Goal: Task Accomplishment & Management: Use online tool/utility

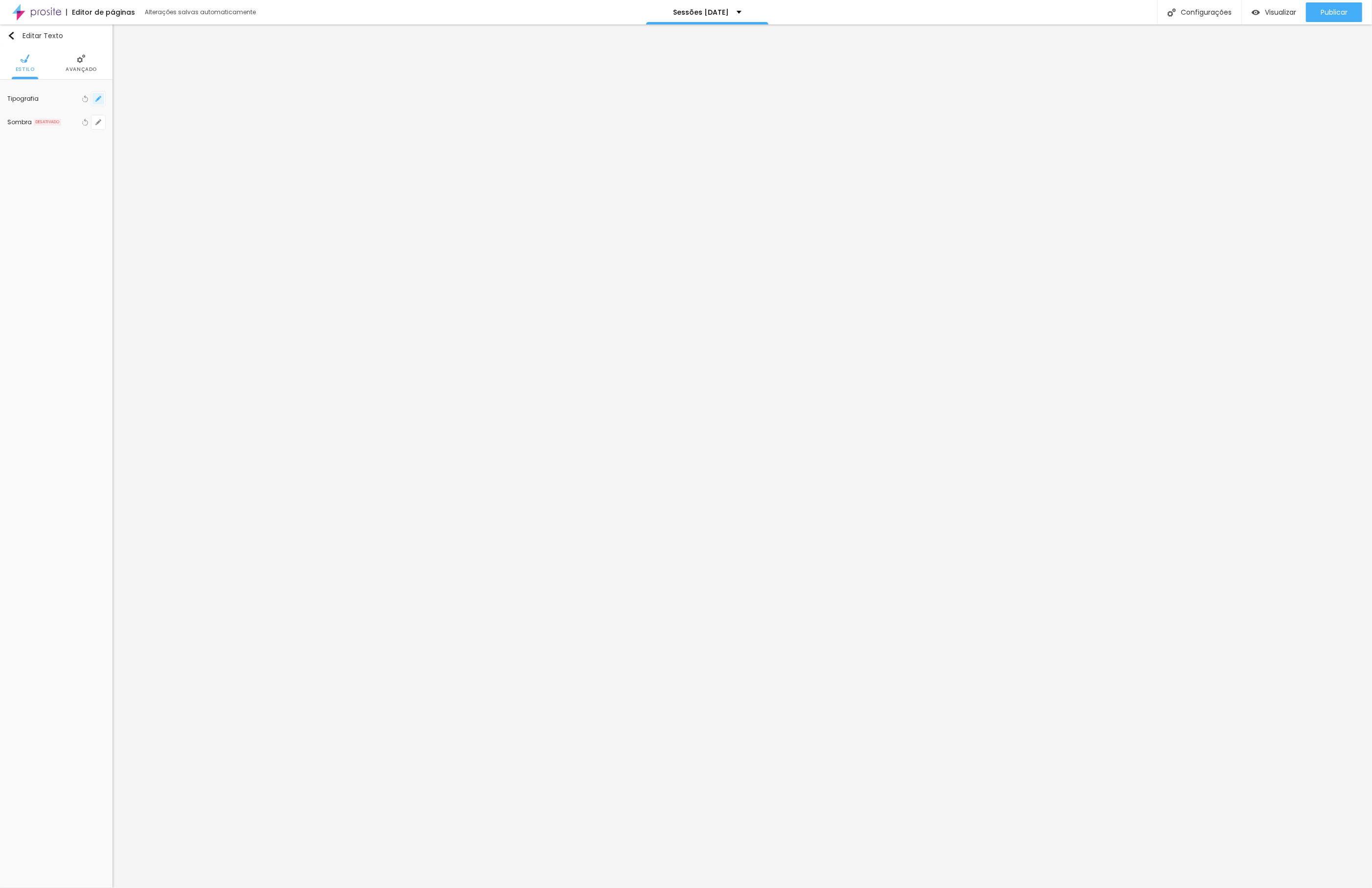
click at [96, 100] on icon "button" at bounding box center [98, 99] width 6 height 6
type input "1"
select select "Pompiere"
type input "1"
type input "67"
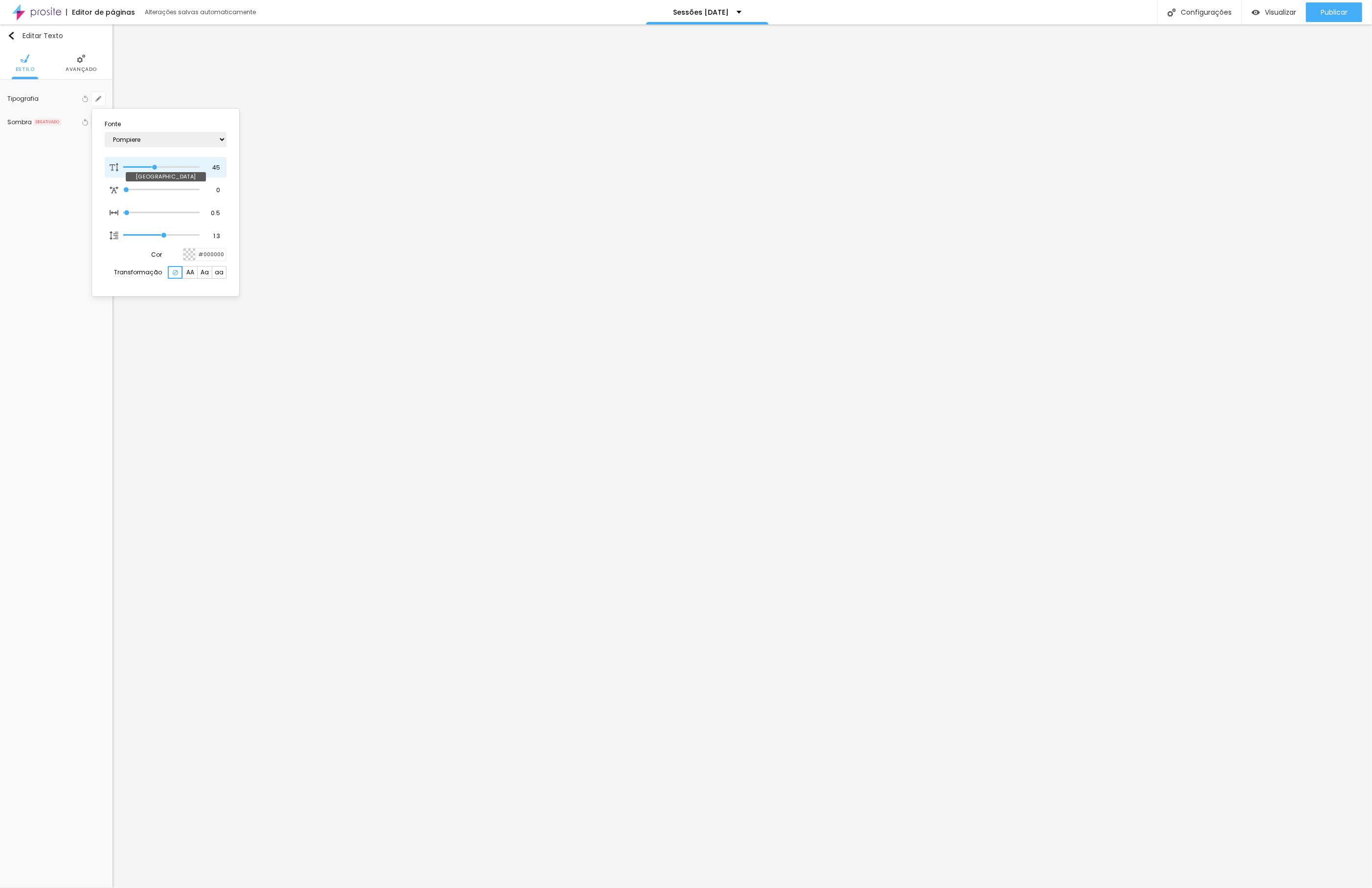
type input "67"
type input "1"
type input "68"
type input "1"
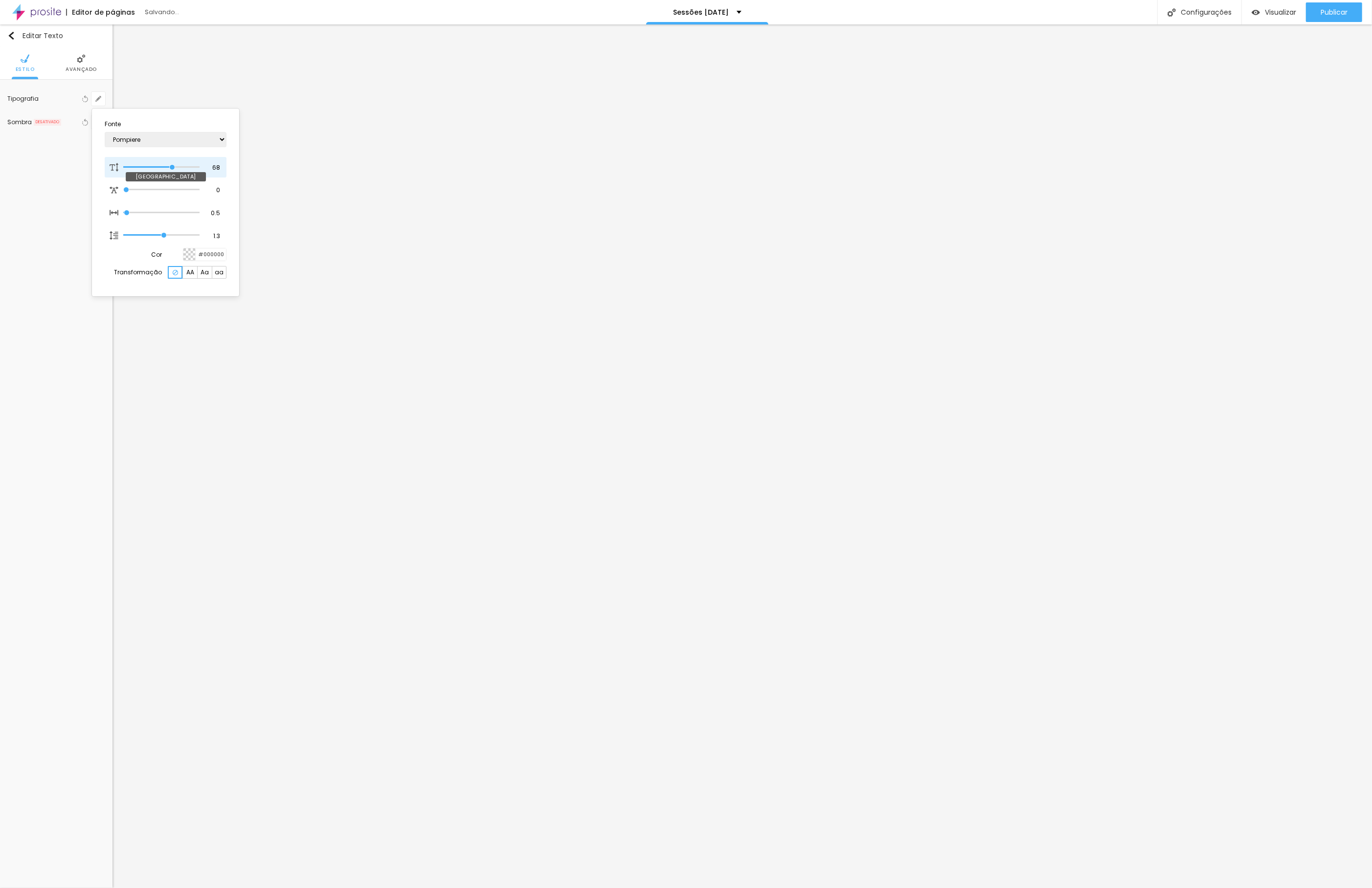
type input "67"
type input "1"
type input "66"
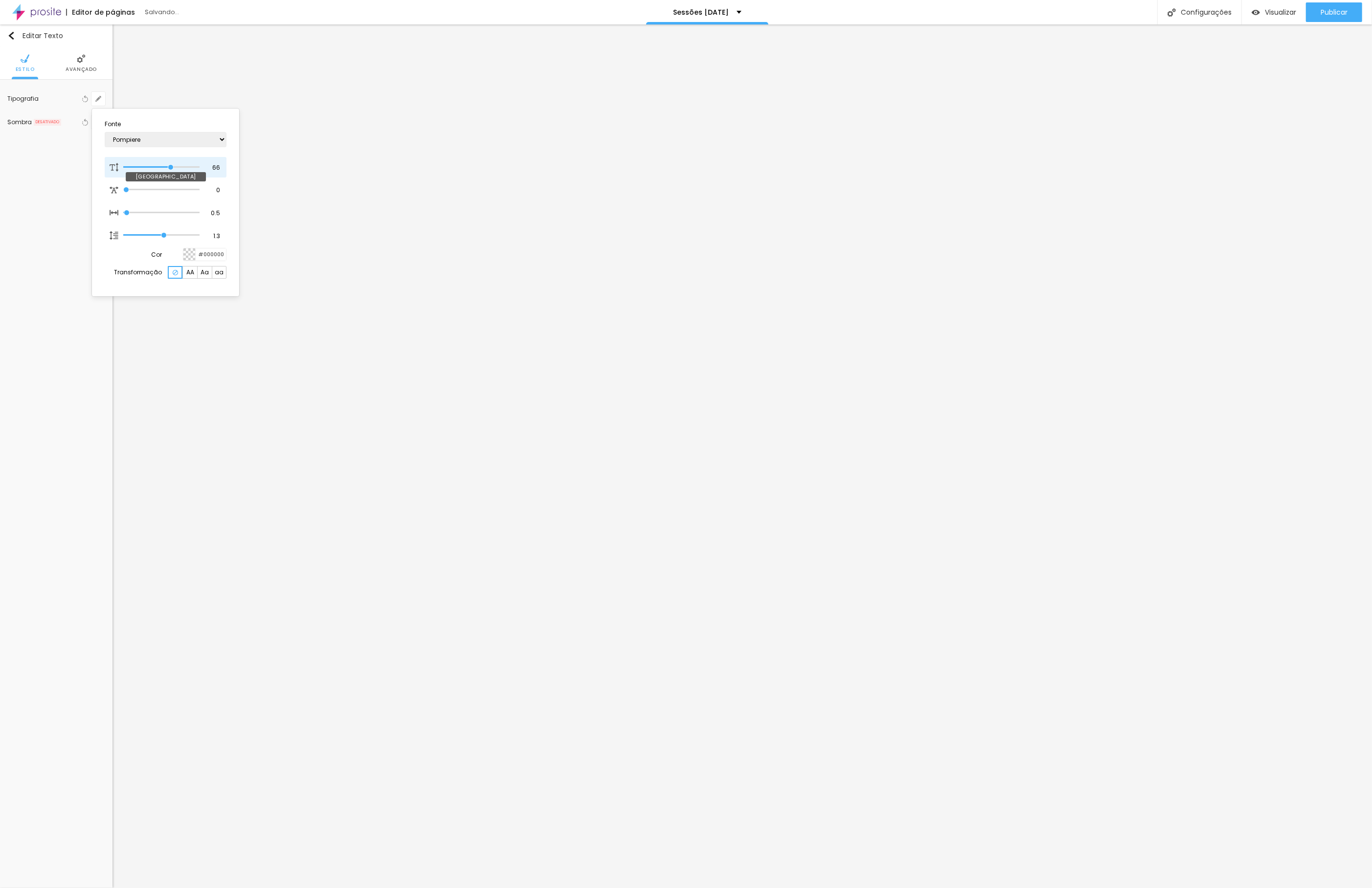
type input "1"
type input "65"
type input "1"
type input "64"
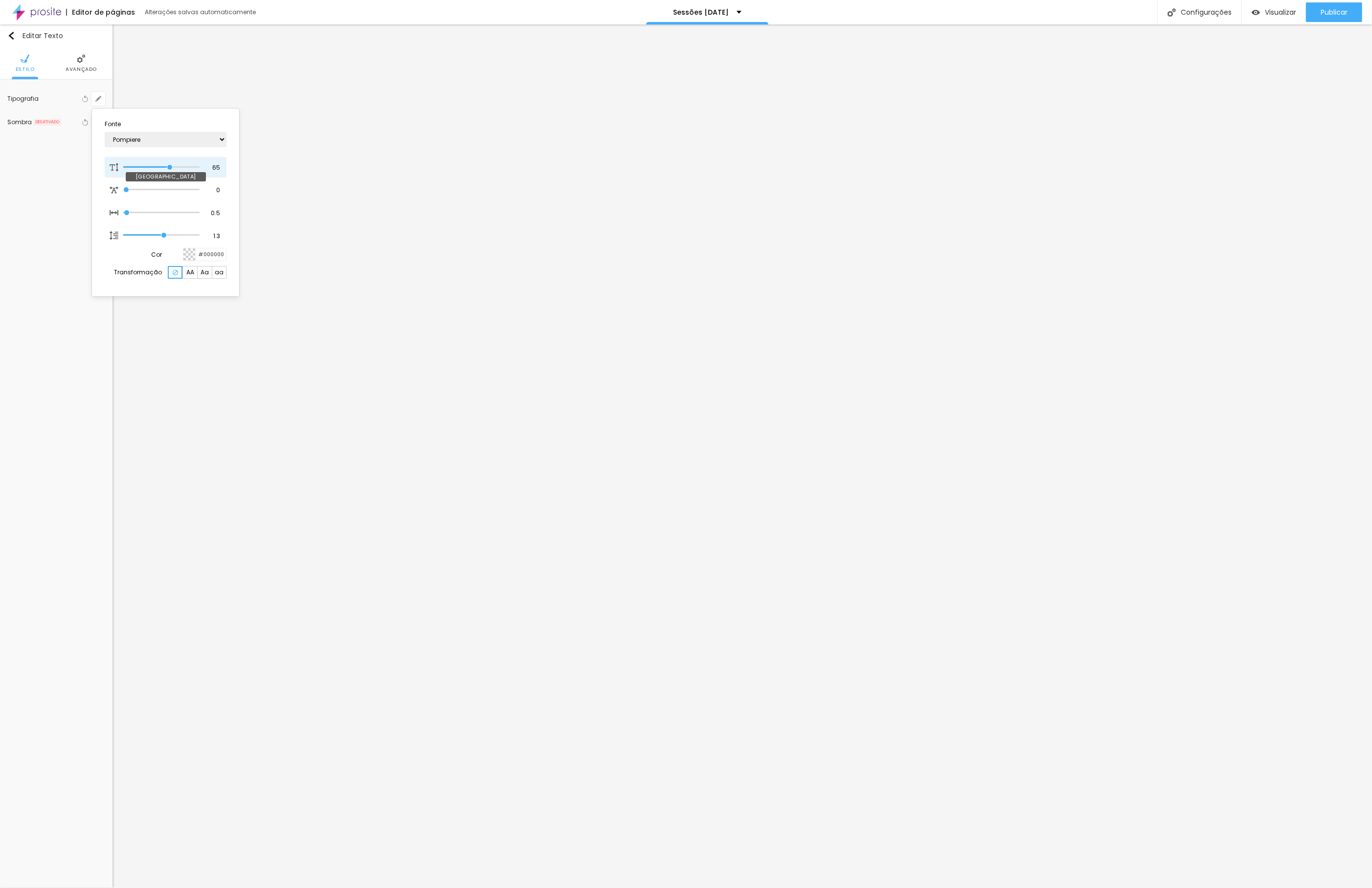
type input "64"
type input "1"
type input "62"
type input "1"
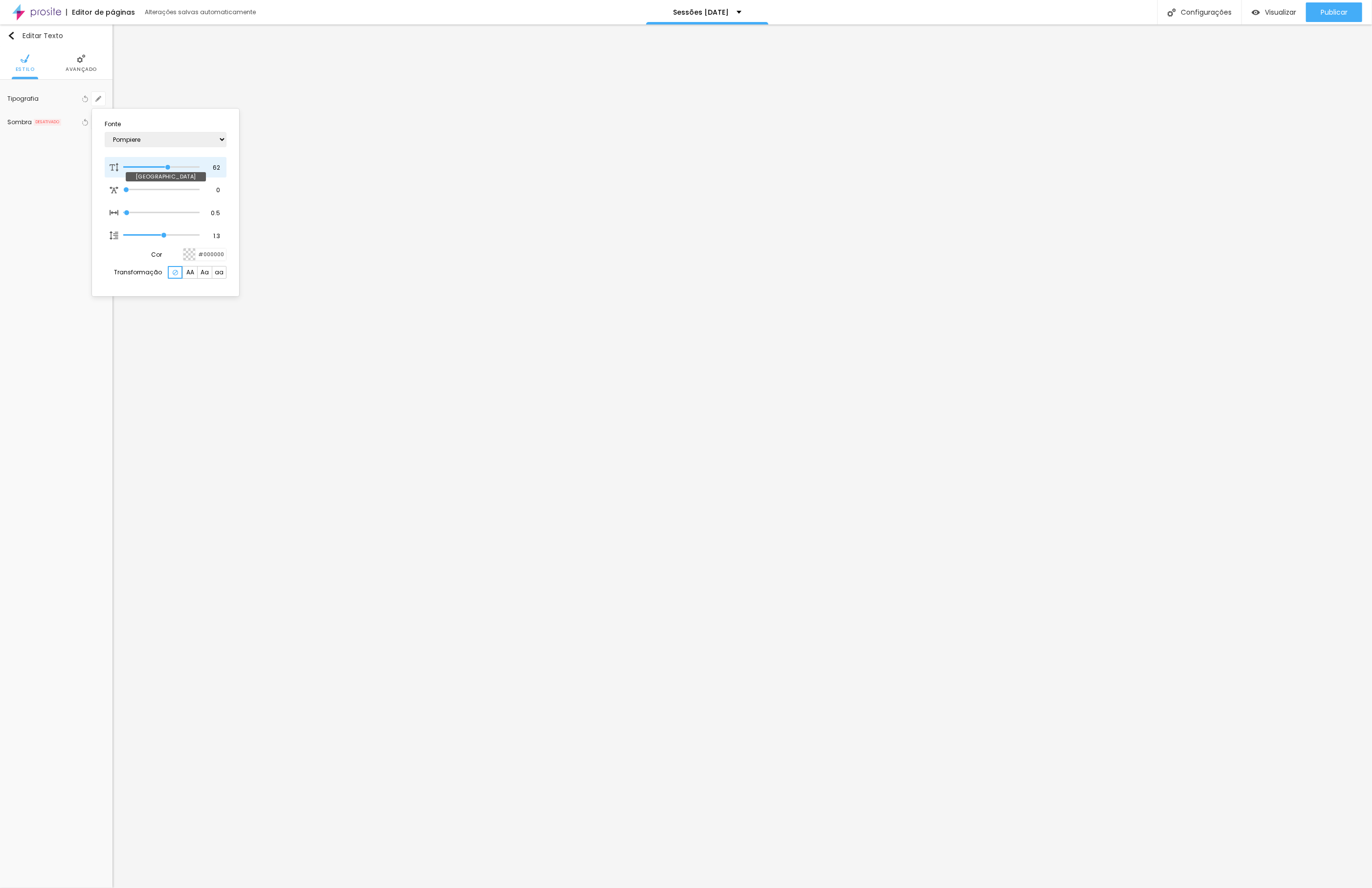
type input "61"
type input "1"
type input "60"
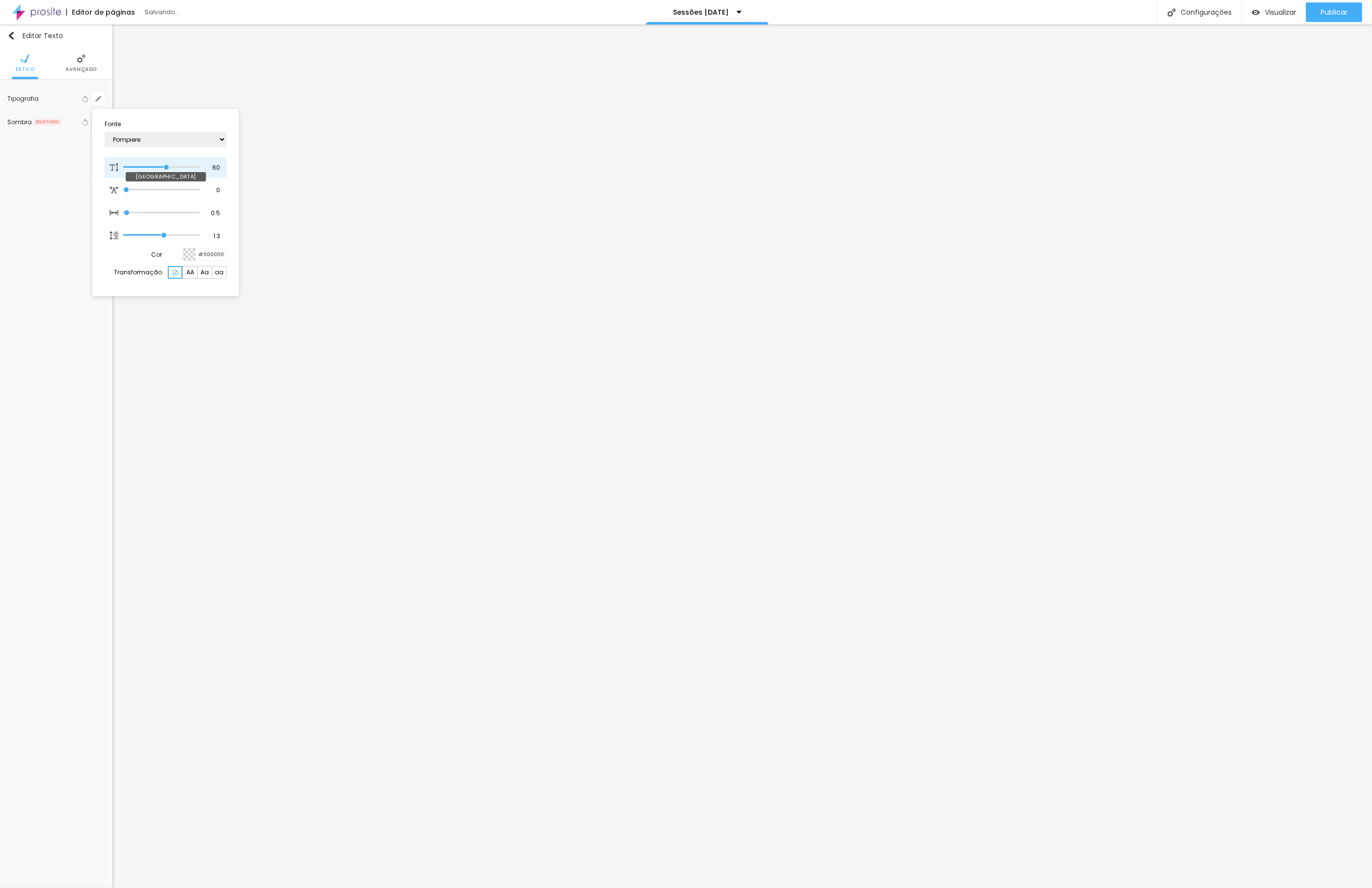
type input "1"
drag, startPoint x: 171, startPoint y: 163, endPoint x: 166, endPoint y: 163, distance: 5.0
type input "60"
click at [166, 165] on input "range" at bounding box center [162, 167] width 76 height 5
type input "52"
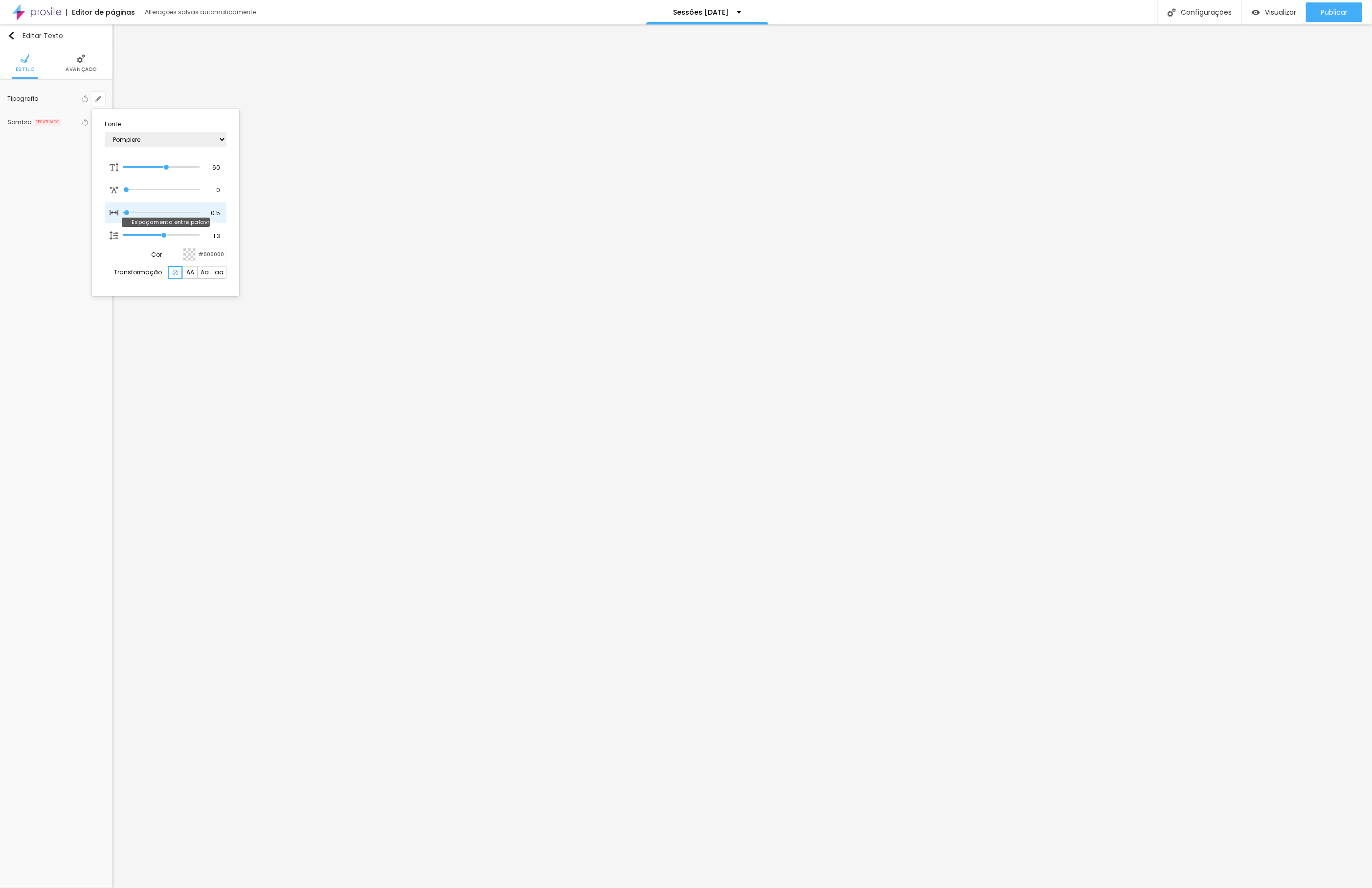
type input "52"
click at [163, 214] on input "range" at bounding box center [162, 212] width 76 height 5
type input "56"
type input "65"
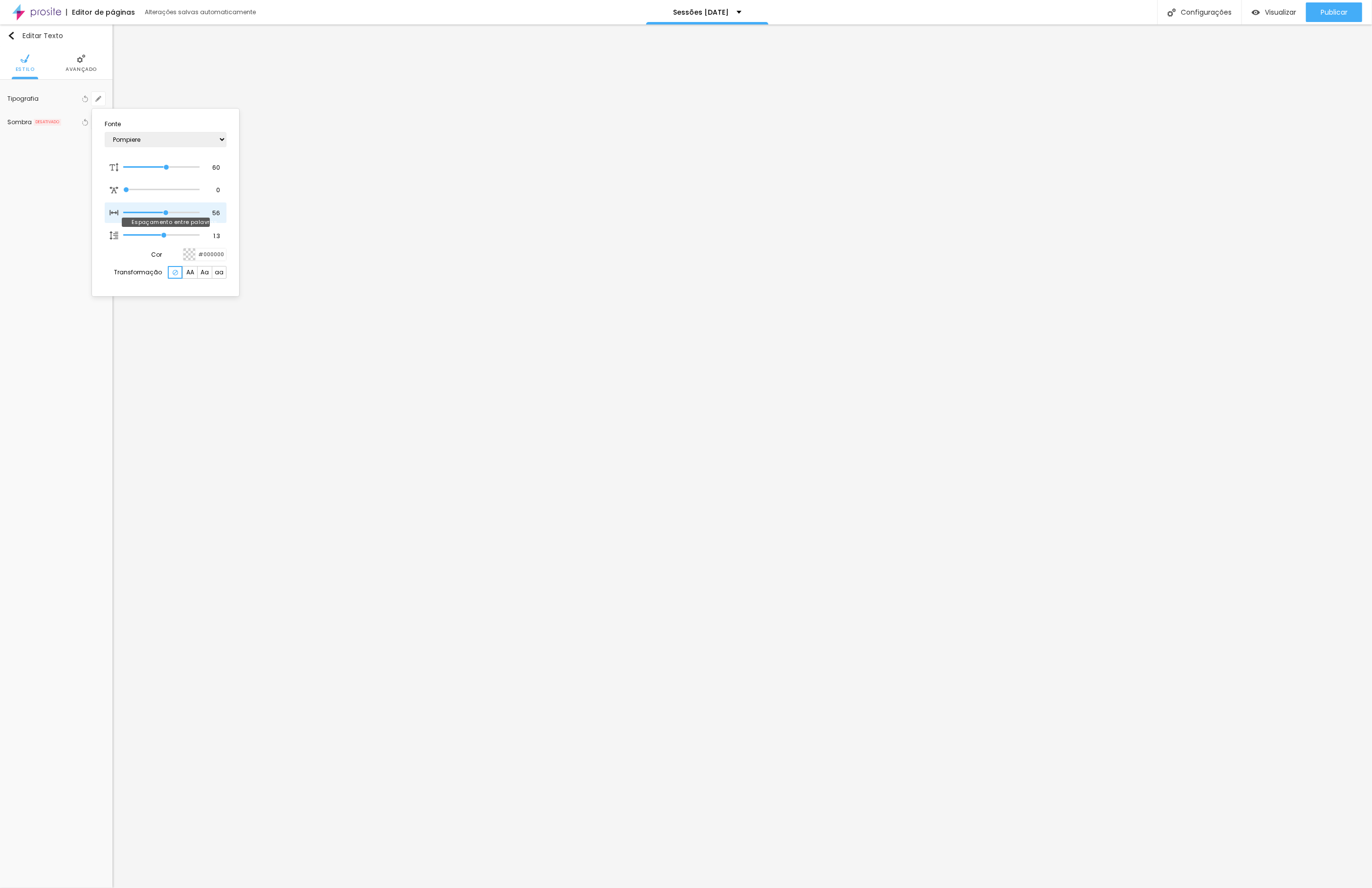
type input "65"
type input "76"
type input "80"
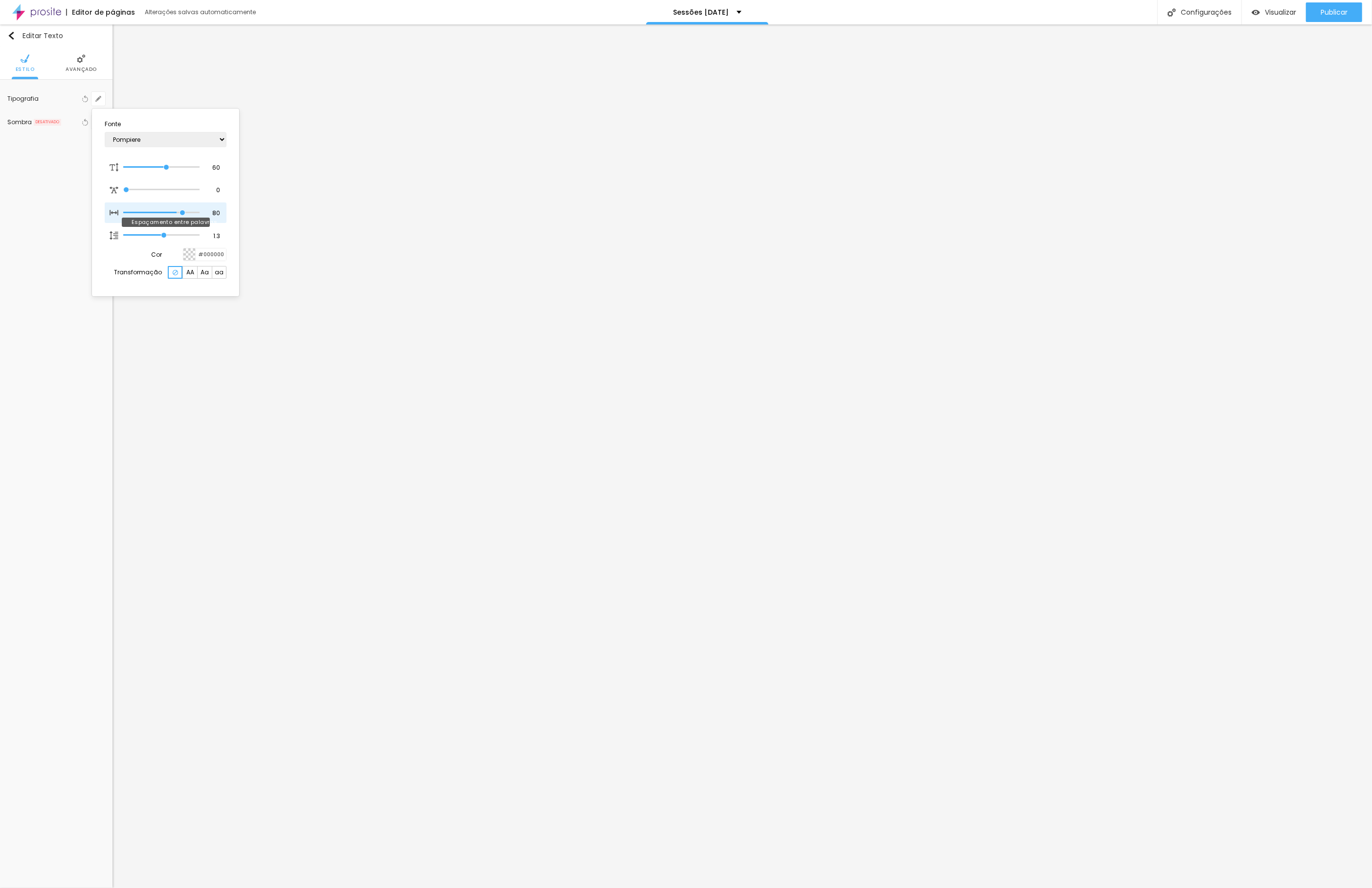
type input "84"
type input "88"
type input "90"
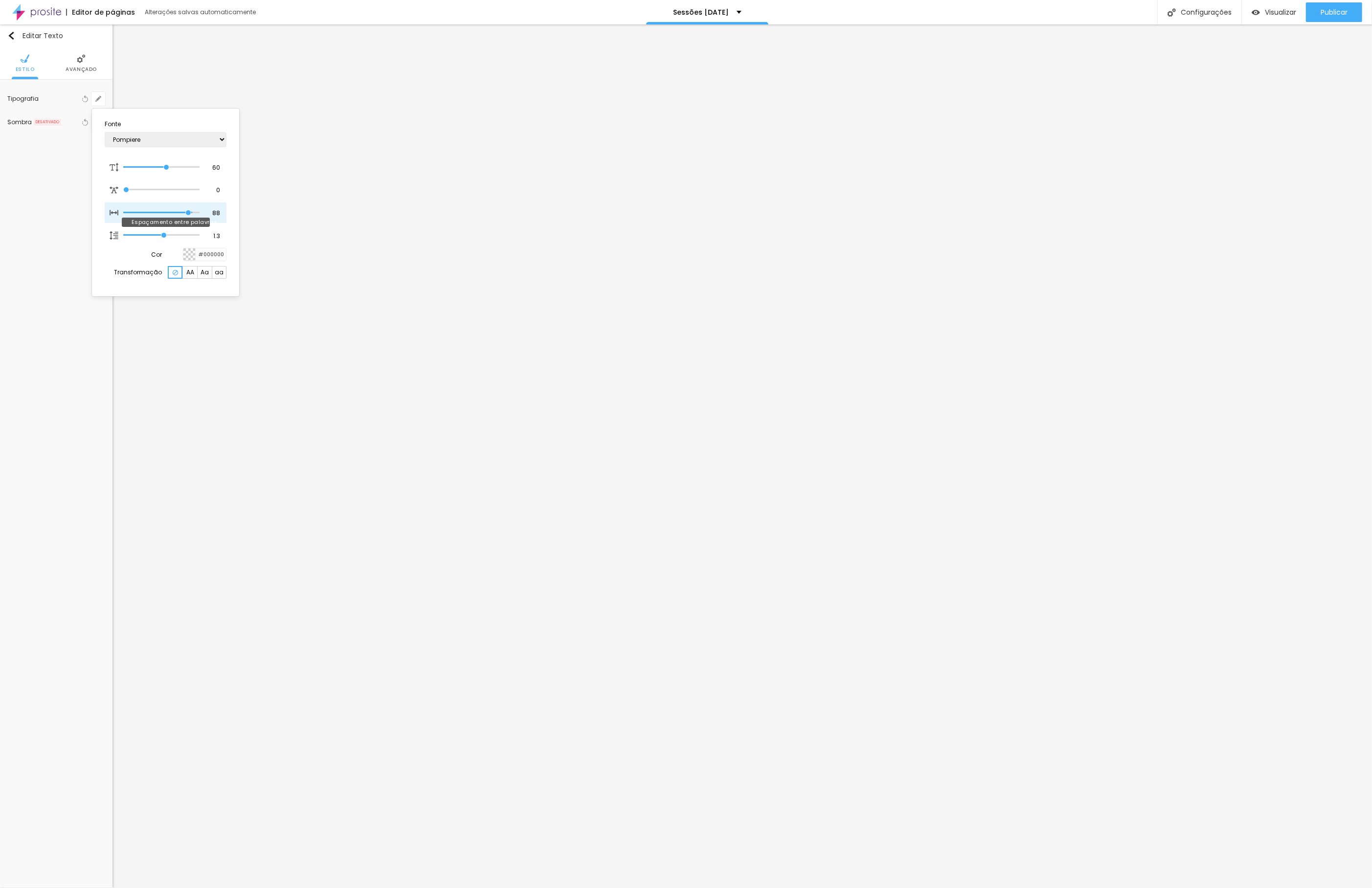
type input "90"
type input "91"
type input "90"
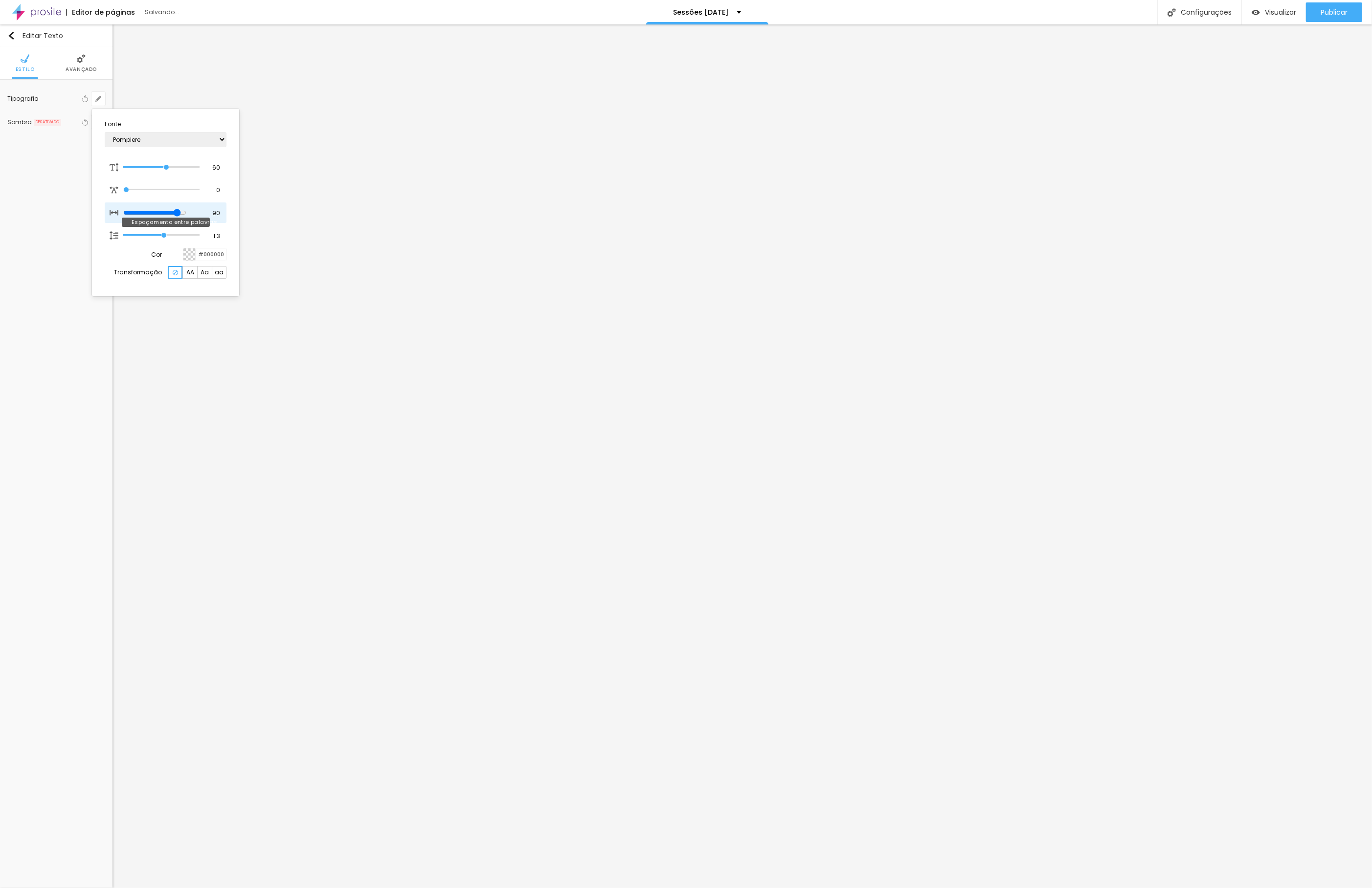
type input "86"
type input "85"
type input "84"
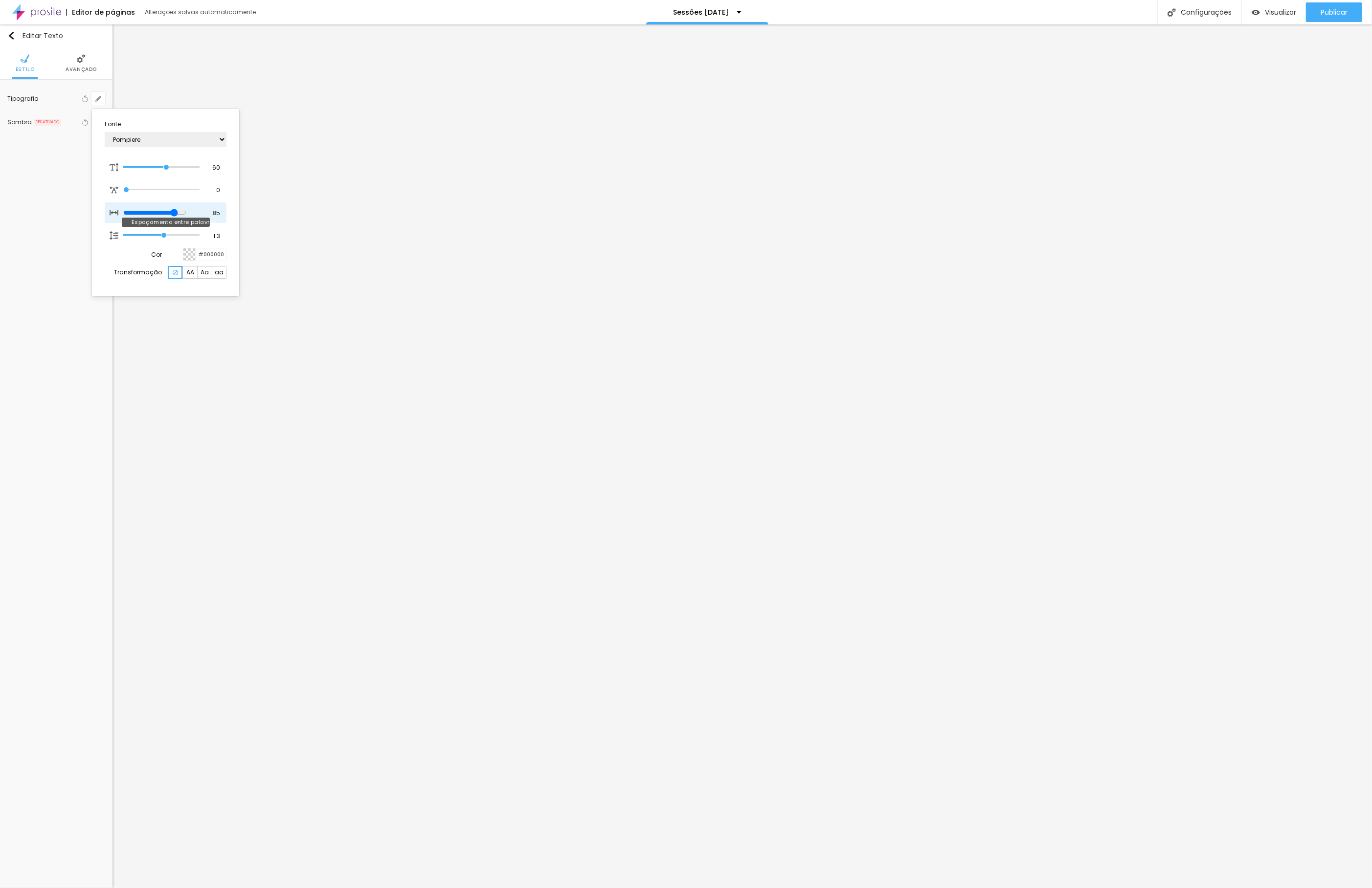
type input "84"
type input "80"
type input "64"
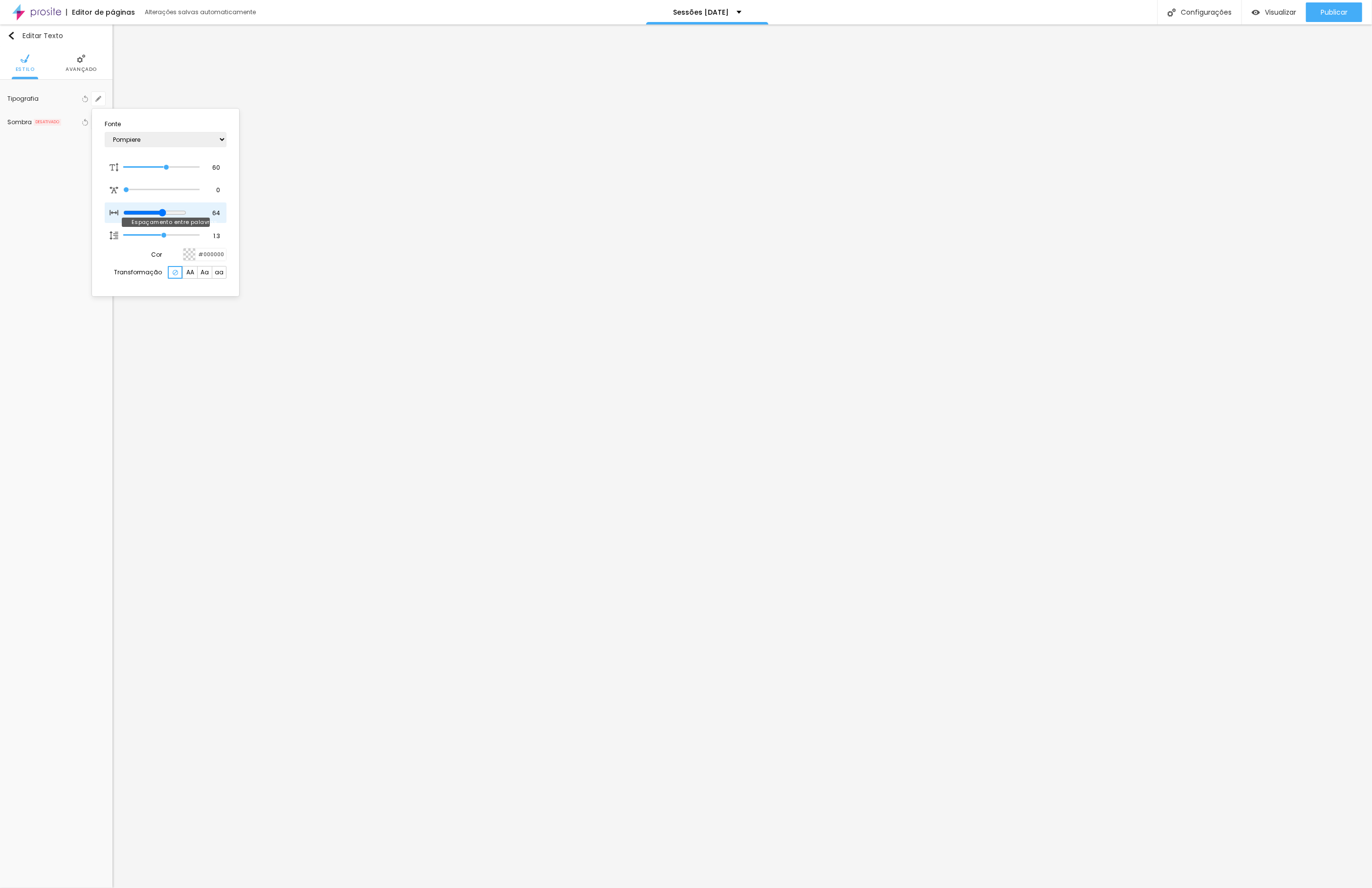
type input "56"
type input "55"
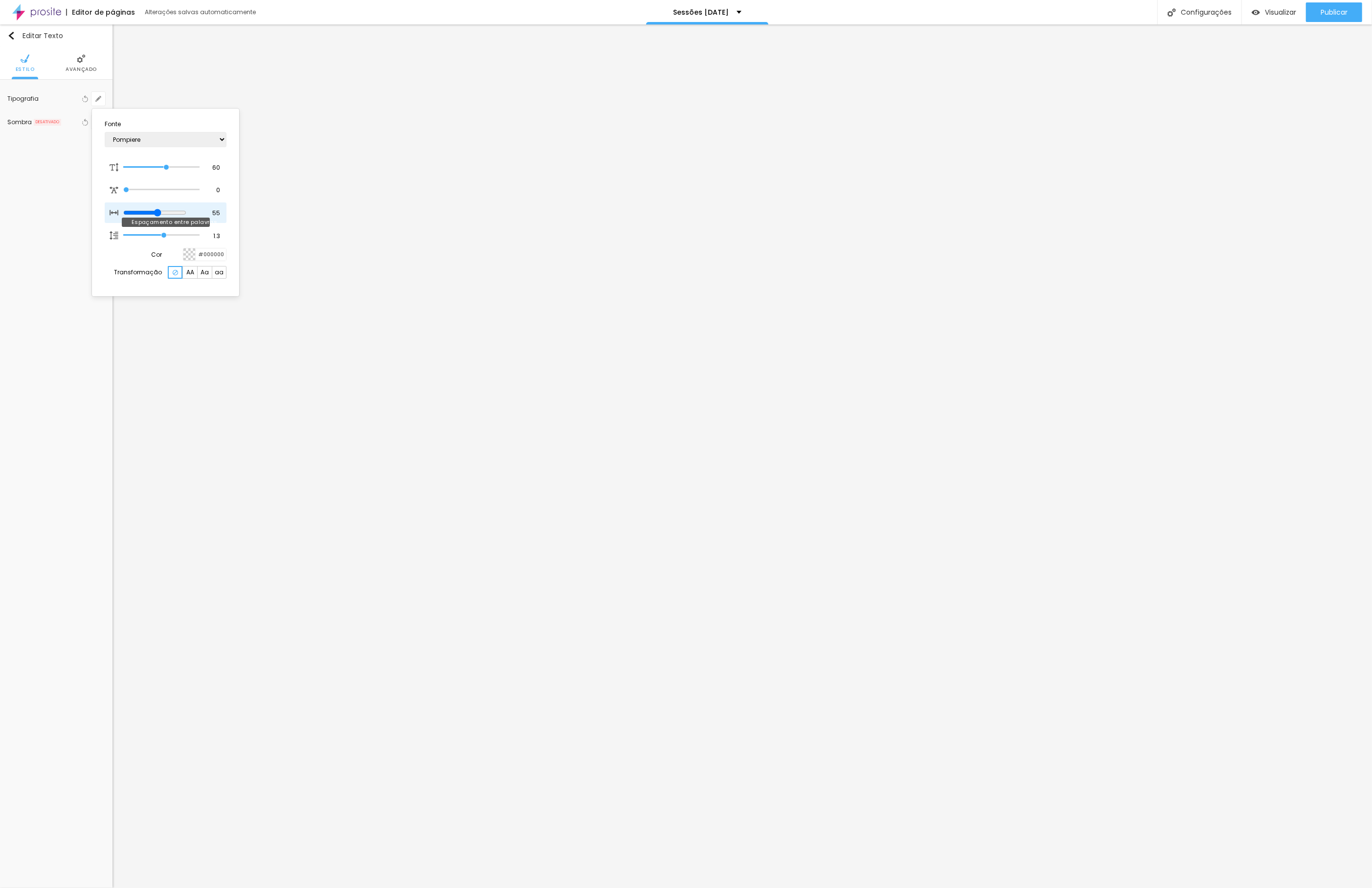
click at [165, 212] on input "range" at bounding box center [155, 212] width 63 height 8
type input "0.1"
type input "0.3"
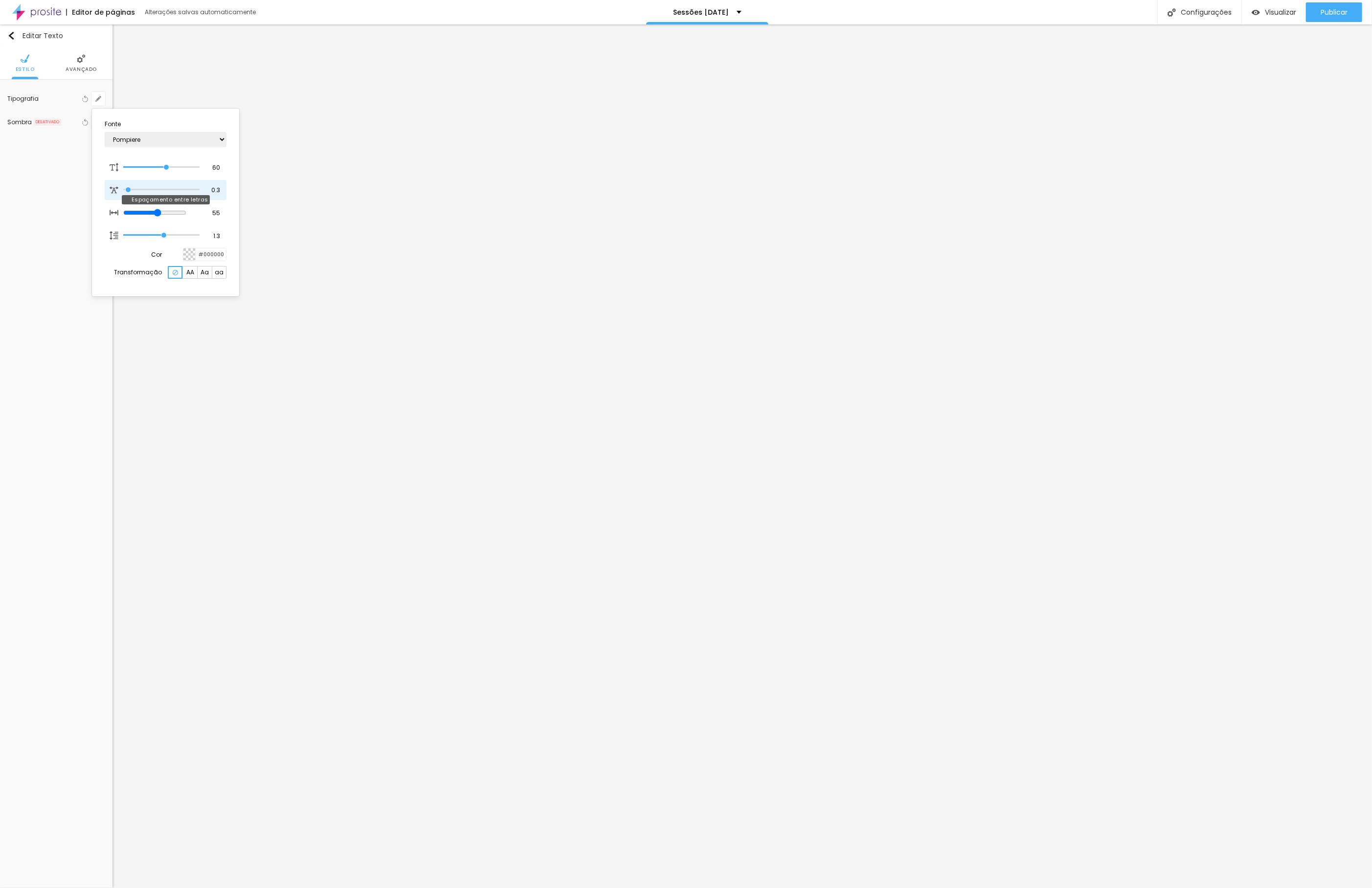
type input "0.5"
type input "1"
type input "1.3"
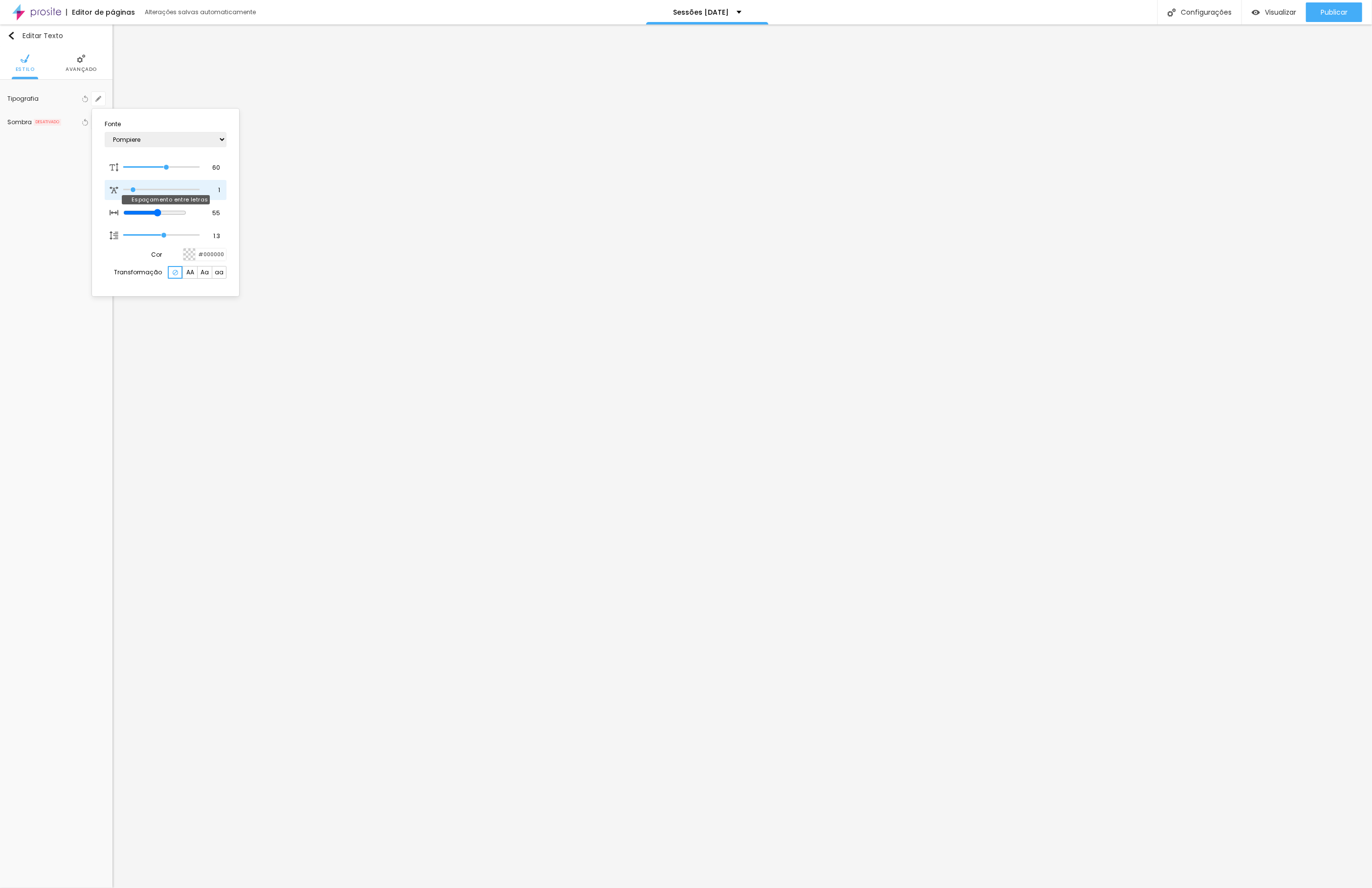
type input "1.3"
type input "1.6"
type input "1.7"
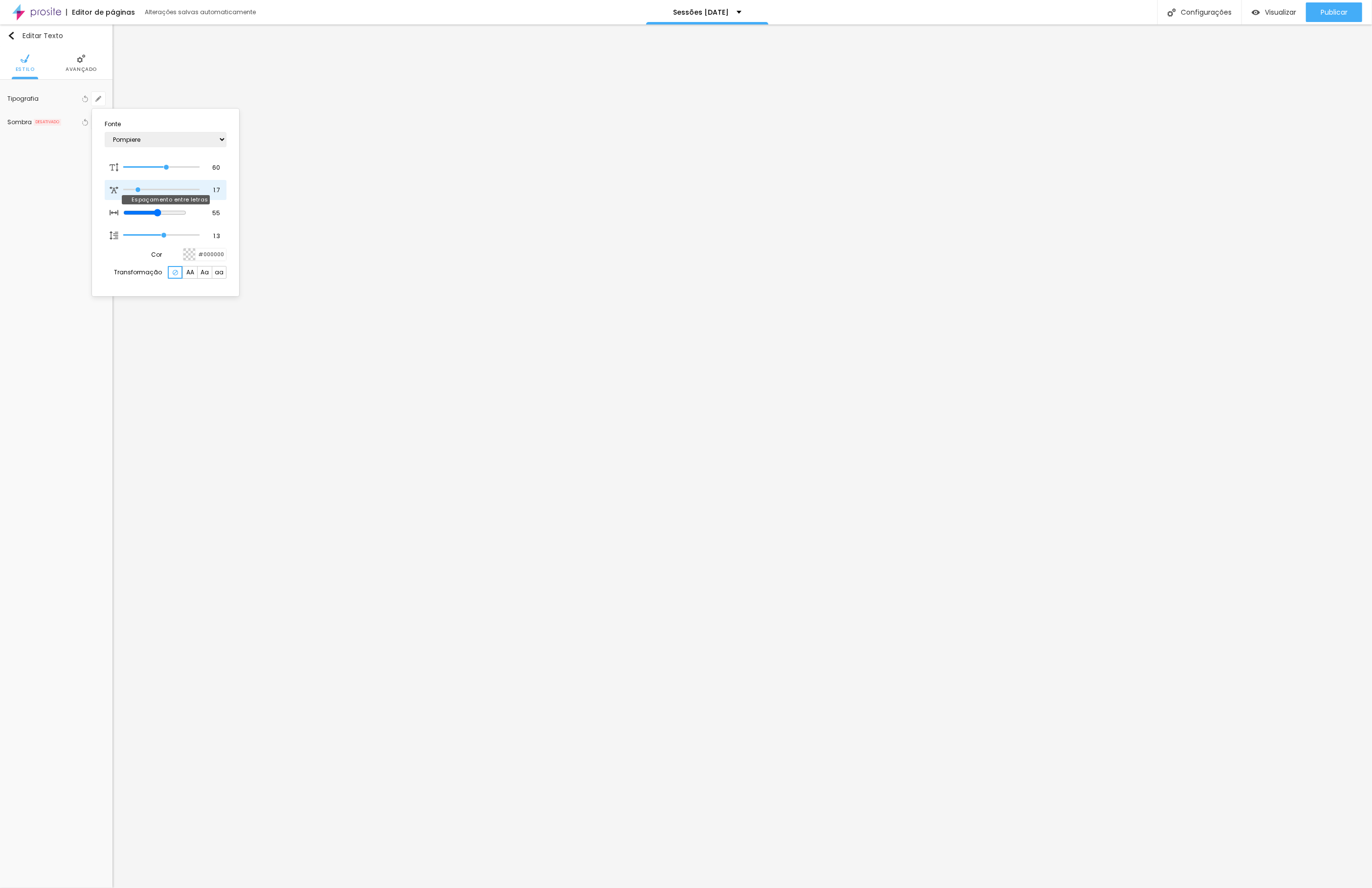
type input "2.2"
type input "2.5"
type input "2.9"
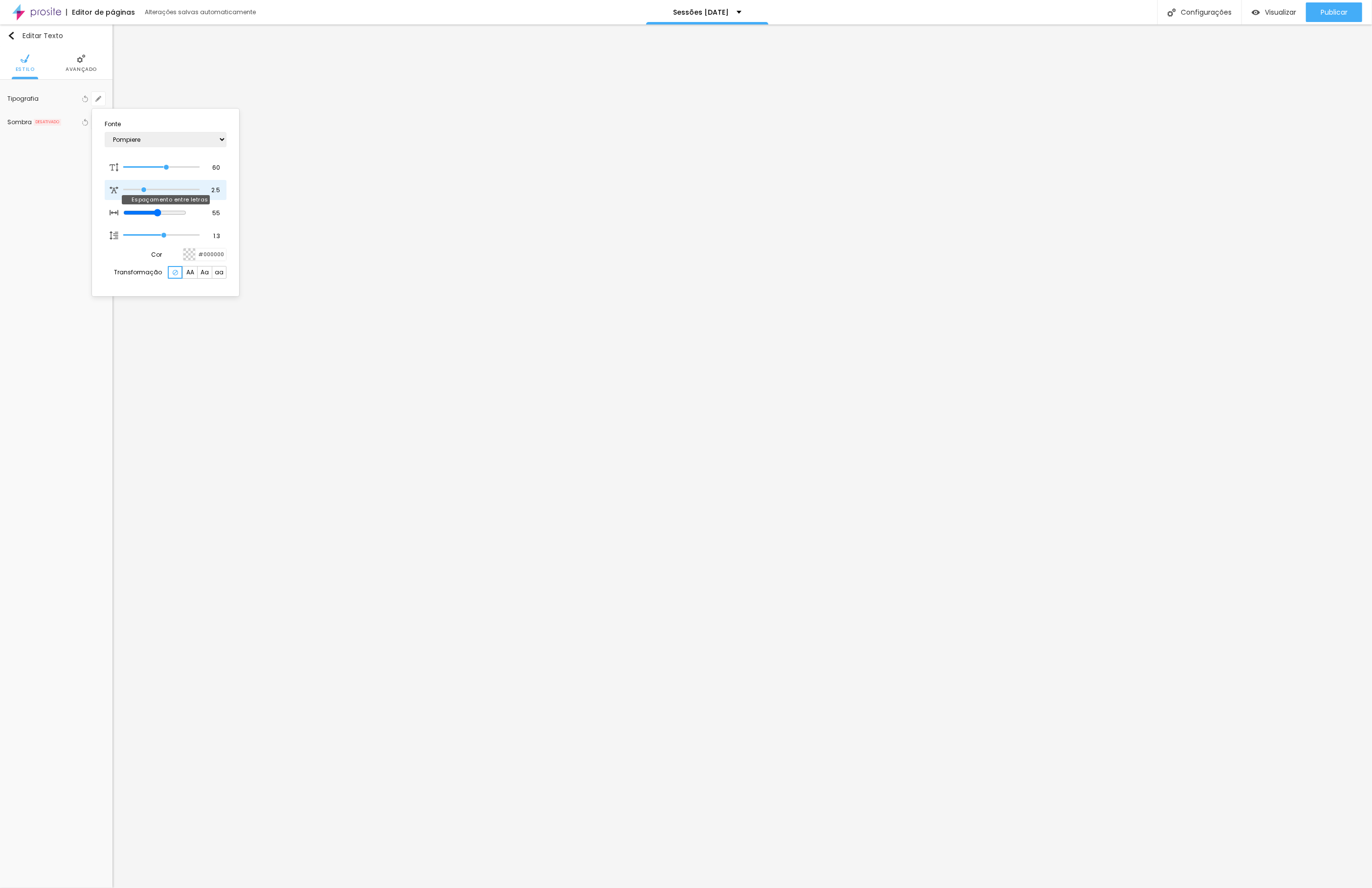
type input "2.9"
type input "3.2"
type input "3.6"
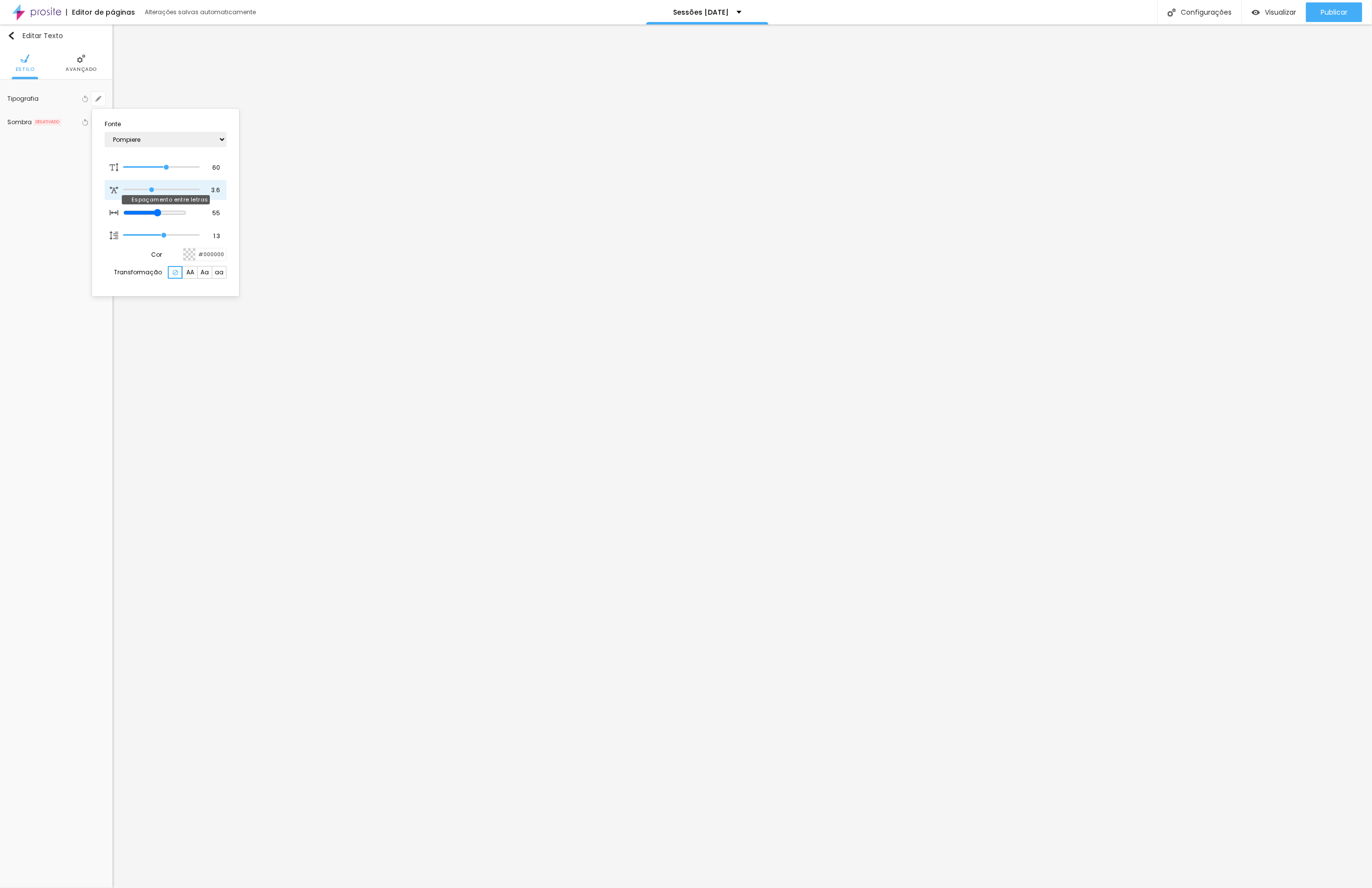
type input "3.9"
type input "4.5"
type input "5.1"
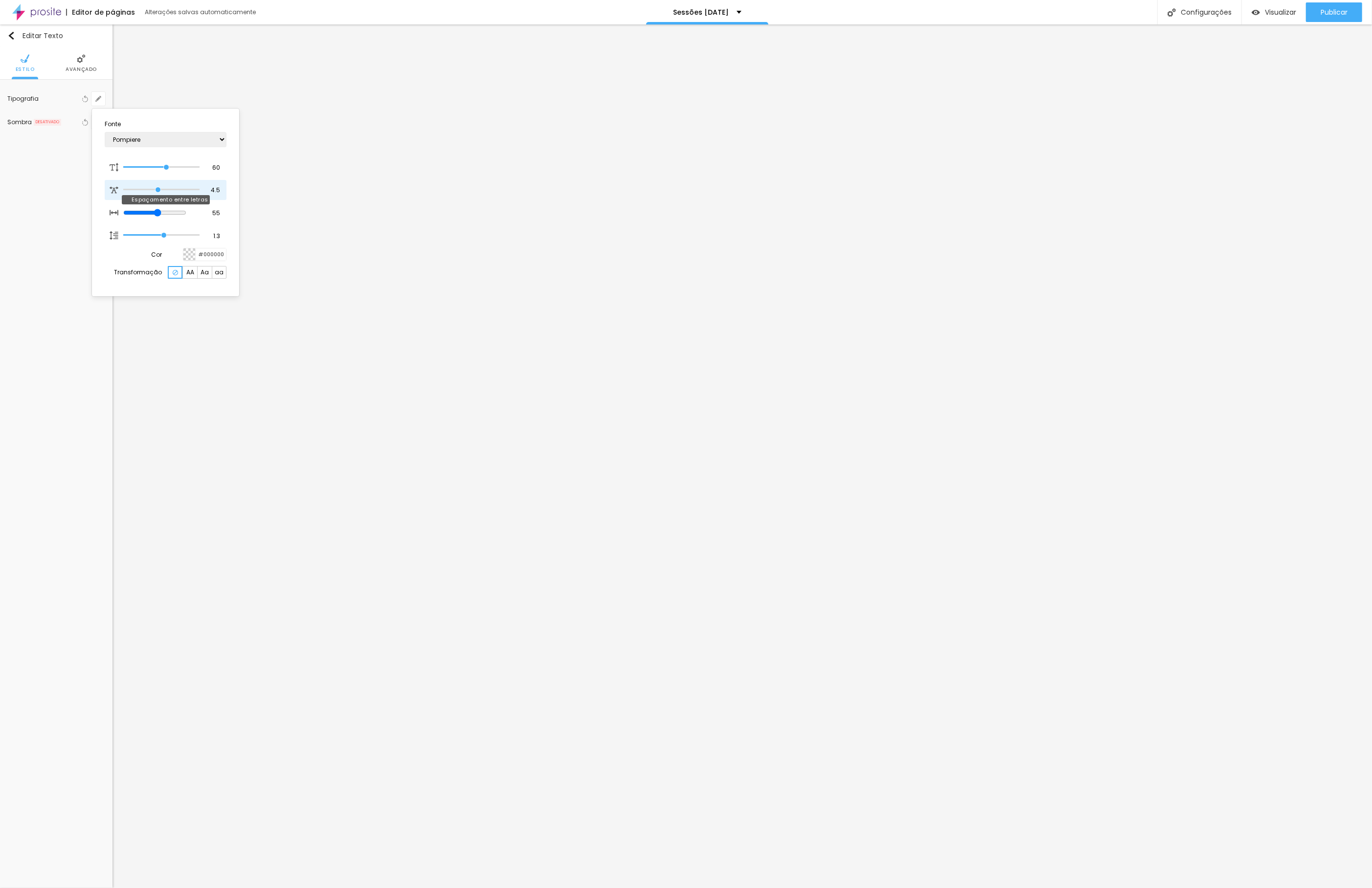
type input "5.1"
type input "5.8"
type input "6.3"
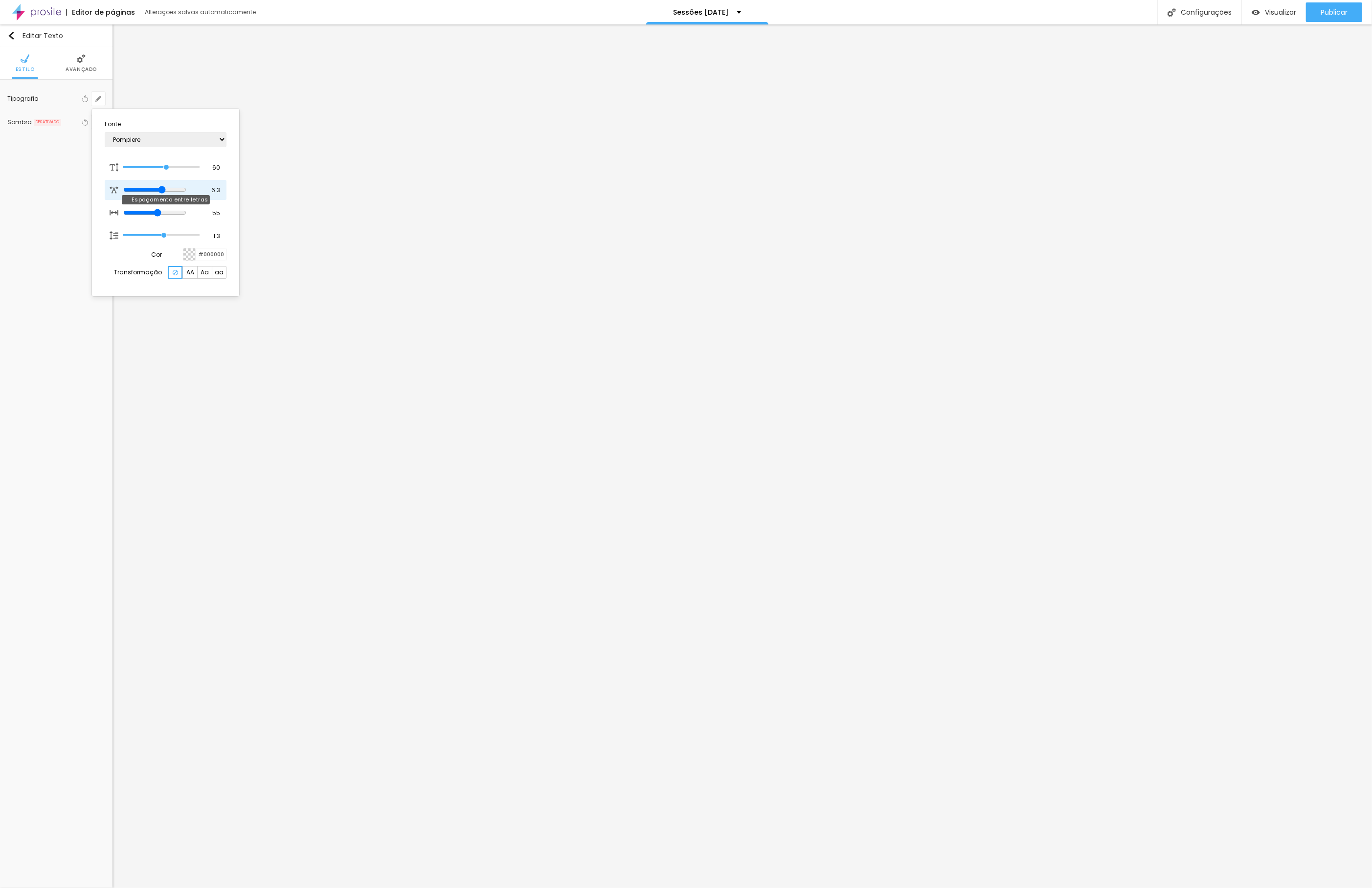
type input "6.4"
type input "6.8"
type input "7"
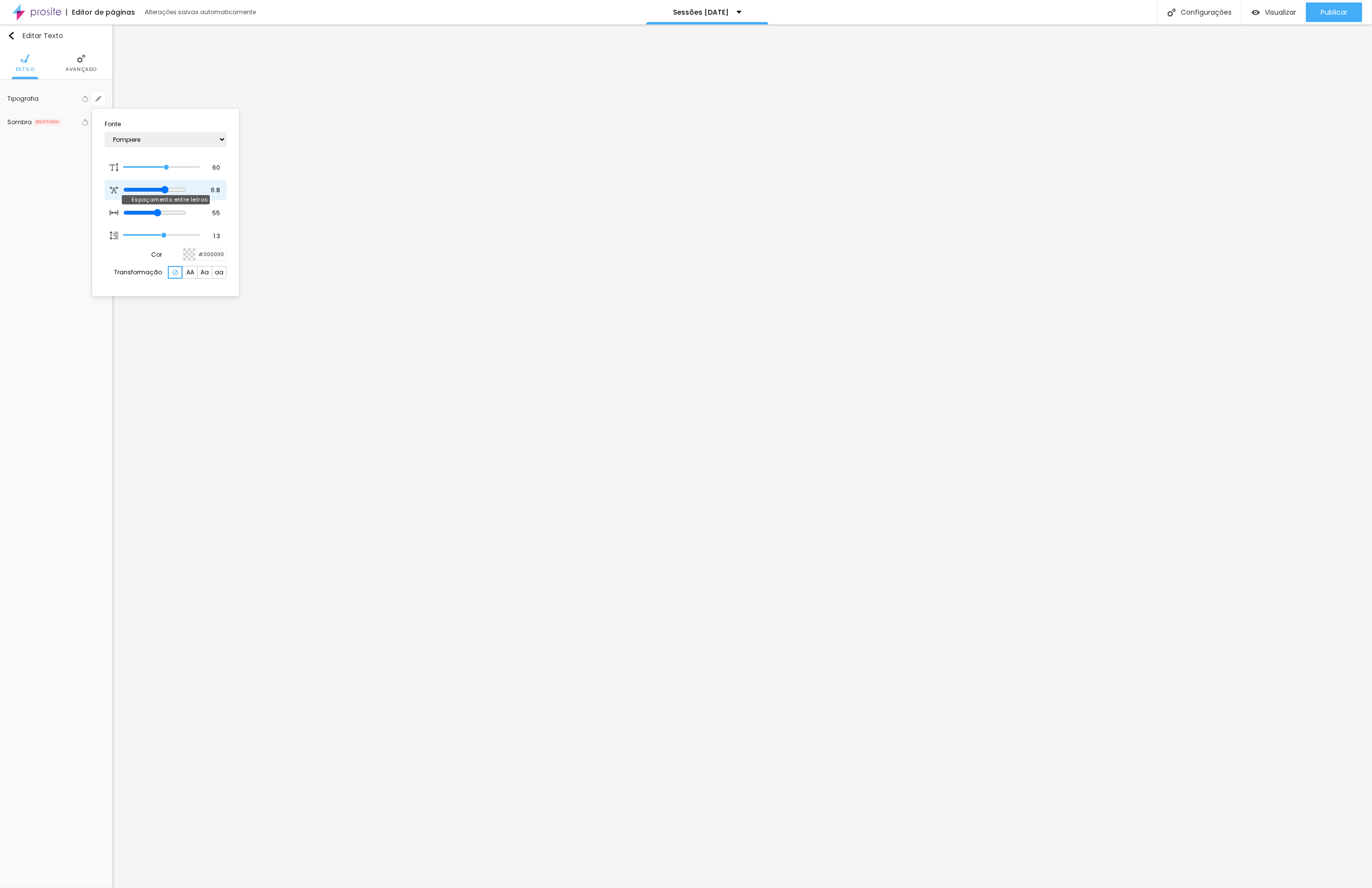
type input "7"
type input "7.1"
type input "7.2"
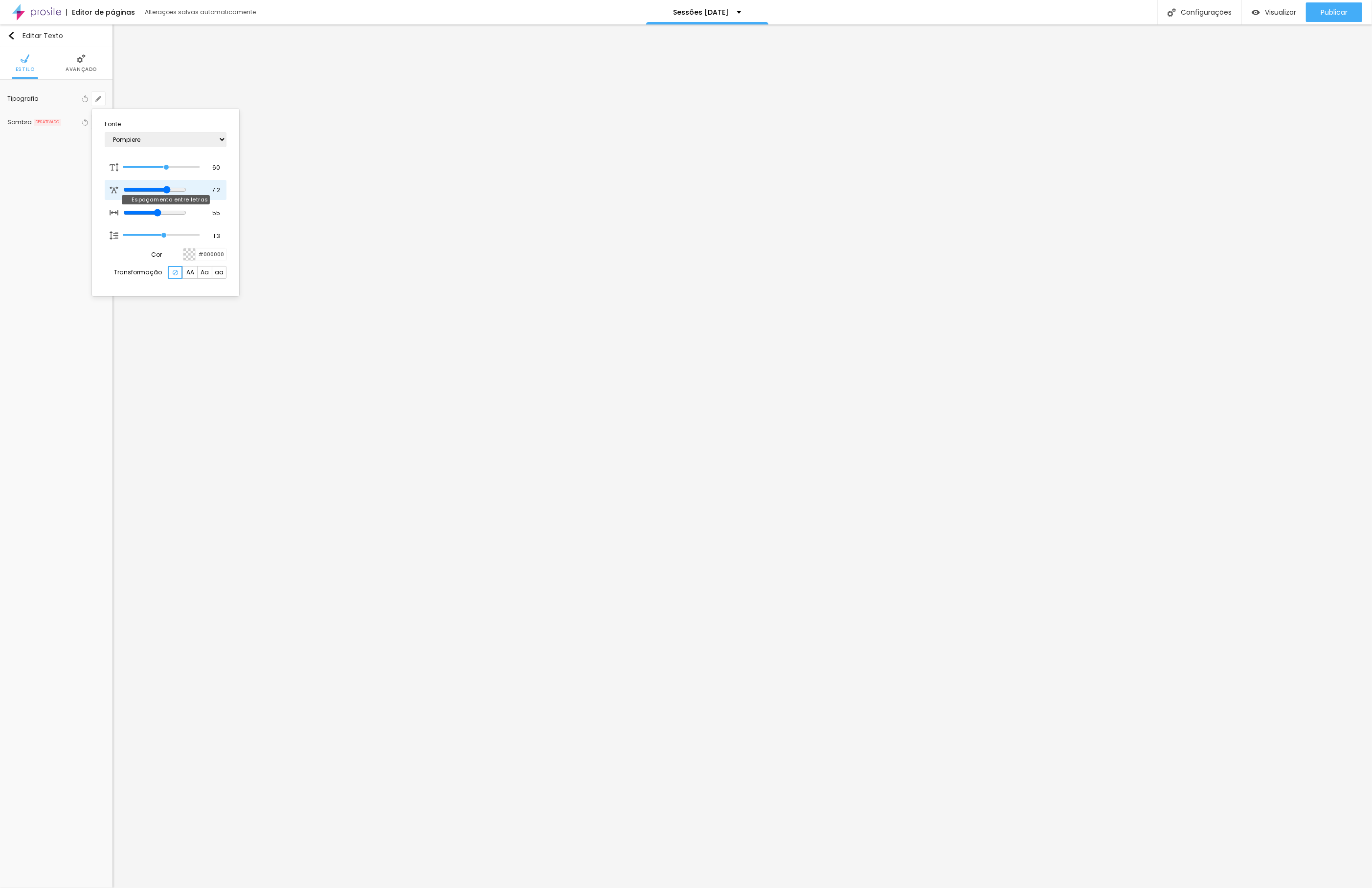
type input "7.4"
type input "8.1"
type input "9.4"
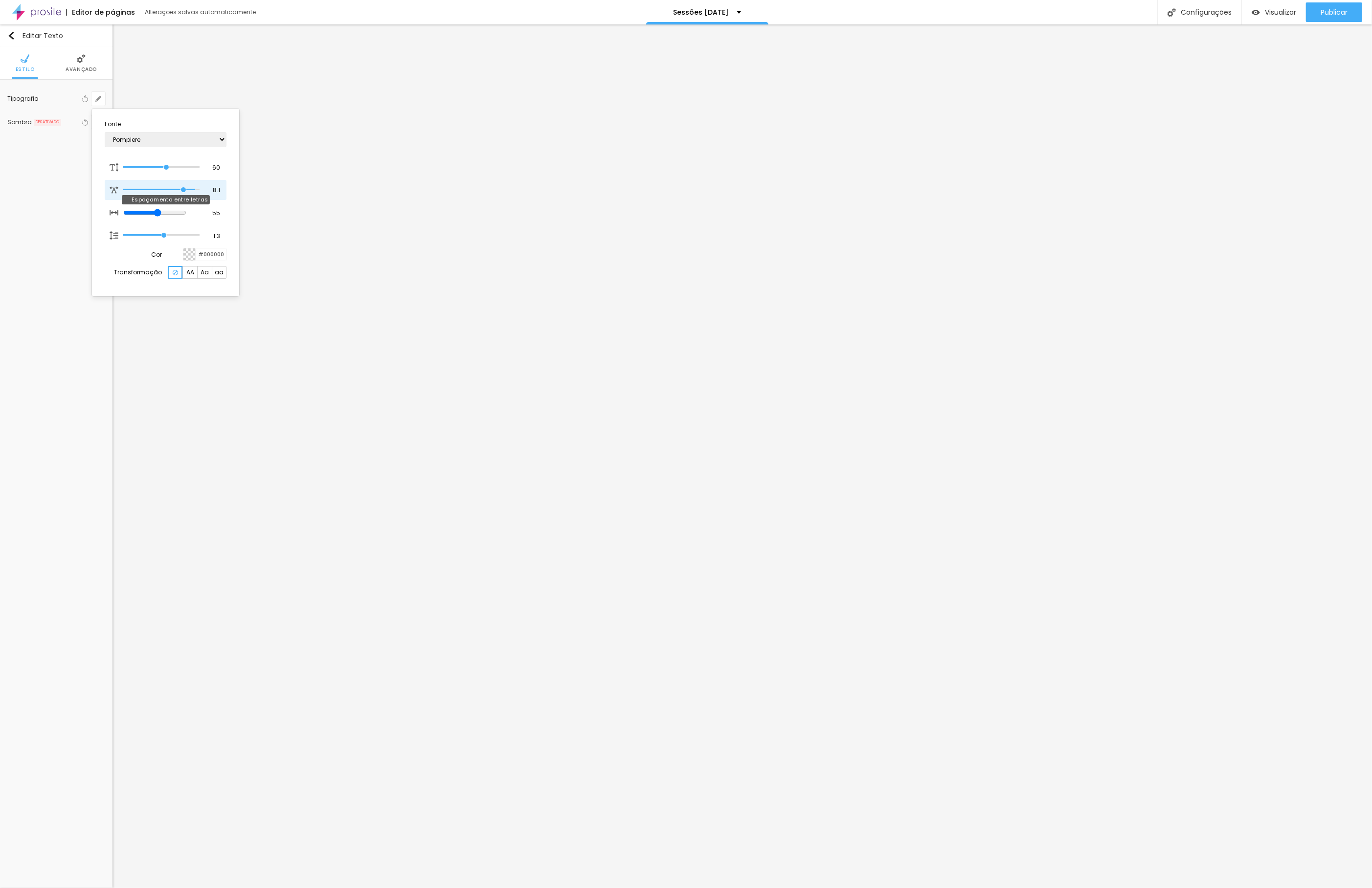
type input "9.4"
type input "10"
type input "8.3"
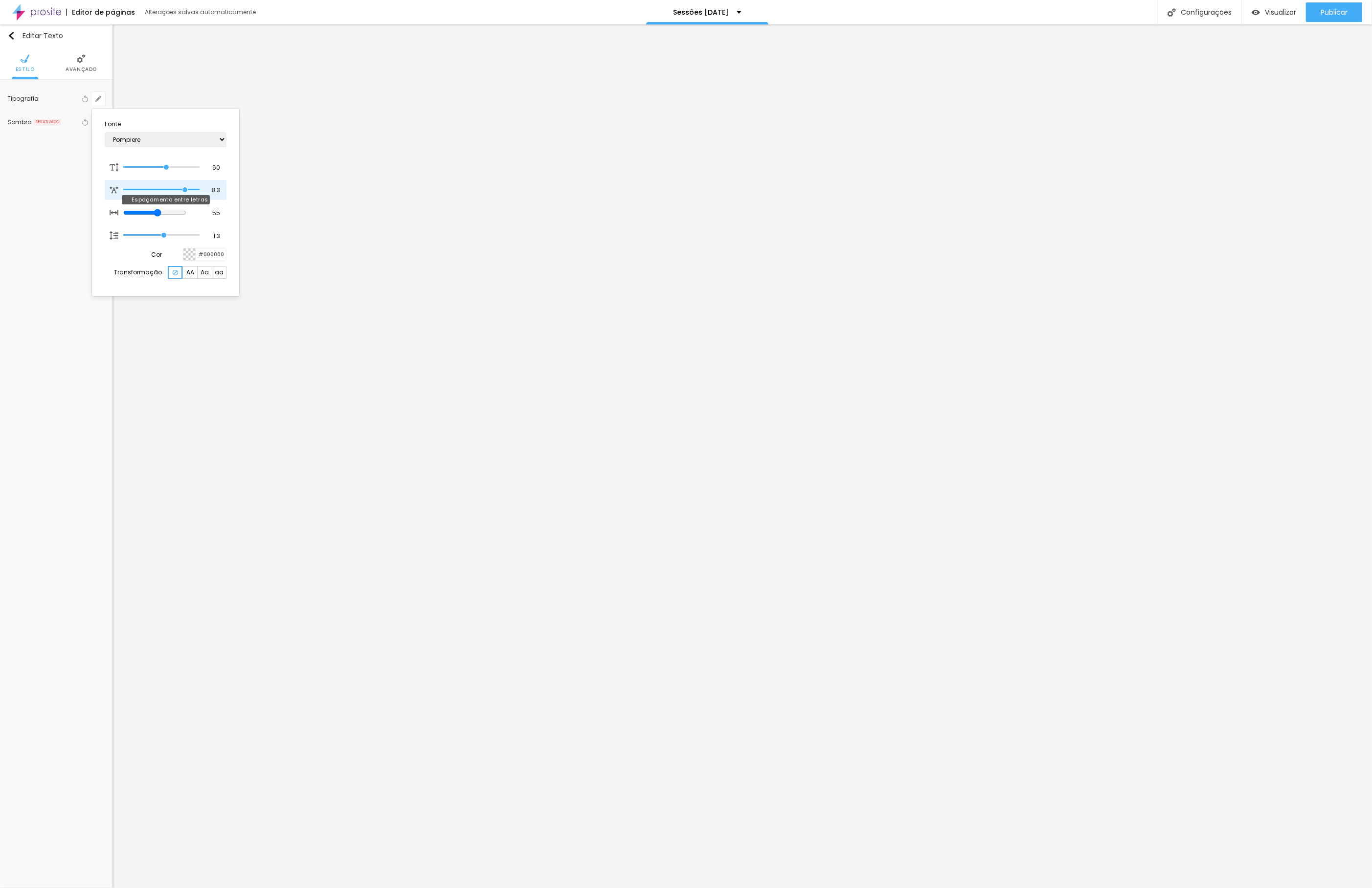
type input "3.5"
type input "0"
drag, startPoint x: 126, startPoint y: 188, endPoint x: 9, endPoint y: 194, distance: 117.2
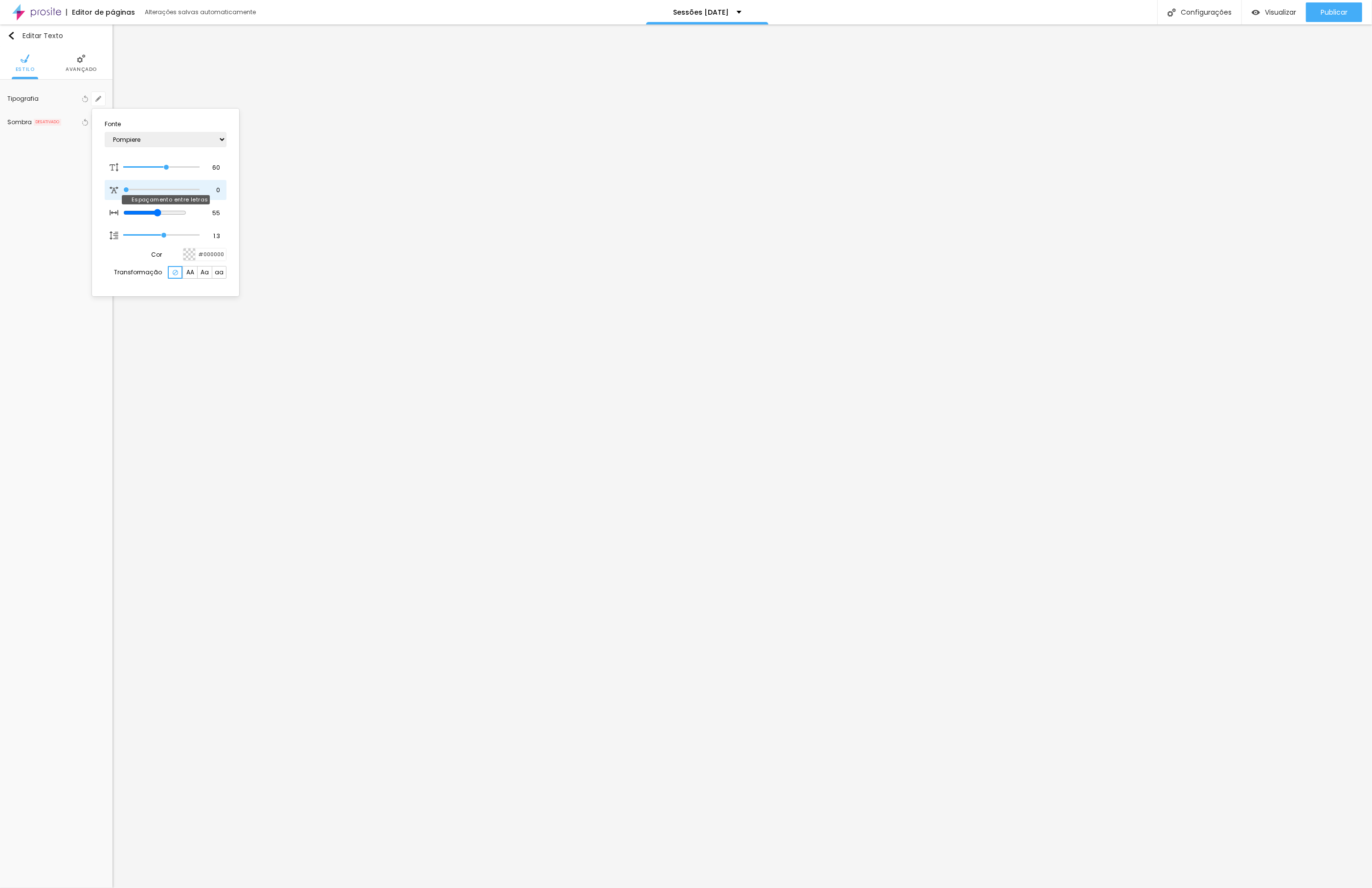
click at [9, 194] on body "Editor de páginas Alterações salvas automaticamente Sessões [DATE] Configuraçõe…" at bounding box center [686, 444] width 1372 height 888
click at [736, 220] on div at bounding box center [686, 444] width 1372 height 888
click at [100, 102] on icon "button" at bounding box center [98, 99] width 6 height 6
type input "1"
select select "Pompiere"
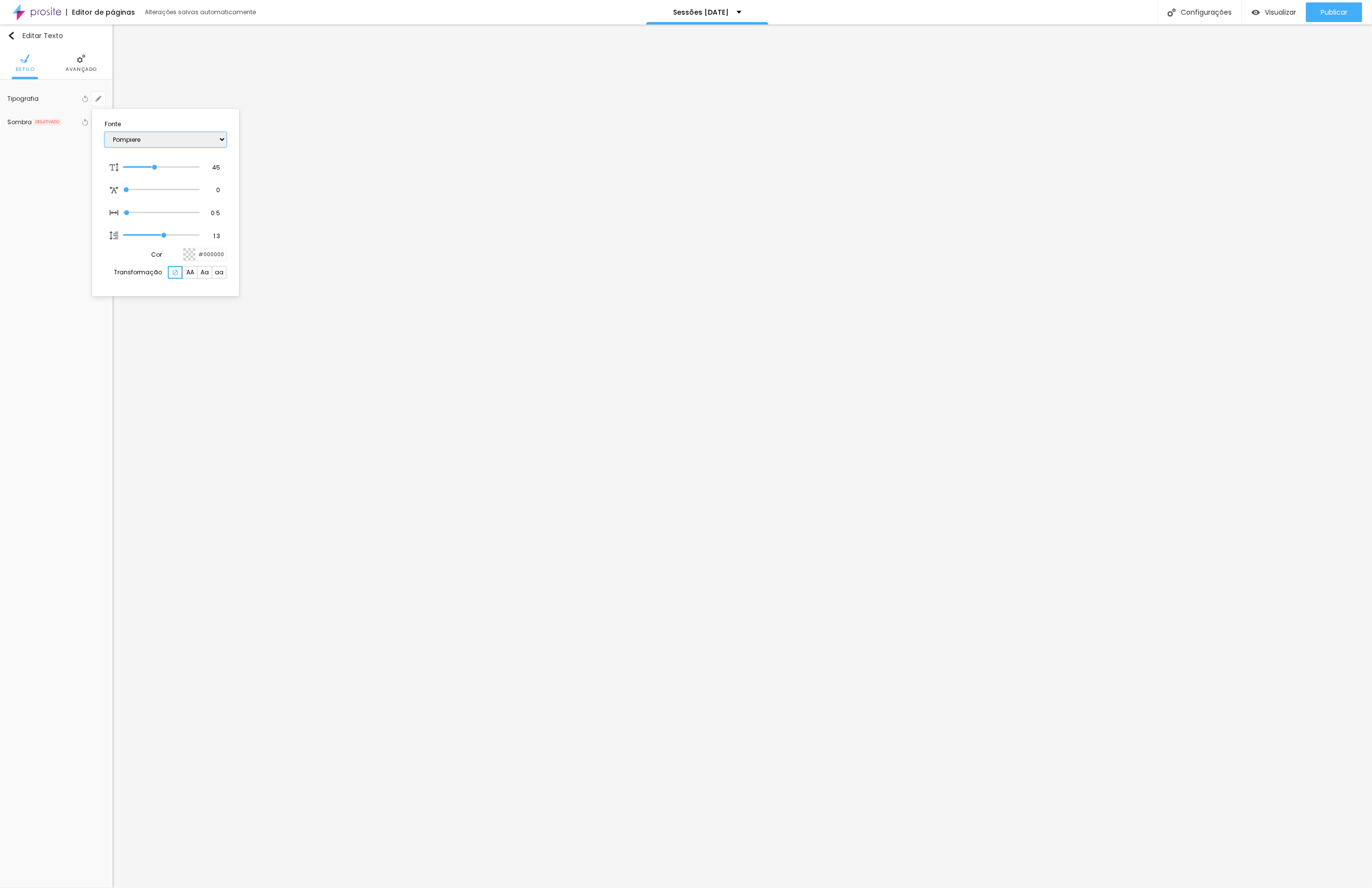
type input "1"
click at [925, 215] on div at bounding box center [686, 444] width 1372 height 888
click at [101, 102] on button "button" at bounding box center [98, 99] width 14 height 14
type input "1"
select select "Pompiere"
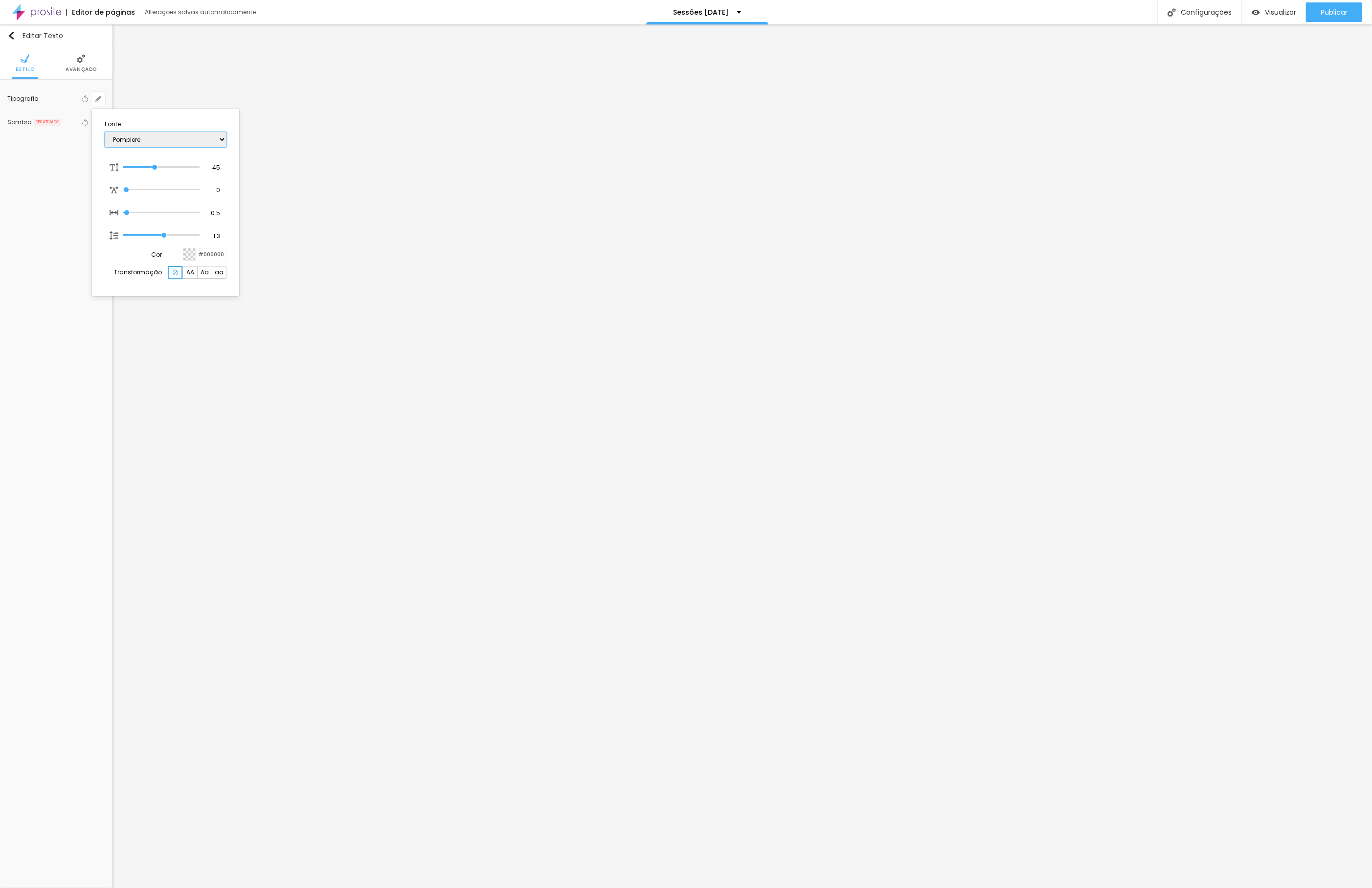
type input "1"
type input "48"
type input "1"
type input "50"
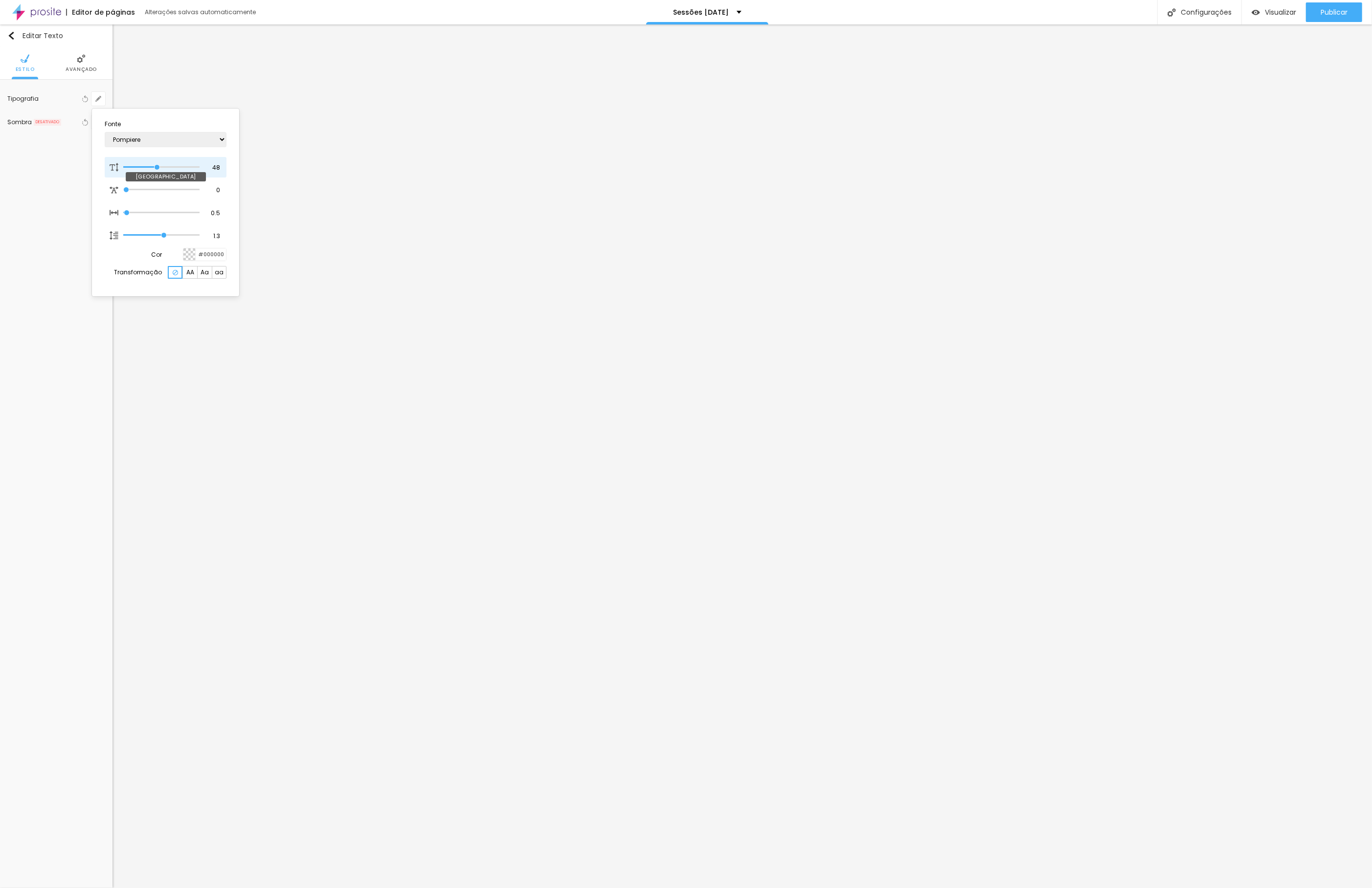
type input "50"
type input "1"
type input "51"
type input "1"
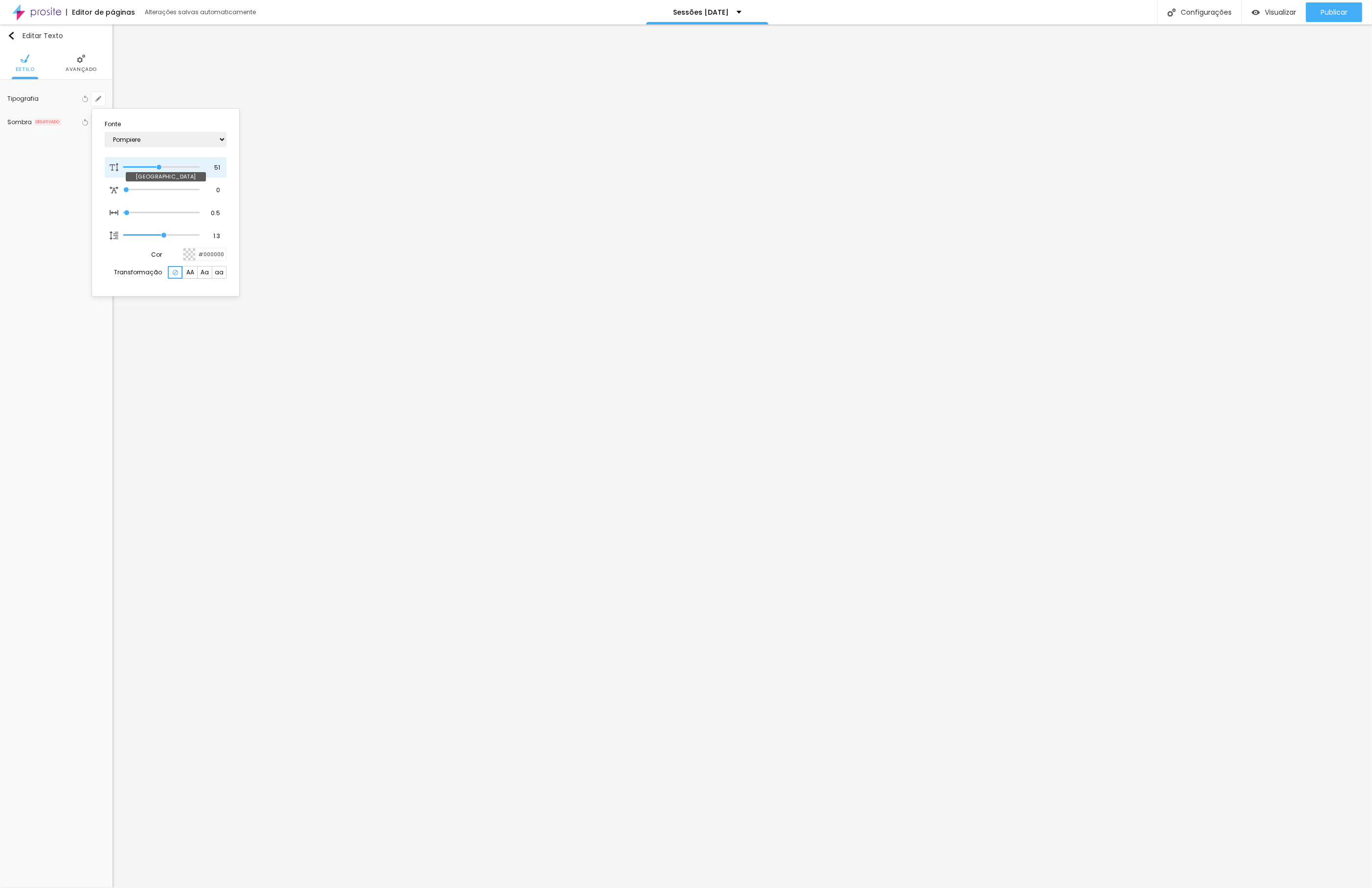
type input "52"
type input "1"
type input "53"
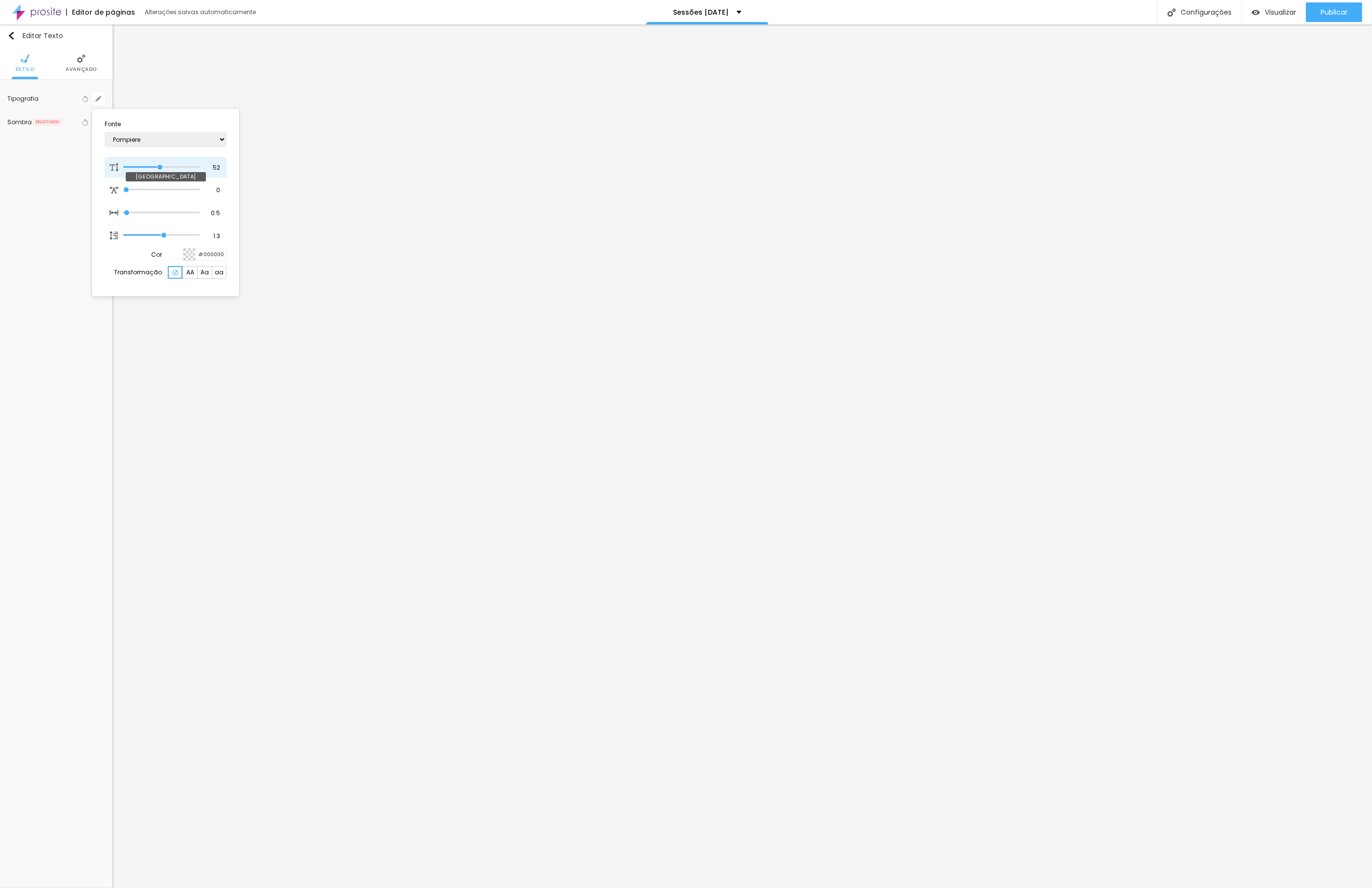
type input "1"
type input "54"
type input "1"
type input "55"
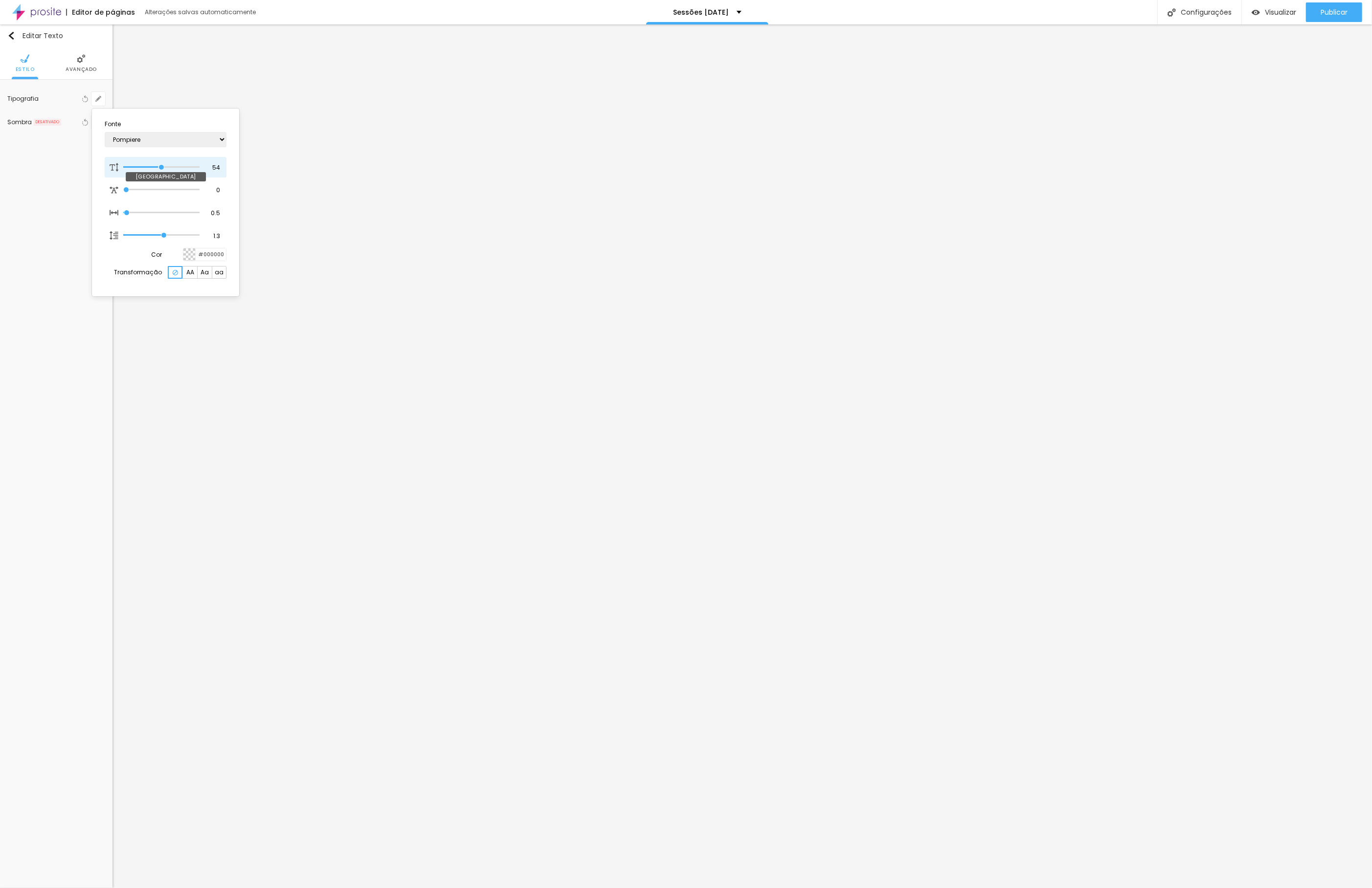
type input "55"
type input "1"
type input "56"
type input "1"
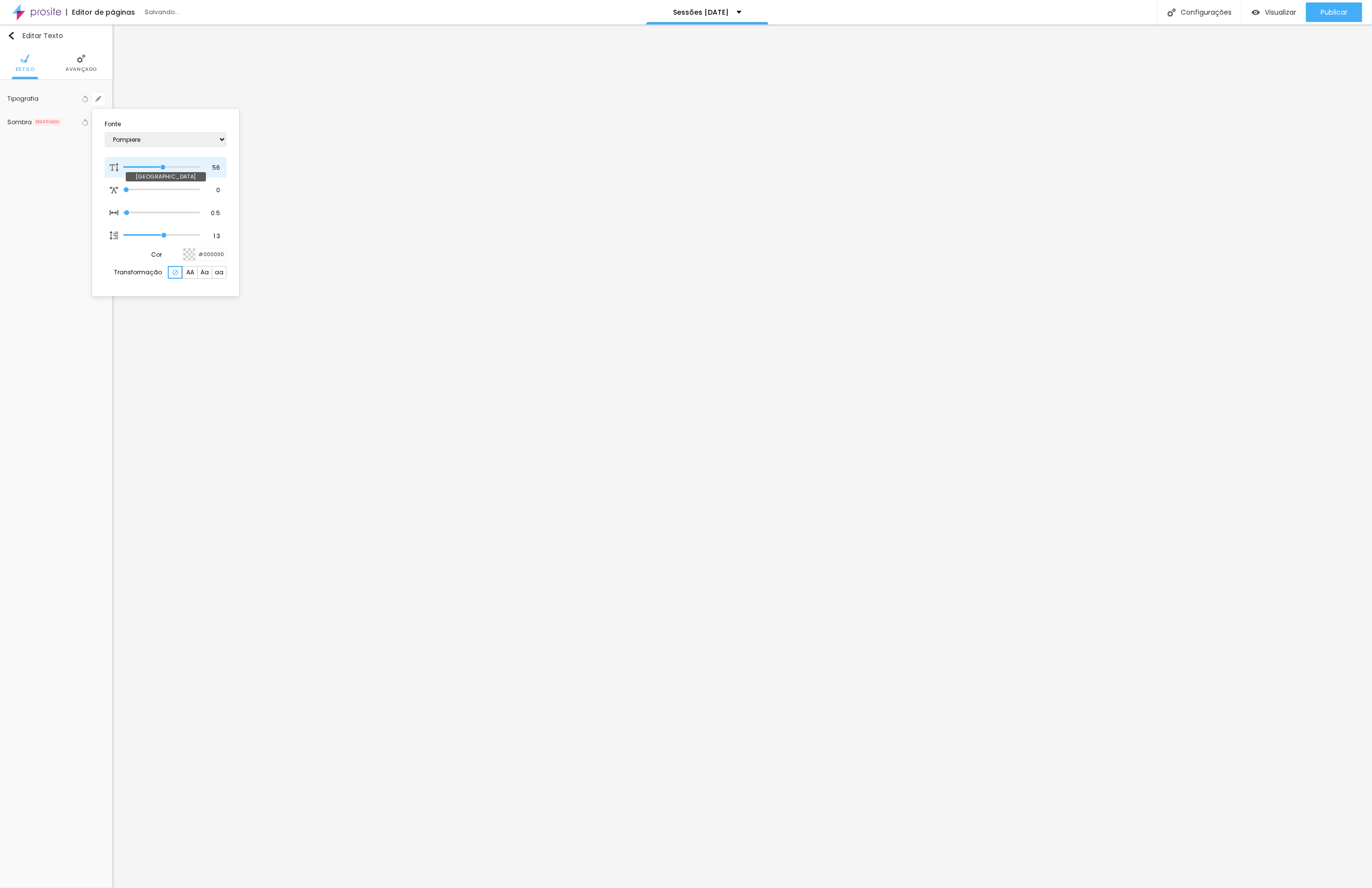
type input "57"
type input "1"
type input "58"
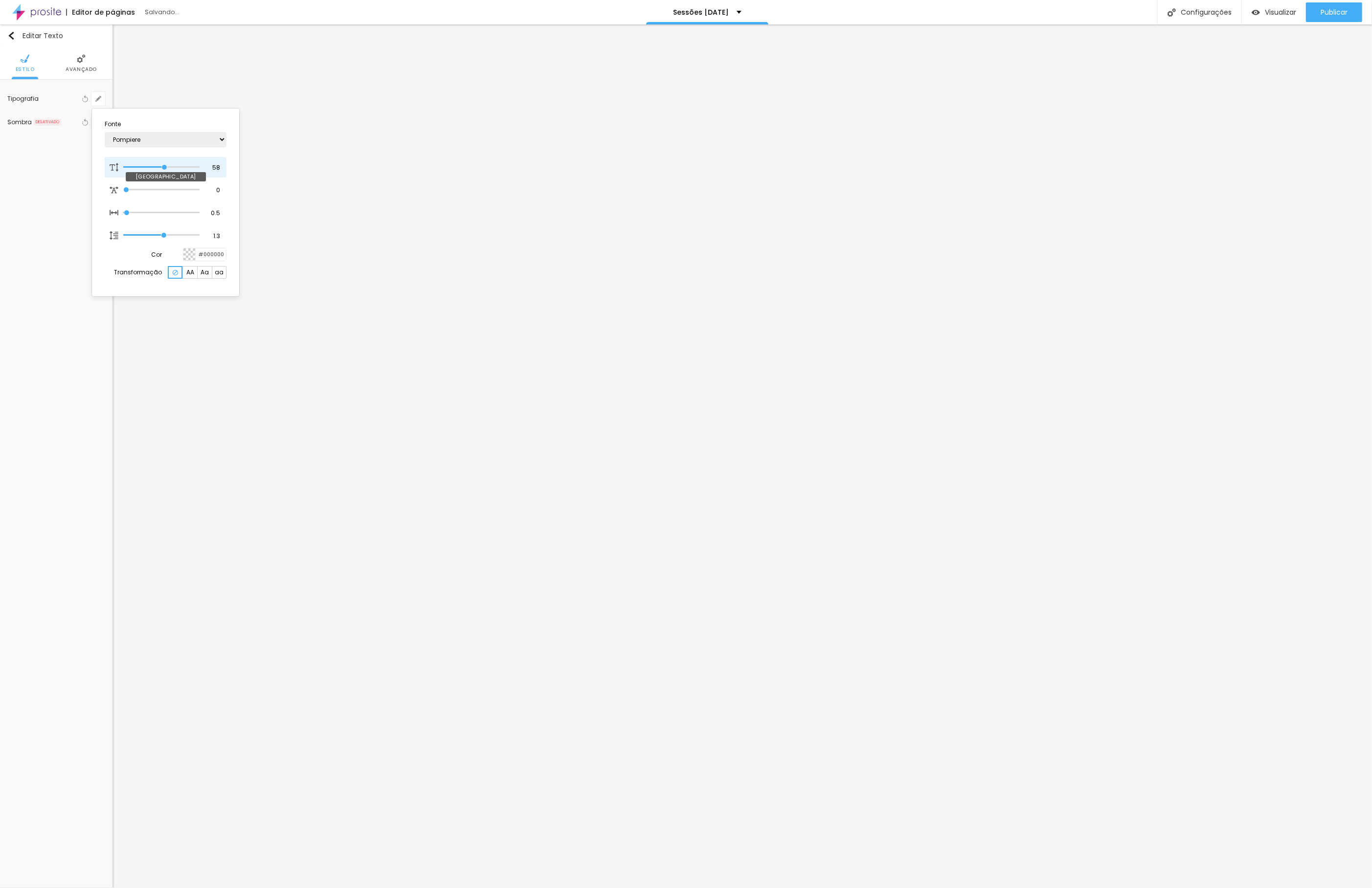
type input "1"
type input "59"
type input "1"
type input "60"
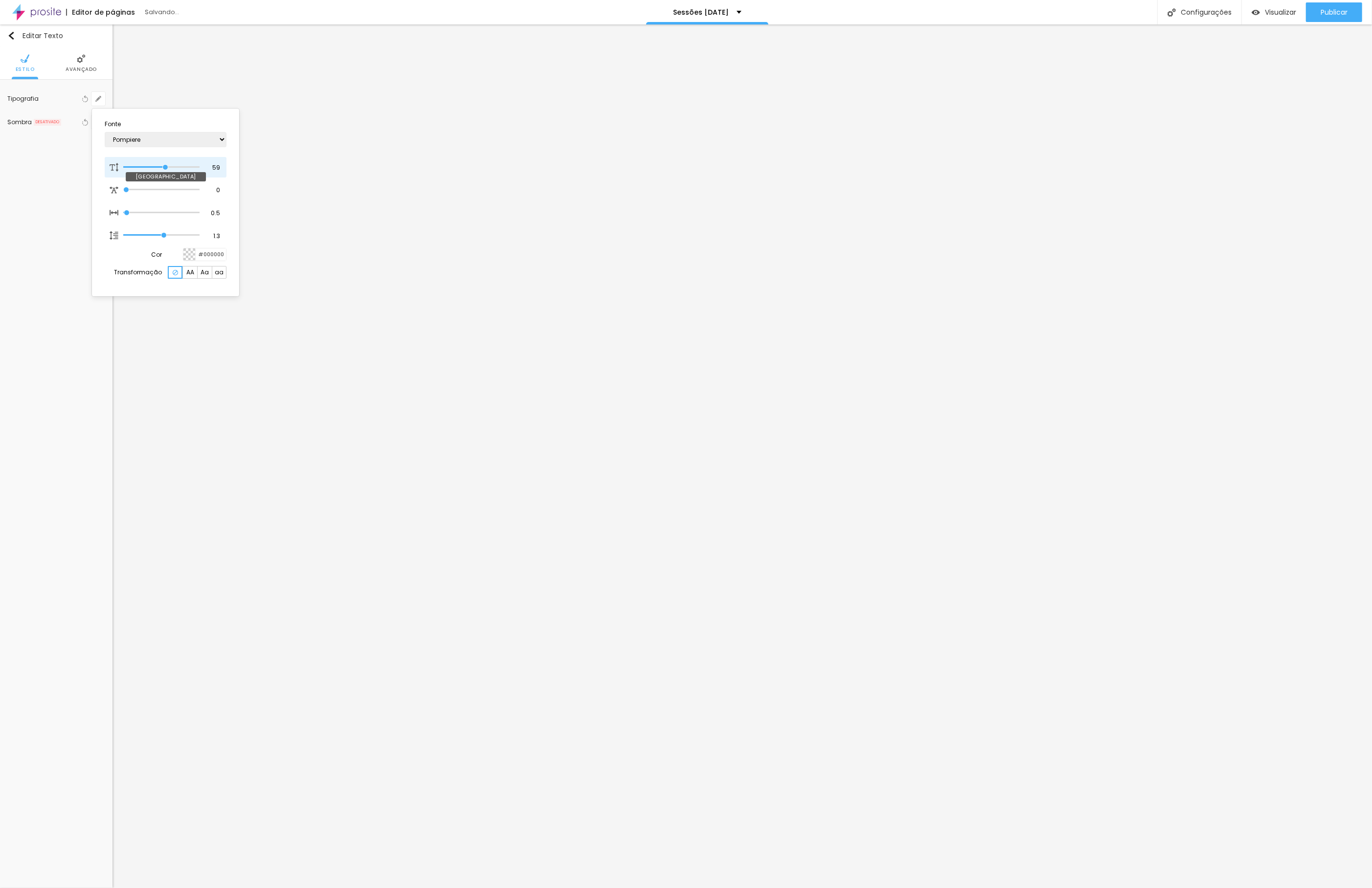
type input "60"
type input "1"
drag, startPoint x: 157, startPoint y: 166, endPoint x: 165, endPoint y: 165, distance: 8.1
type input "60"
click at [165, 165] on input "range" at bounding box center [162, 167] width 76 height 5
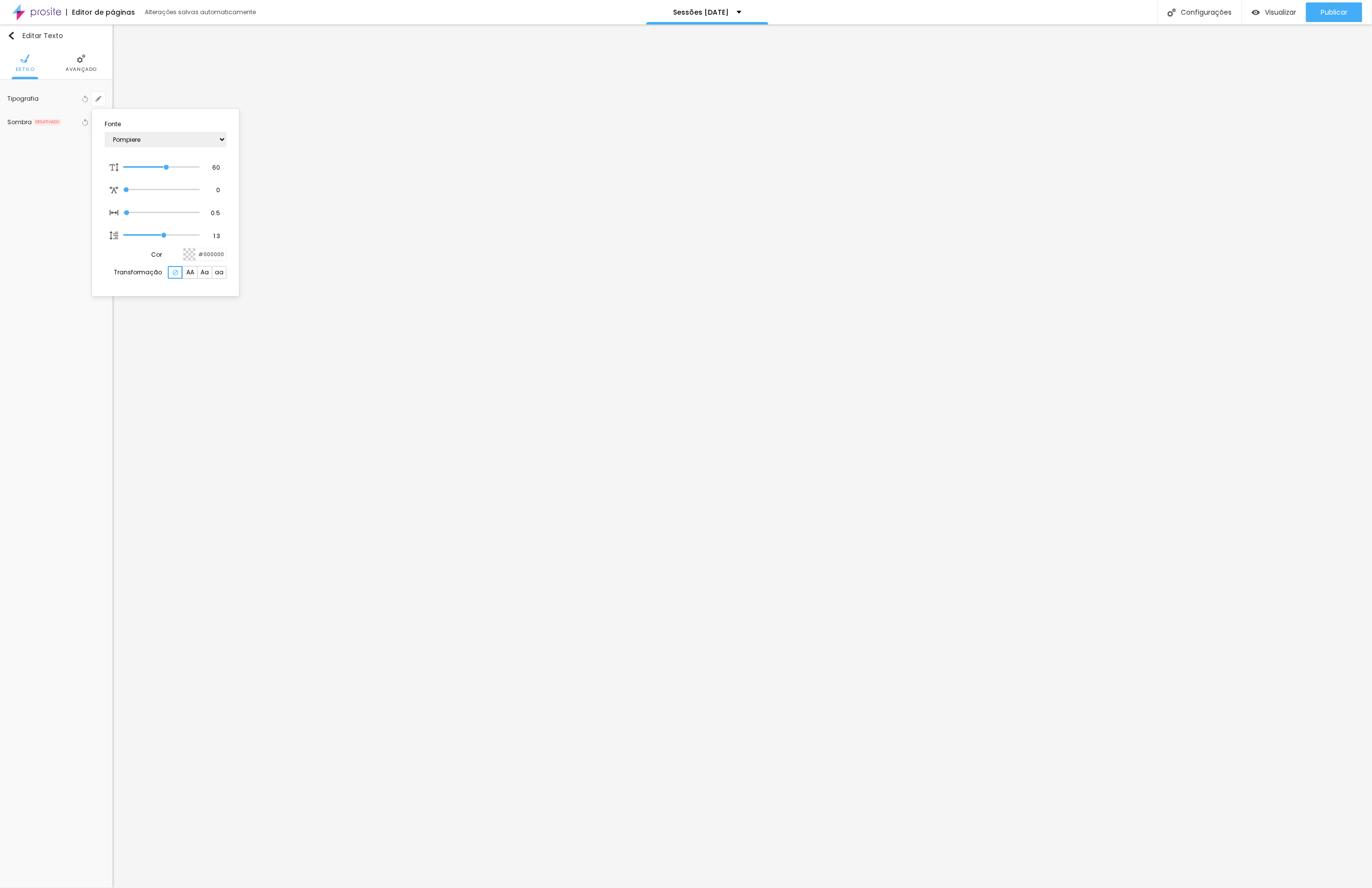
click at [709, 218] on div at bounding box center [686, 444] width 1372 height 888
click at [98, 105] on button "button" at bounding box center [98, 99] width 14 height 14
type input "1"
type input "42"
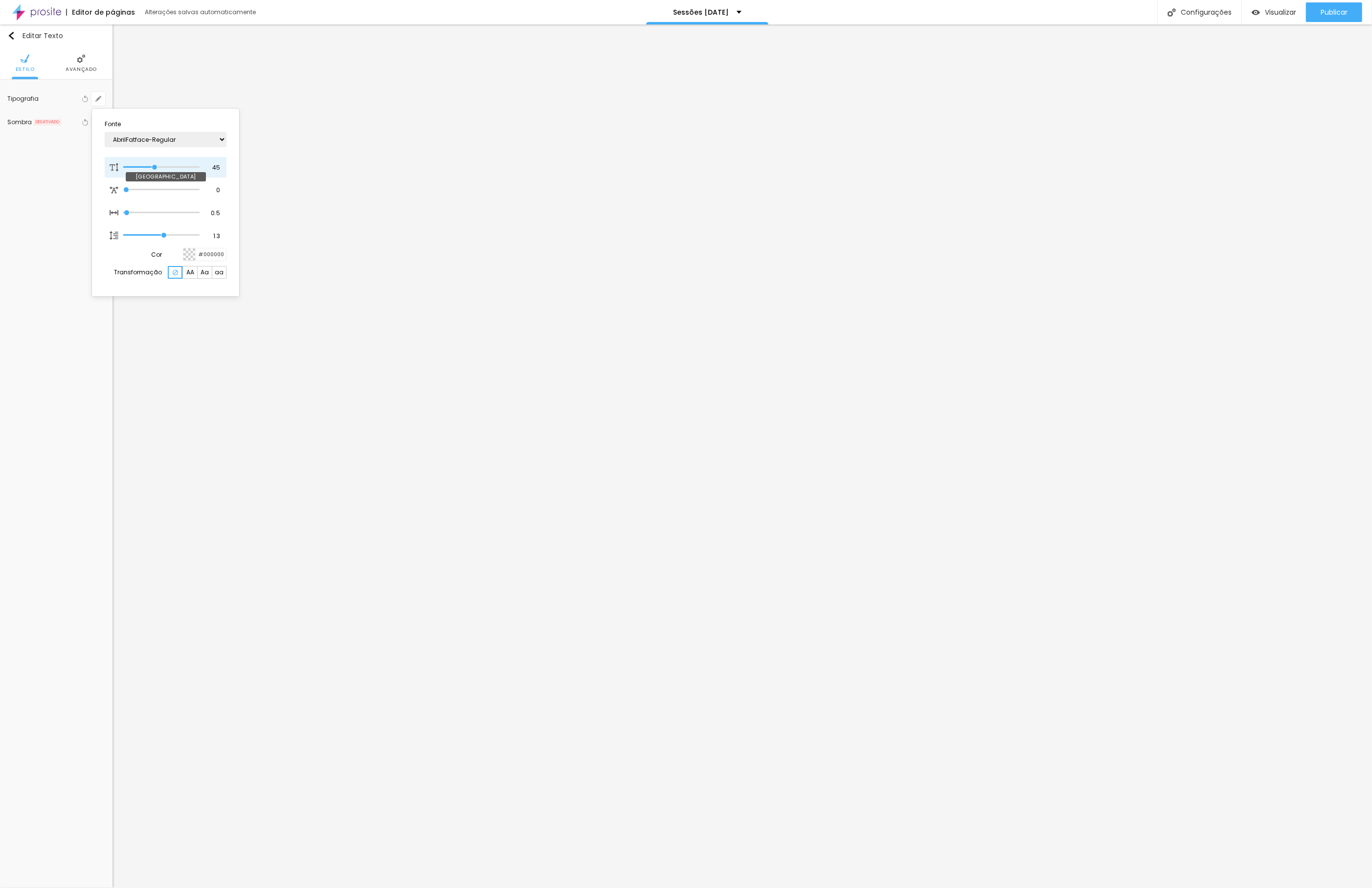
type input "1"
type input "44"
type input "1"
type input "45"
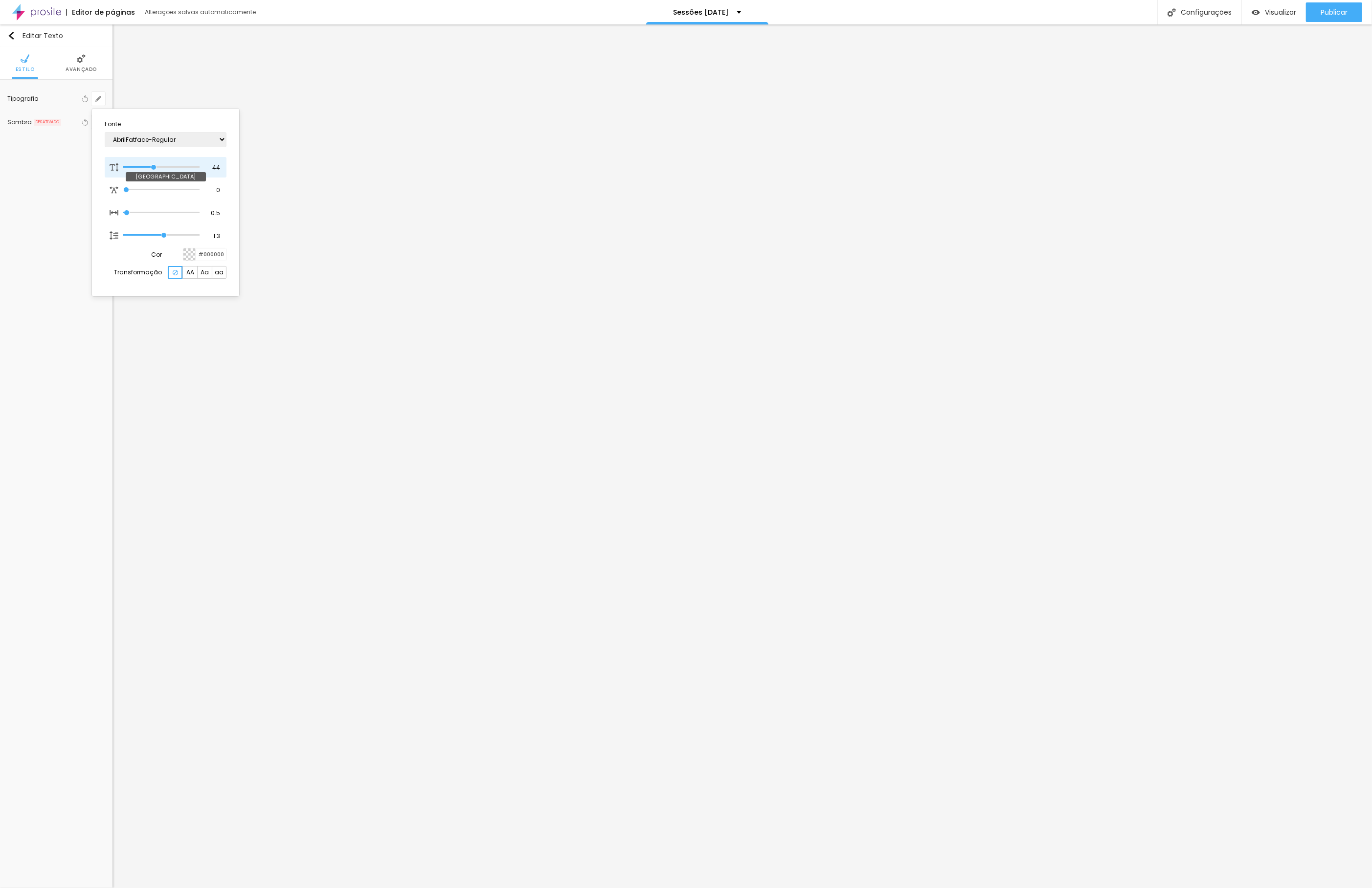
type input "45"
type input "1"
type input "46"
type input "1"
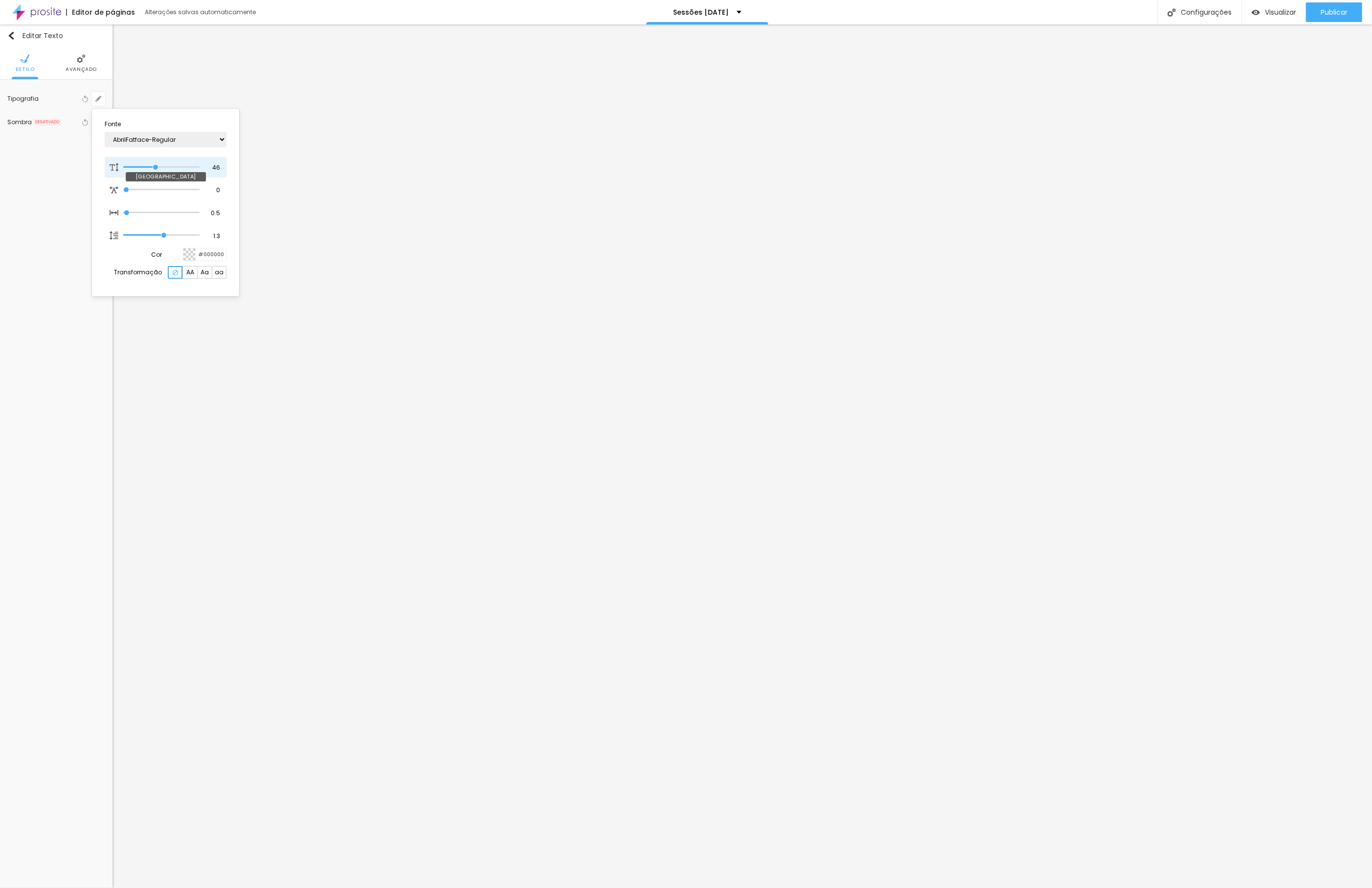
type input "47"
type input "1"
type input "48"
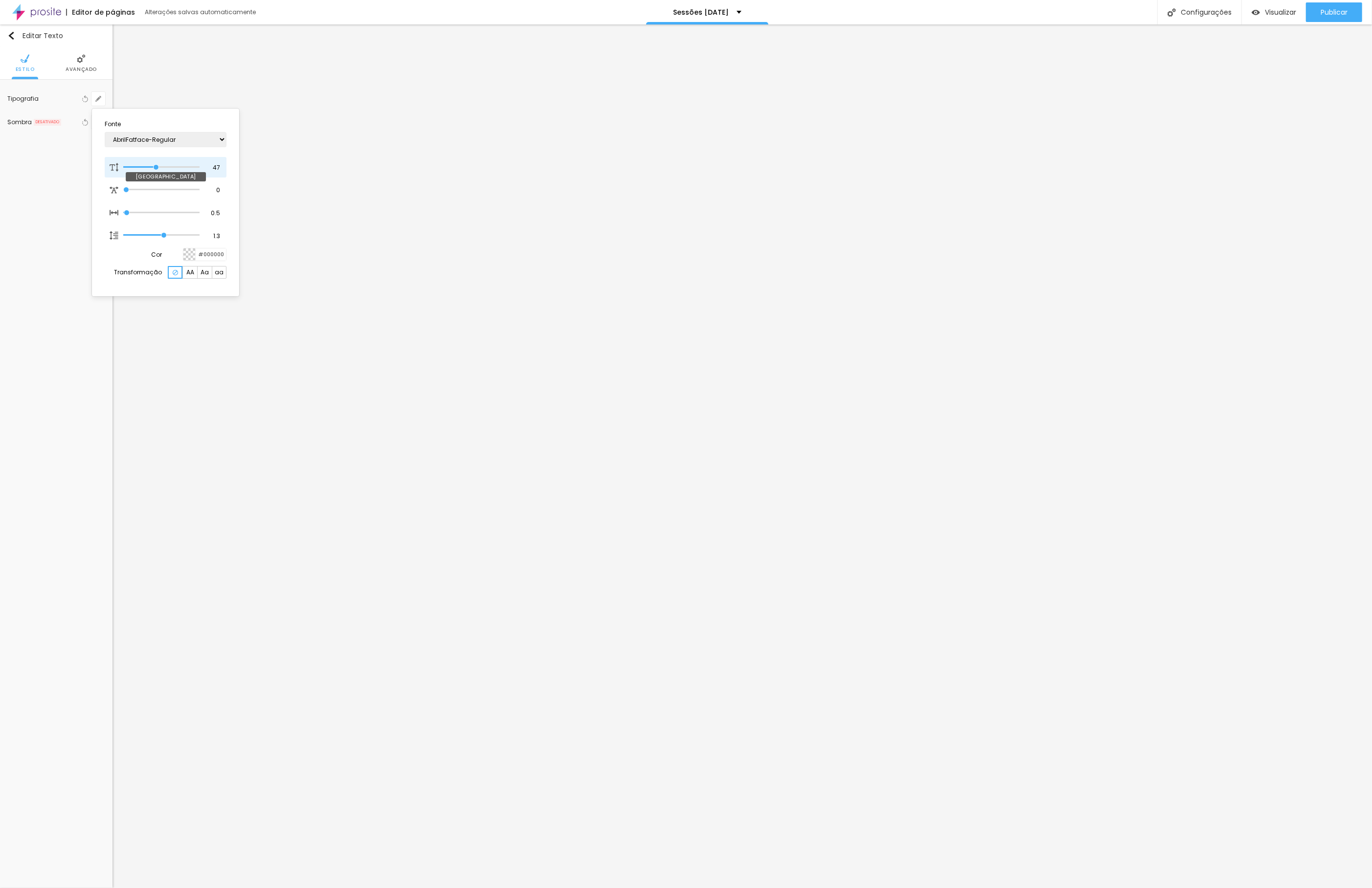
type input "1"
type input "49"
type input "1"
type input "50"
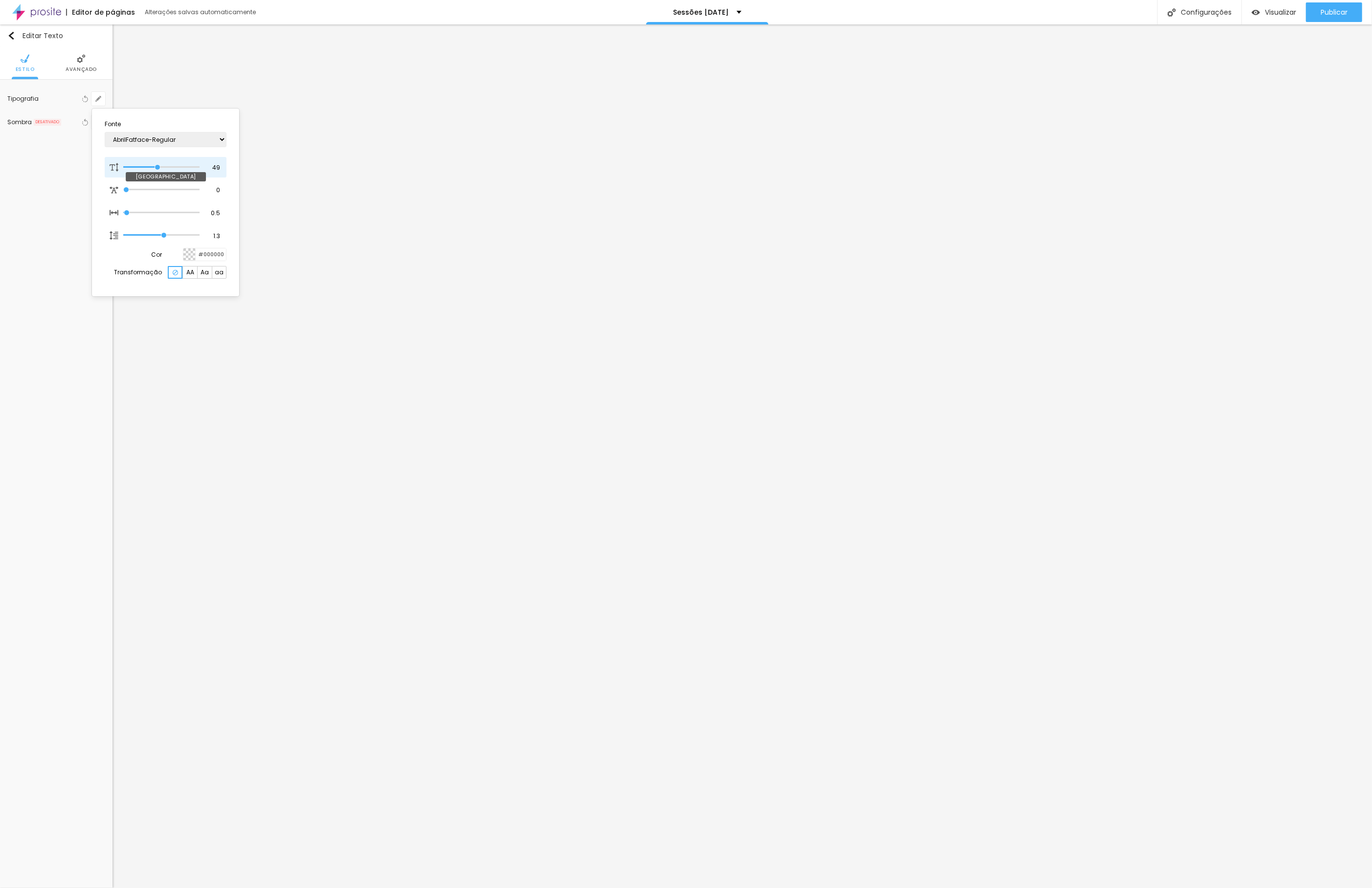
type input "50"
type input "1"
type input "51"
type input "1"
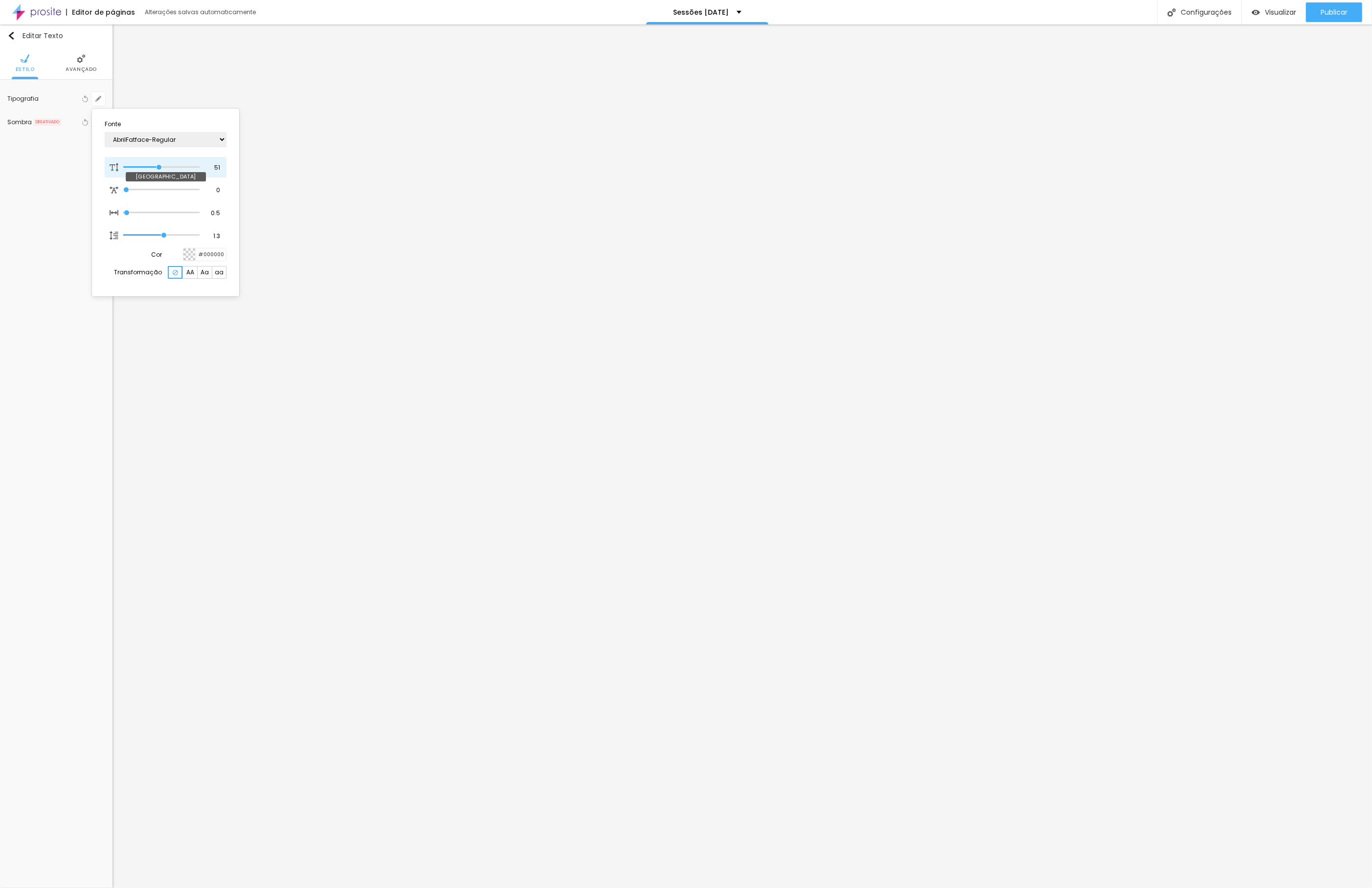
type input "52"
type input "1"
type input "53"
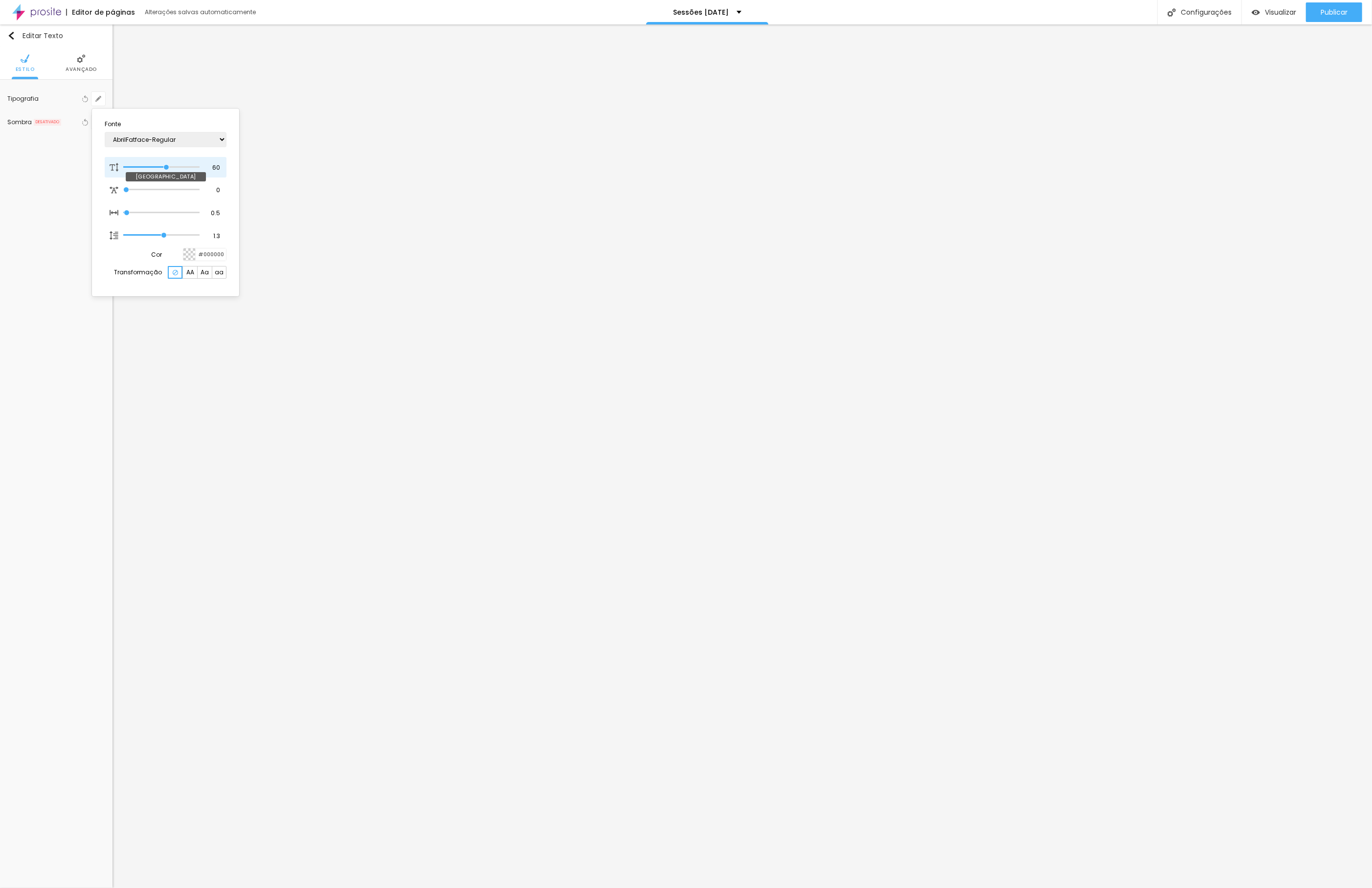
drag, startPoint x: 152, startPoint y: 165, endPoint x: 165, endPoint y: 166, distance: 13.0
click at [165, 166] on input "range" at bounding box center [162, 167] width 76 height 5
click at [1172, 239] on div at bounding box center [686, 444] width 1372 height 888
click at [97, 97] on icon "button" at bounding box center [98, 99] width 6 height 6
click at [147, 165] on input "range" at bounding box center [162, 167] width 76 height 5
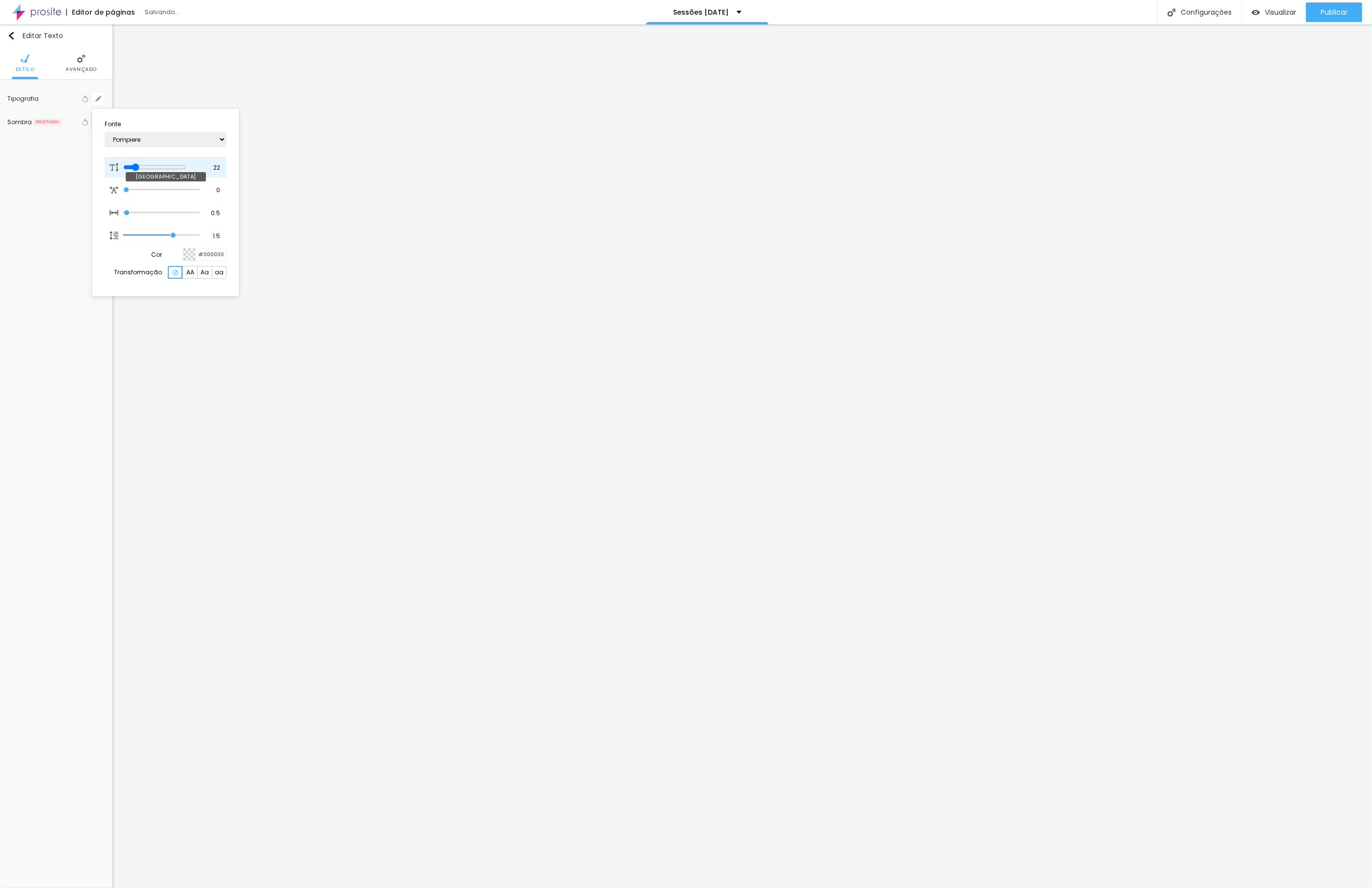
drag, startPoint x: 141, startPoint y: 163, endPoint x: 137, endPoint y: 161, distance: 4.5
click at [137, 163] on div at bounding box center [162, 167] width 76 height 9
click at [988, 460] on div at bounding box center [686, 444] width 1372 height 888
click at [54, 60] on img at bounding box center [56, 58] width 9 height 9
click at [85, 61] on li "Avançado" at bounding box center [91, 63] width 31 height 32
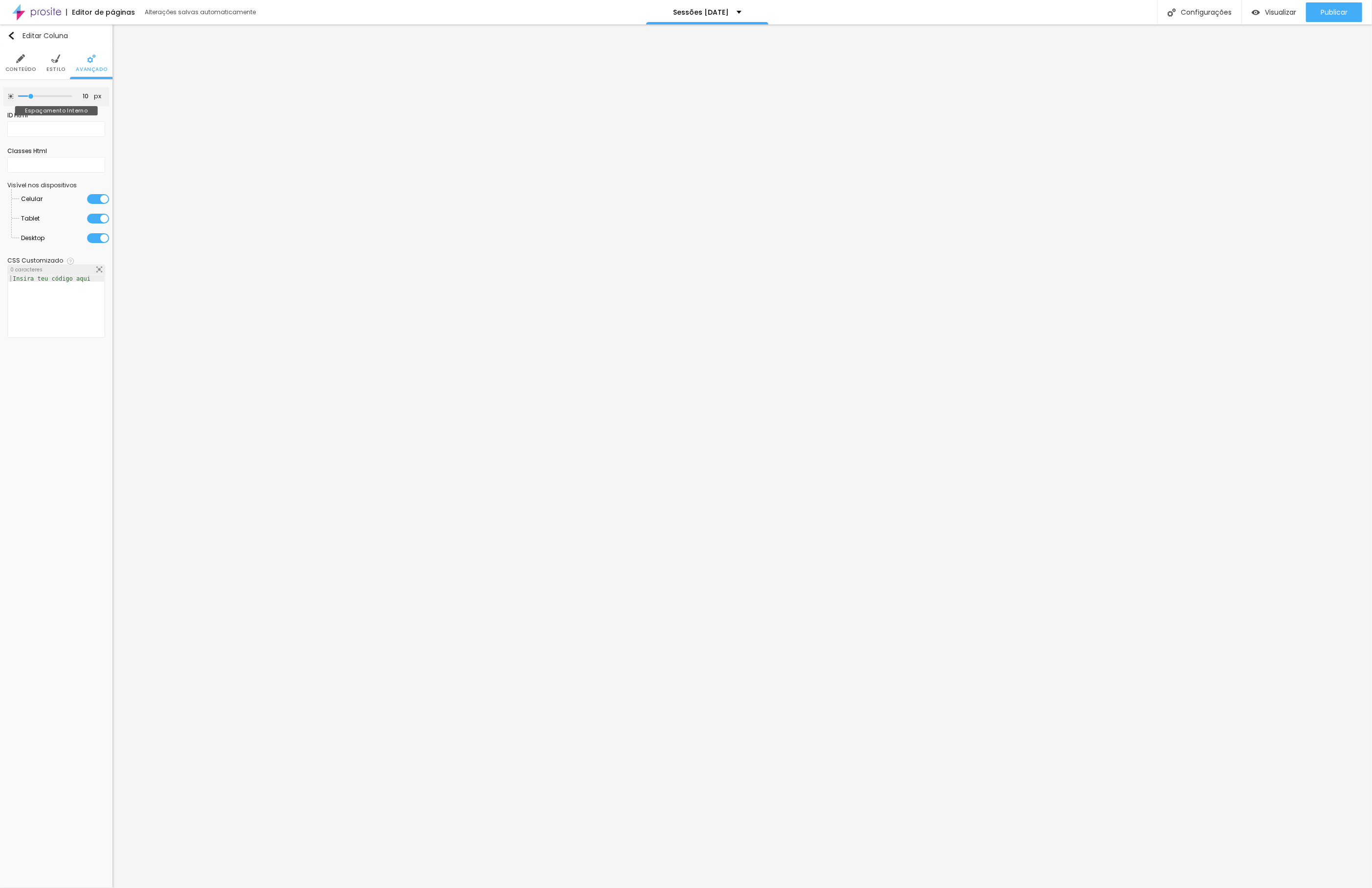
drag, startPoint x: 110, startPoint y: 107, endPoint x: 32, endPoint y: 125, distance: 80.0
click at [32, 125] on div "10 px Espaçamento Interno ID Html Classes Html Visível nos dispositivos Celular…" at bounding box center [56, 215] width 113 height 270
click at [79, 63] on img at bounding box center [81, 58] width 9 height 9
click at [59, 62] on img at bounding box center [56, 58] width 9 height 9
click at [82, 69] on span "Avançado" at bounding box center [91, 69] width 31 height 5
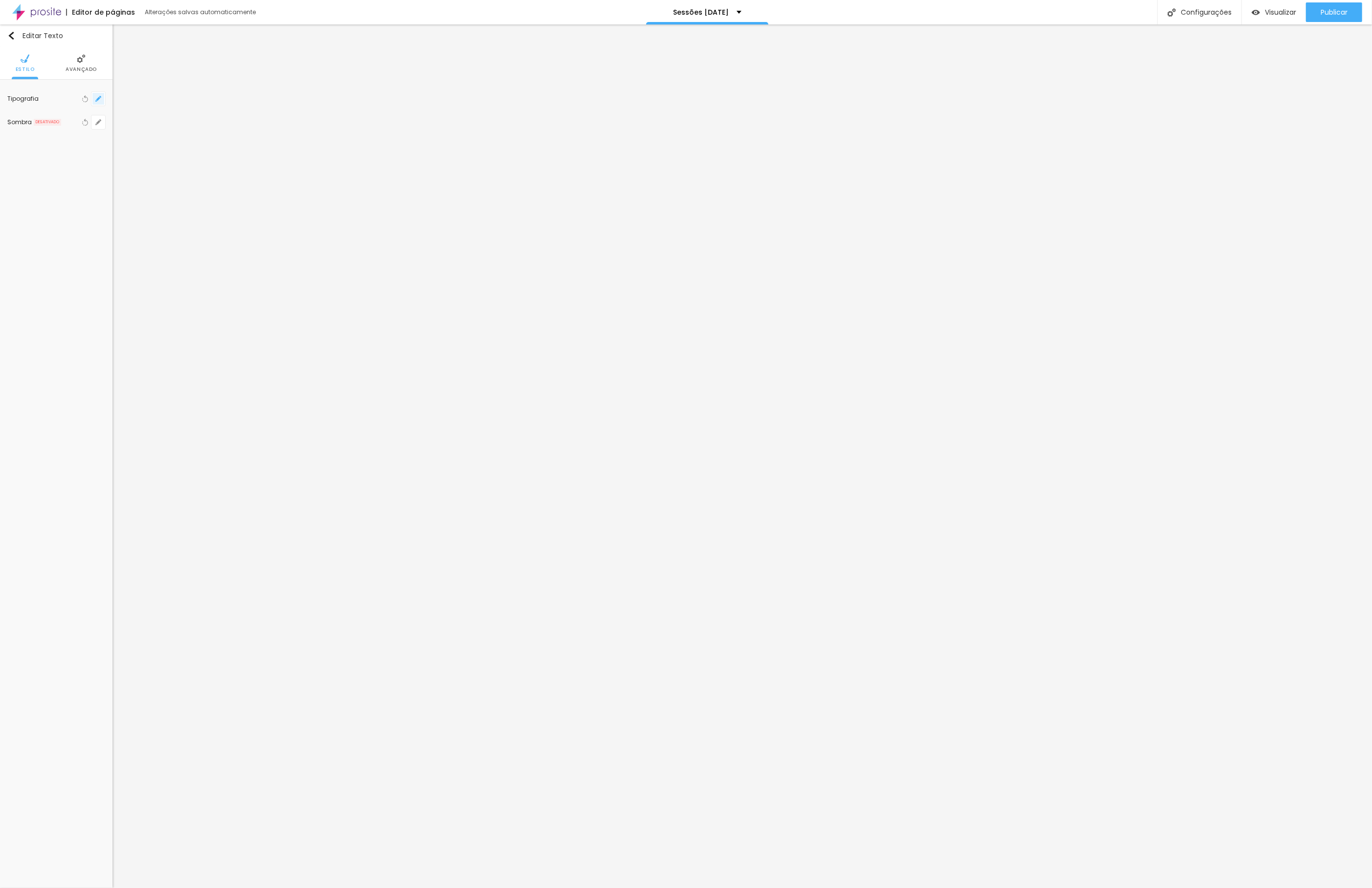
click at [99, 98] on icon "button" at bounding box center [98, 98] width 4 height 4
click at [143, 165] on input "range" at bounding box center [162, 167] width 76 height 5
click at [77, 65] on div at bounding box center [686, 444] width 1372 height 888
click at [79, 67] on span "Avançado" at bounding box center [81, 69] width 31 height 5
drag, startPoint x: 41, startPoint y: 99, endPoint x: 34, endPoint y: 99, distance: 7.0
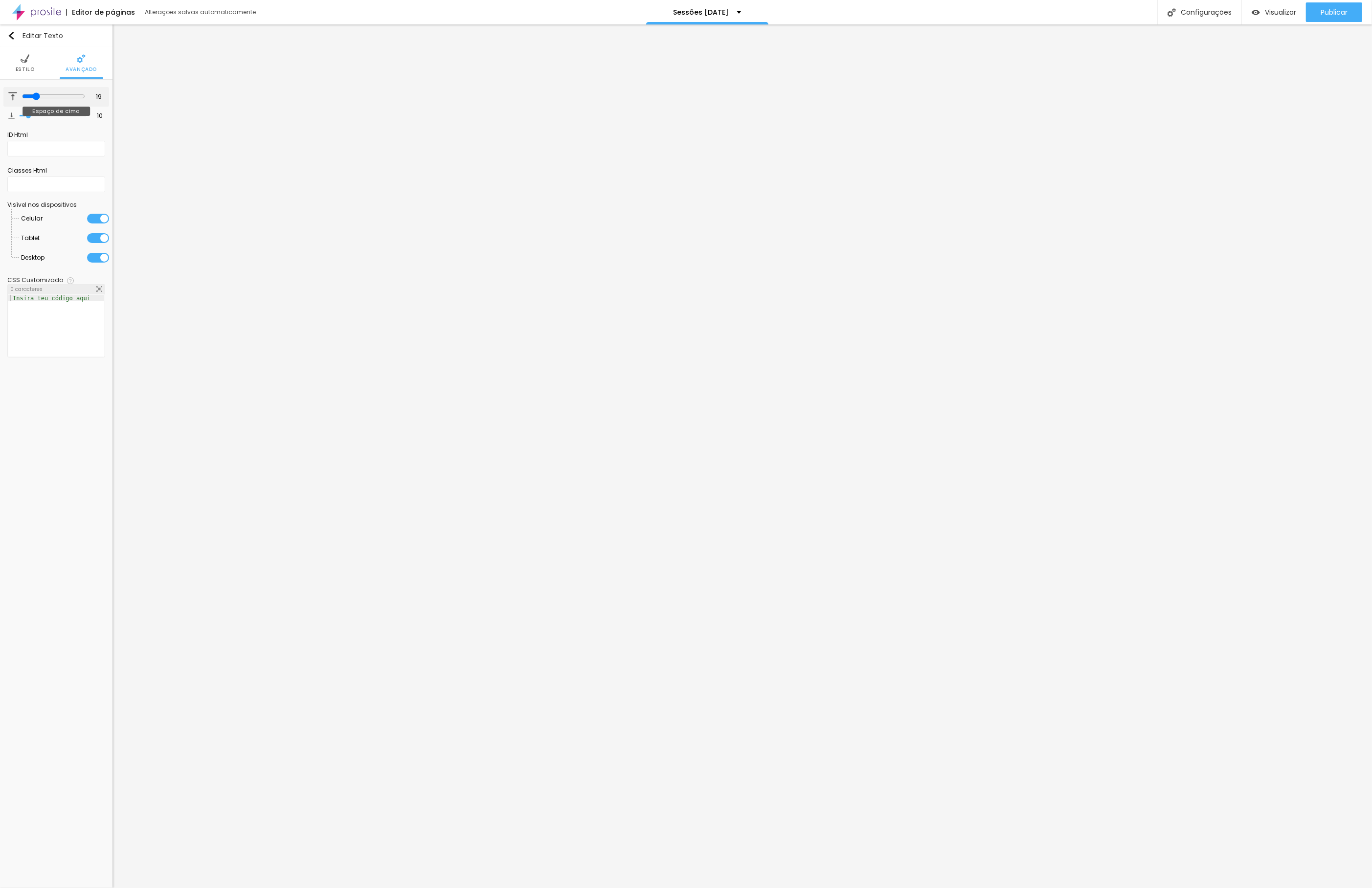
click at [34, 99] on input "range" at bounding box center [54, 96] width 63 height 8
click at [24, 62] on img at bounding box center [25, 58] width 9 height 9
click at [104, 97] on button "button" at bounding box center [98, 99] width 14 height 14
click at [88, 65] on div at bounding box center [686, 444] width 1372 height 888
click at [83, 63] on img at bounding box center [81, 58] width 9 height 9
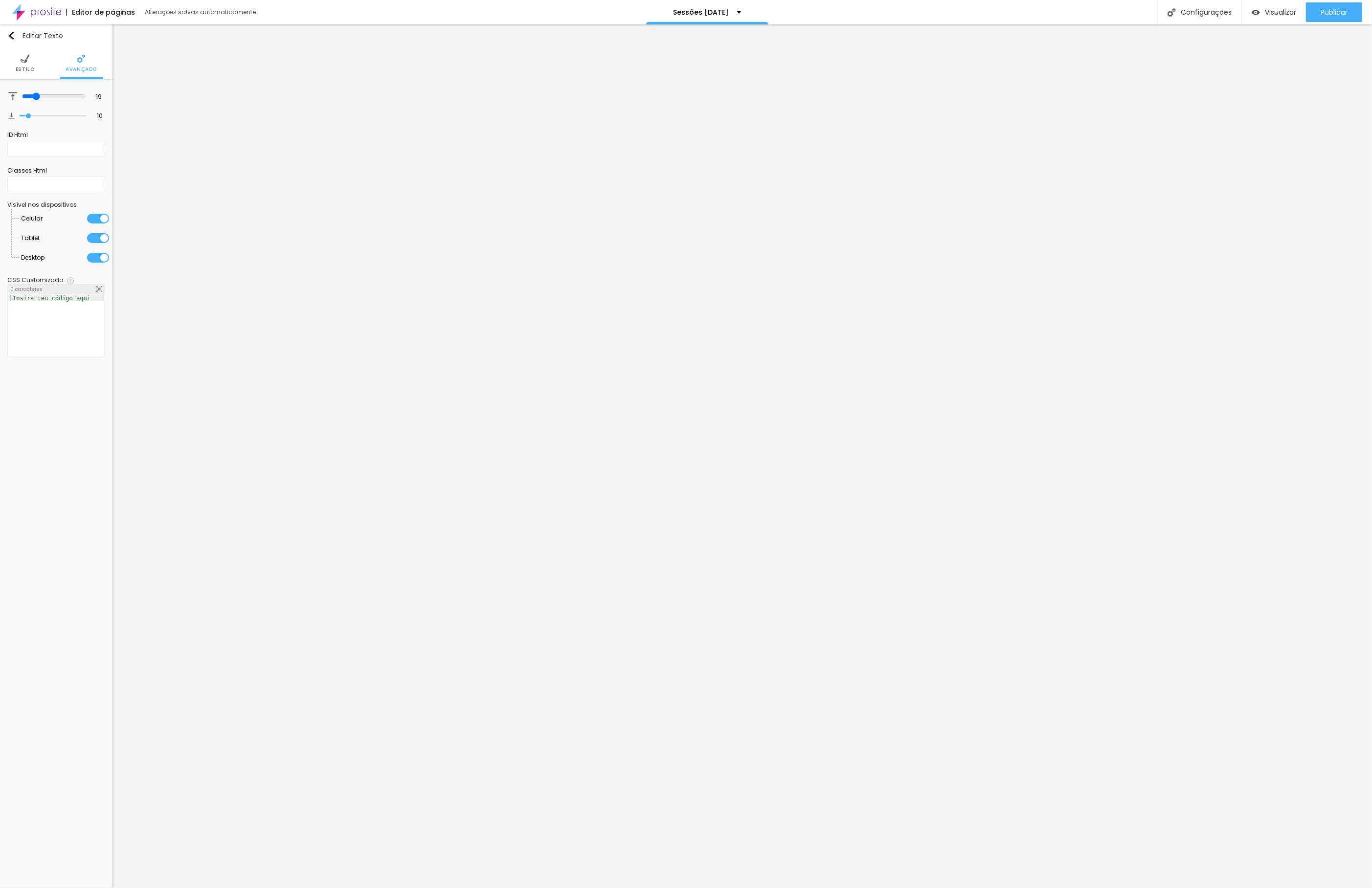
click at [25, 63] on li "Estilo" at bounding box center [25, 63] width 19 height 32
click at [57, 67] on span "Estilo" at bounding box center [56, 69] width 19 height 5
click at [98, 220] on icon "button" at bounding box center [98, 219] width 4 height 4
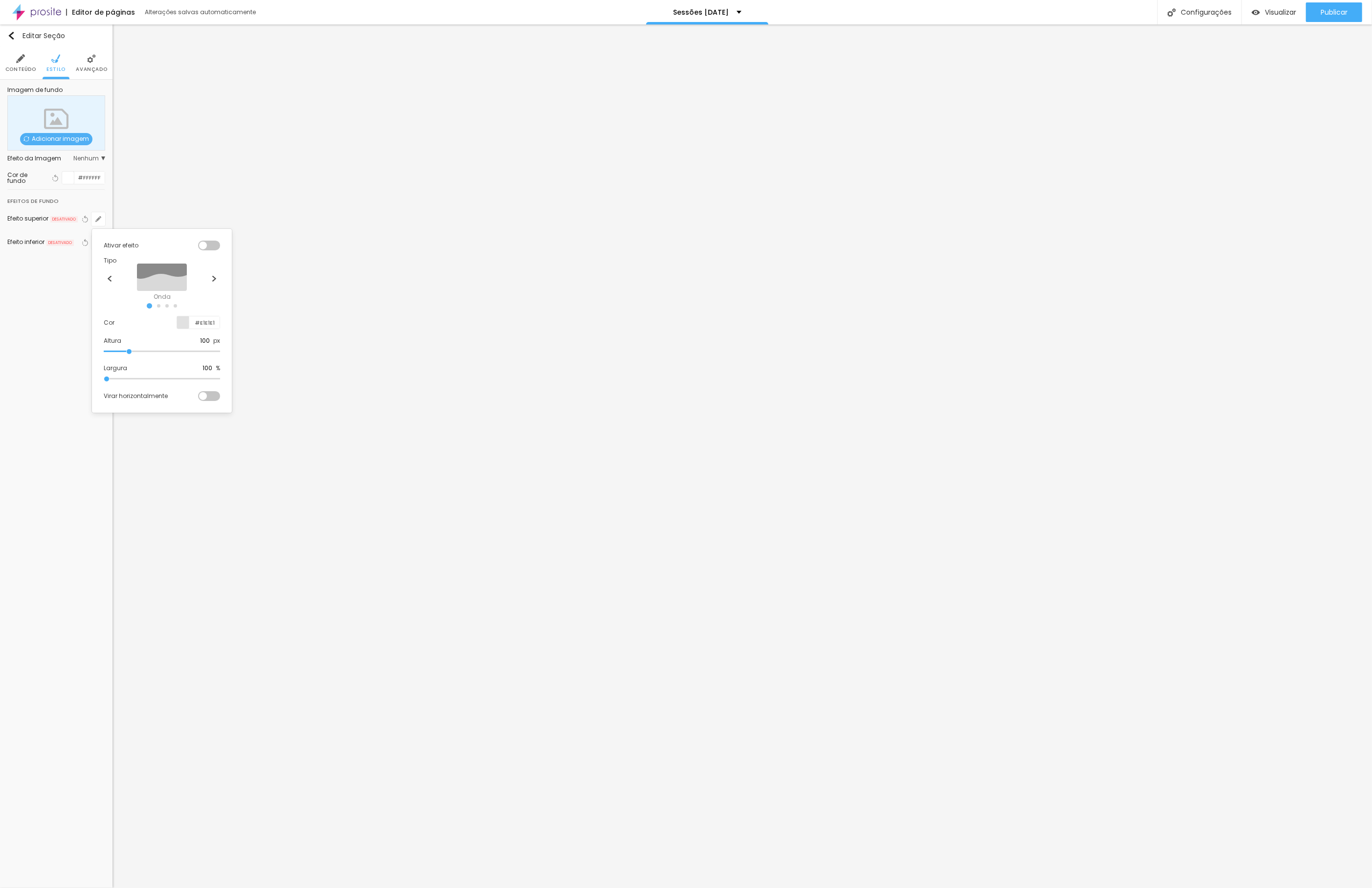
click at [218, 245] on div at bounding box center [209, 245] width 22 height 10
click at [214, 283] on button at bounding box center [214, 279] width 12 height 12
click at [345, 655] on div at bounding box center [686, 444] width 1372 height 888
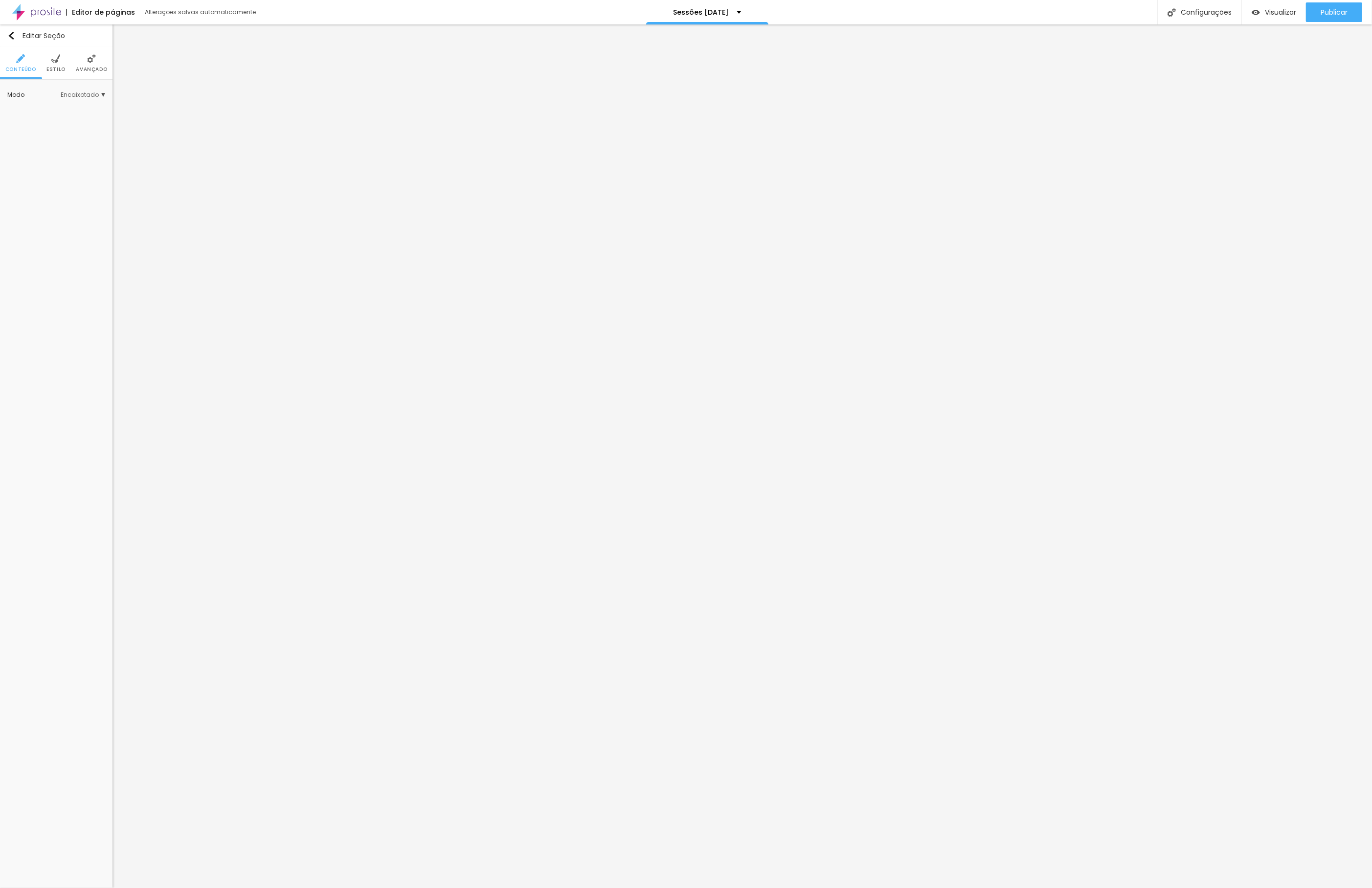
click at [58, 57] on img at bounding box center [56, 58] width 9 height 9
click at [100, 245] on icon "button" at bounding box center [98, 243] width 6 height 6
click at [218, 271] on div at bounding box center [209, 268] width 22 height 10
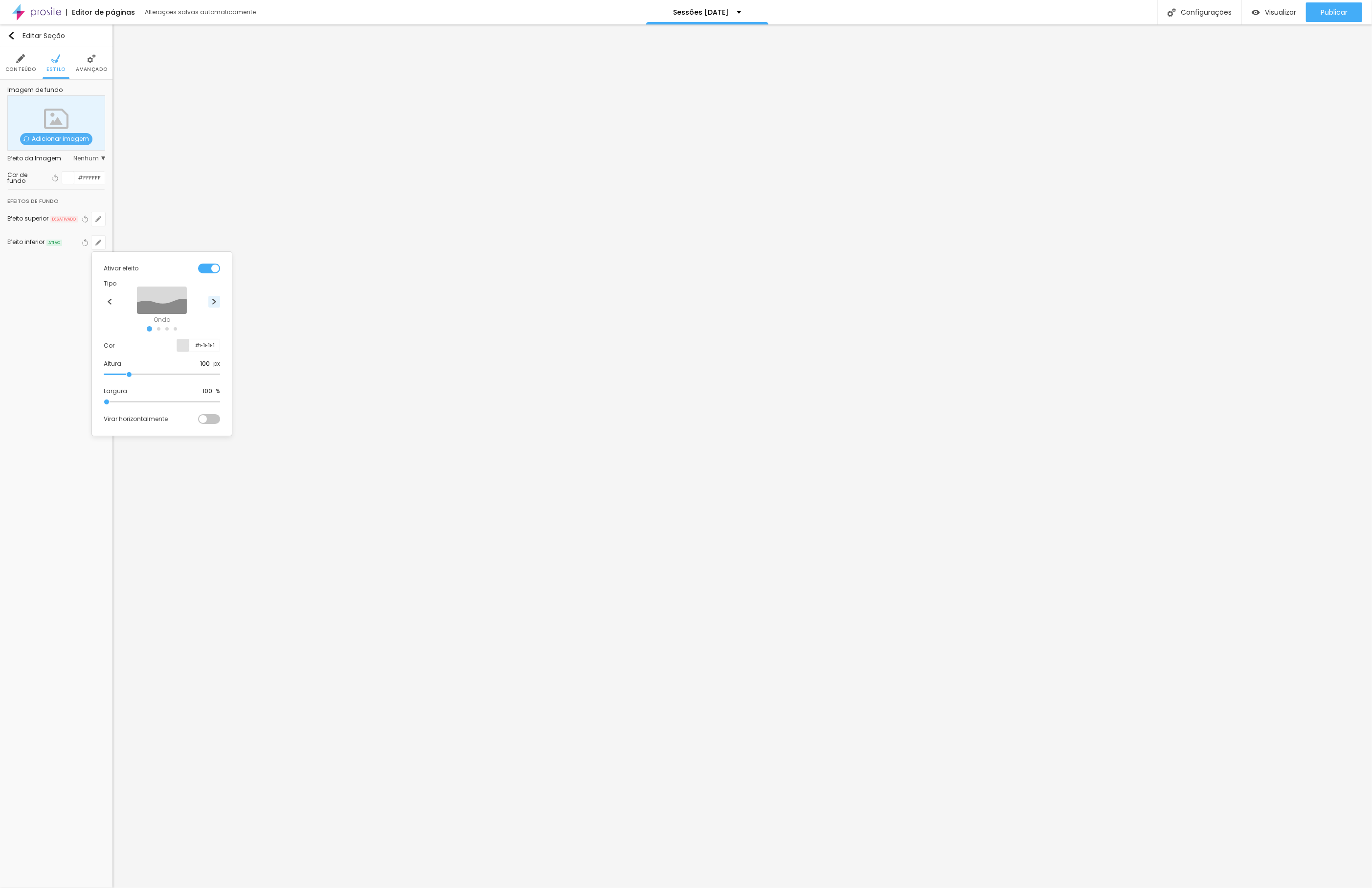
click at [215, 304] on img at bounding box center [214, 302] width 6 height 6
click at [181, 347] on div at bounding box center [183, 345] width 12 height 12
click at [206, 420] on div at bounding box center [209, 397] width 6 height 74
click at [206, 422] on div at bounding box center [209, 397] width 6 height 74
drag, startPoint x: 175, startPoint y: 380, endPoint x: 169, endPoint y: 406, distance: 26.7
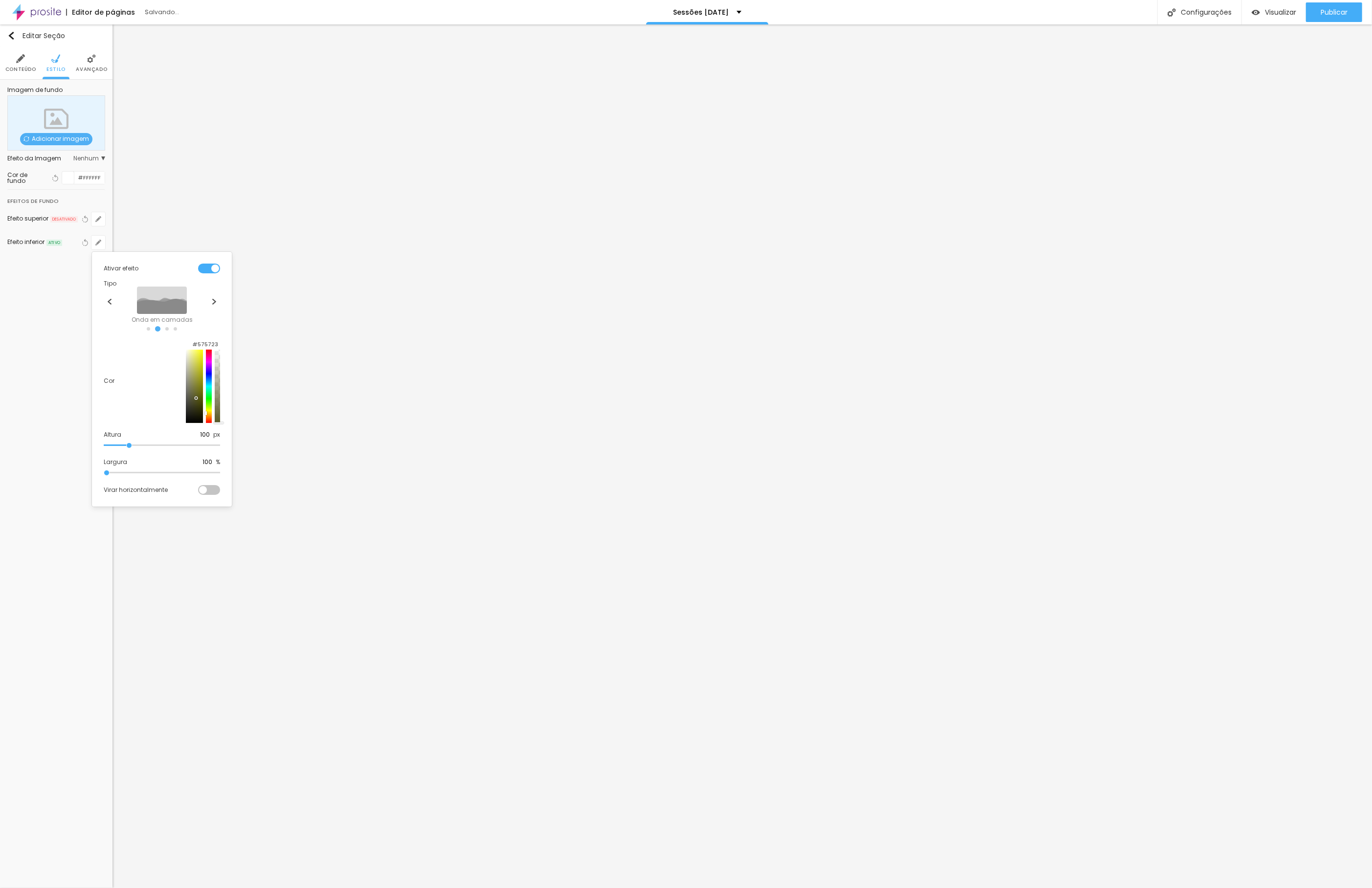
click at [186, 406] on div at bounding box center [194, 386] width 17 height 74
click at [206, 422] on div at bounding box center [209, 386] width 6 height 74
drag, startPoint x: 186, startPoint y: 375, endPoint x: 176, endPoint y: 378, distance: 10.4
click at [186, 378] on div at bounding box center [194, 386] width 17 height 74
click at [206, 423] on div at bounding box center [209, 386] width 6 height 74
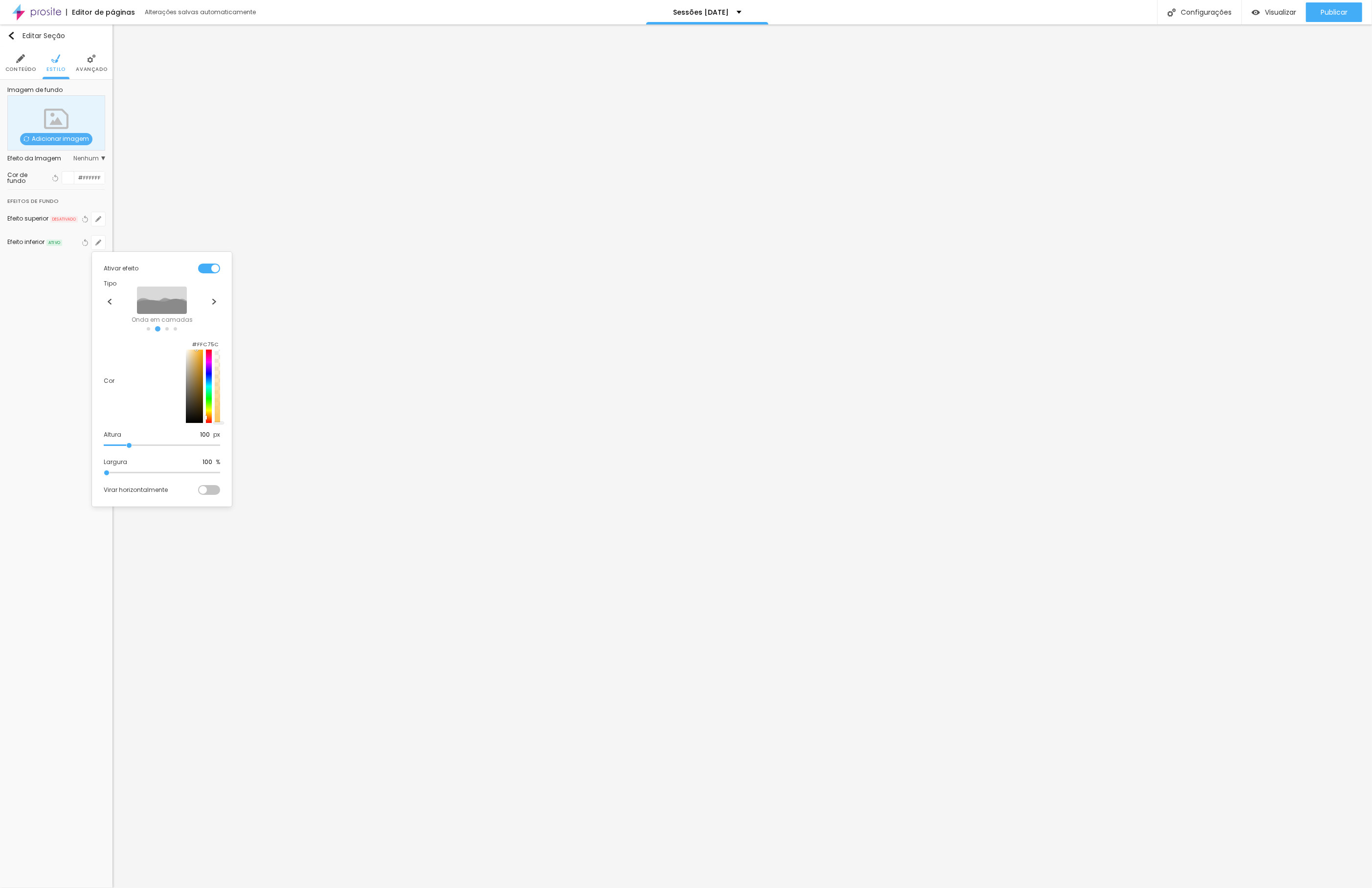
drag, startPoint x: 179, startPoint y: 378, endPoint x: 171, endPoint y: 356, distance: 23.4
click at [186, 356] on div at bounding box center [203, 386] width 34 height 74
click at [203, 341] on input "#FFC75C" at bounding box center [205, 344] width 31 height 9
click at [203, 344] on input "#FFC75C" at bounding box center [205, 344] width 31 height 9
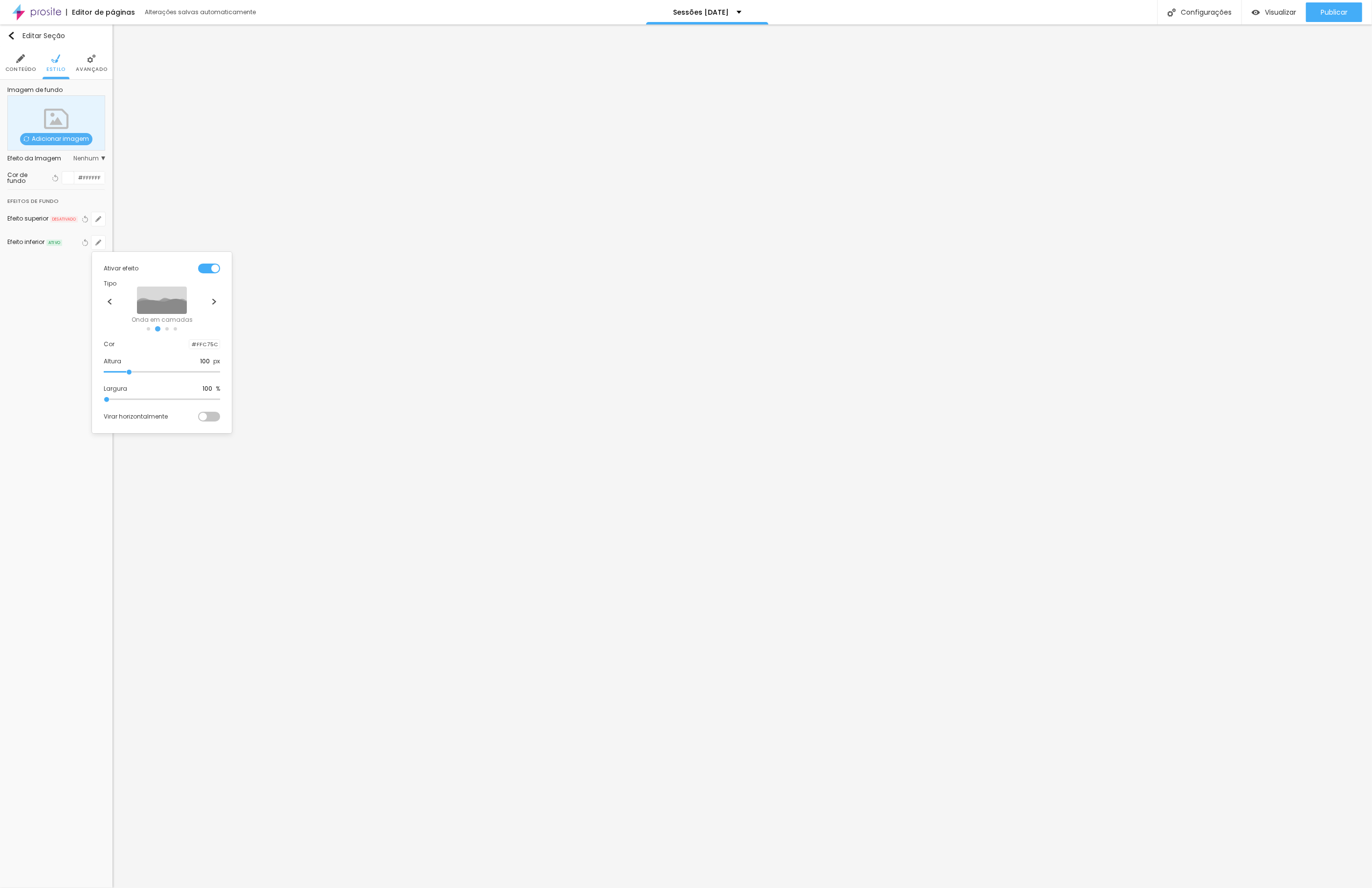
click at [305, 212] on div at bounding box center [686, 444] width 1372 height 888
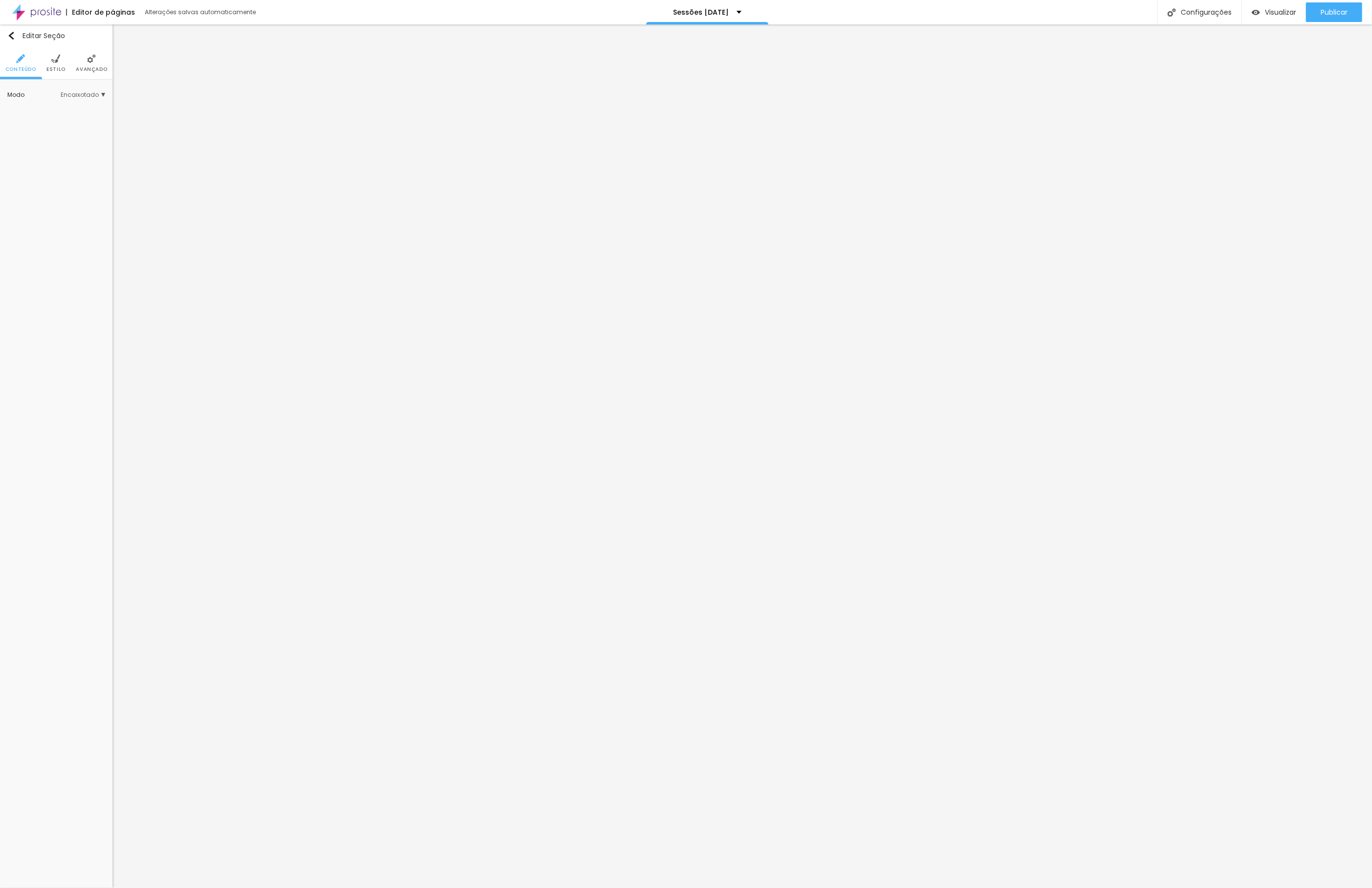
click at [62, 67] on span "Estilo" at bounding box center [56, 69] width 19 height 5
click at [98, 220] on icon "button" at bounding box center [98, 219] width 4 height 4
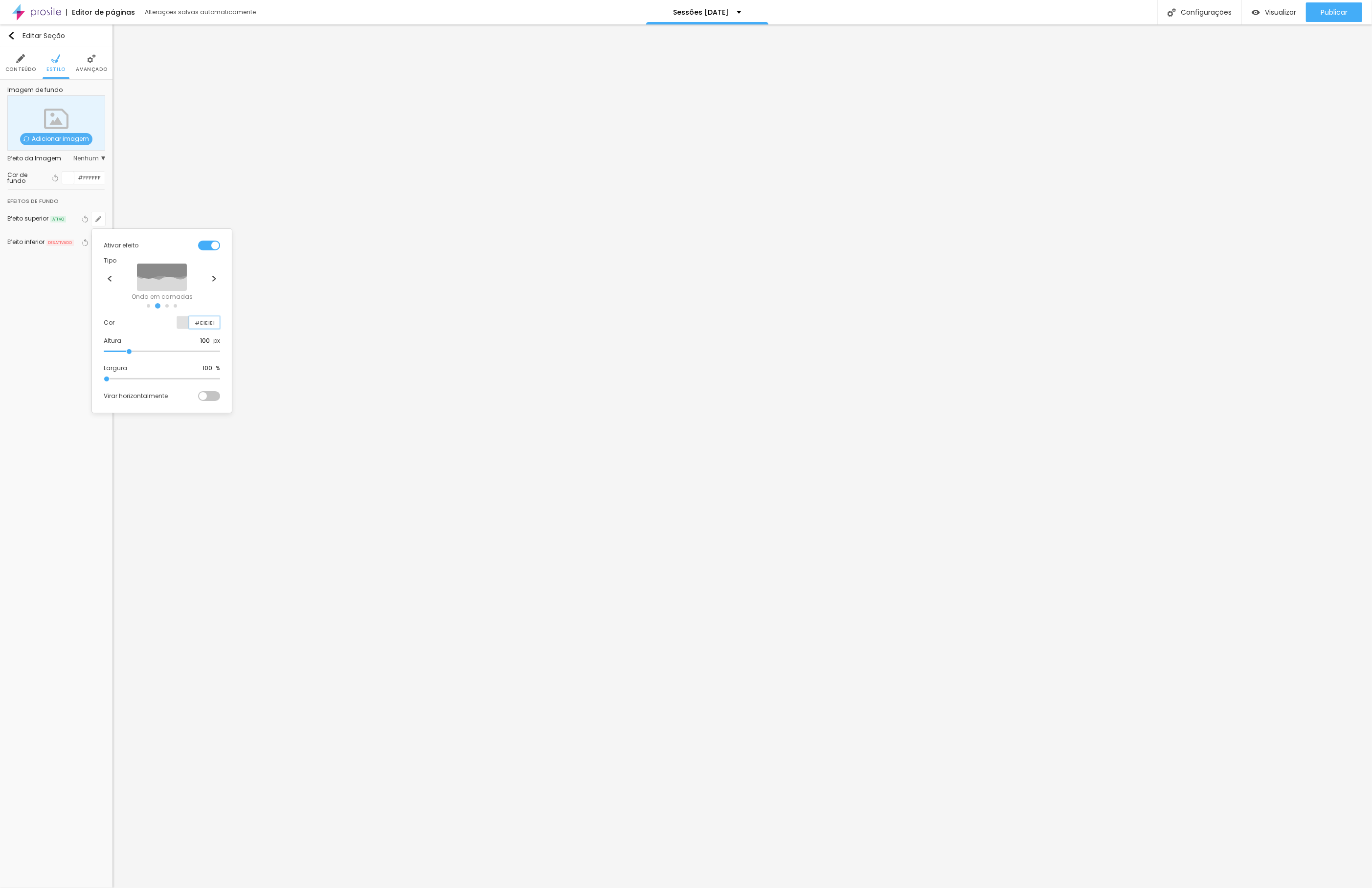
click at [207, 317] on input "#E1E1E1" at bounding box center [205, 322] width 31 height 12
paste input "FFC75C"
click at [189, 322] on div at bounding box center [189, 321] width 0 height 9
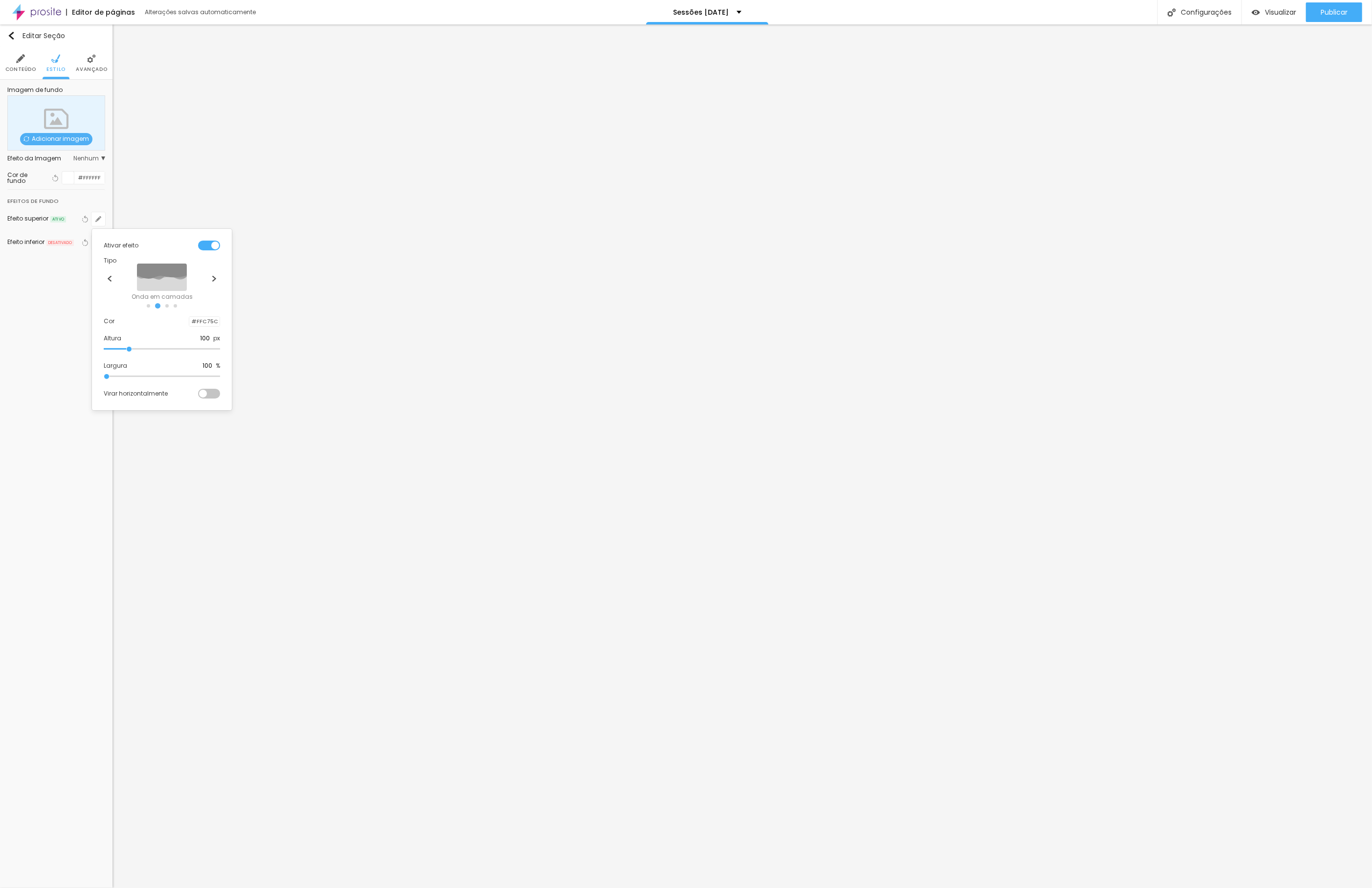
click at [189, 322] on div at bounding box center [189, 321] width 0 height 9
drag, startPoint x: 187, startPoint y: 346, endPoint x: 187, endPoint y: 352, distance: 6.0
click at [187, 350] on div at bounding box center [194, 363] width 17 height 74
click at [186, 365] on div at bounding box center [194, 363] width 17 height 74
drag, startPoint x: 213, startPoint y: 367, endPoint x: 207, endPoint y: 354, distance: 14.3
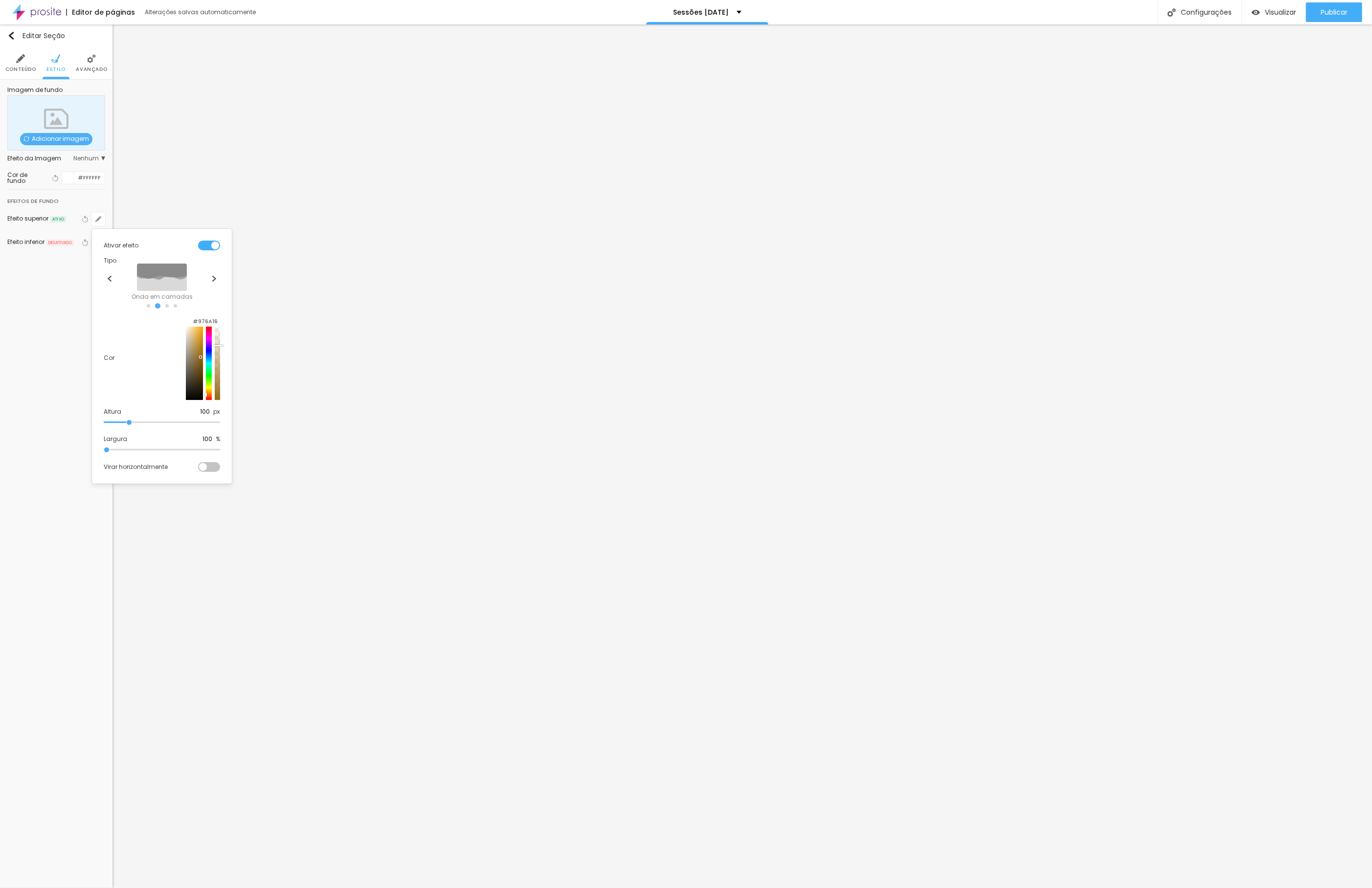
click at [207, 354] on div at bounding box center [203, 363] width 34 height 74
click at [200, 326] on input "#976A16" at bounding box center [205, 321] width 31 height 9
click at [201, 325] on input "#976A16" at bounding box center [205, 321] width 31 height 9
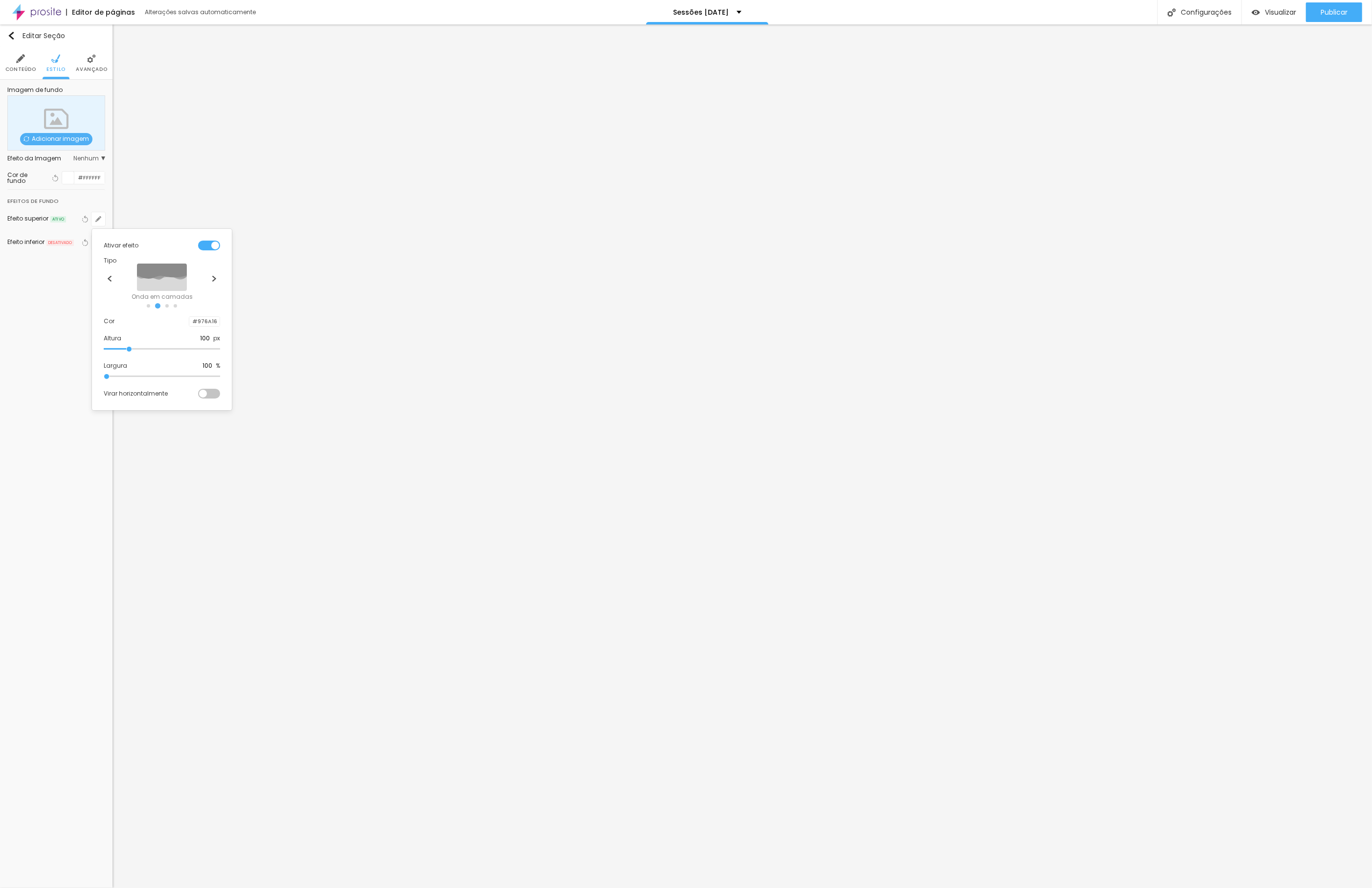
click at [63, 334] on div at bounding box center [686, 444] width 1372 height 888
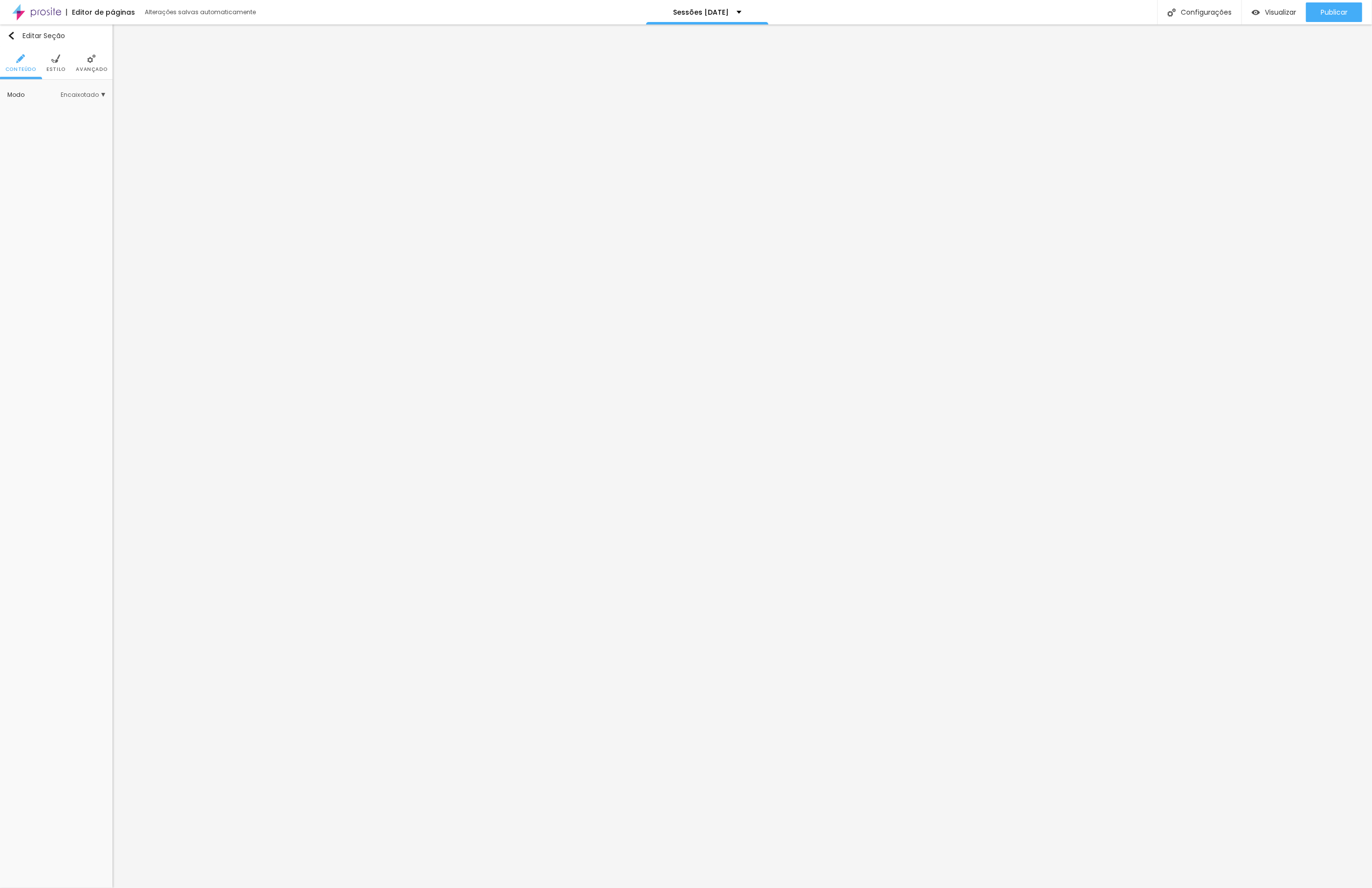
click at [59, 59] on img at bounding box center [56, 58] width 9 height 9
click at [92, 177] on input "#FFFFFF" at bounding box center [90, 178] width 31 height 12
click at [100, 245] on icon "button" at bounding box center [98, 243] width 6 height 6
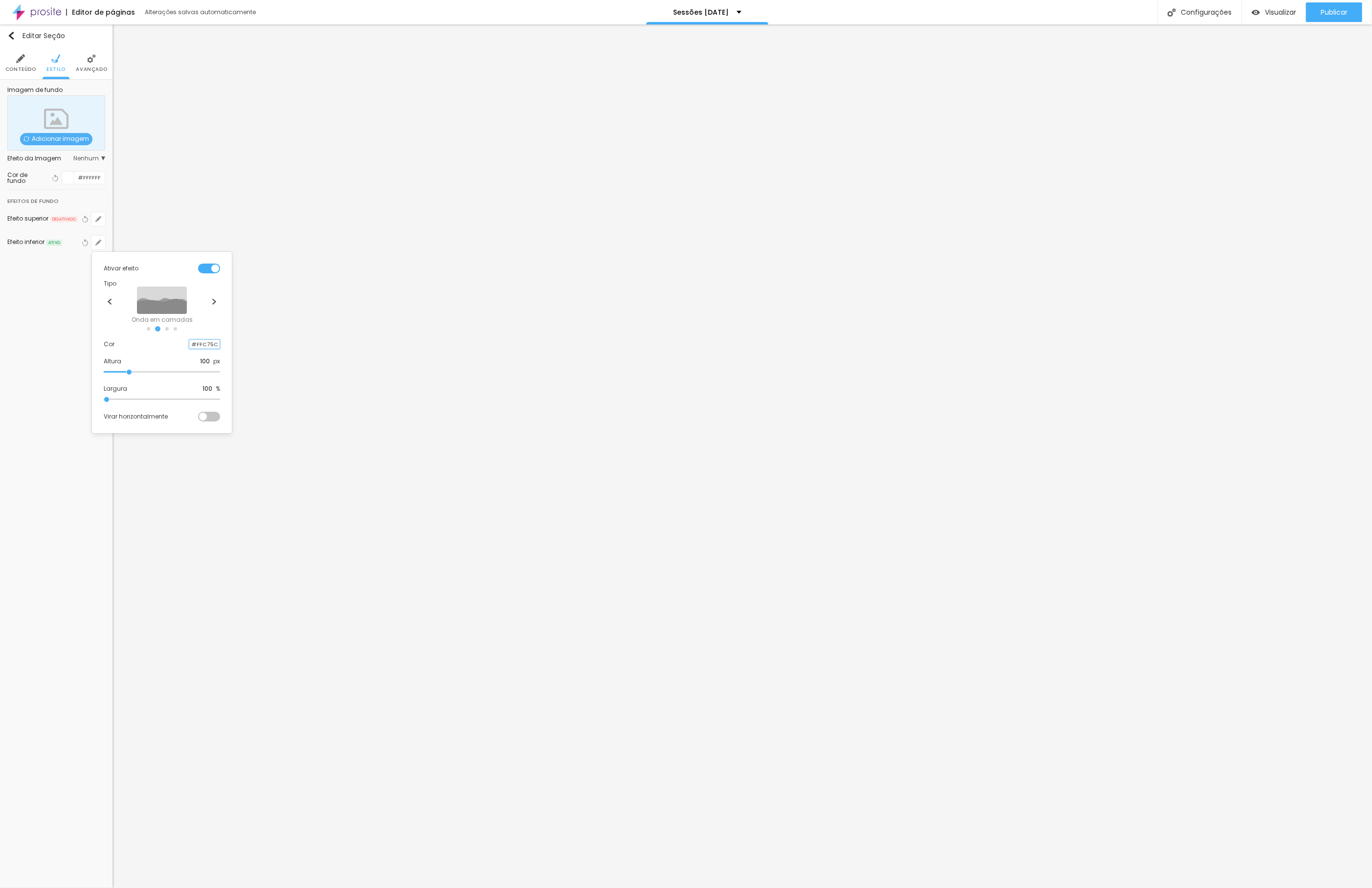
click at [202, 343] on input "#FFC75C" at bounding box center [205, 344] width 31 height 9
paste input "976A16"
click at [204, 347] on input "#976A16" at bounding box center [205, 344] width 31 height 9
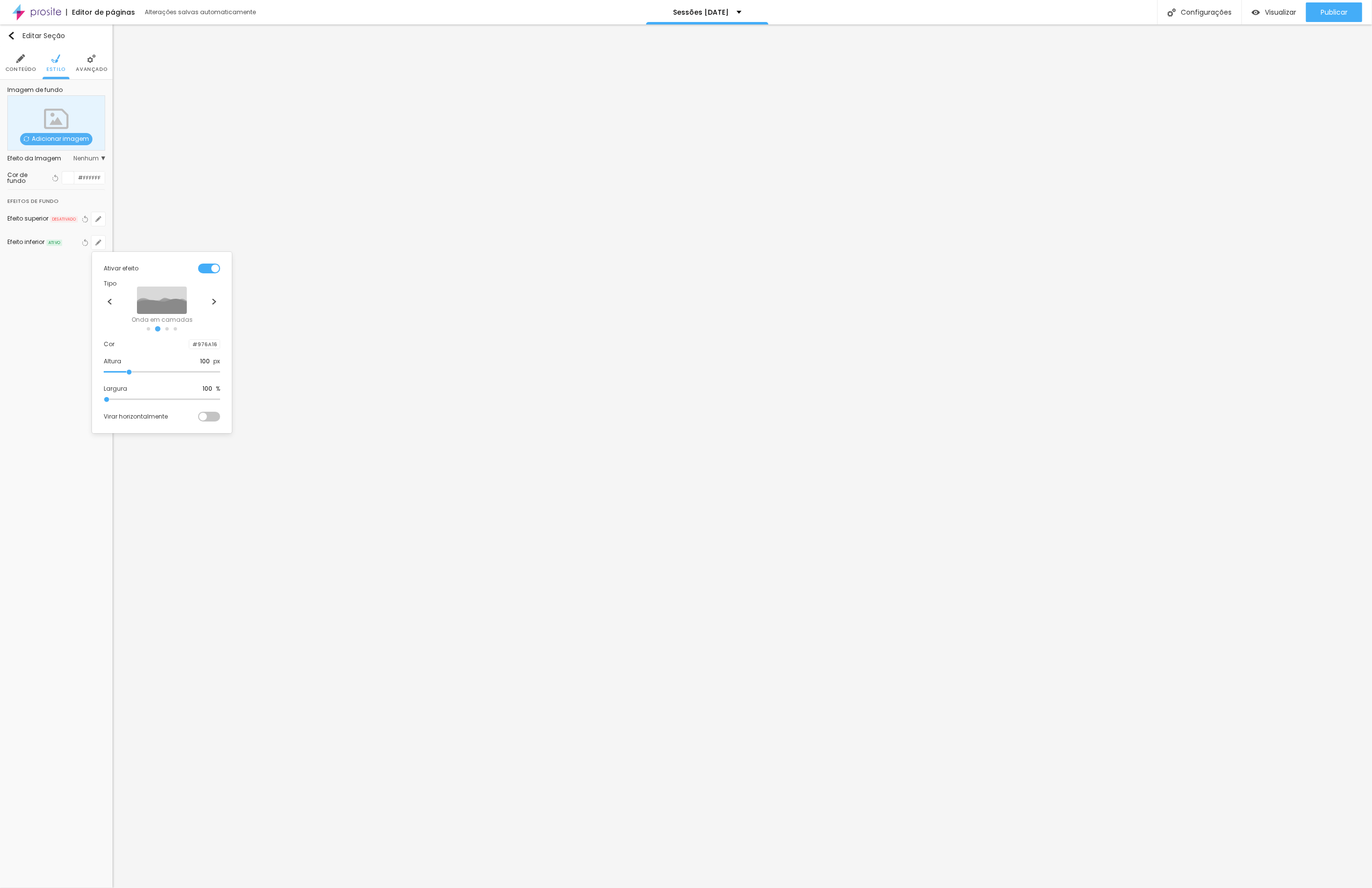
click at [189, 349] on div at bounding box center [189, 344] width 0 height 9
drag, startPoint x: 218, startPoint y: 393, endPoint x: 214, endPoint y: 405, distance: 12.6
click at [214, 405] on div at bounding box center [203, 386] width 34 height 74
click at [189, 347] on div at bounding box center [189, 344] width 0 height 9
drag, startPoint x: 212, startPoint y: 384, endPoint x: 209, endPoint y: 378, distance: 6.7
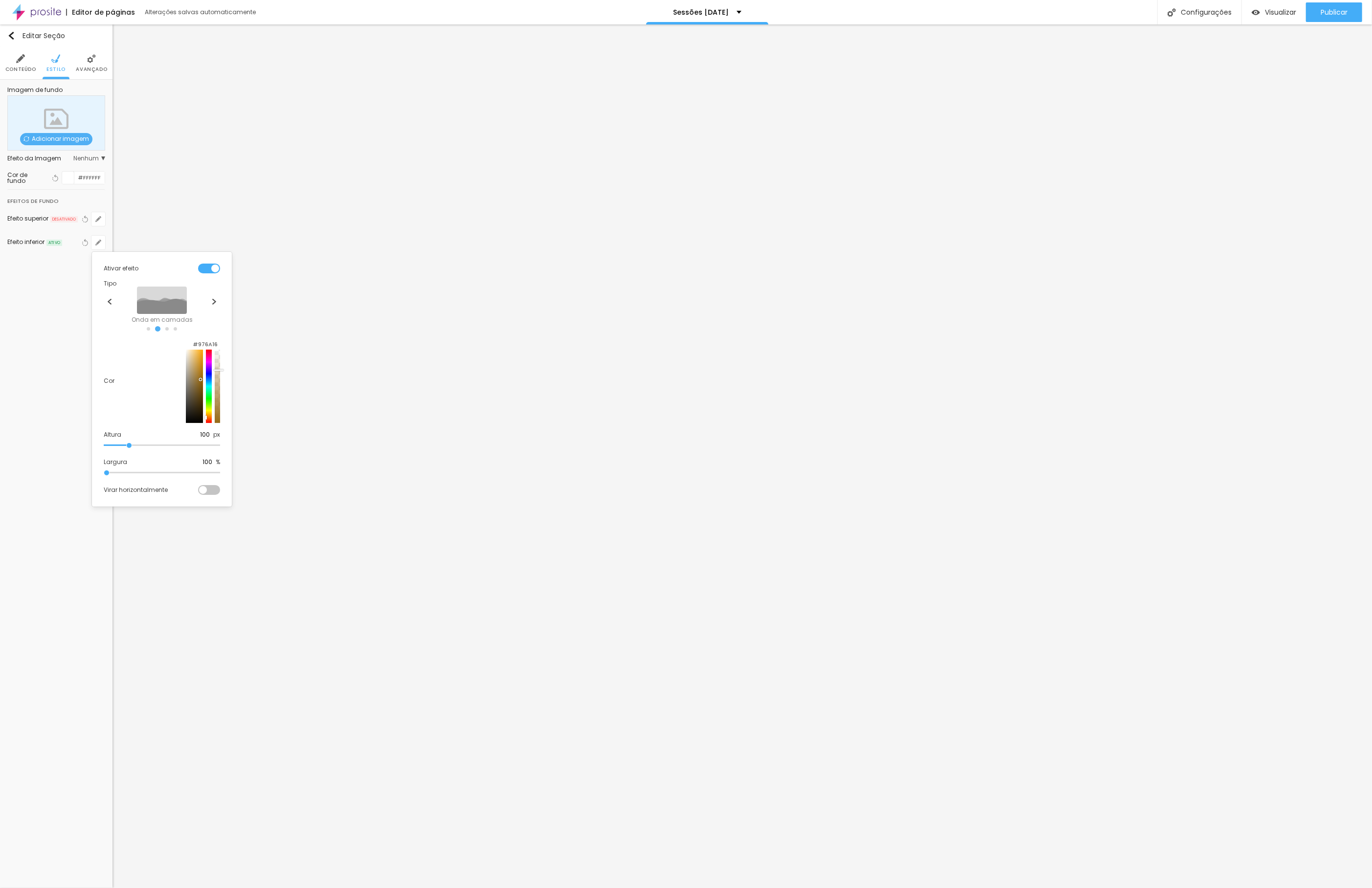
click at [215, 378] on div at bounding box center [217, 386] width 6 height 74
click at [120, 346] on div "Cor #976A16" at bounding box center [162, 381] width 116 height 84
drag, startPoint x: 111, startPoint y: 406, endPoint x: 92, endPoint y: 400, distance: 19.9
click at [92, 400] on div "Ativar efeito Tipo Onda Onda em camadas Declive Declive em camadas Cor #976A16 …" at bounding box center [162, 342] width 140 height 181
click at [128, 375] on input "range" at bounding box center [162, 372] width 116 height 5
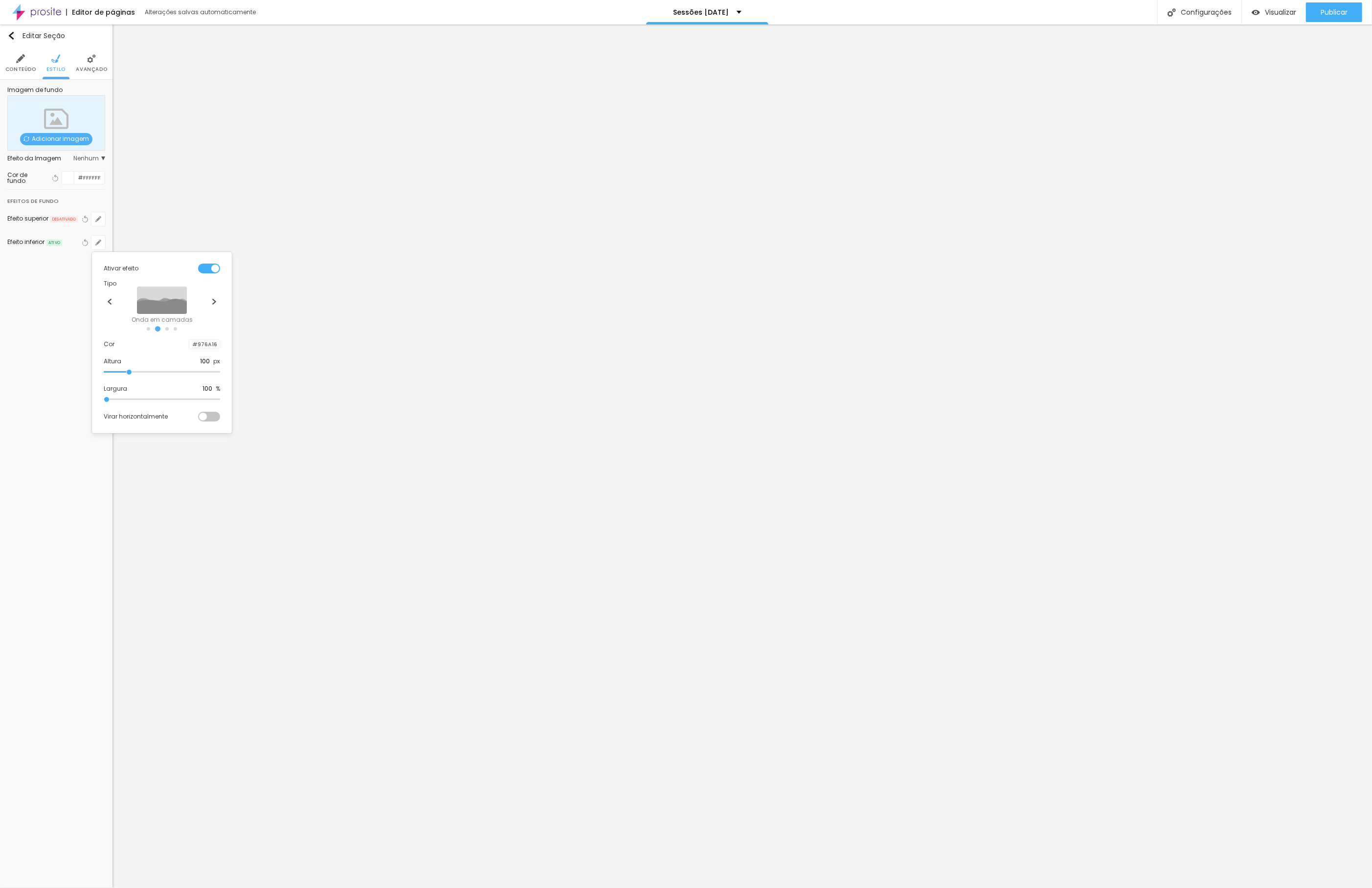
click at [286, 374] on div at bounding box center [686, 444] width 1372 height 888
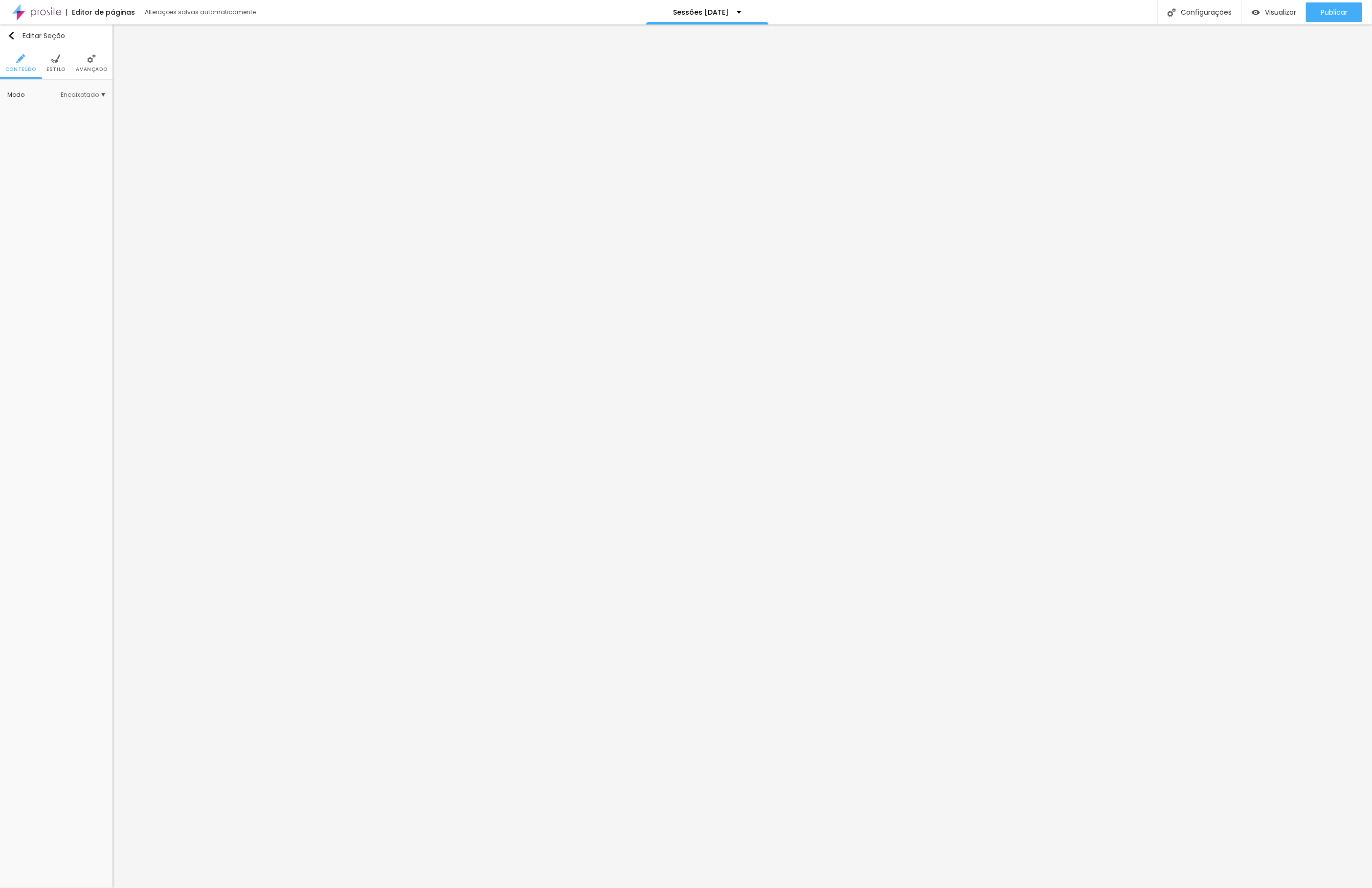
click at [86, 98] on span "Encaixotado" at bounding box center [83, 94] width 45 height 6
click at [70, 119] on div "Completo" at bounding box center [64, 122] width 83 height 13
click at [61, 60] on li "Estilo" at bounding box center [56, 63] width 19 height 32
click at [89, 243] on button "Voltar ao padrão" at bounding box center [85, 243] width 11 height 14
click at [61, 67] on span "Estilo" at bounding box center [56, 69] width 19 height 5
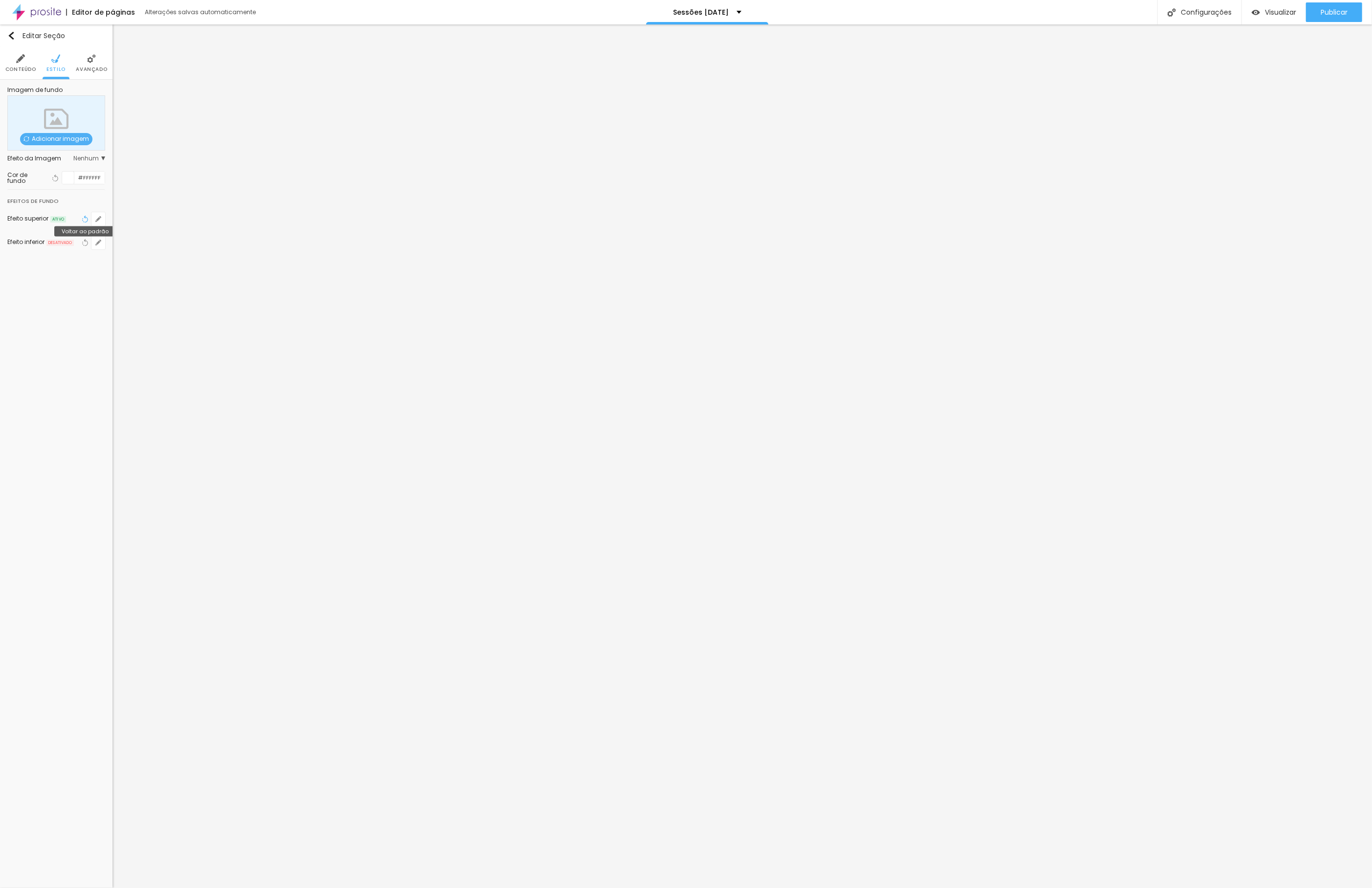
click at [83, 220] on icon "button" at bounding box center [85, 219] width 7 height 7
click at [93, 218] on span "Original" at bounding box center [90, 215] width 30 height 6
click at [61, 231] on span "Cinema" at bounding box center [49, 229] width 25 height 8
click at [55, 268] on span "Original" at bounding box center [49, 269] width 24 height 8
click at [44, 140] on span "Trocar imagem" at bounding box center [47, 139] width 63 height 12
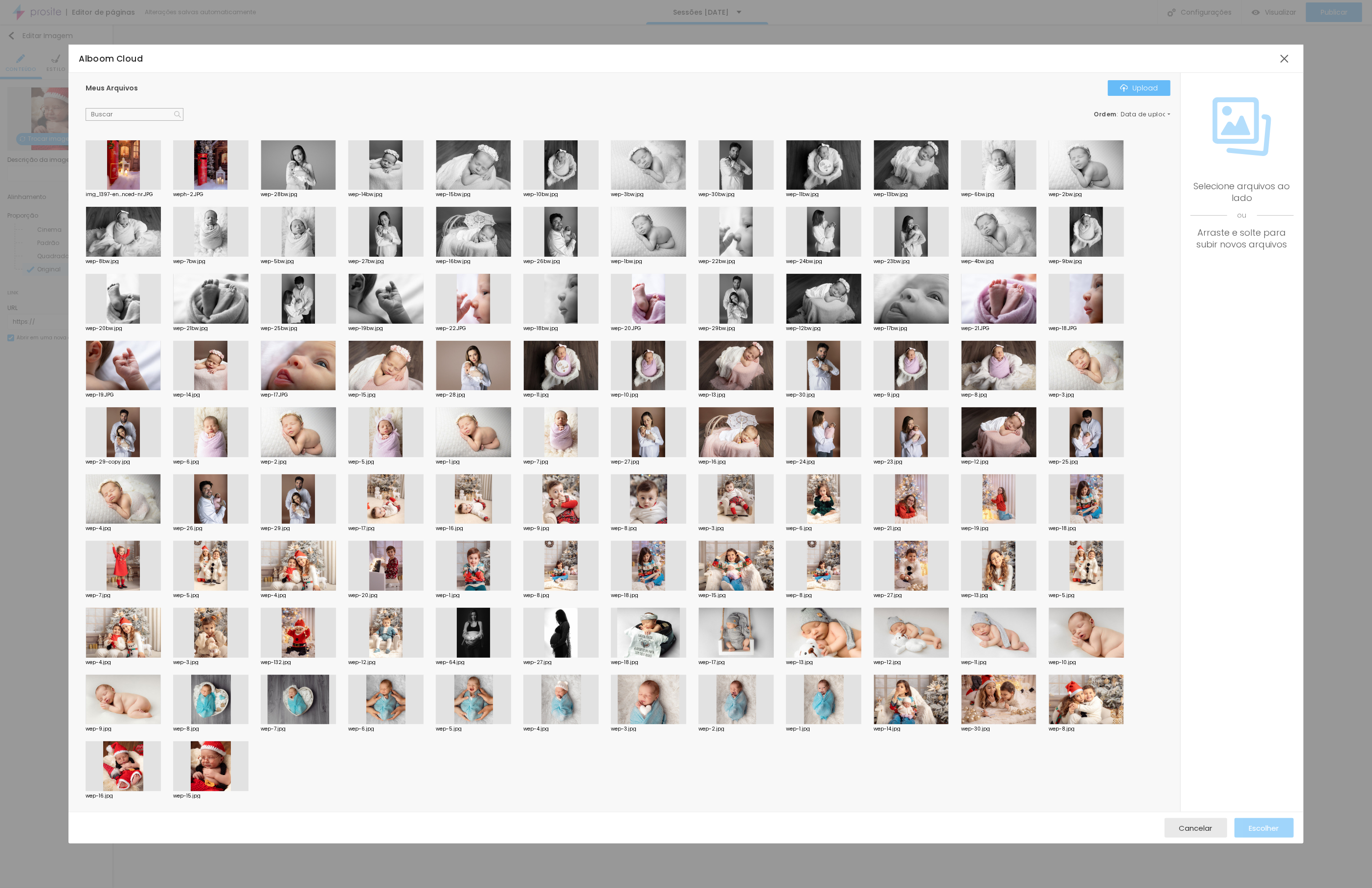
click at [1151, 84] on div "Upload" at bounding box center [1139, 88] width 38 height 8
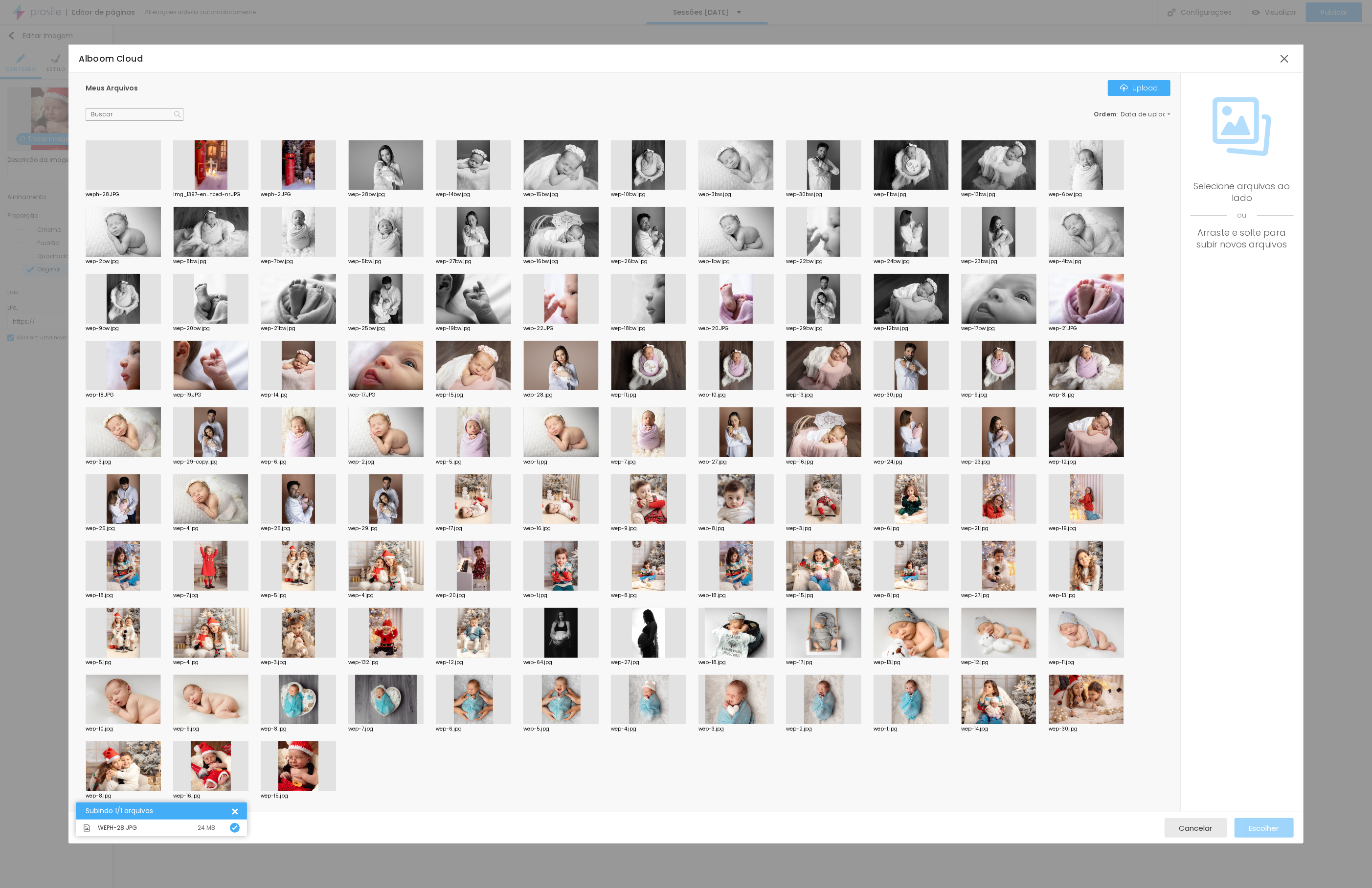
click at [139, 190] on div at bounding box center [123, 190] width 75 height 0
click at [139, 168] on div at bounding box center [123, 165] width 75 height 50
click at [152, 190] on div at bounding box center [123, 190] width 75 height 0
click at [1277, 820] on div "Escolher" at bounding box center [1265, 828] width 30 height 19
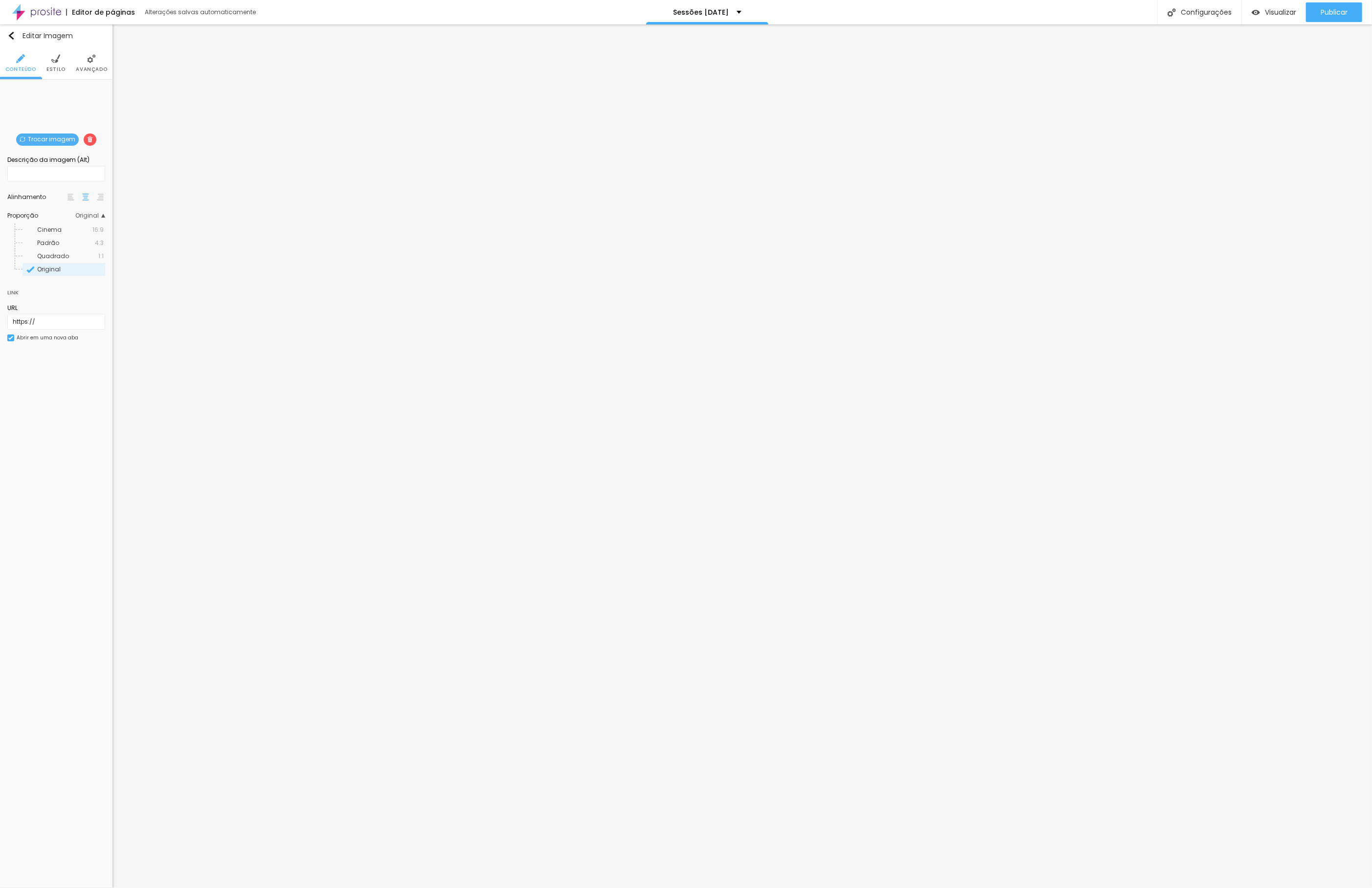
click at [50, 63] on li "Estilo" at bounding box center [56, 63] width 19 height 32
drag, startPoint x: 22, startPoint y: 127, endPoint x: -178, endPoint y: 113, distance: 200.5
click at [0, 113] on html "Editor de páginas Alterações salvas automaticamente Sessões [DATE] Configuraçõe…" at bounding box center [686, 444] width 1372 height 888
click at [89, 57] on img at bounding box center [91, 58] width 9 height 9
click at [96, 223] on div at bounding box center [98, 218] width 22 height 10
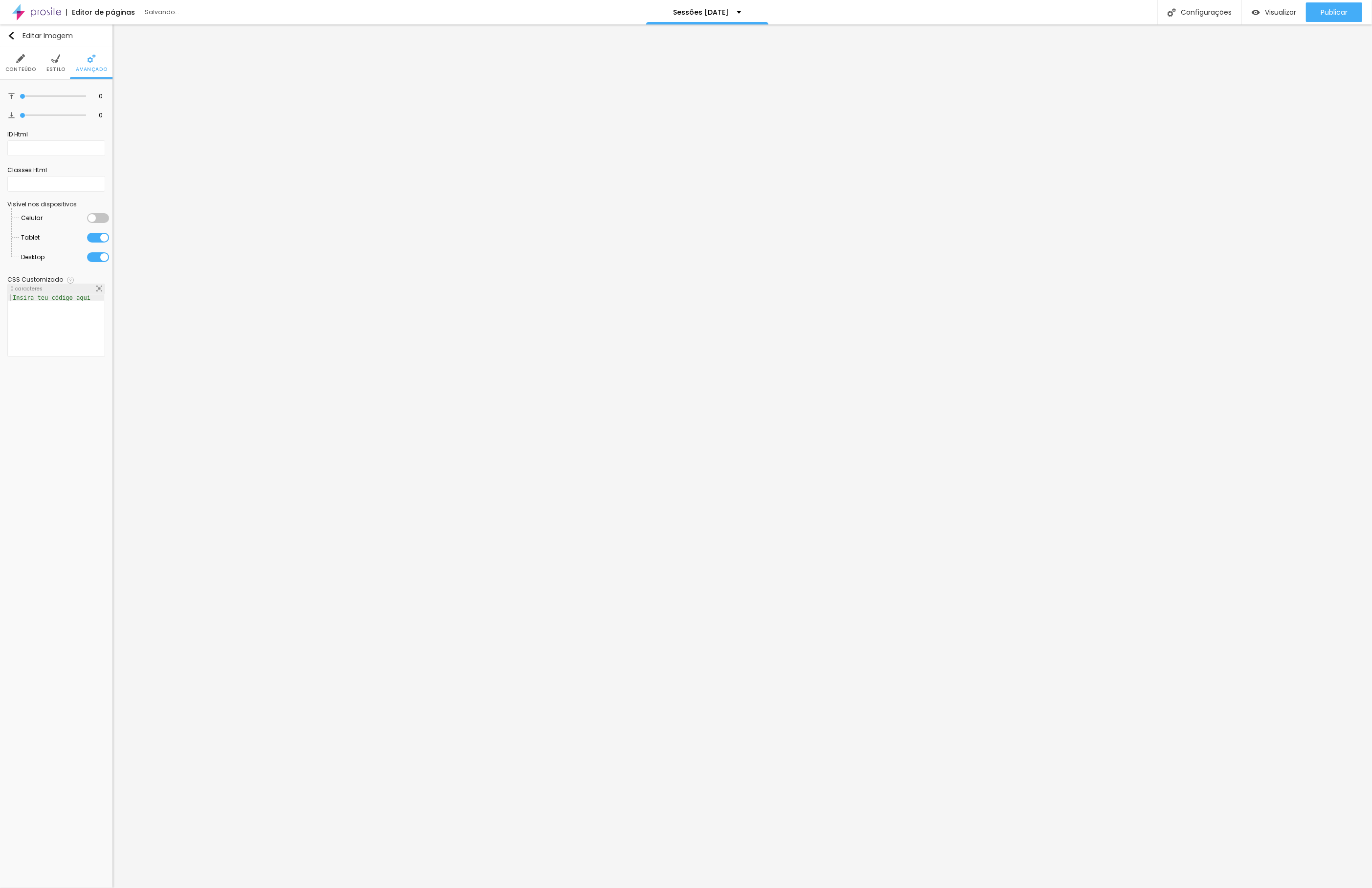
click at [97, 239] on li "Tablet" at bounding box center [65, 238] width 87 height 19
click at [97, 243] on div at bounding box center [98, 238] width 22 height 10
click at [98, 262] on div at bounding box center [98, 257] width 22 height 10
click at [97, 262] on div at bounding box center [98, 257] width 22 height 10
click at [101, 243] on div at bounding box center [98, 238] width 22 height 10
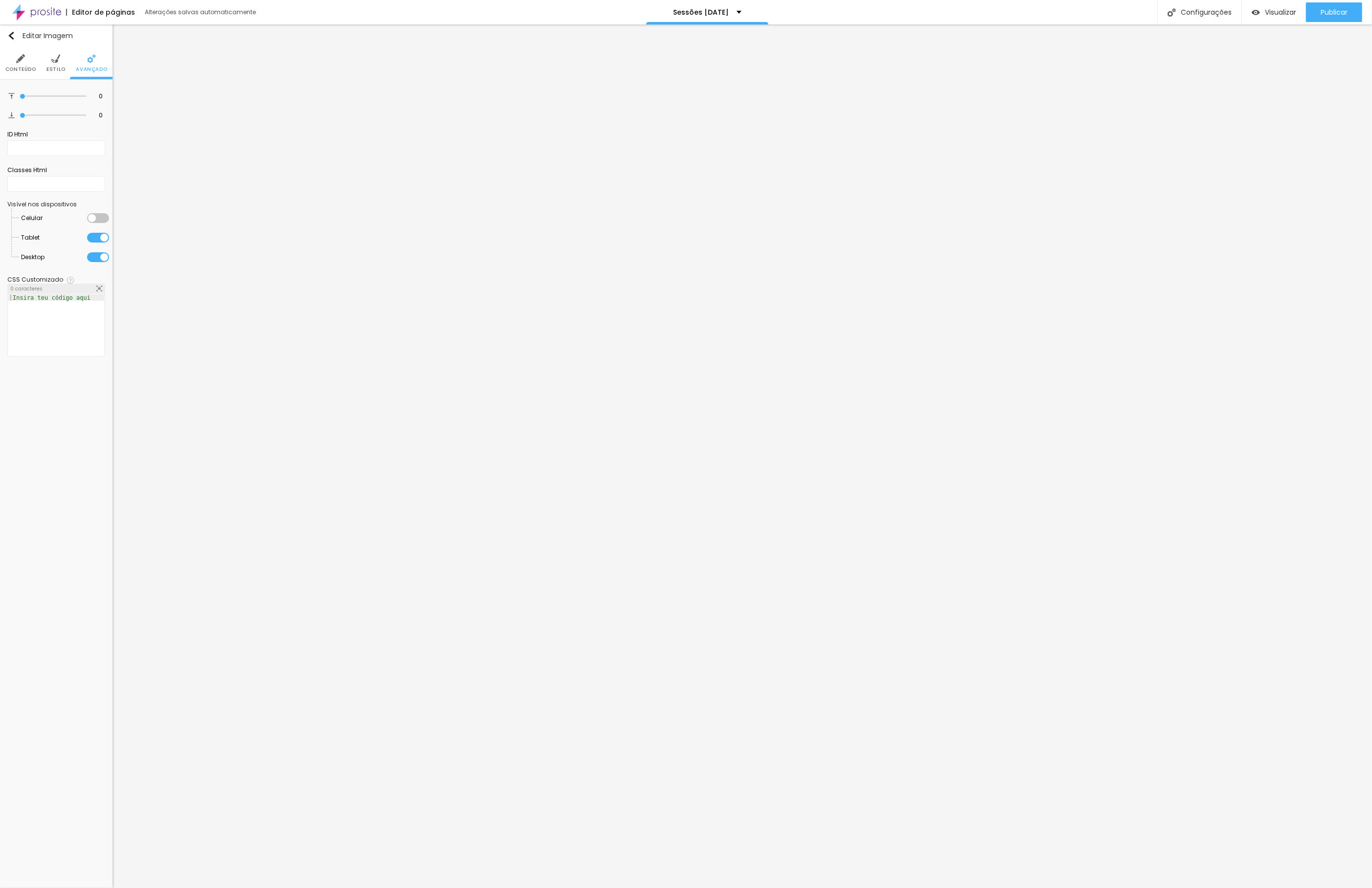
click at [102, 223] on div at bounding box center [98, 218] width 22 height 10
click at [52, 58] on img at bounding box center [56, 58] width 9 height 9
click at [20, 55] on img at bounding box center [20, 58] width 9 height 9
click at [55, 63] on li "Estilo" at bounding box center [56, 63] width 19 height 32
click at [92, 58] on img at bounding box center [91, 58] width 9 height 9
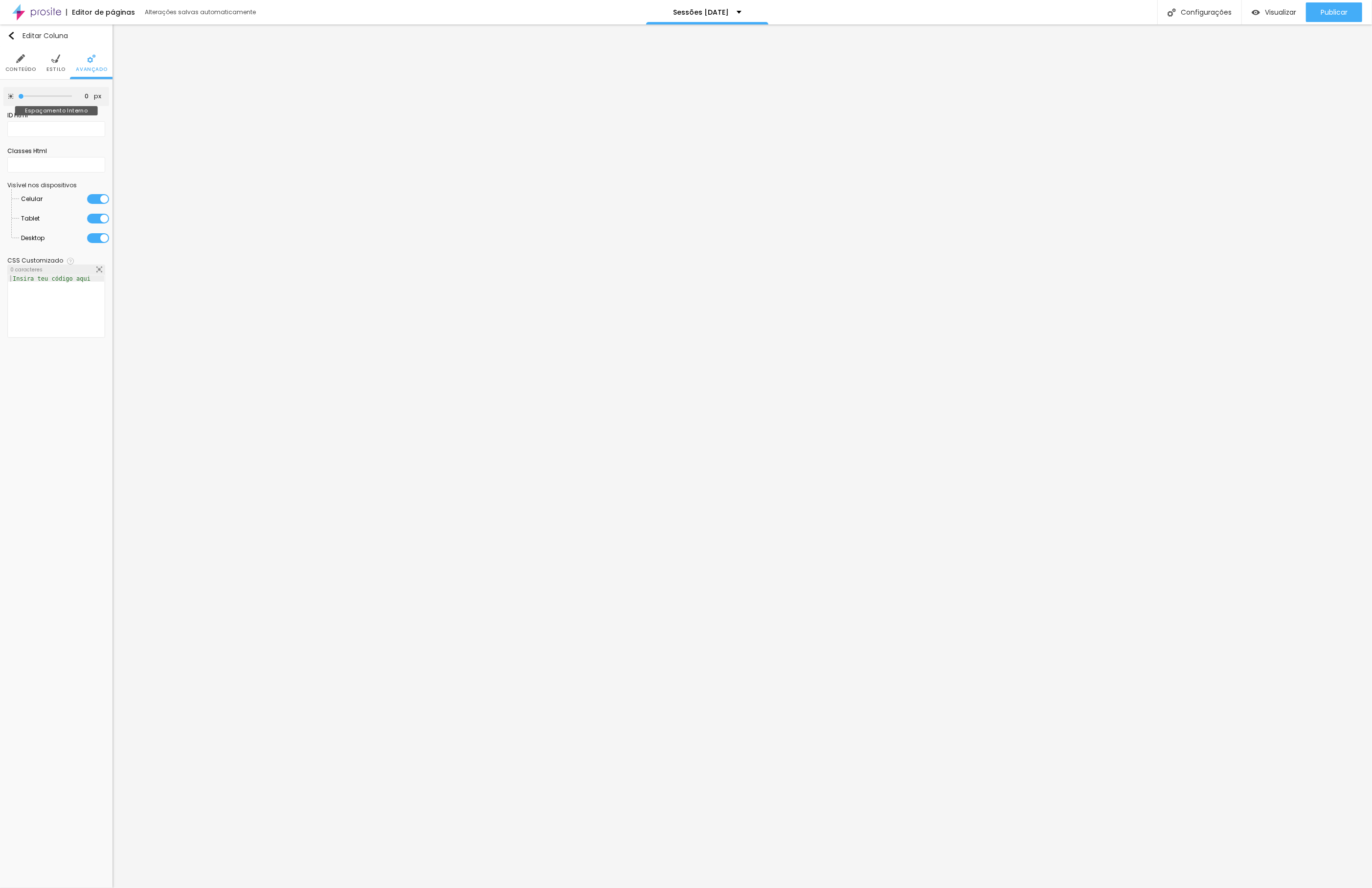
click at [42, 101] on div at bounding box center [45, 96] width 54 height 10
drag, startPoint x: 43, startPoint y: 97, endPoint x: 81, endPoint y: 100, distance: 38.1
click at [81, 100] on div "50 px Espaçamento Interno" at bounding box center [56, 97] width 106 height 19
click at [59, 61] on img at bounding box center [56, 58] width 9 height 9
click at [20, 61] on img at bounding box center [20, 58] width 9 height 9
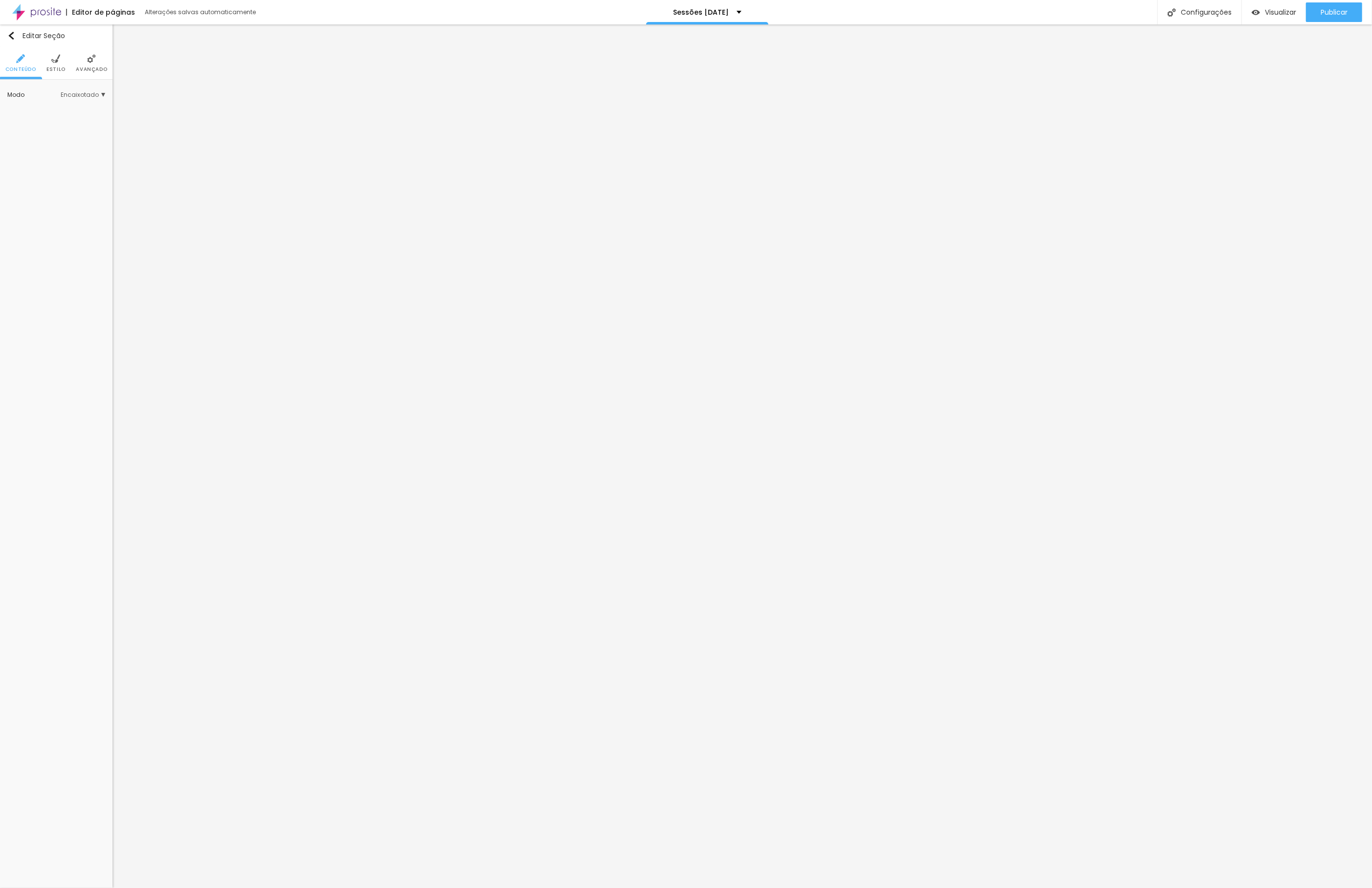
click at [53, 57] on img at bounding box center [56, 58] width 9 height 9
click at [22, 61] on img at bounding box center [20, 58] width 9 height 9
click at [90, 98] on span "Encaixotado" at bounding box center [83, 94] width 45 height 6
click at [69, 122] on span "Completo" at bounding box center [70, 122] width 67 height 6
click at [57, 63] on li "Estilo" at bounding box center [56, 63] width 19 height 32
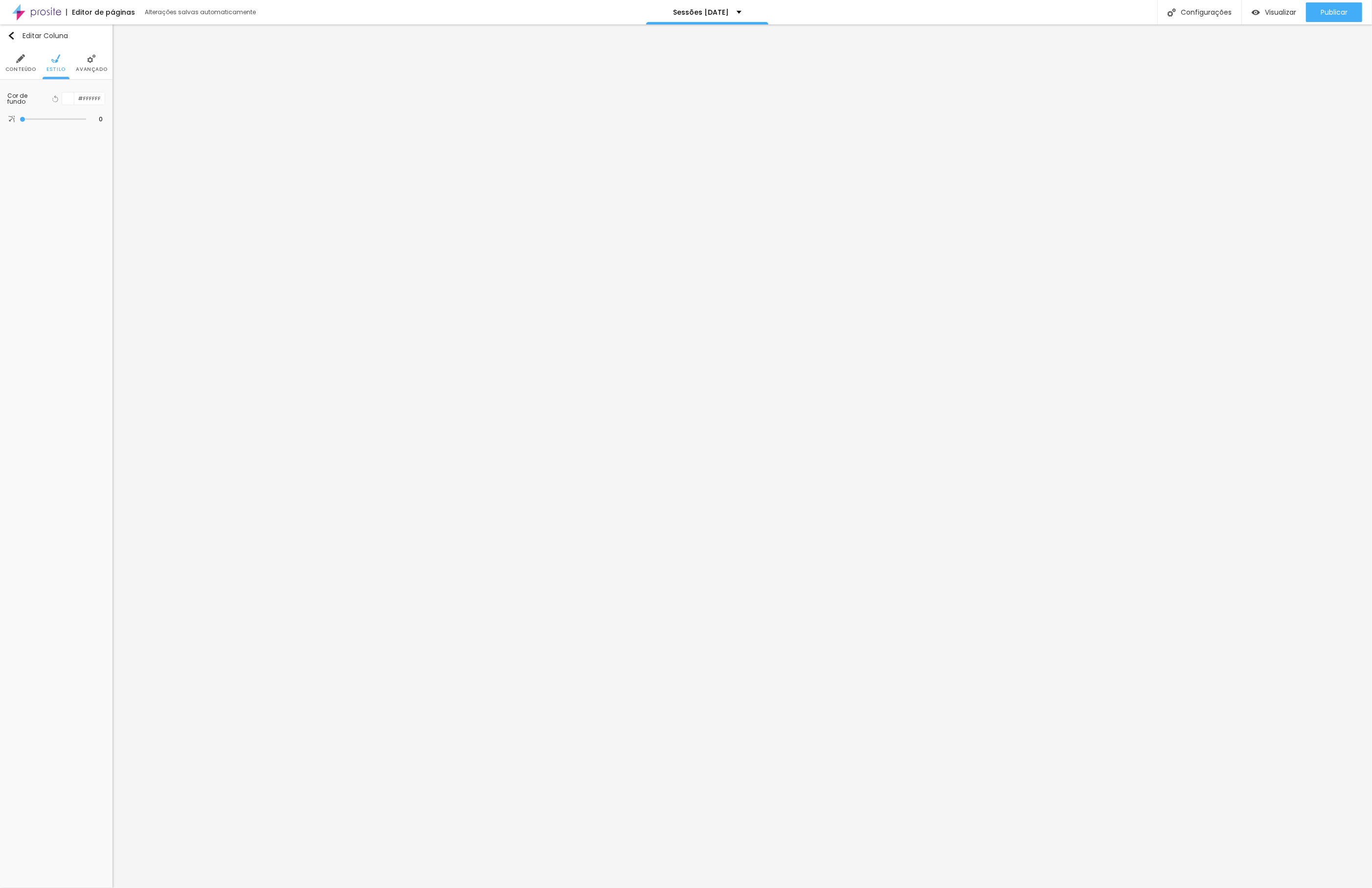
click at [83, 58] on li "Avançado" at bounding box center [91, 63] width 31 height 32
click at [22, 75] on li "Conteúdo" at bounding box center [20, 63] width 31 height 32
click at [25, 60] on li "Conteúdo" at bounding box center [20, 63] width 31 height 32
click at [10, 38] on img "button" at bounding box center [11, 35] width 8 height 8
click at [79, 140] on span "Adicionar imagem" at bounding box center [56, 139] width 72 height 12
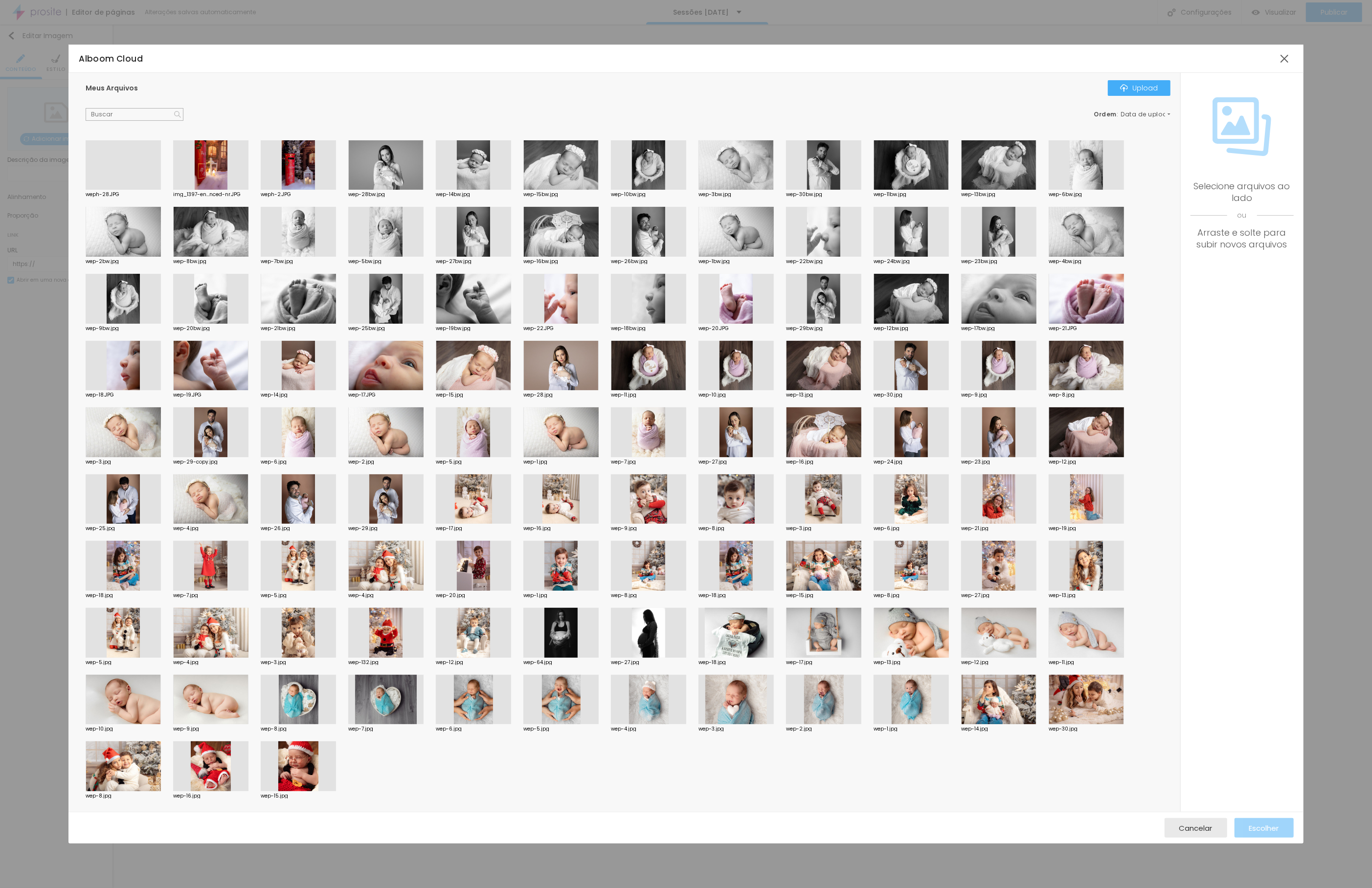
click at [108, 190] on div at bounding box center [123, 190] width 75 height 0
click at [108, 153] on div at bounding box center [123, 165] width 75 height 50
click at [108, 190] on div at bounding box center [123, 190] width 75 height 0
click at [1272, 827] on span "Escolher" at bounding box center [1265, 828] width 30 height 8
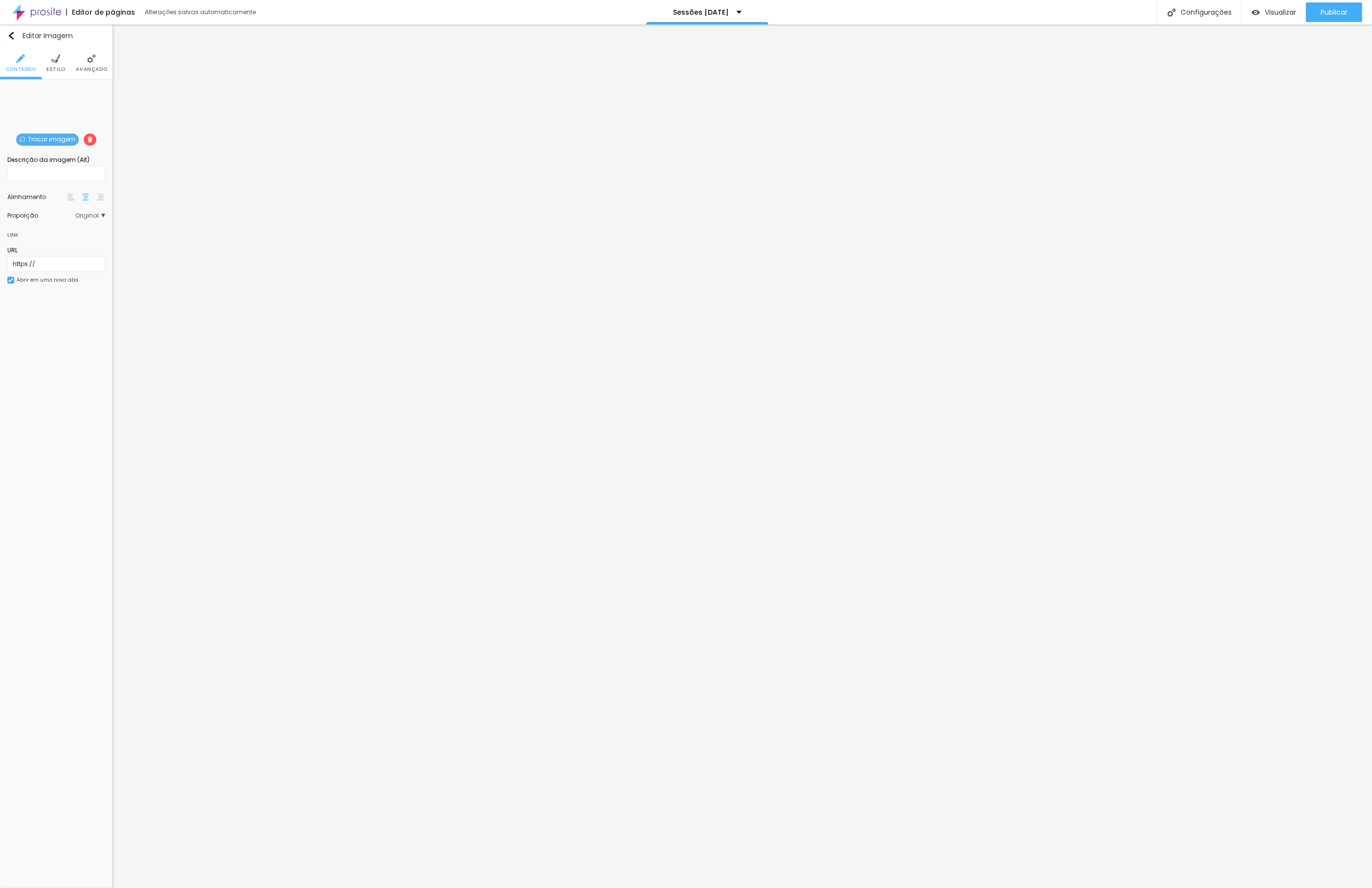
click at [55, 62] on img at bounding box center [56, 58] width 9 height 9
drag, startPoint x: 101, startPoint y: 108, endPoint x: 75, endPoint y: 102, distance: 26.7
click at [75, 102] on div "Tamanho 75 px %" at bounding box center [56, 101] width 98 height 29
click at [87, 59] on img at bounding box center [91, 58] width 9 height 9
click at [53, 67] on span "Estilo" at bounding box center [56, 69] width 19 height 5
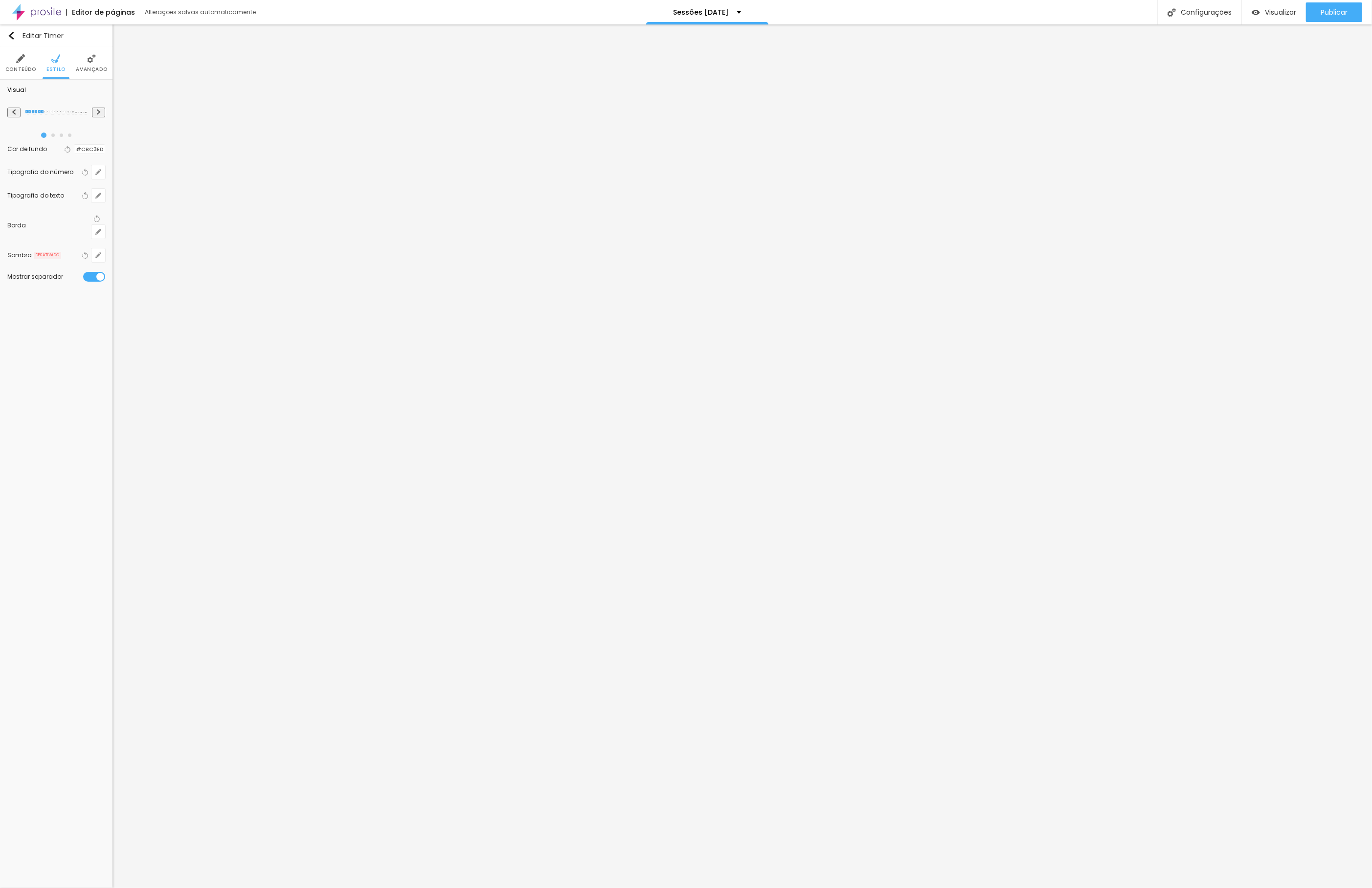
click at [102, 114] on button at bounding box center [98, 112] width 13 height 10
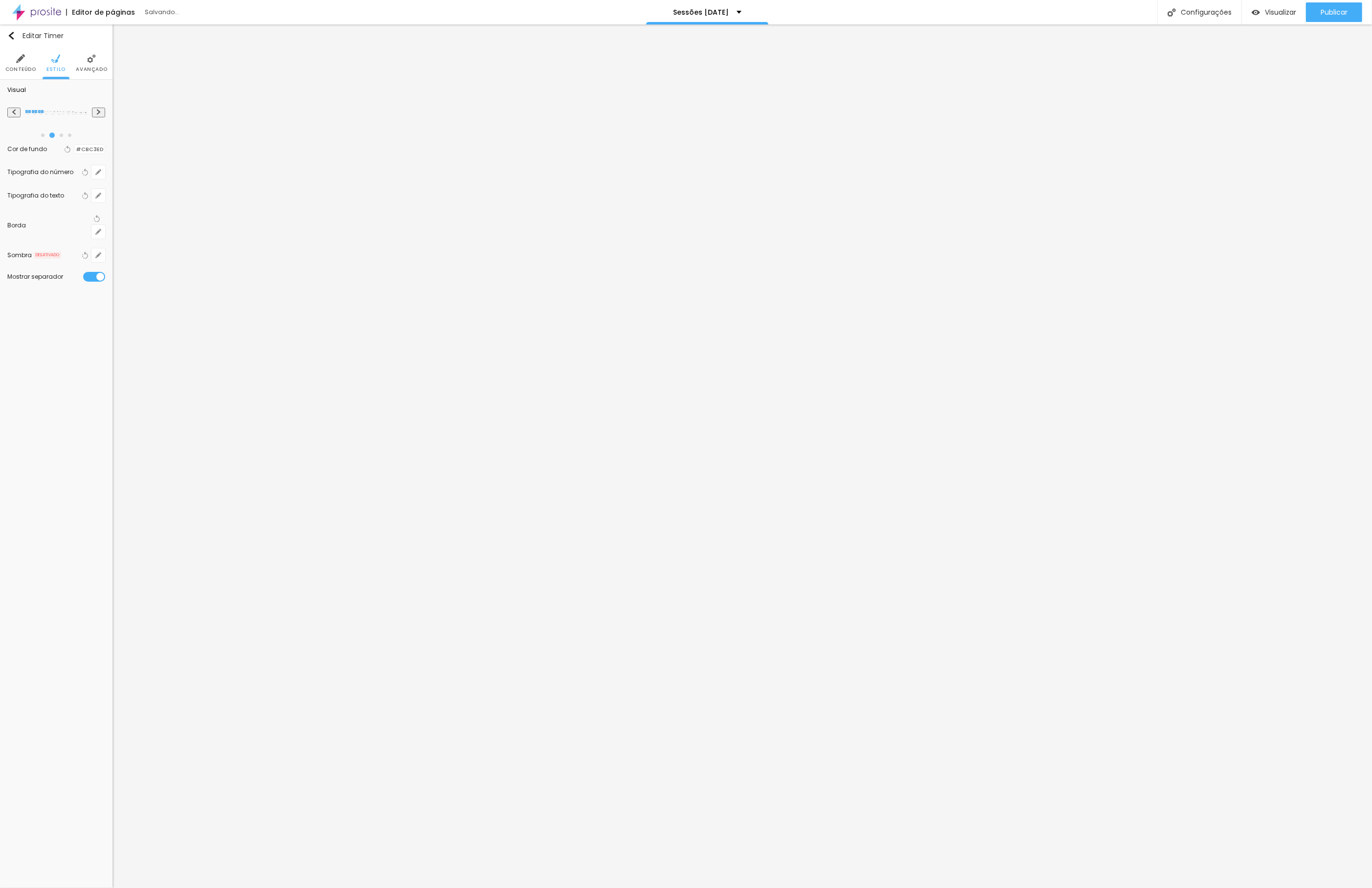
click at [102, 114] on button at bounding box center [98, 112] width 13 height 10
click at [100, 272] on div at bounding box center [94, 277] width 22 height 10
click at [91, 68] on span "Avançado" at bounding box center [91, 69] width 31 height 5
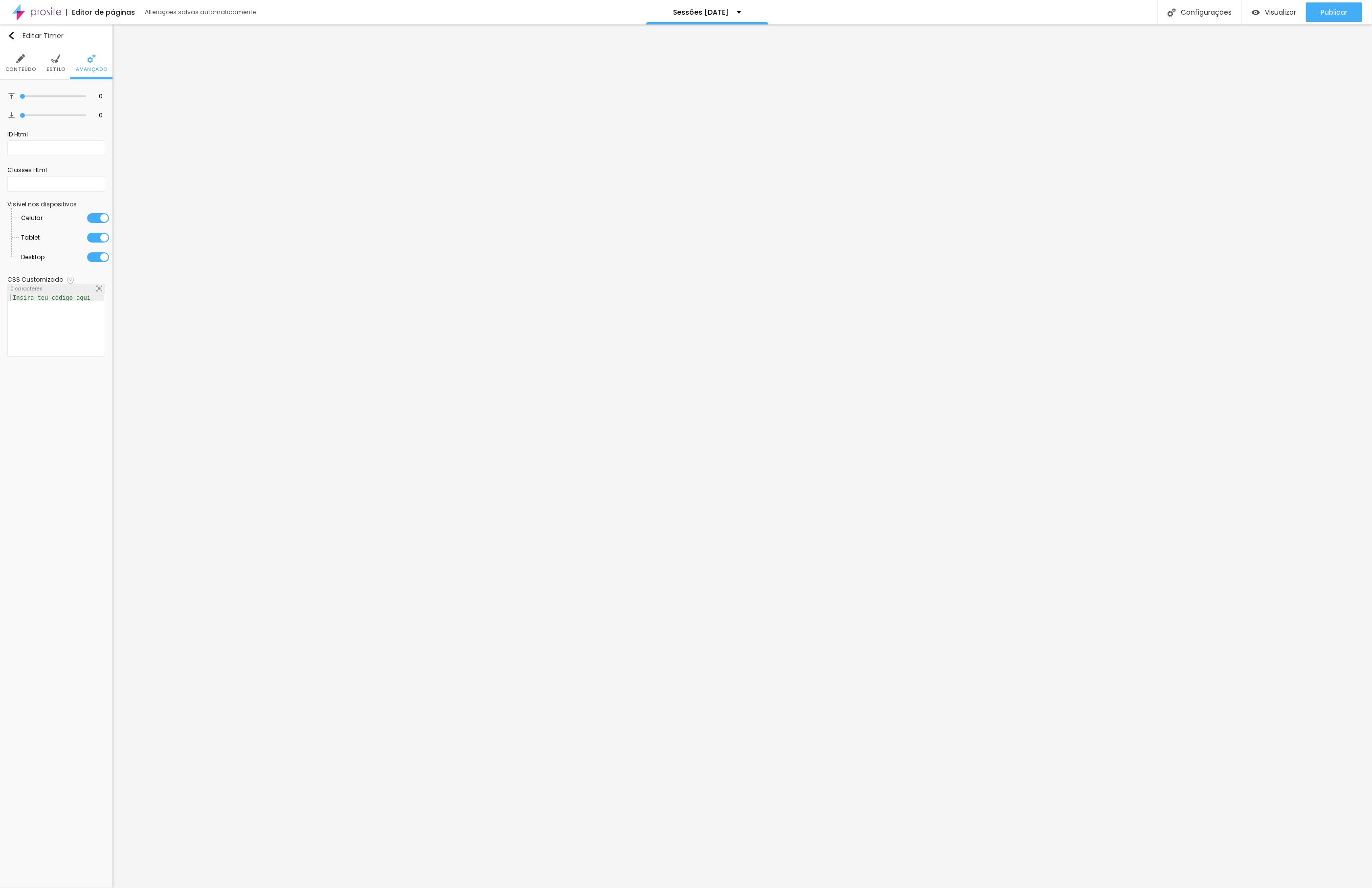
click at [28, 61] on li "Conteúdo" at bounding box center [20, 63] width 31 height 32
click at [38, 102] on input "[DATE] 15:03" at bounding box center [35, 98] width 43 height 10
click at [91, 135] on button "Next Month" at bounding box center [87, 130] width 16 height 16
click at [18, 129] on span "Previous Month" at bounding box center [18, 129] width 0 height 11
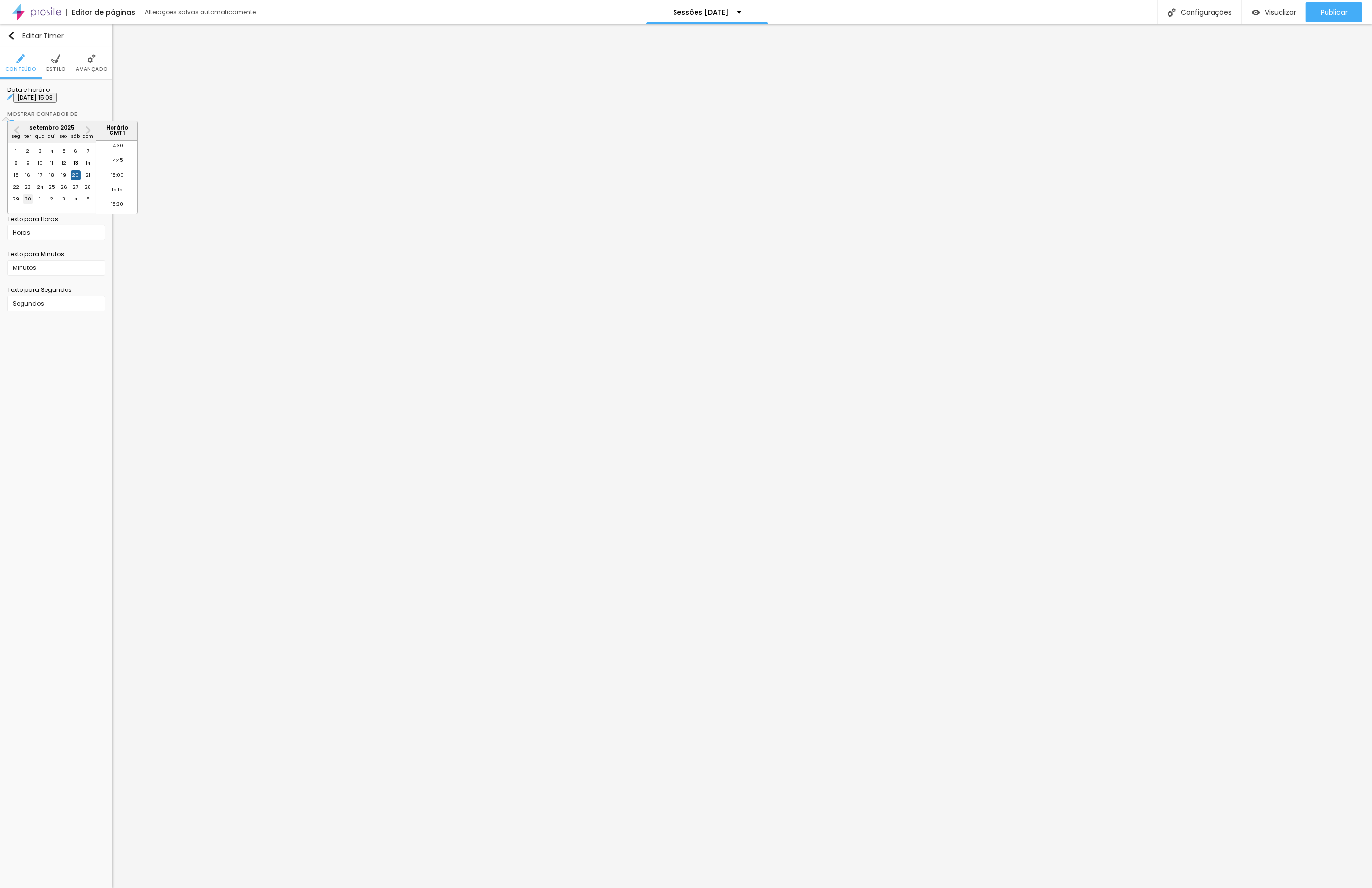
click at [30, 204] on div "30" at bounding box center [28, 199] width 10 height 10
click at [28, 204] on div "30" at bounding box center [28, 199] width 10 height 10
click at [60, 359] on div "Editar Timer Conteúdo Estilo Avançado Data e horário [DATE] 15:03 Previous Mont…" at bounding box center [56, 456] width 113 height 863
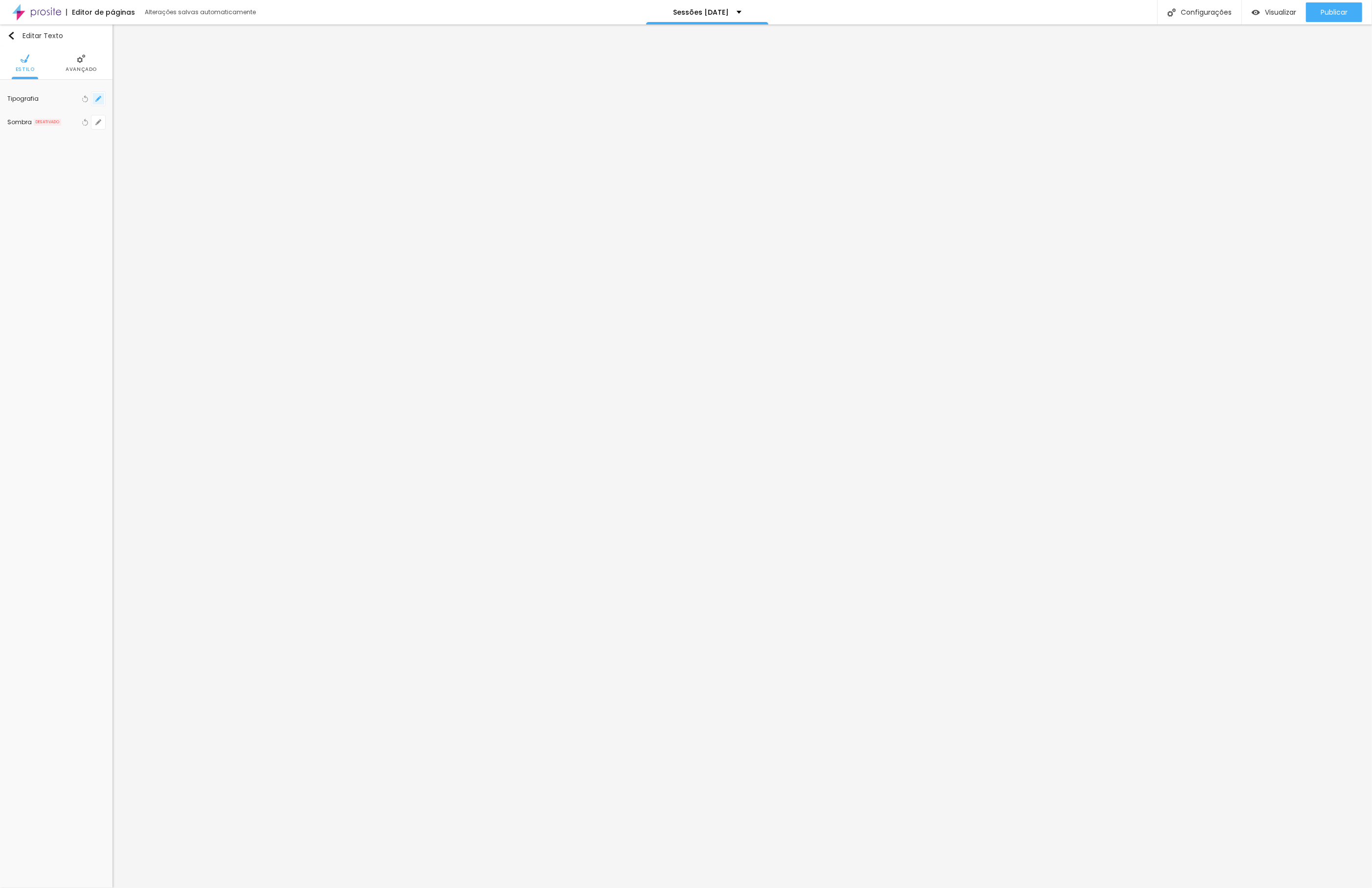
click at [102, 98] on button "button" at bounding box center [98, 99] width 14 height 14
drag, startPoint x: 149, startPoint y: 164, endPoint x: 143, endPoint y: 163, distance: 6.1
click at [143, 165] on input "range" at bounding box center [162, 167] width 76 height 5
click at [736, 476] on div at bounding box center [686, 444] width 1372 height 888
click at [97, 104] on button "button" at bounding box center [98, 99] width 14 height 14
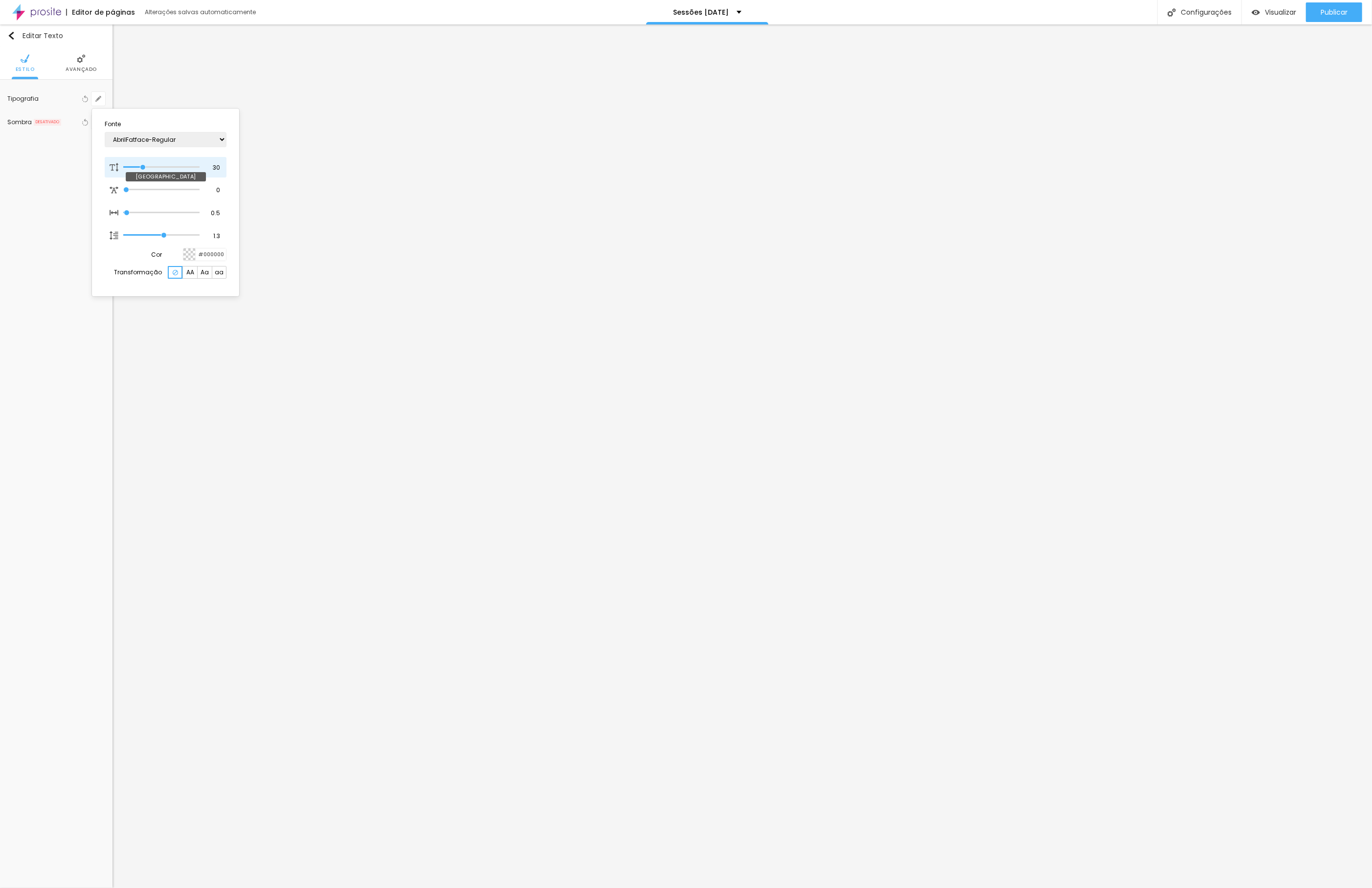
click at [143, 165] on input "range" at bounding box center [162, 167] width 76 height 5
click at [1149, 488] on div at bounding box center [686, 444] width 1372 height 888
click at [97, 101] on icon "button" at bounding box center [97, 101] width 2 height 2
click at [127, 131] on div "AbrilFatface-Regular Actor-Regular Alegreya AlegreyaBlack [PERSON_NAME] Allan-R…" at bounding box center [165, 140] width 122 height 25
click at [143, 165] on input "range" at bounding box center [162, 167] width 76 height 5
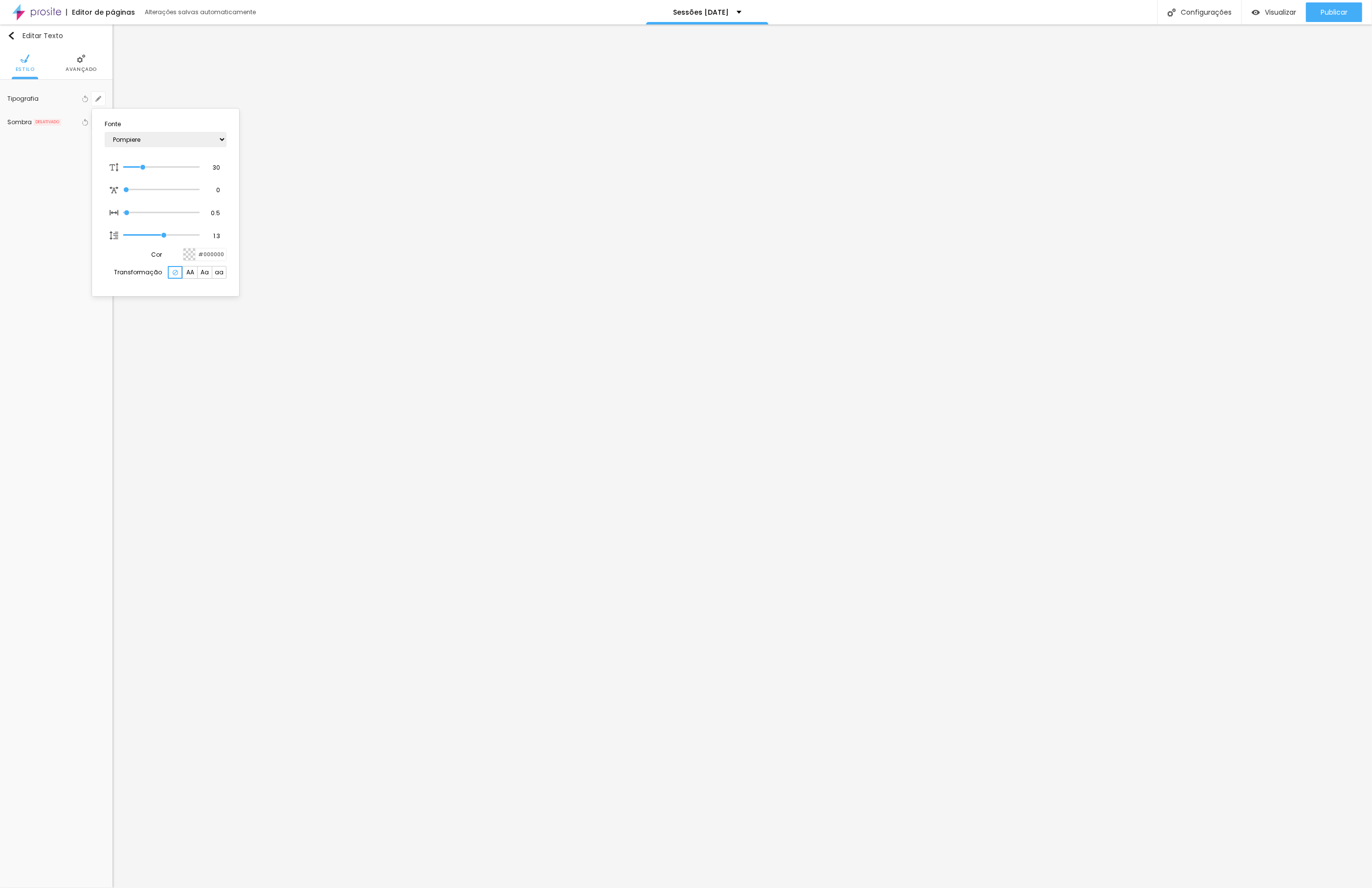
click at [373, 582] on div at bounding box center [686, 444] width 1372 height 888
click at [93, 61] on img at bounding box center [91, 58] width 9 height 9
click at [52, 63] on img at bounding box center [56, 58] width 9 height 9
click at [75, 102] on div at bounding box center [75, 98] width 0 height 9
drag, startPoint x: 38, startPoint y: 121, endPoint x: 31, endPoint y: 122, distance: 7.1
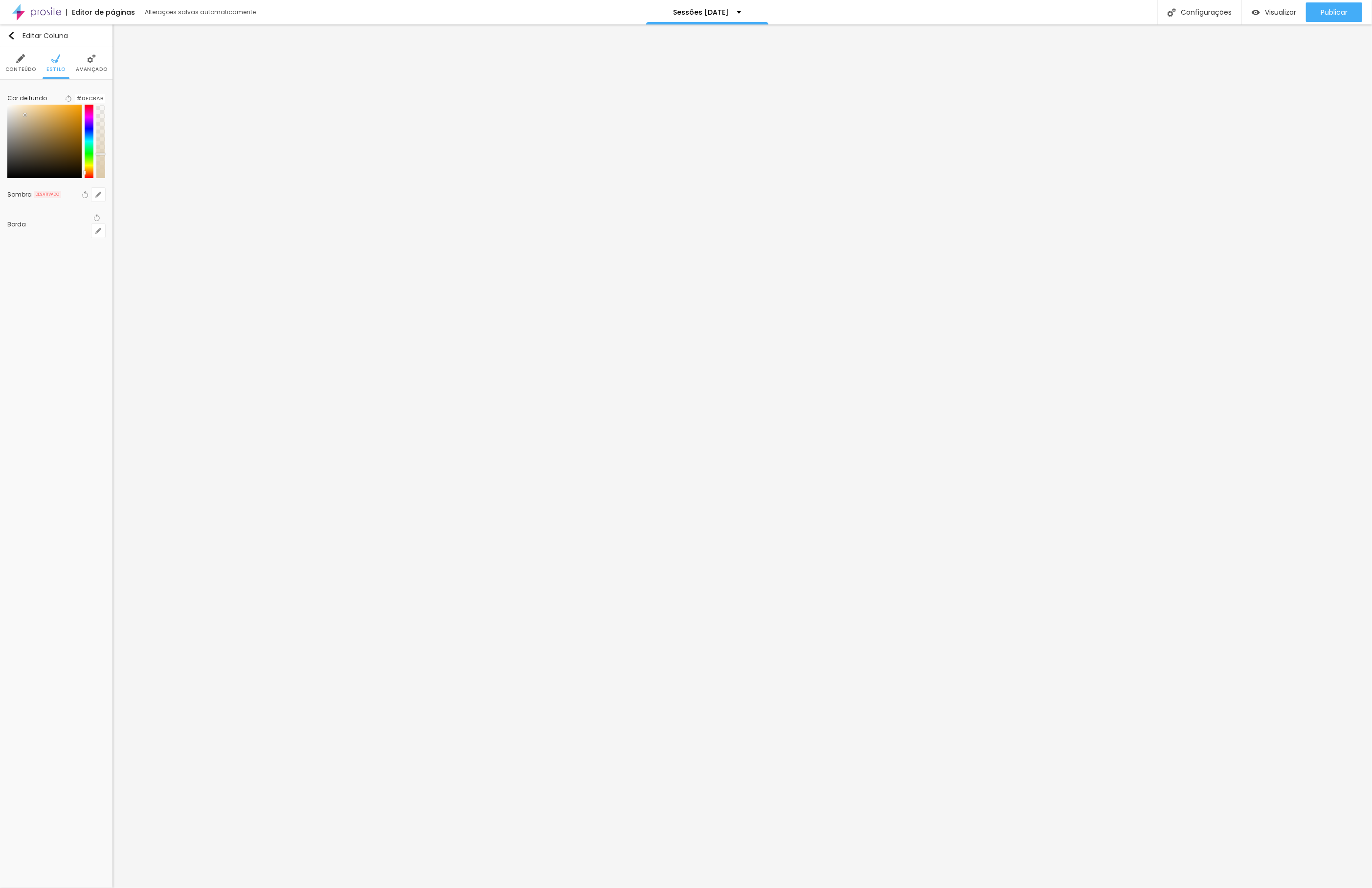
click at [27, 117] on div at bounding box center [26, 116] width 2 height 2
click at [94, 223] on div "Editar Coluna Conteúdo Estilo Avançado Cor de fundo Voltar ao padrão #DECBAB So…" at bounding box center [56, 456] width 113 height 863
click at [47, 67] on span "Estilo" at bounding box center [56, 69] width 19 height 5
click at [75, 102] on div at bounding box center [75, 98] width 0 height 9
drag, startPoint x: 33, startPoint y: 120, endPoint x: 40, endPoint y: 120, distance: 7.0
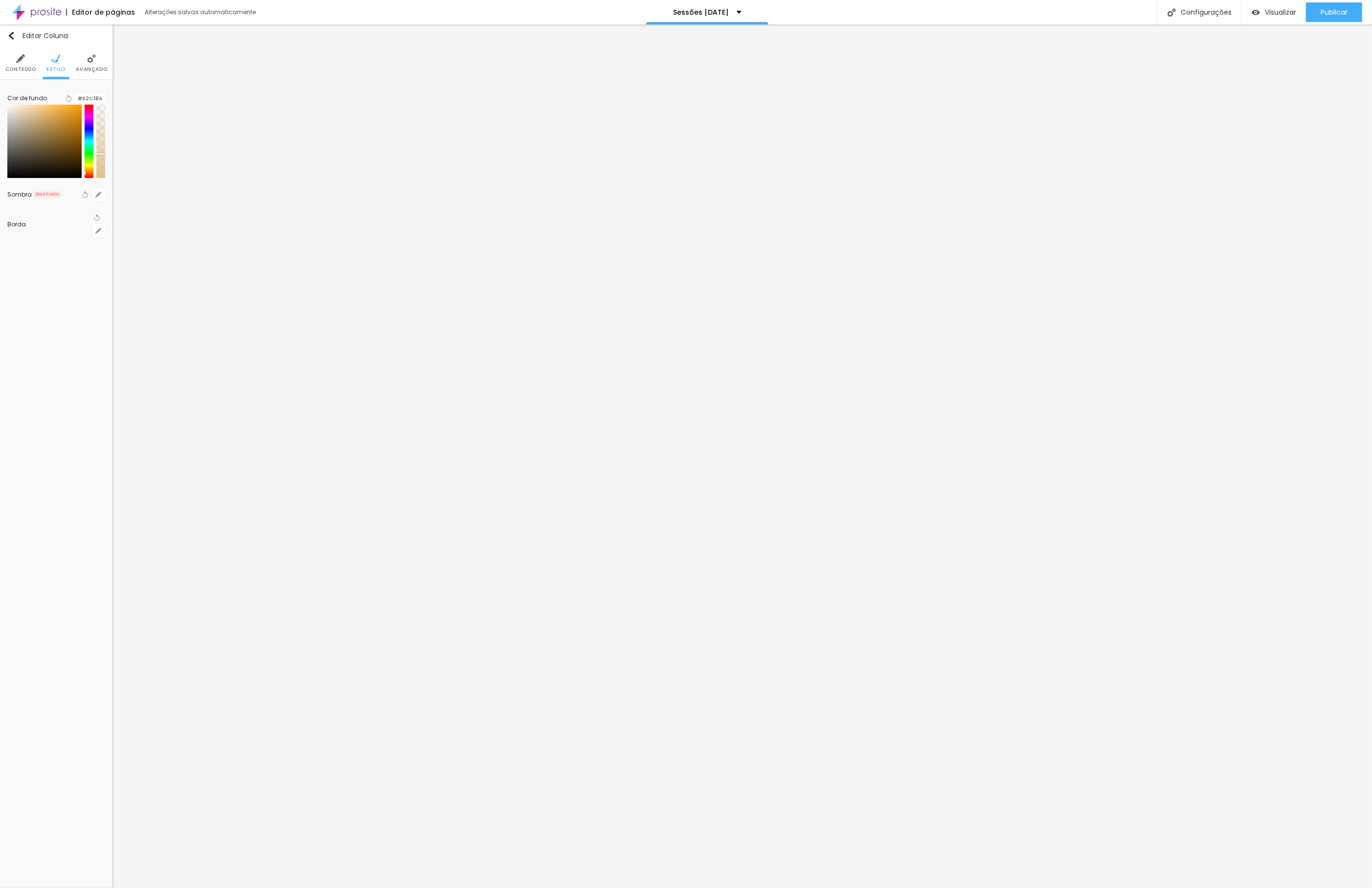
click at [40, 120] on div at bounding box center [45, 141] width 75 height 74
click at [61, 61] on li "Estilo" at bounding box center [56, 63] width 19 height 32
click at [75, 101] on div at bounding box center [75, 98] width 0 height 9
drag, startPoint x: 41, startPoint y: 146, endPoint x: 24, endPoint y: 114, distance: 36.2
click at [24, 114] on div at bounding box center [45, 141] width 75 height 74
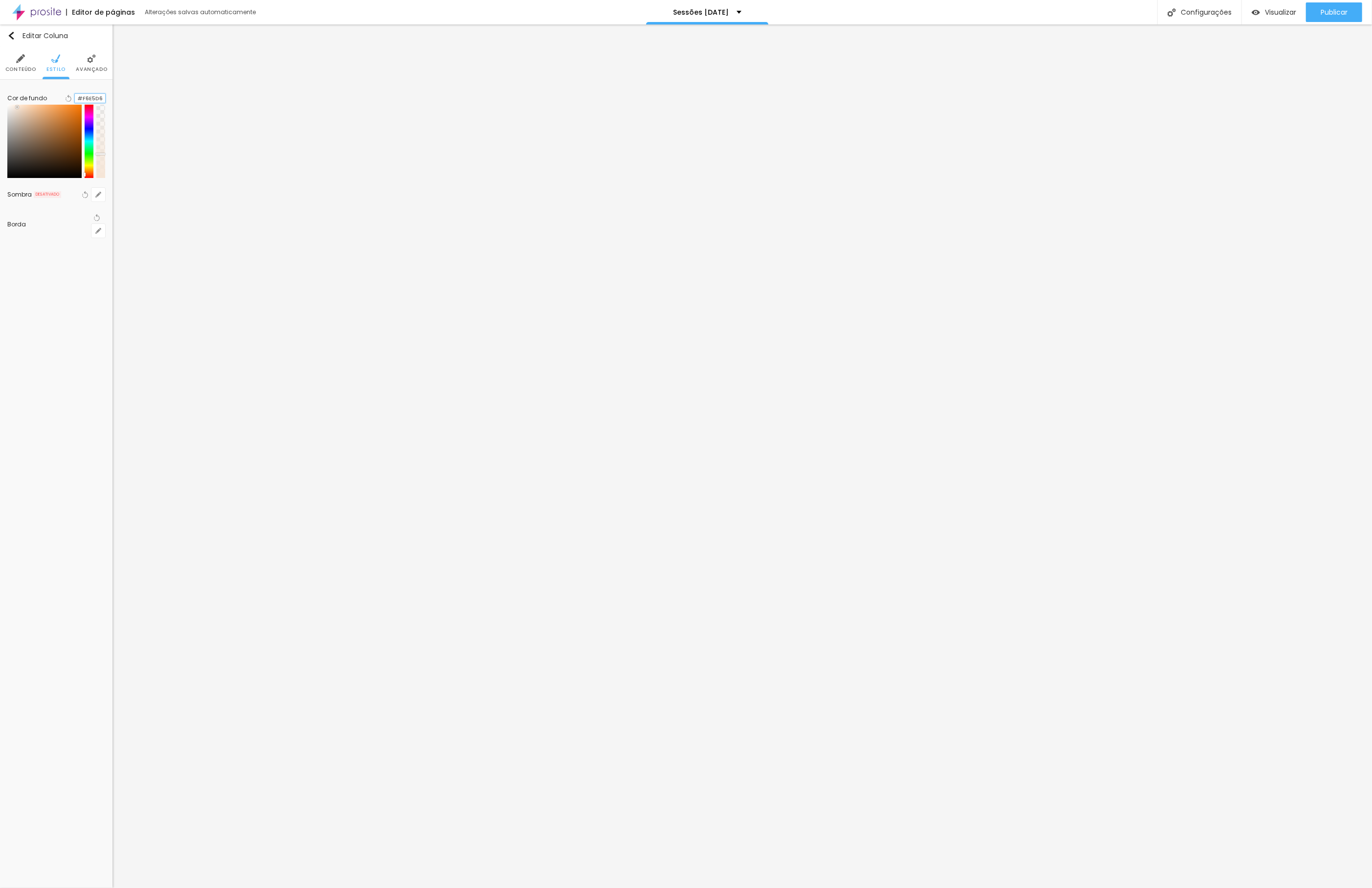
click at [92, 103] on input "#F6E5D6" at bounding box center [90, 98] width 31 height 9
click at [59, 63] on li "Estilo" at bounding box center [56, 63] width 19 height 32
click at [100, 102] on input "#DEBE93" at bounding box center [90, 98] width 31 height 9
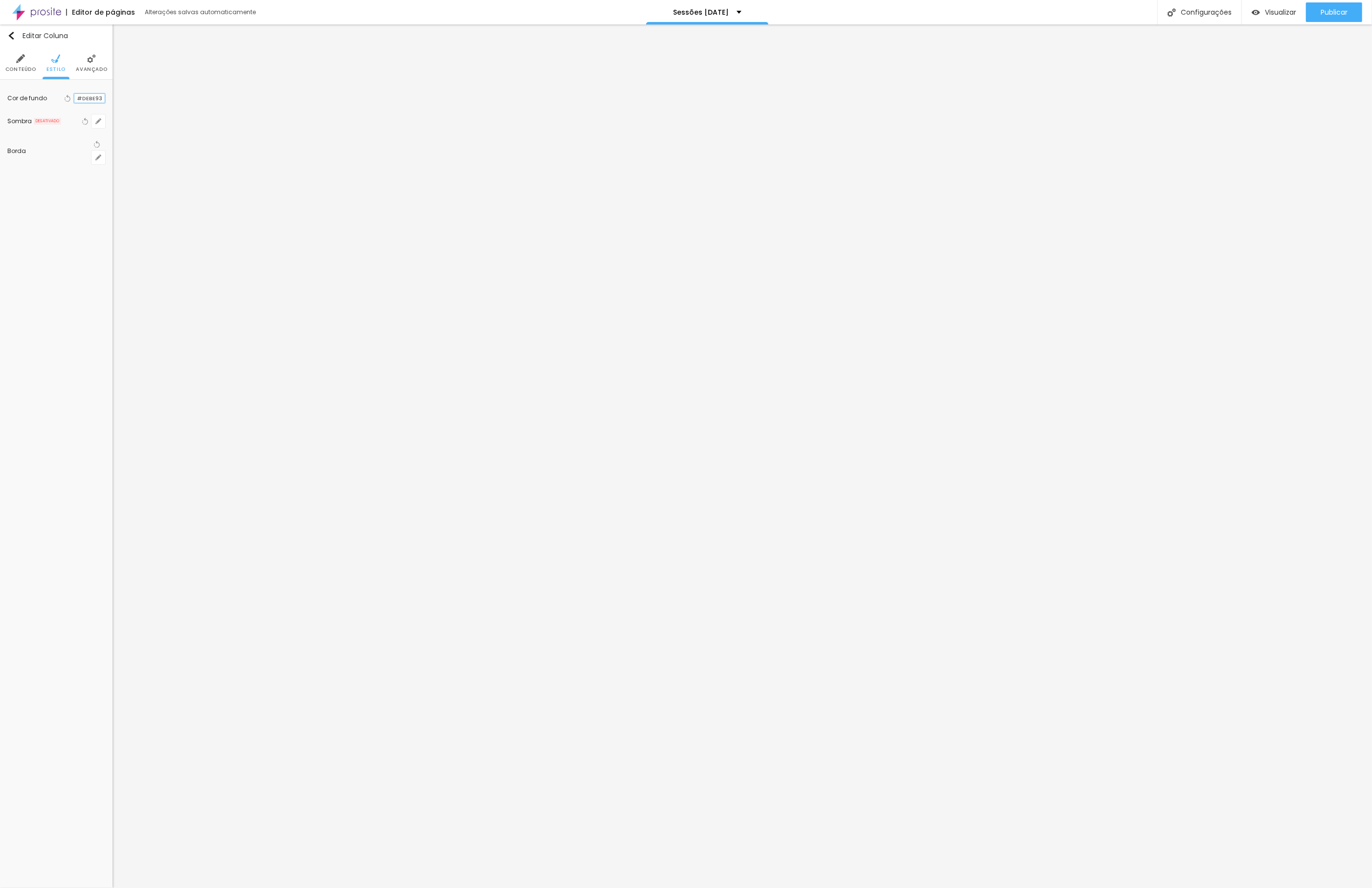
click at [100, 102] on input "#DEBE93" at bounding box center [90, 98] width 31 height 9
paste input "F6E5D6"
click at [59, 57] on img at bounding box center [56, 58] width 9 height 9
click at [94, 98] on input "#DEBE93" at bounding box center [90, 98] width 31 height 9
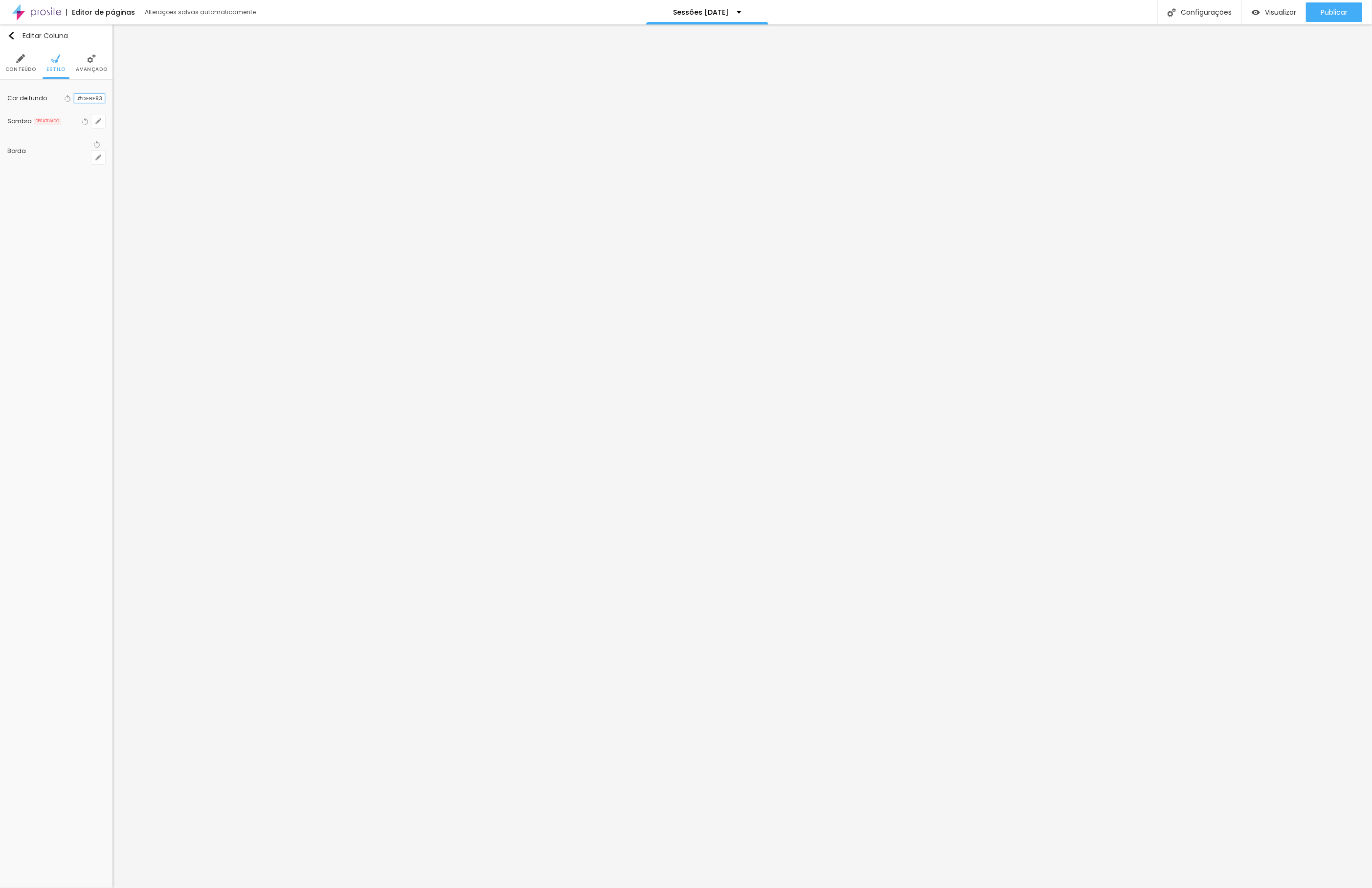
click at [94, 98] on input "#DEBE93" at bounding box center [90, 98] width 31 height 9
paste input "F6E5D6"
click at [50, 63] on li "Estilo" at bounding box center [56, 63] width 19 height 32
click at [87, 61] on img at bounding box center [91, 58] width 9 height 9
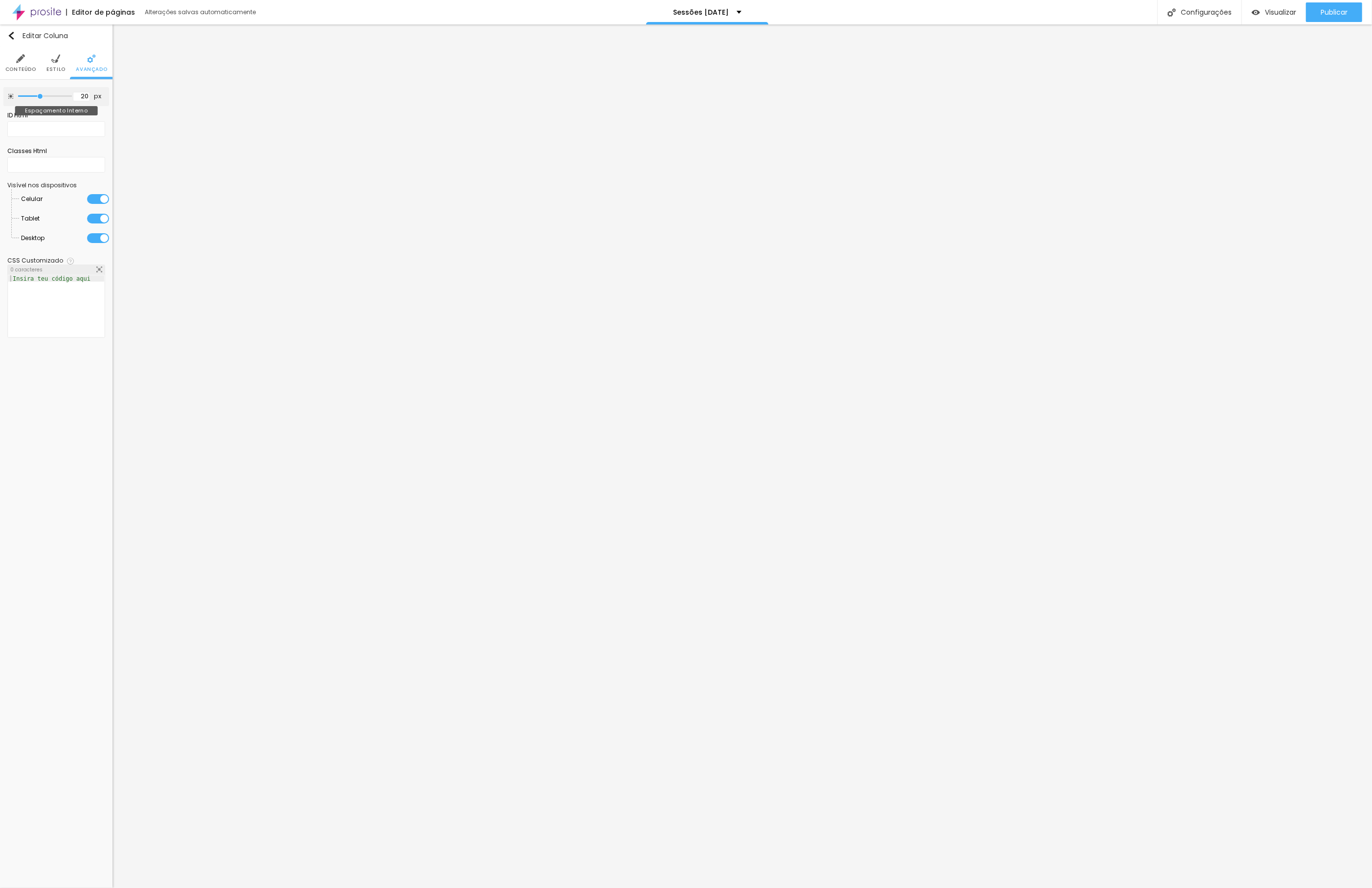
drag, startPoint x: 42, startPoint y: 92, endPoint x: 85, endPoint y: 96, distance: 43.2
click at [85, 96] on div "20 px Espaçamento Interno" at bounding box center [56, 97] width 106 height 19
drag, startPoint x: 44, startPoint y: 98, endPoint x: 83, endPoint y: 102, distance: 39.2
click at [77, 101] on div "50 px Espaçamento Interno" at bounding box center [56, 97] width 106 height 19
click at [75, 92] on span "Encaixotado" at bounding box center [83, 94] width 45 height 6
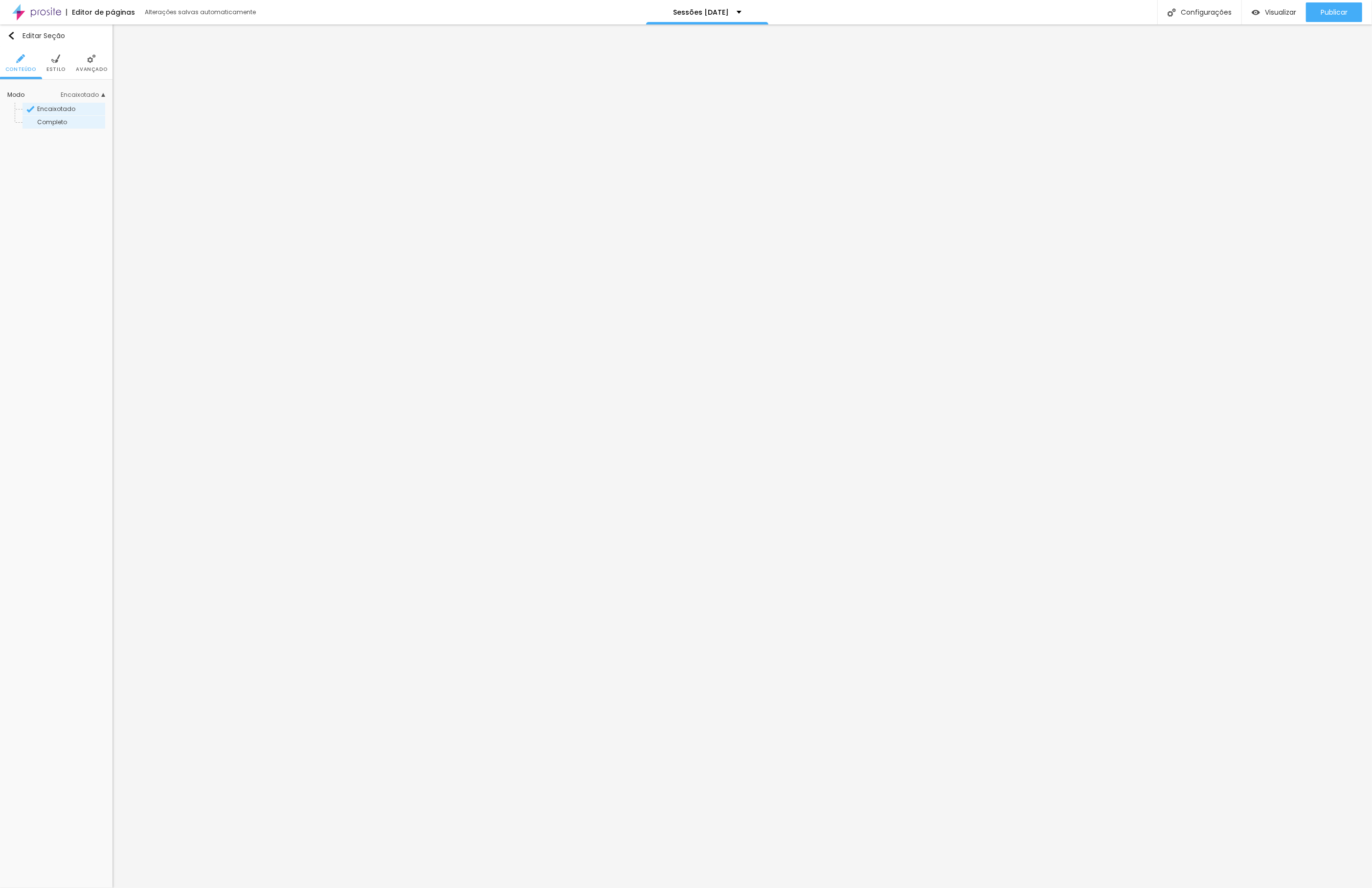
click at [72, 123] on span "Completo" at bounding box center [70, 122] width 67 height 6
click at [8, 38] on img "button" at bounding box center [11, 35] width 8 height 8
click at [95, 212] on button "button" at bounding box center [98, 208] width 14 height 14
click at [251, 574] on div at bounding box center [686, 444] width 1372 height 888
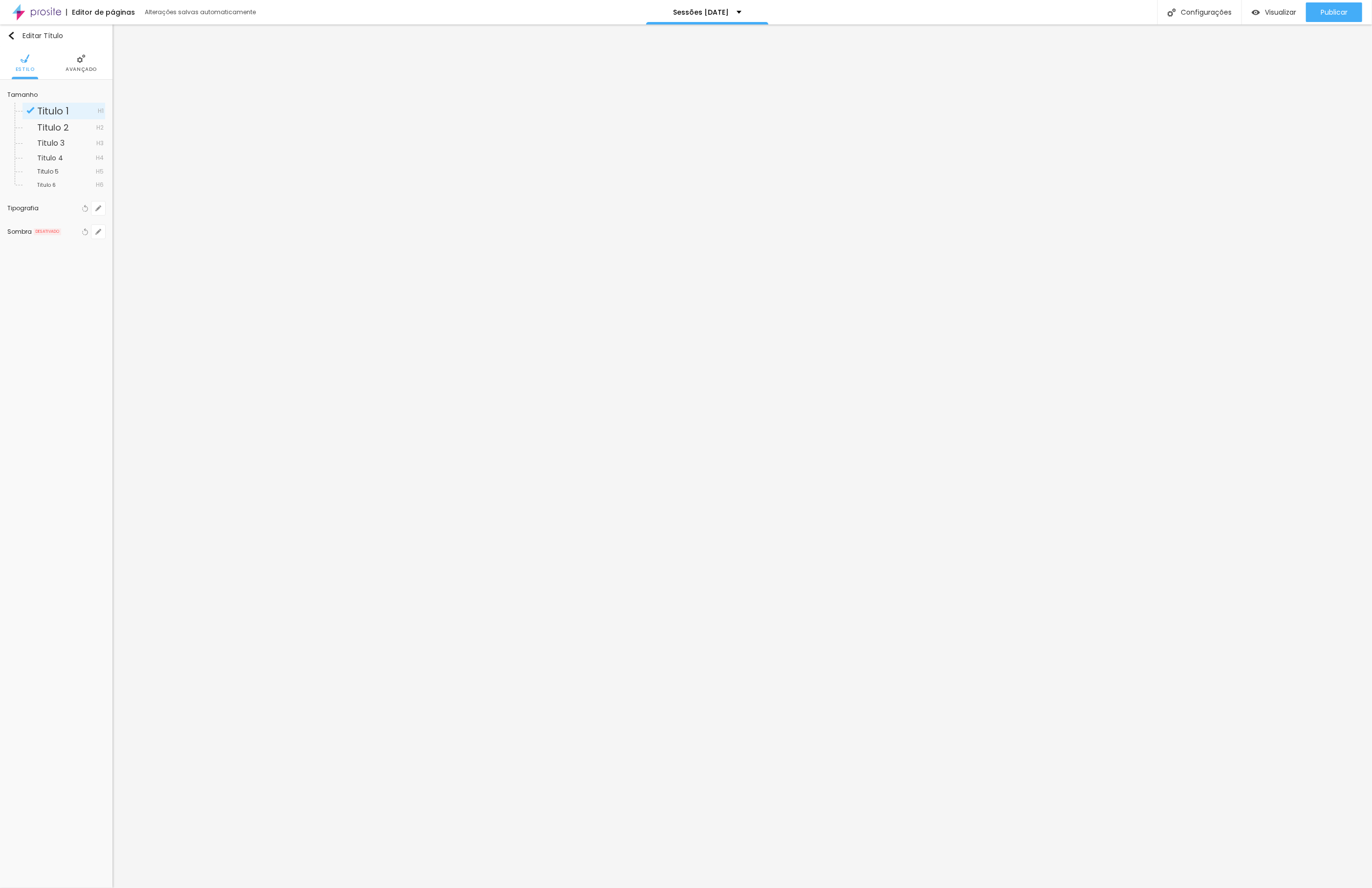
click at [85, 63] on li "Avançado" at bounding box center [81, 63] width 31 height 32
click at [23, 56] on img at bounding box center [25, 58] width 9 height 9
click at [100, 209] on icon "button" at bounding box center [98, 208] width 4 height 4
drag, startPoint x: 133, startPoint y: 274, endPoint x: 147, endPoint y: 278, distance: 14.6
click at [147, 278] on div "[GEOGRAPHIC_DATA]" at bounding box center [165, 276] width 122 height 20
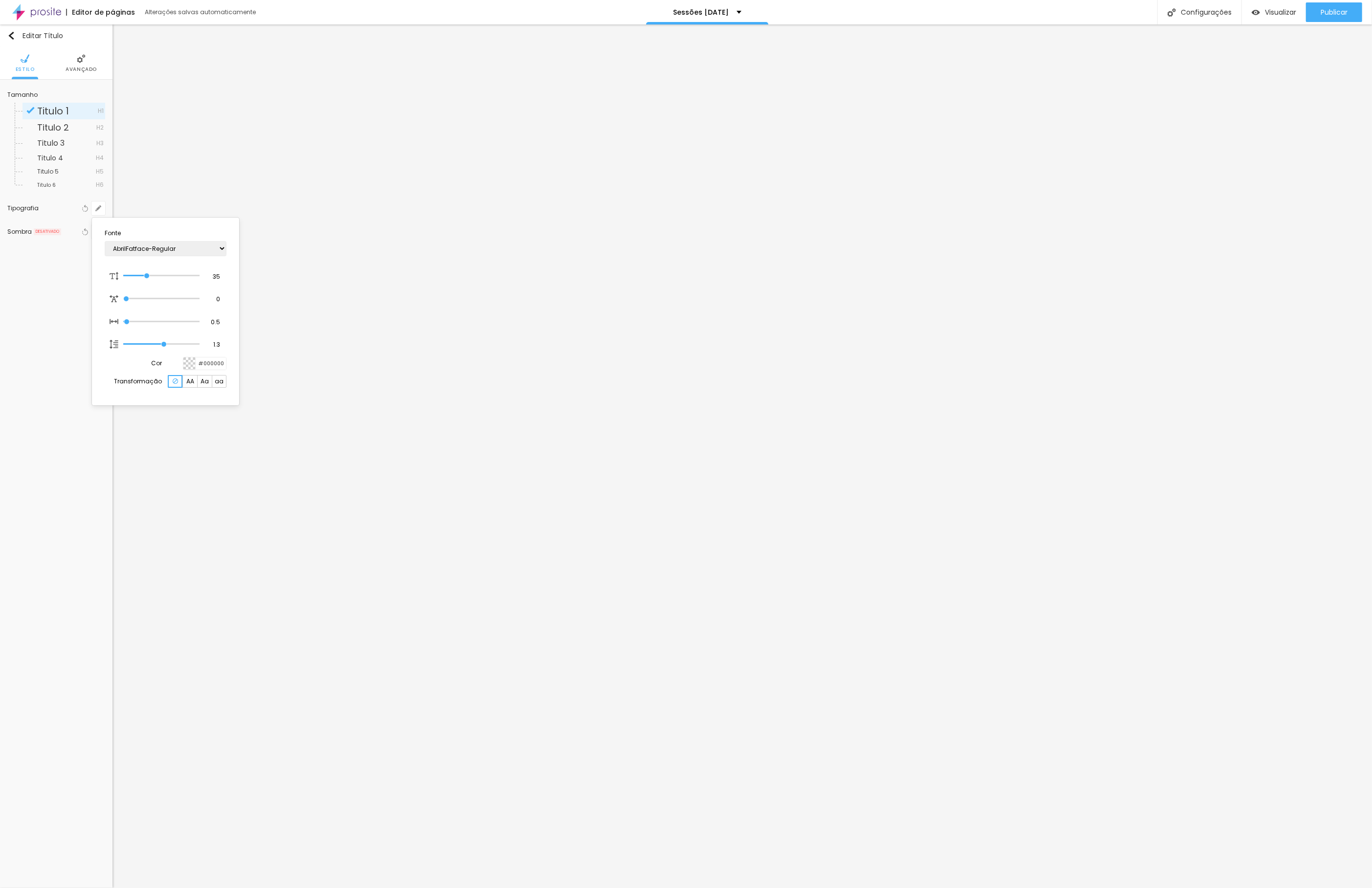
click at [69, 284] on div at bounding box center [686, 444] width 1372 height 888
click at [76, 69] on span "Avançado" at bounding box center [81, 69] width 31 height 5
drag, startPoint x: 30, startPoint y: 119, endPoint x: 44, endPoint y: 121, distance: 14.1
click at [44, 118] on input "range" at bounding box center [53, 115] width 67 height 5
click at [44, 137] on span "Trocar imagem" at bounding box center [47, 140] width 63 height 12
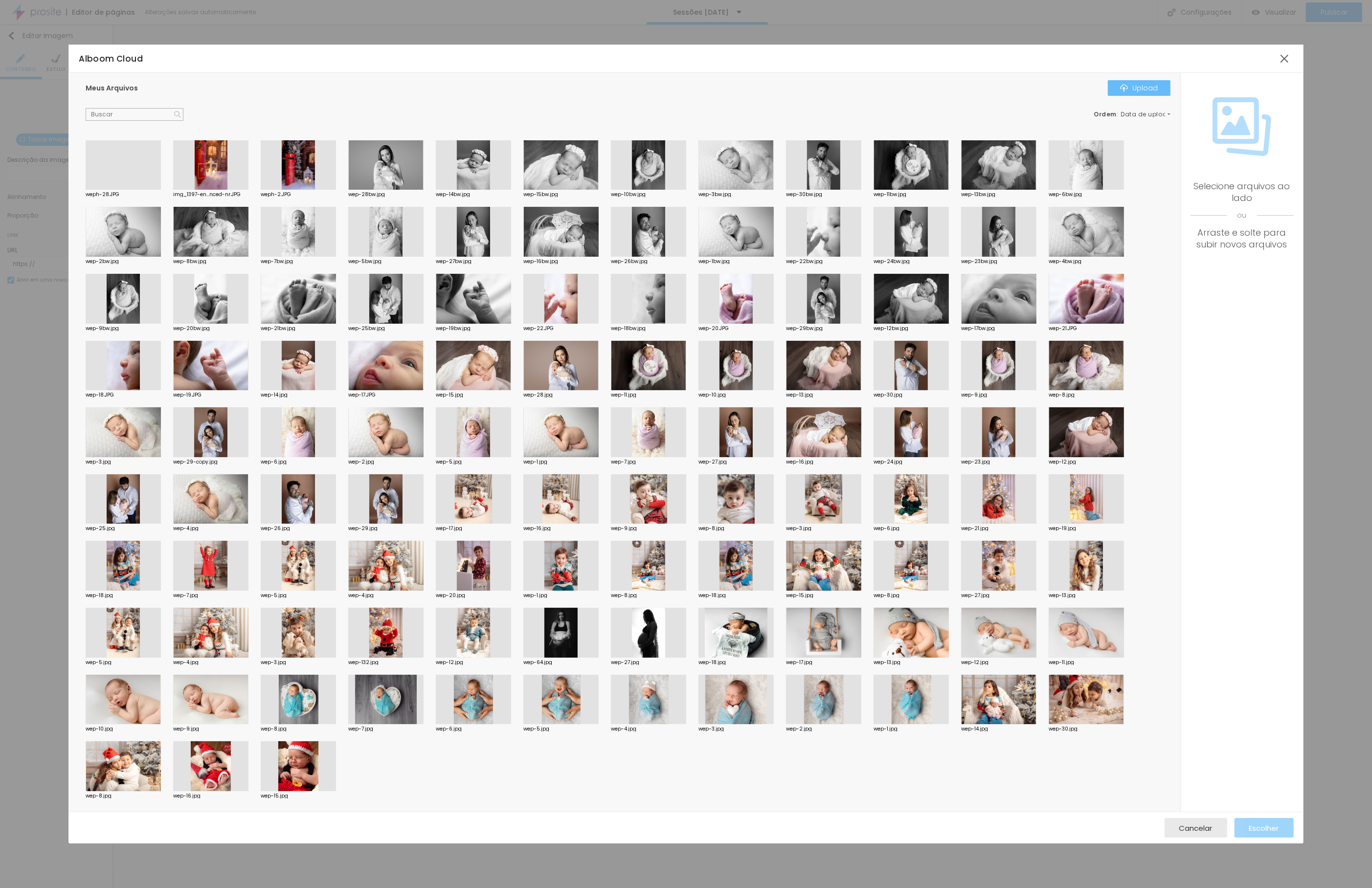
click at [1151, 91] on div "Upload" at bounding box center [1139, 88] width 38 height 8
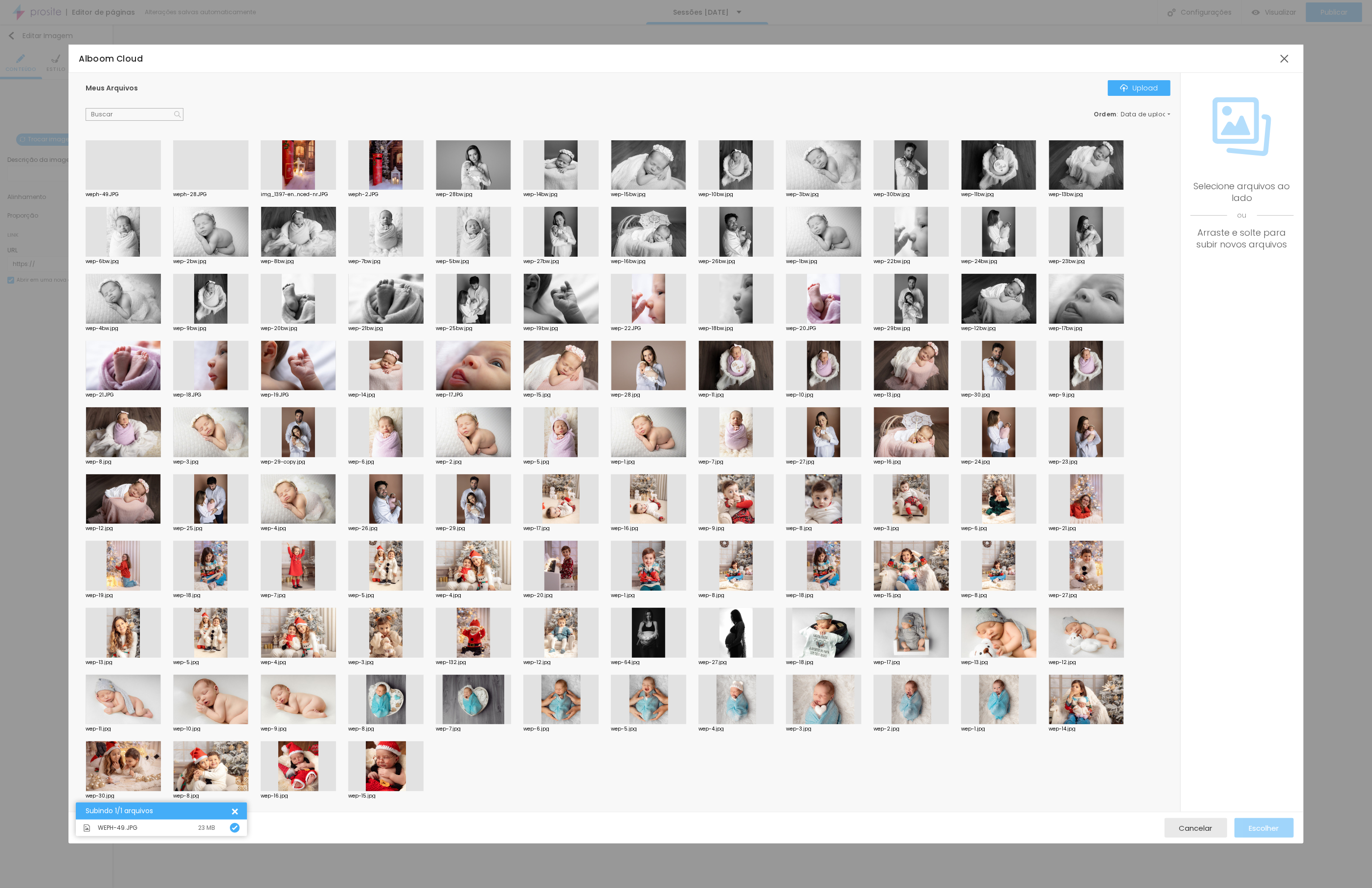
click at [127, 190] on div at bounding box center [123, 190] width 75 height 0
click at [1267, 831] on span "Escolher" at bounding box center [1265, 828] width 30 height 8
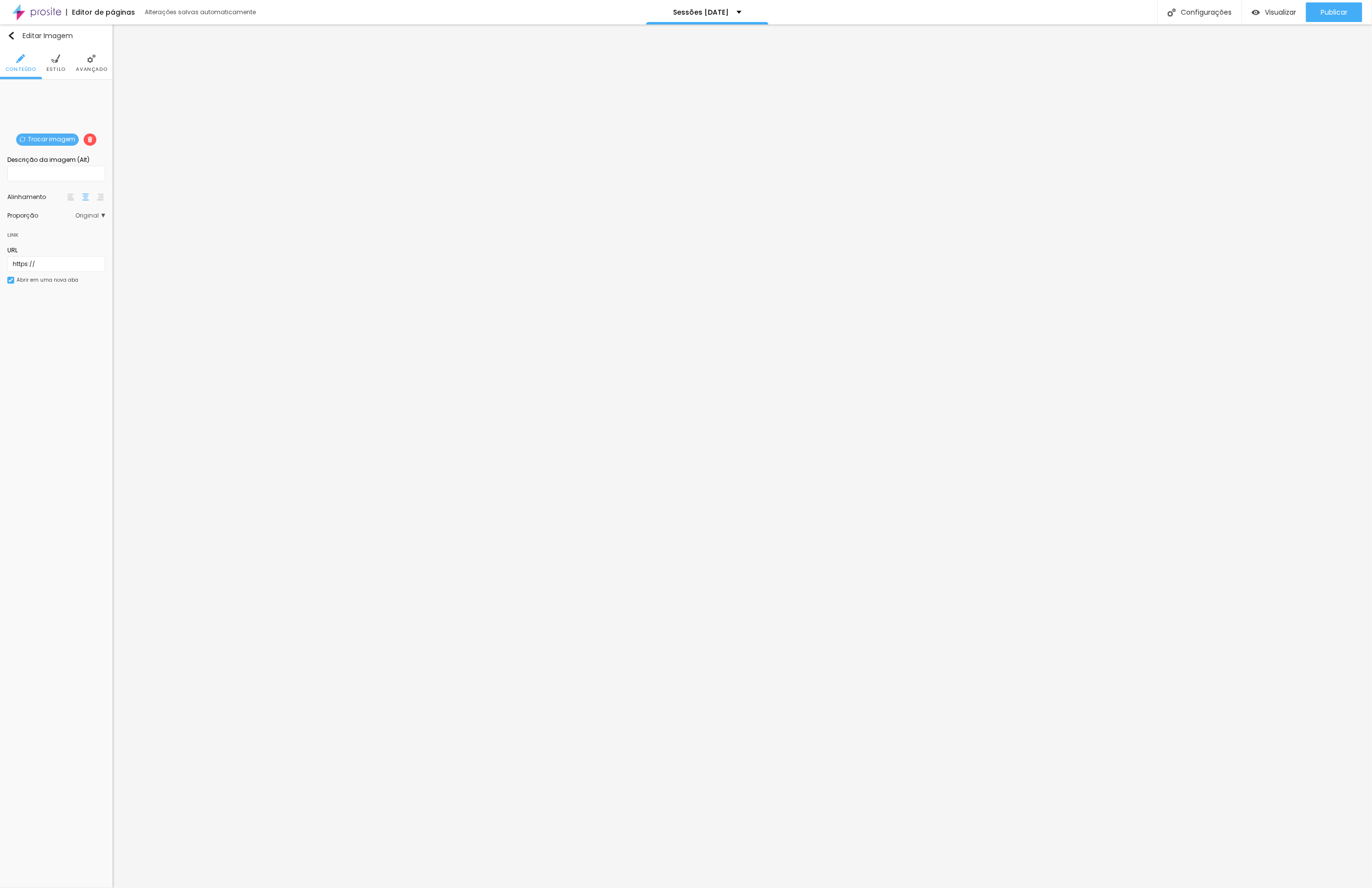
click at [47, 143] on span "Trocar imagem" at bounding box center [47, 140] width 63 height 12
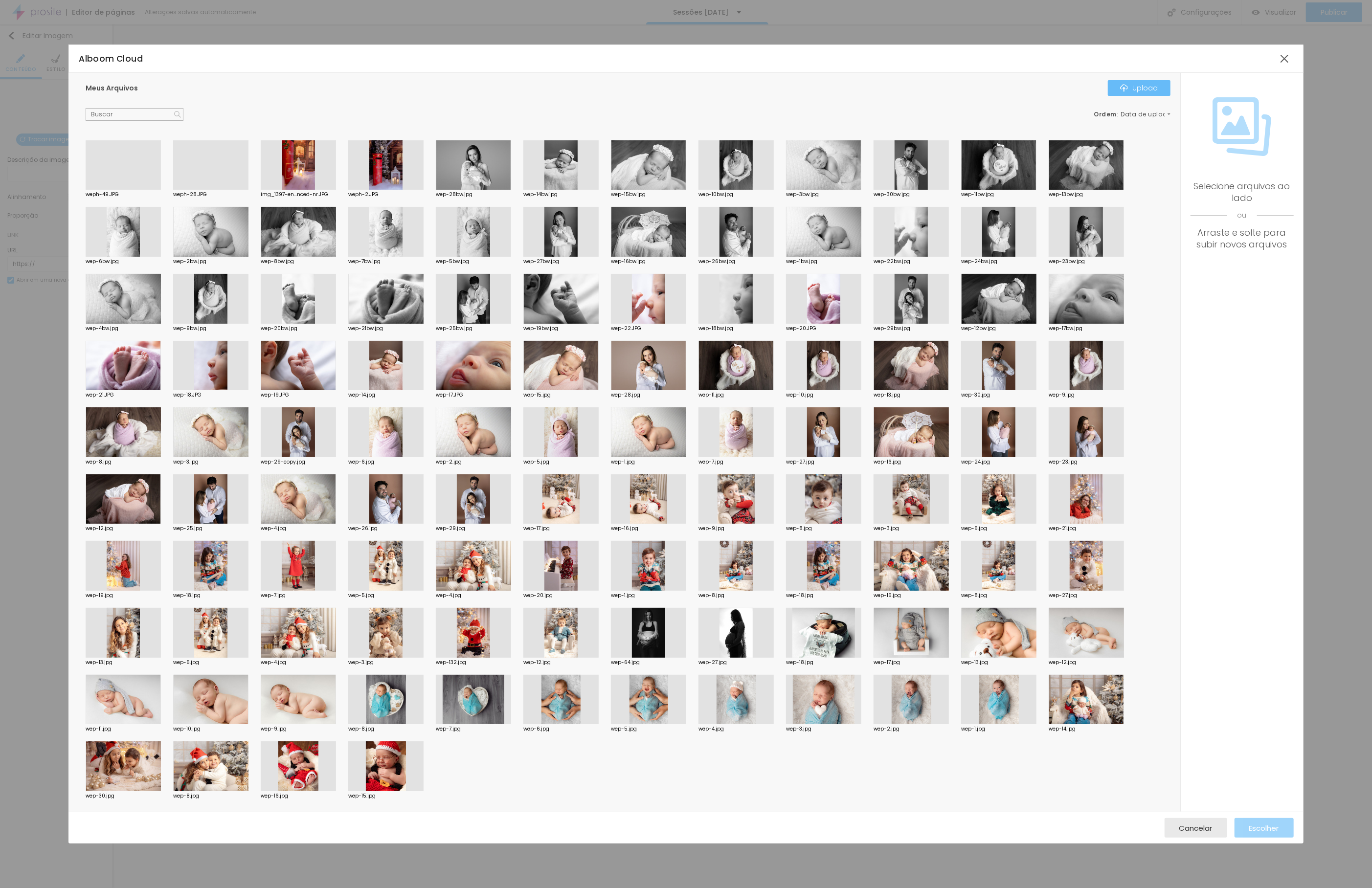
click at [1145, 93] on button "Upload" at bounding box center [1139, 87] width 63 height 16
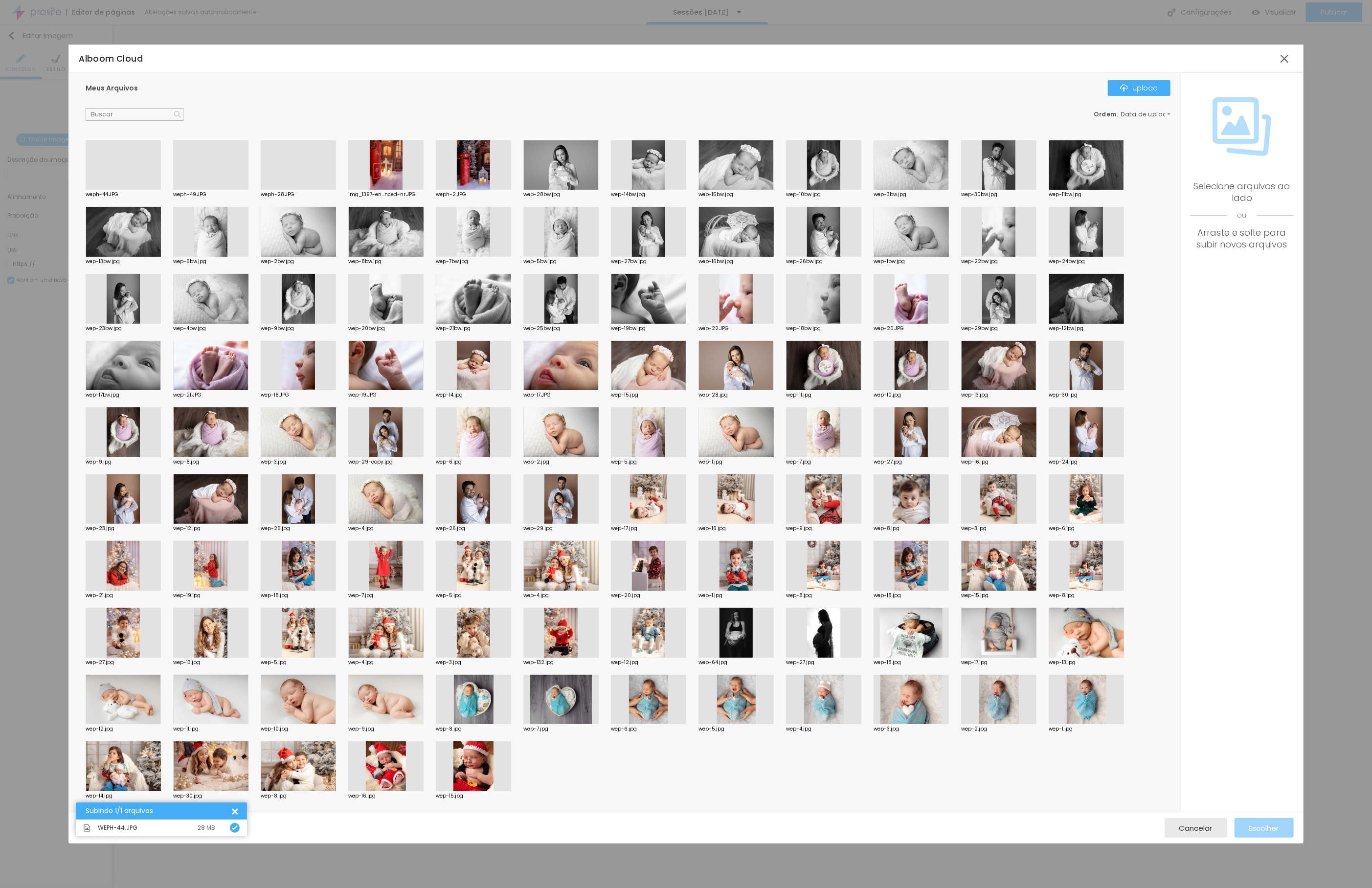
click at [128, 190] on div at bounding box center [123, 190] width 75 height 0
click at [1261, 825] on span "Escolher" at bounding box center [1265, 828] width 30 height 8
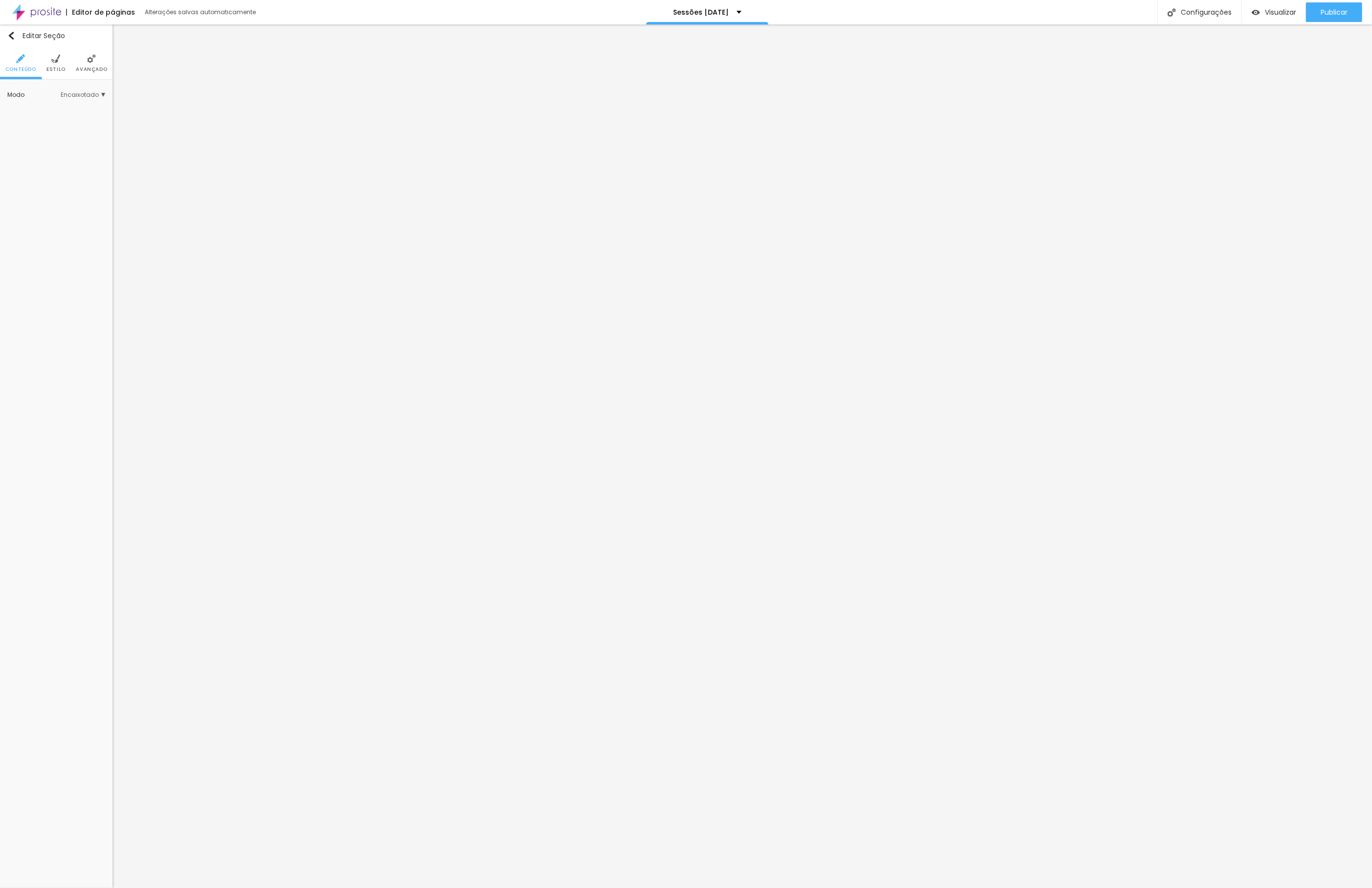
click at [49, 58] on li "Estilo" at bounding box center [56, 63] width 19 height 32
click at [83, 61] on li "Avançado" at bounding box center [91, 63] width 31 height 32
drag, startPoint x: 65, startPoint y: 97, endPoint x: 269, endPoint y: 120, distance: 205.3
click at [269, 120] on div "Título Texto Imagem Vídeo Botão Mapa Divisor Espaçador PREMIUM Código HTML Rede…" at bounding box center [686, 456] width 1372 height 863
click at [57, 67] on span "Estilo" at bounding box center [56, 69] width 19 height 5
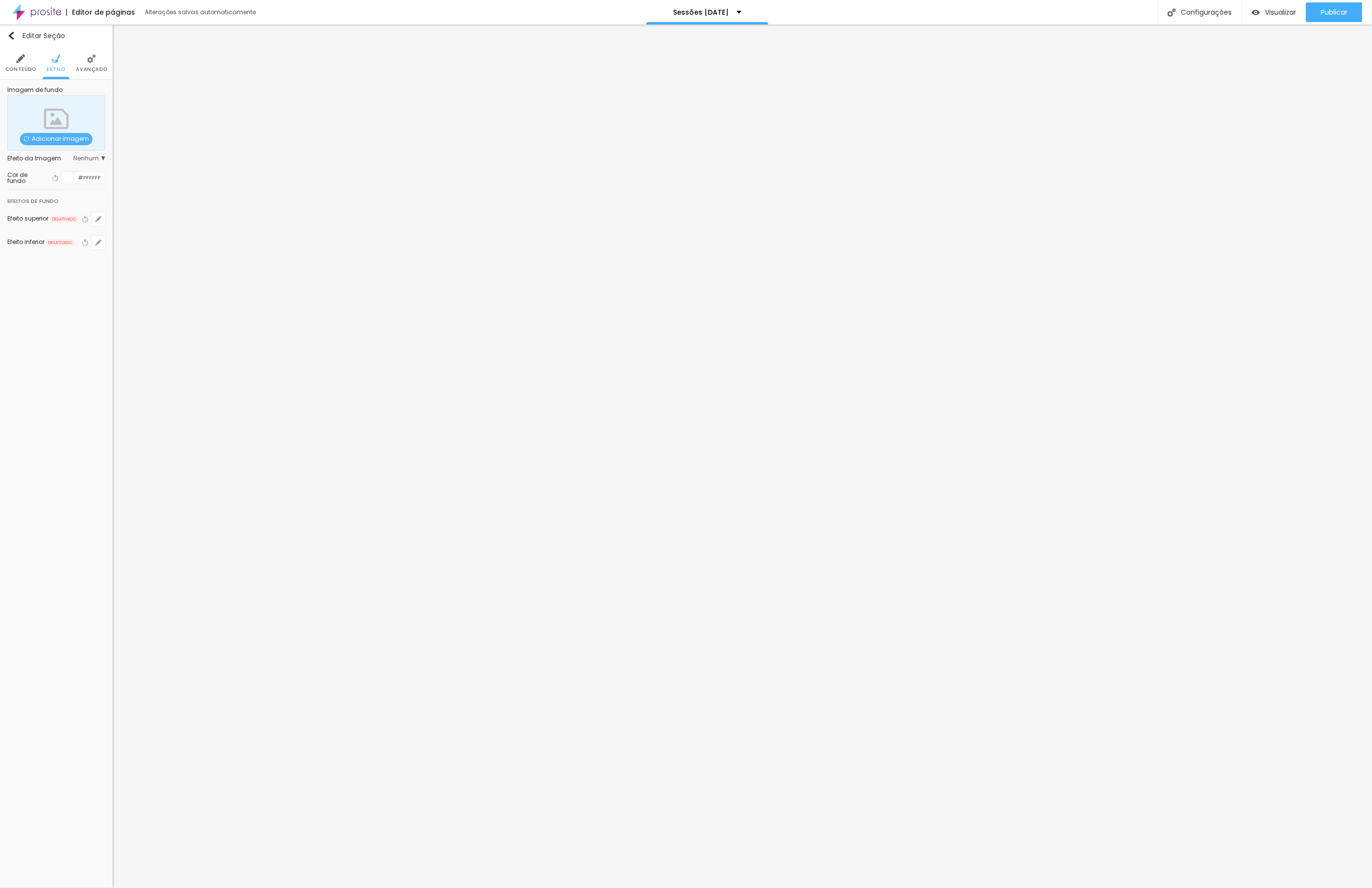
click at [22, 64] on li "Conteúdo" at bounding box center [20, 63] width 31 height 32
click at [78, 93] on span "Encaixotado" at bounding box center [83, 94] width 45 height 6
click at [70, 119] on div "Completo" at bounding box center [64, 122] width 83 height 13
click at [53, 139] on span "Trocar imagem" at bounding box center [47, 140] width 63 height 12
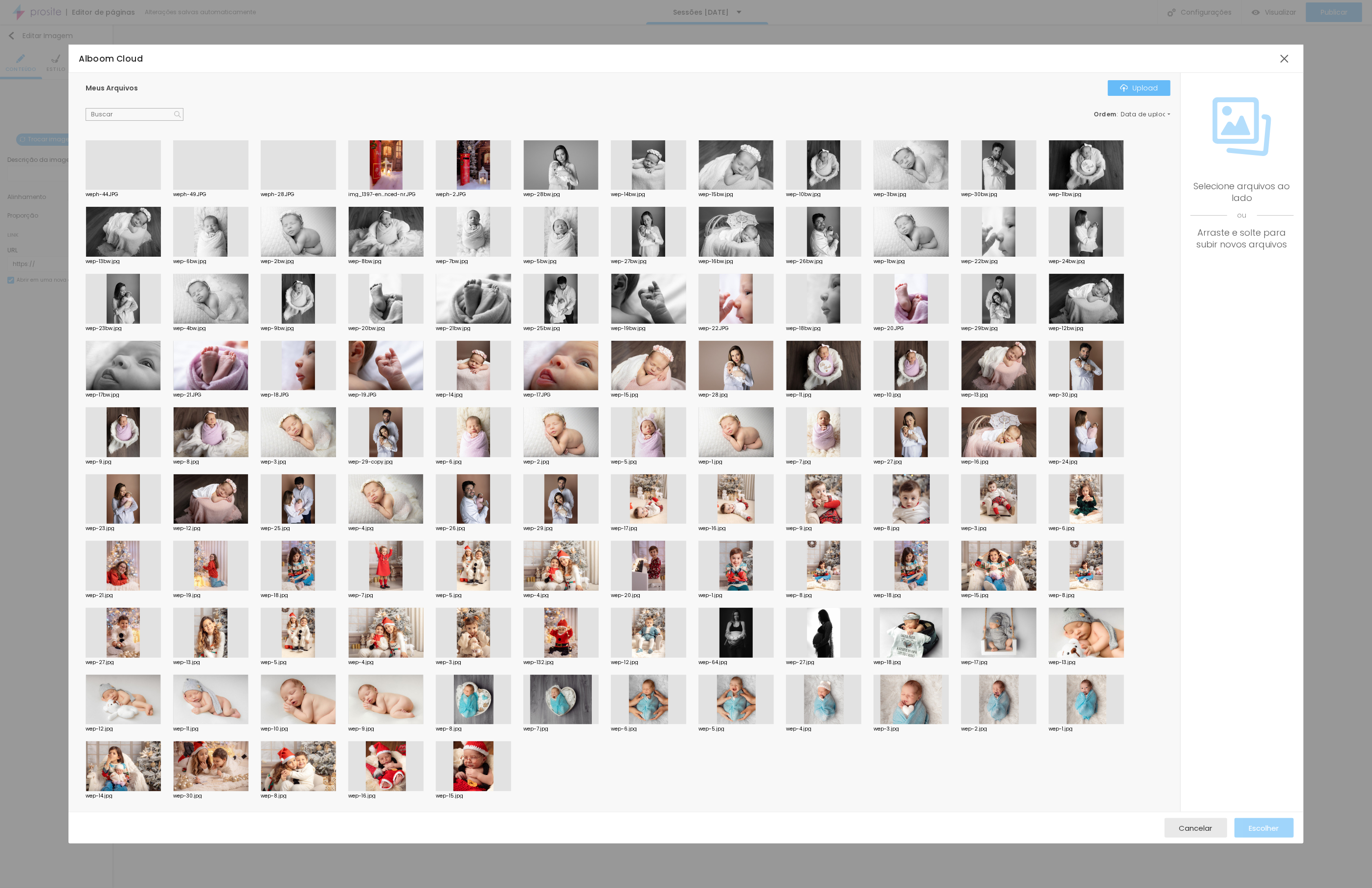
click at [1136, 86] on div "Upload" at bounding box center [1139, 88] width 38 height 8
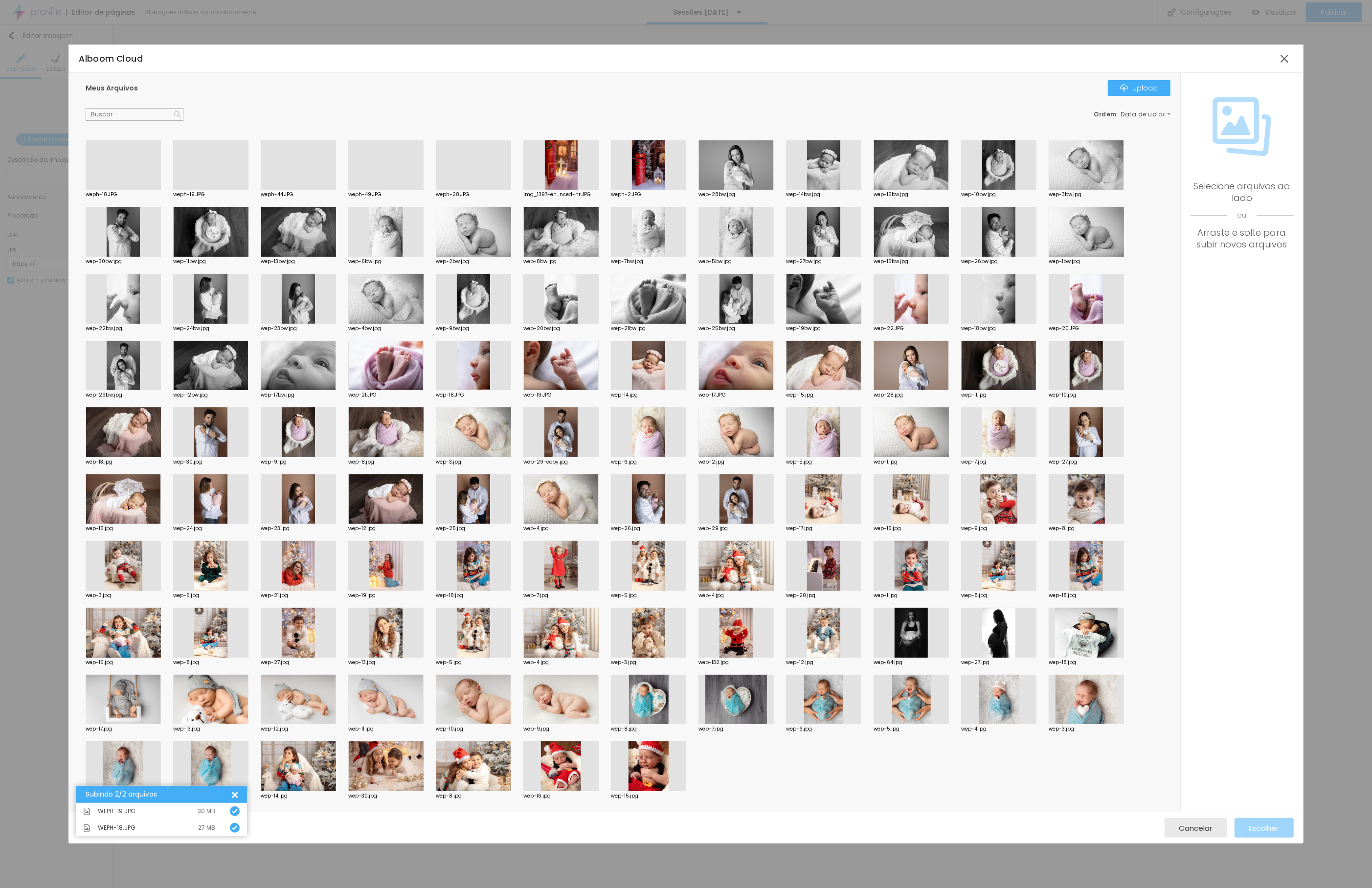
click at [126, 190] on div at bounding box center [123, 190] width 75 height 0
click at [1283, 832] on button "Escolher" at bounding box center [1264, 828] width 59 height 19
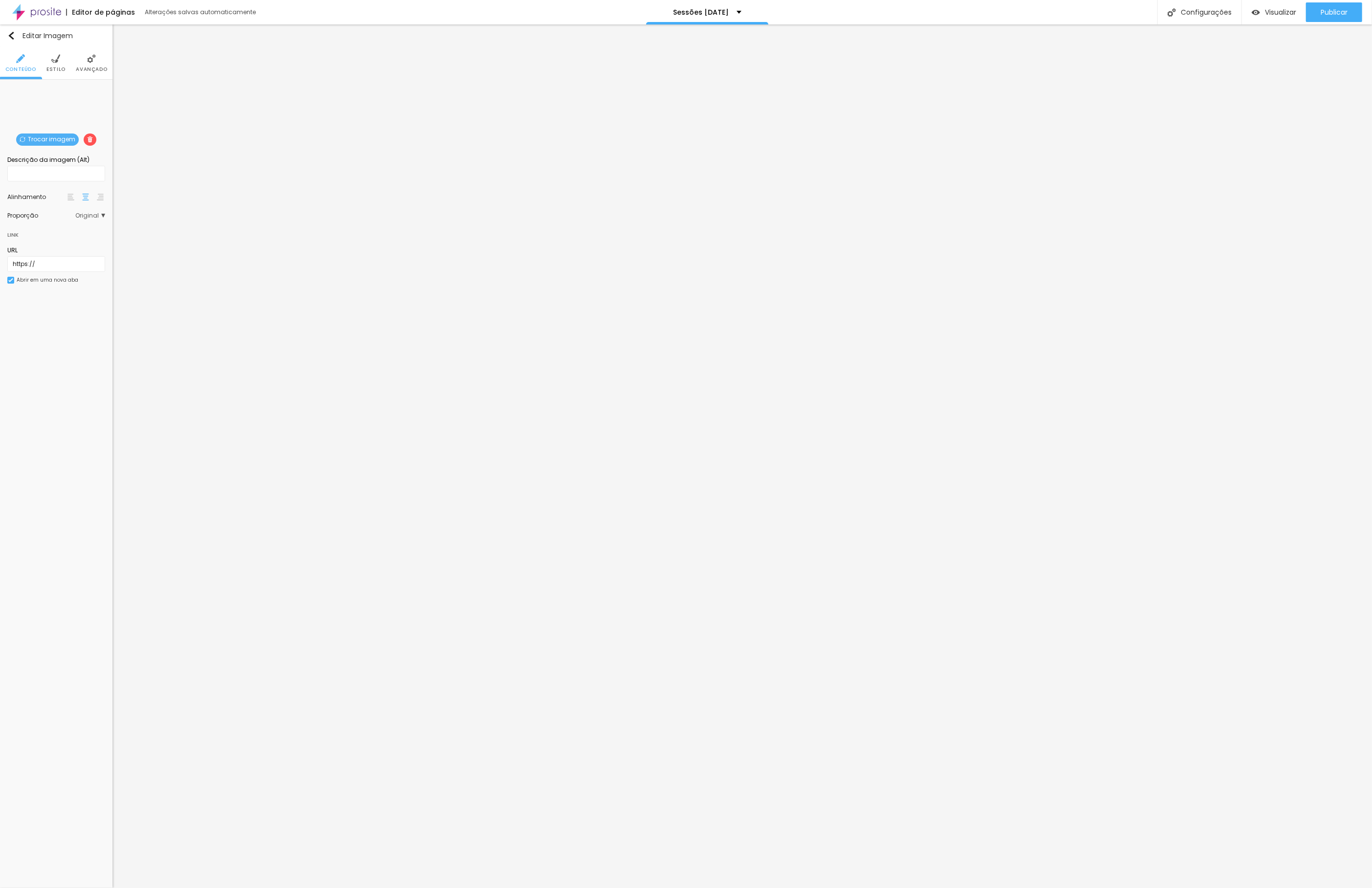
click at [40, 140] on span "Trocar imagem" at bounding box center [47, 140] width 63 height 12
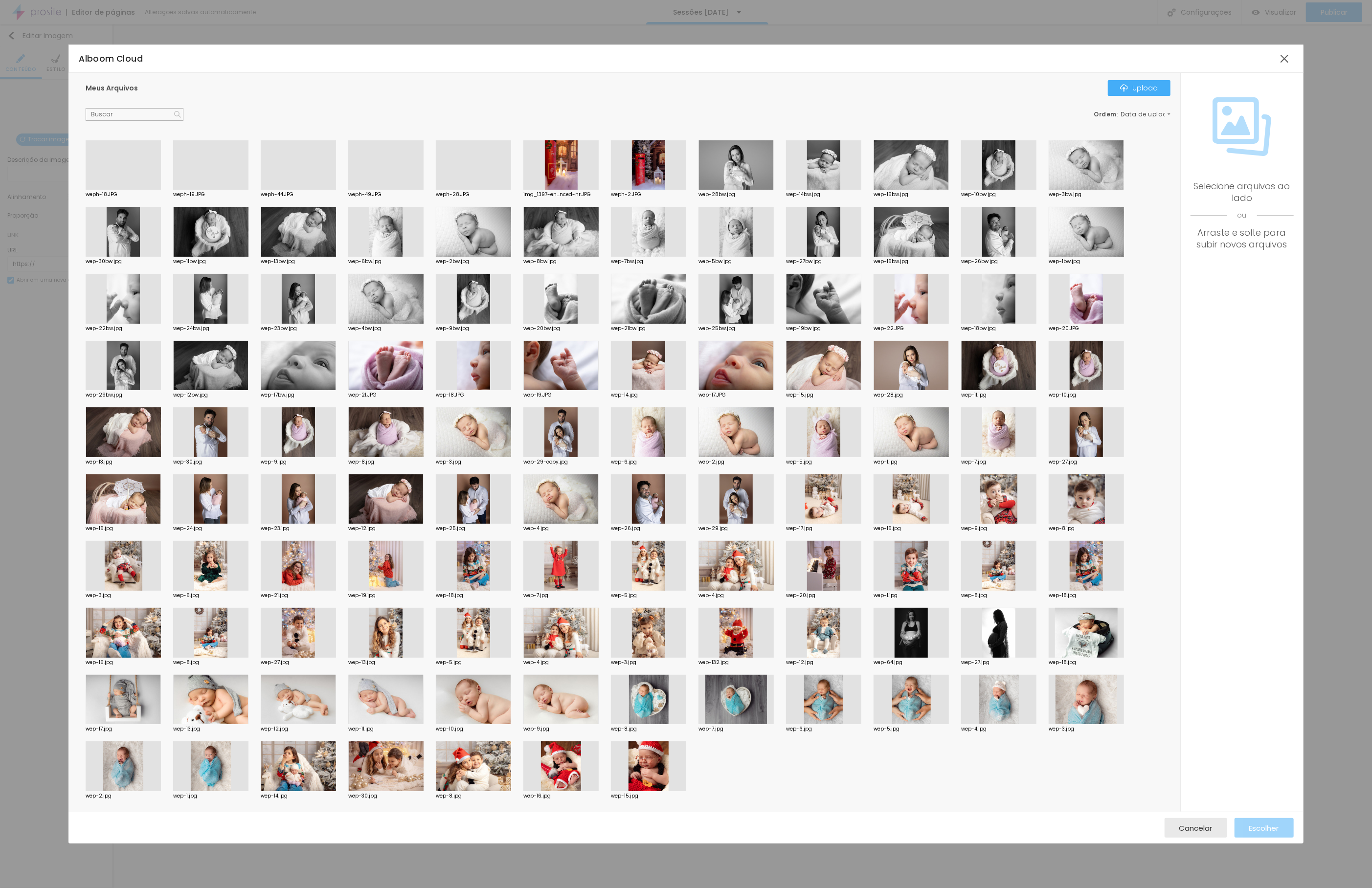
click at [201, 190] on div at bounding box center [211, 190] width 75 height 0
click at [1243, 832] on button "Escolher" at bounding box center [1264, 828] width 59 height 19
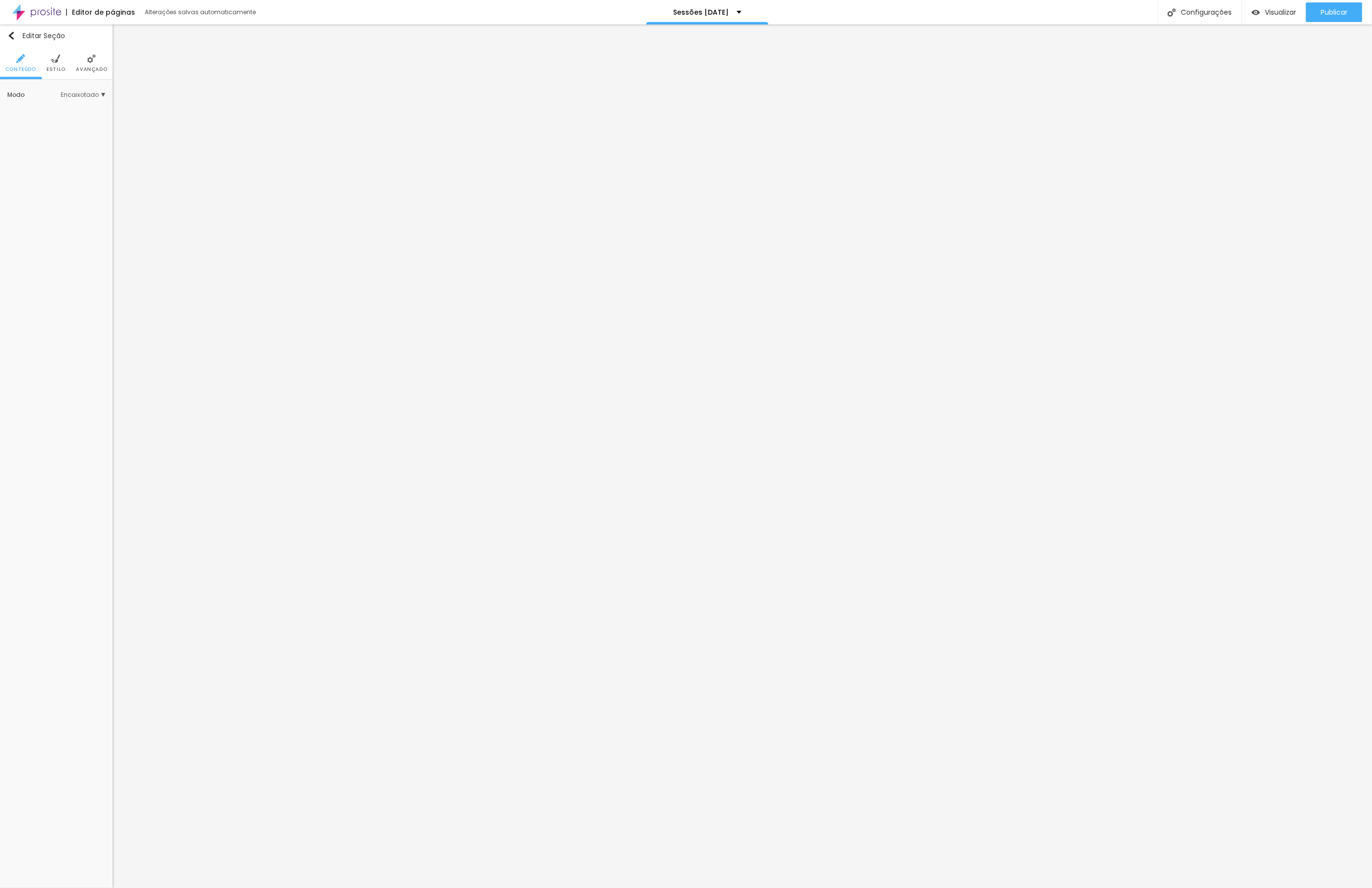
click at [83, 97] on span "Encaixotado" at bounding box center [83, 94] width 45 height 6
click at [69, 122] on span "Completo" at bounding box center [70, 122] width 67 height 6
click at [63, 60] on li "Estilo" at bounding box center [56, 63] width 19 height 32
click at [89, 62] on img at bounding box center [91, 58] width 9 height 9
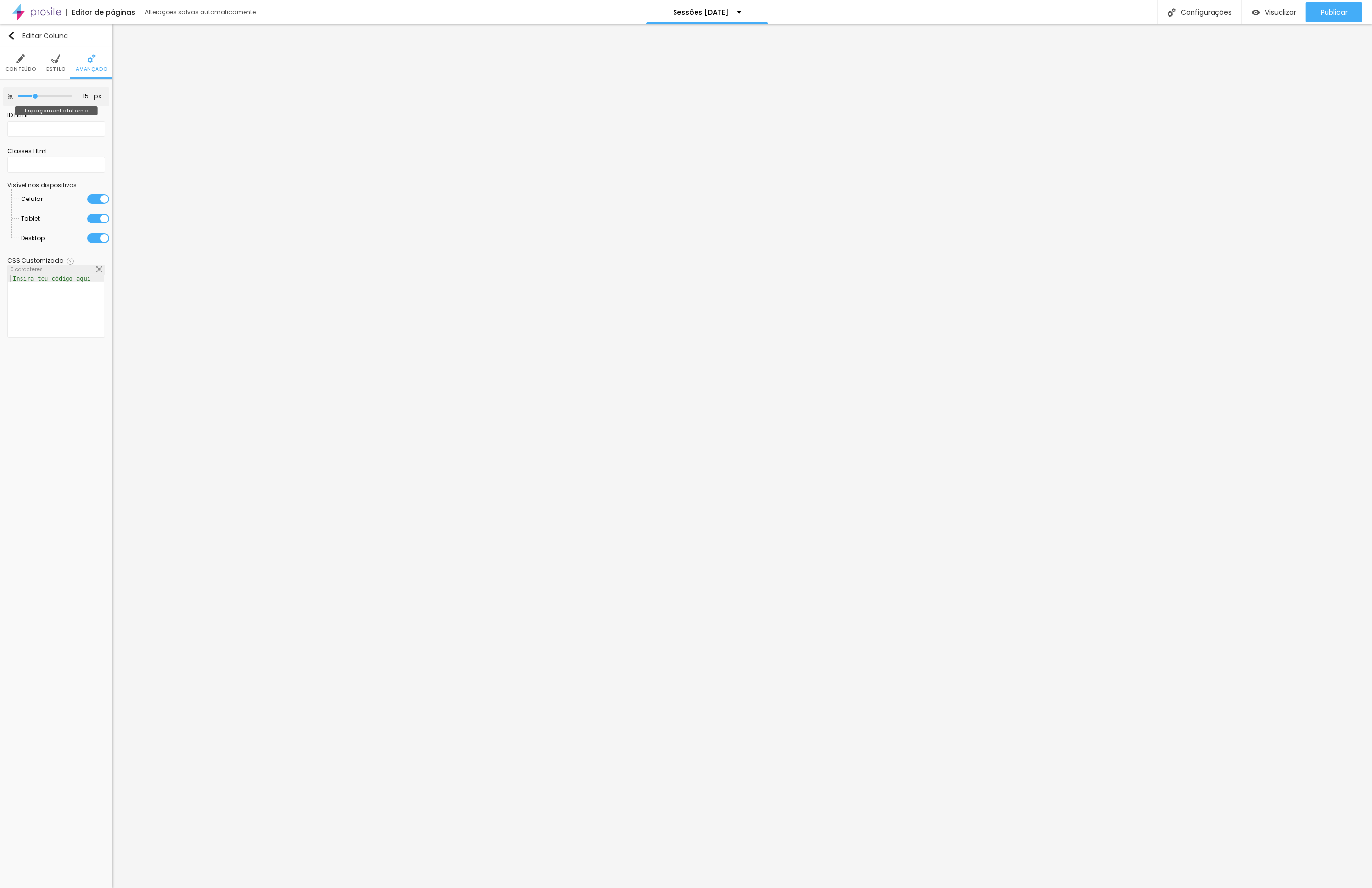
click at [38, 97] on input "range" at bounding box center [45, 96] width 54 height 5
click at [56, 64] on li "Estilo" at bounding box center [56, 63] width 19 height 32
click at [94, 63] on img at bounding box center [91, 58] width 9 height 9
drag, startPoint x: 63, startPoint y: 98, endPoint x: 173, endPoint y: 107, distance: 110.4
click at [173, 107] on div "Título Texto Imagem Vídeo Botão Mapa Divisor Espaçador PREMIUM Código HTML Rede…" at bounding box center [686, 456] width 1372 height 863
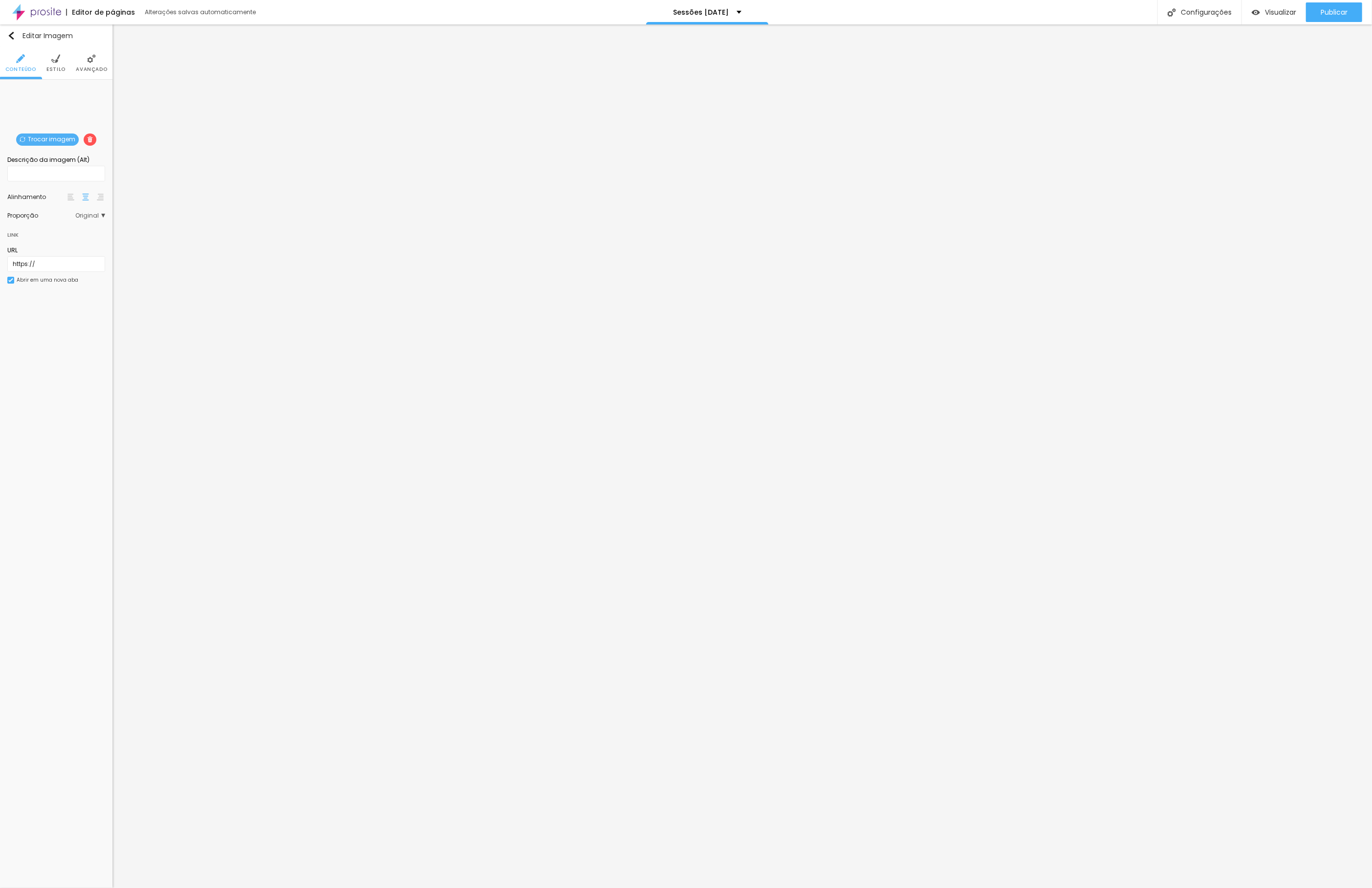
click at [39, 138] on span "Trocar imagem" at bounding box center [47, 140] width 63 height 12
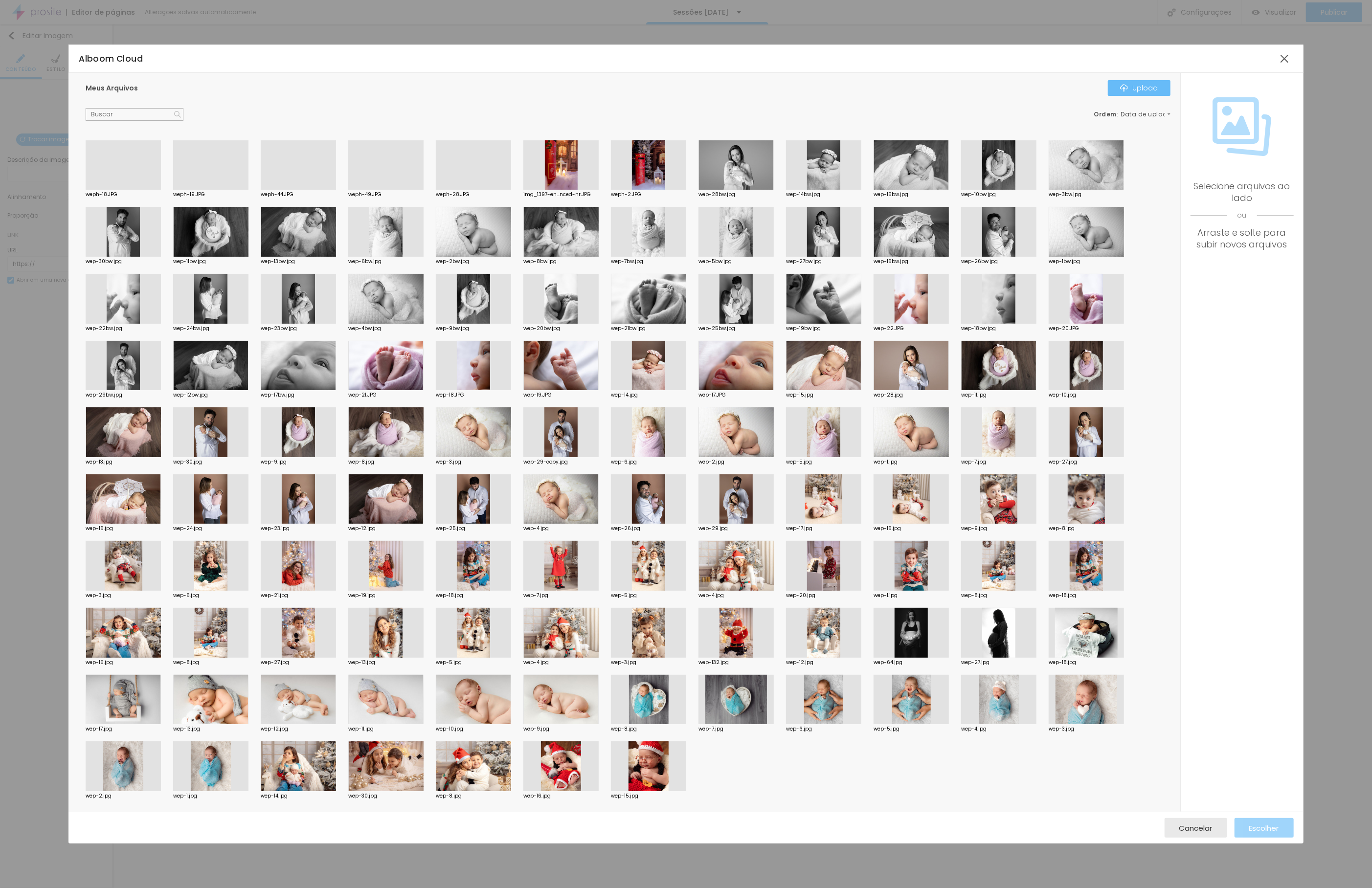
click at [1143, 90] on div "Upload" at bounding box center [1139, 88] width 38 height 8
click at [1134, 84] on div "Upload" at bounding box center [1139, 88] width 38 height 8
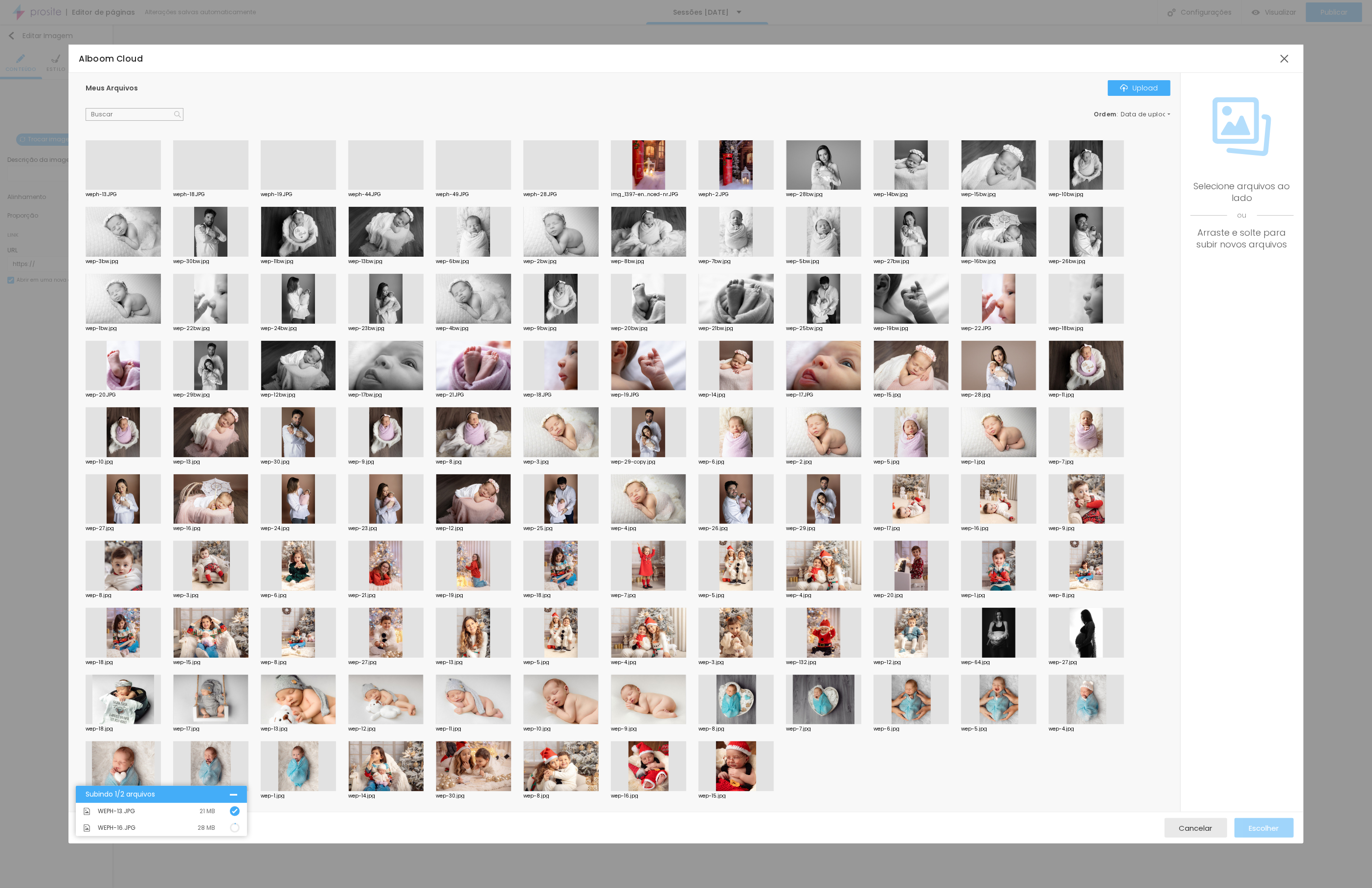
click at [136, 190] on div at bounding box center [123, 190] width 75 height 0
click at [1251, 826] on span "Escolher" at bounding box center [1265, 828] width 30 height 8
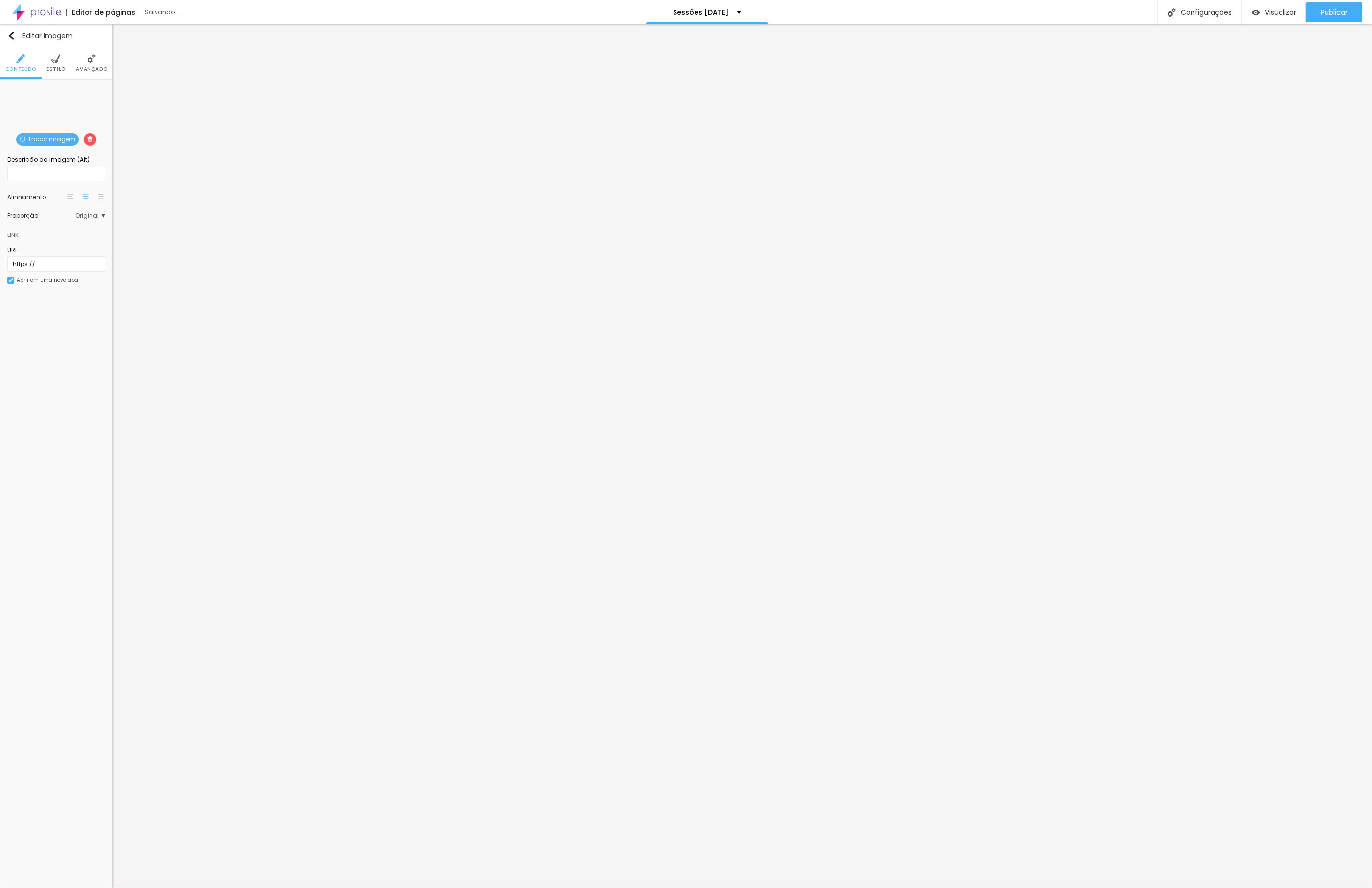
click at [51, 135] on span "Trocar imagem" at bounding box center [47, 140] width 63 height 12
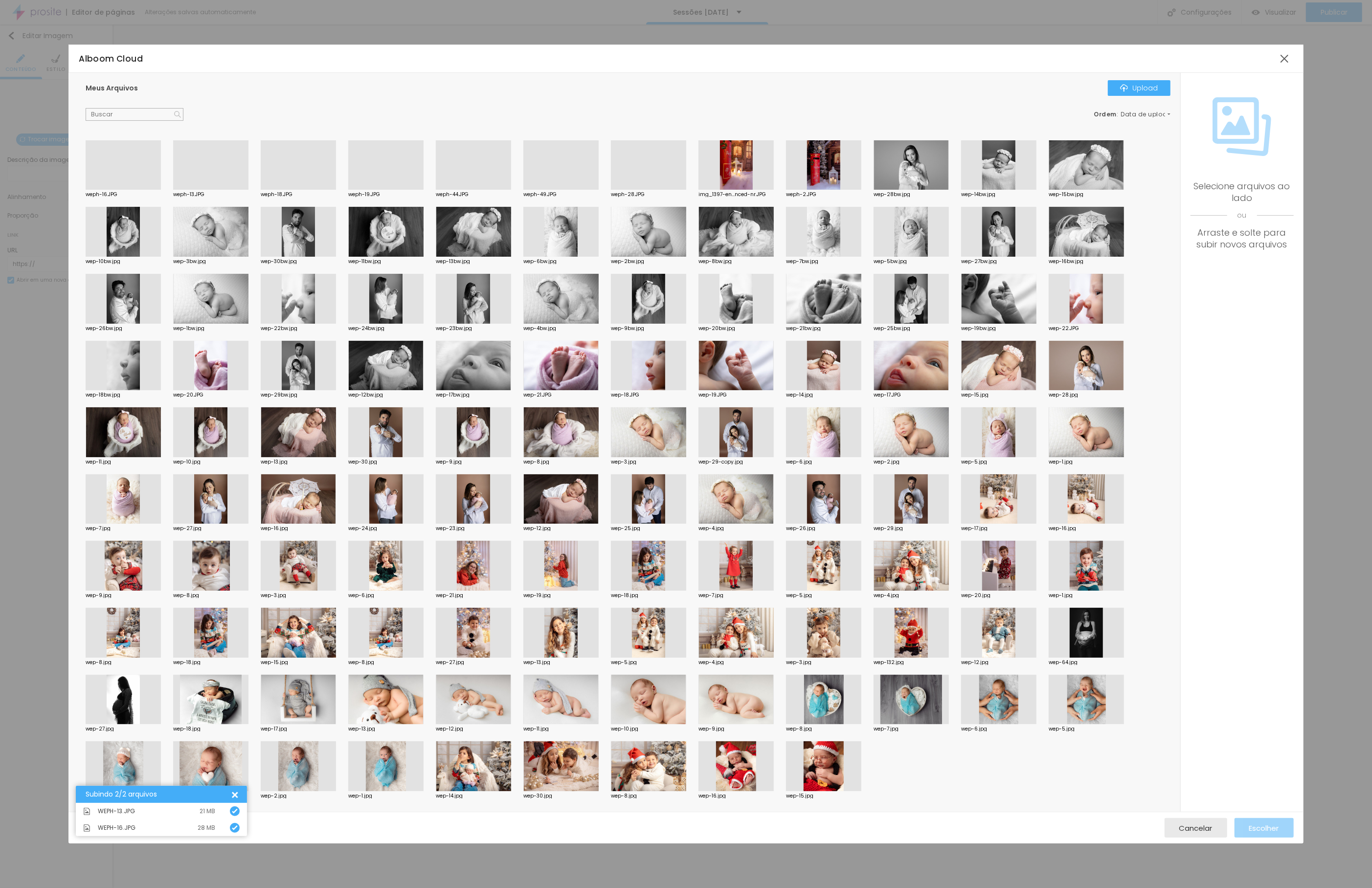
click at [129, 190] on div at bounding box center [123, 190] width 75 height 0
click at [1282, 826] on button "Escolher" at bounding box center [1264, 828] width 59 height 19
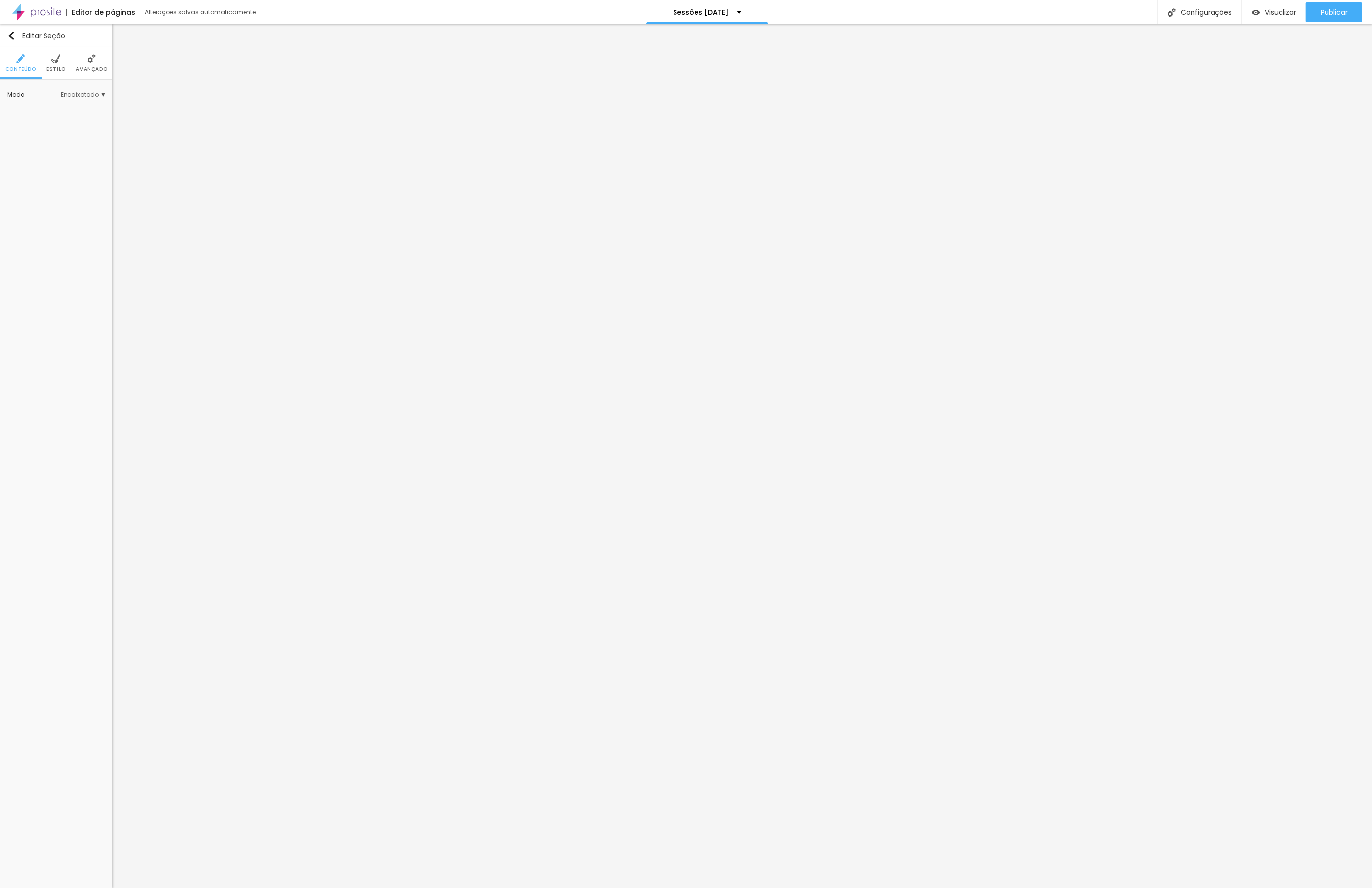
click at [78, 93] on span "Encaixotado" at bounding box center [83, 94] width 45 height 6
click at [68, 119] on div "Completo" at bounding box center [64, 122] width 83 height 13
click at [92, 61] on img at bounding box center [91, 58] width 9 height 9
drag, startPoint x: 62, startPoint y: 96, endPoint x: 185, endPoint y: 104, distance: 123.3
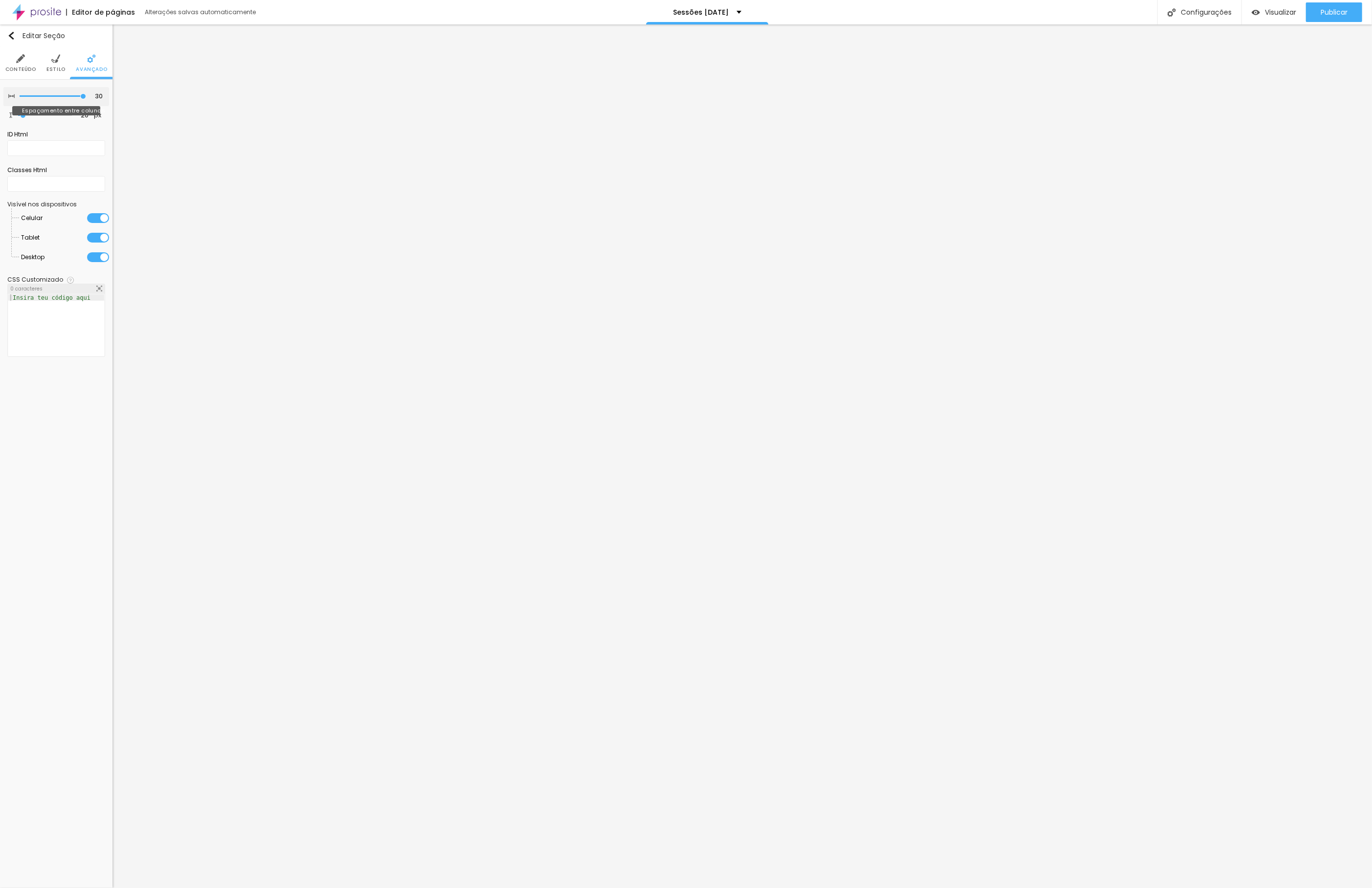
click at [185, 104] on div "Título Texto Imagem Vídeo Botão Mapa Divisor Espaçador PREMIUM Código HTML Rede…" at bounding box center [686, 456] width 1372 height 863
click at [42, 141] on span "Trocar imagem" at bounding box center [47, 140] width 63 height 12
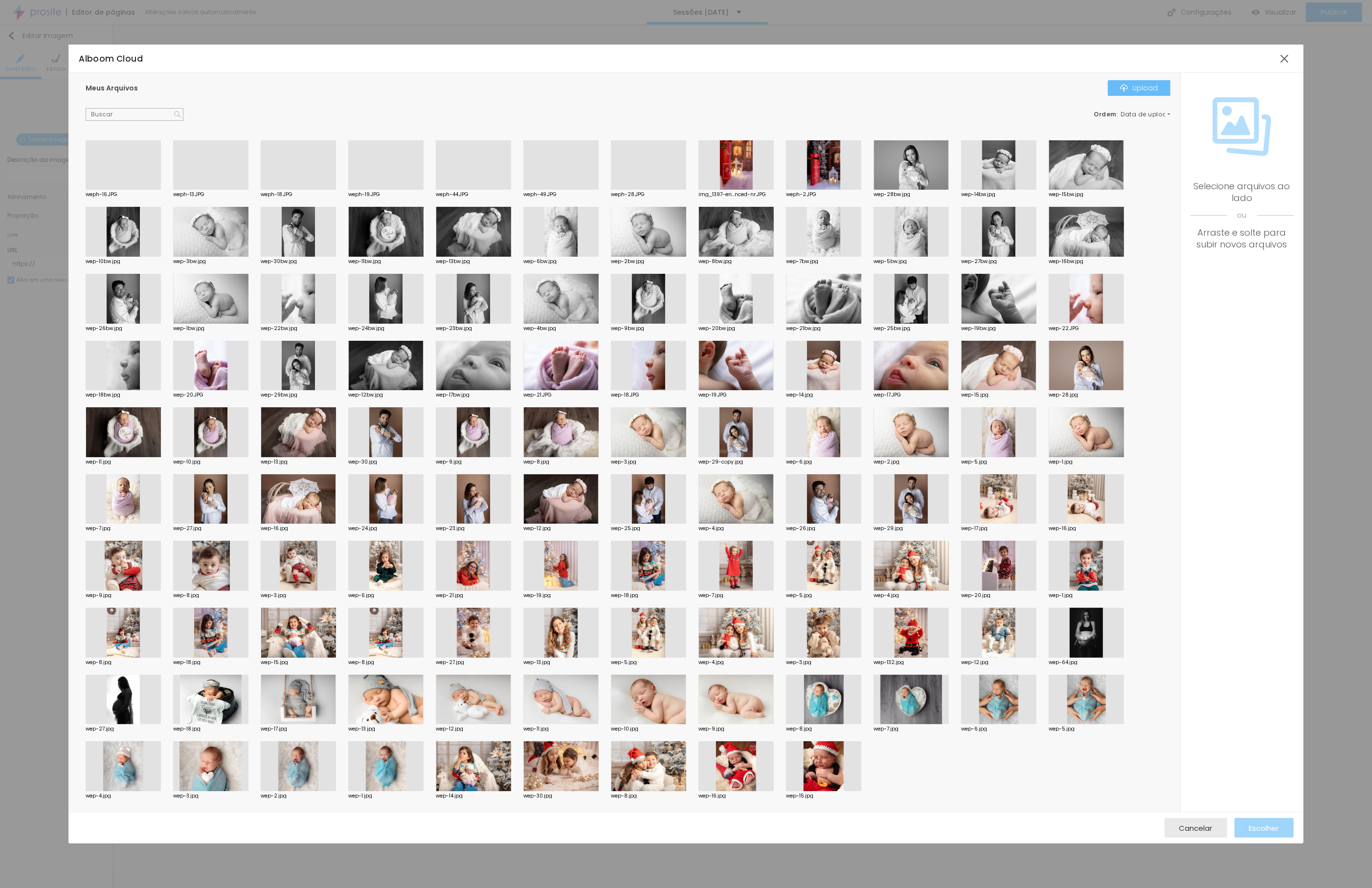
click at [1156, 82] on button "Upload" at bounding box center [1139, 87] width 63 height 16
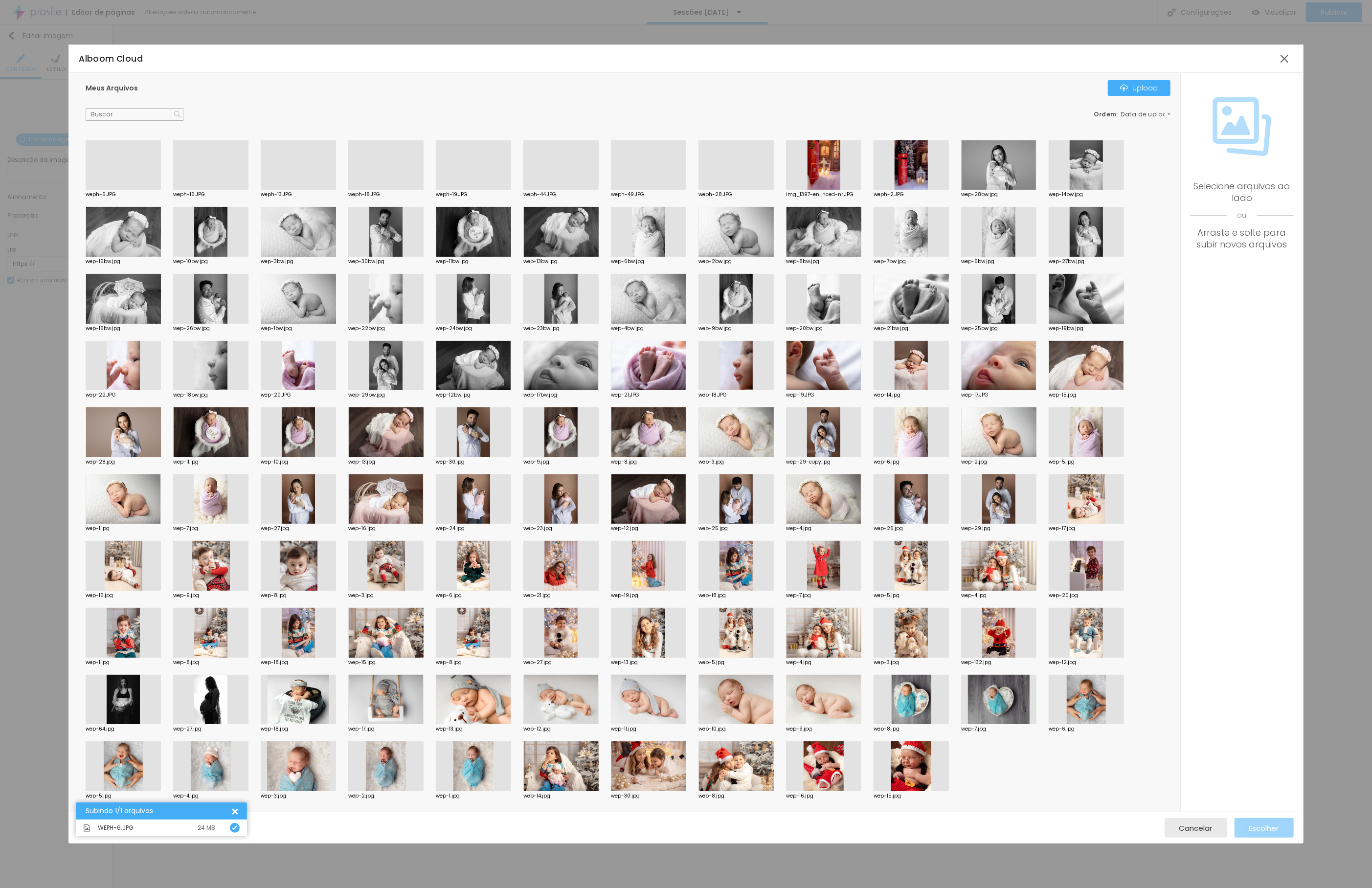
click at [115, 190] on div at bounding box center [123, 190] width 75 height 0
click at [1286, 830] on button "Escolher" at bounding box center [1264, 828] width 59 height 19
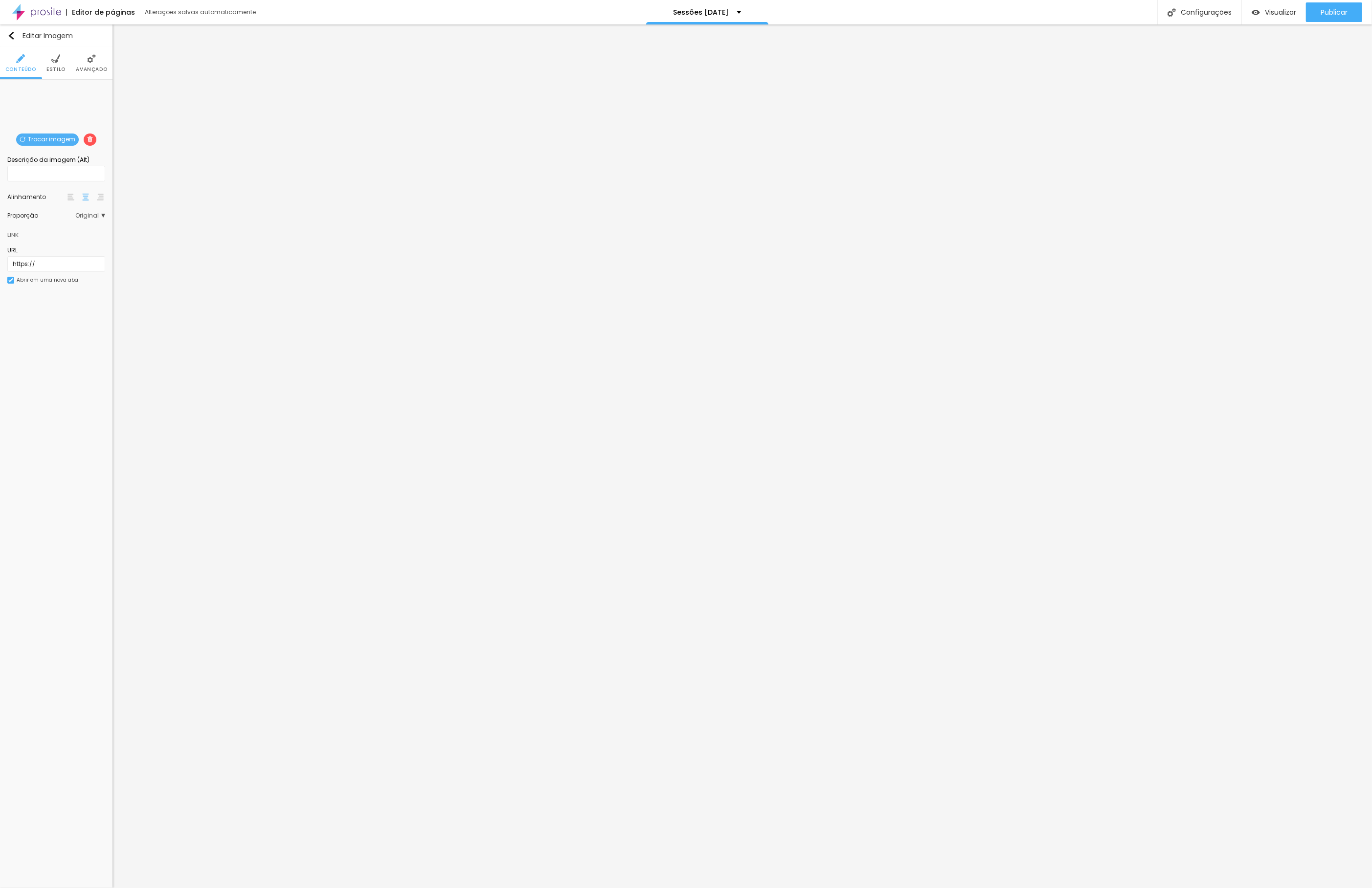
click at [40, 141] on span "Trocar imagem" at bounding box center [47, 140] width 63 height 12
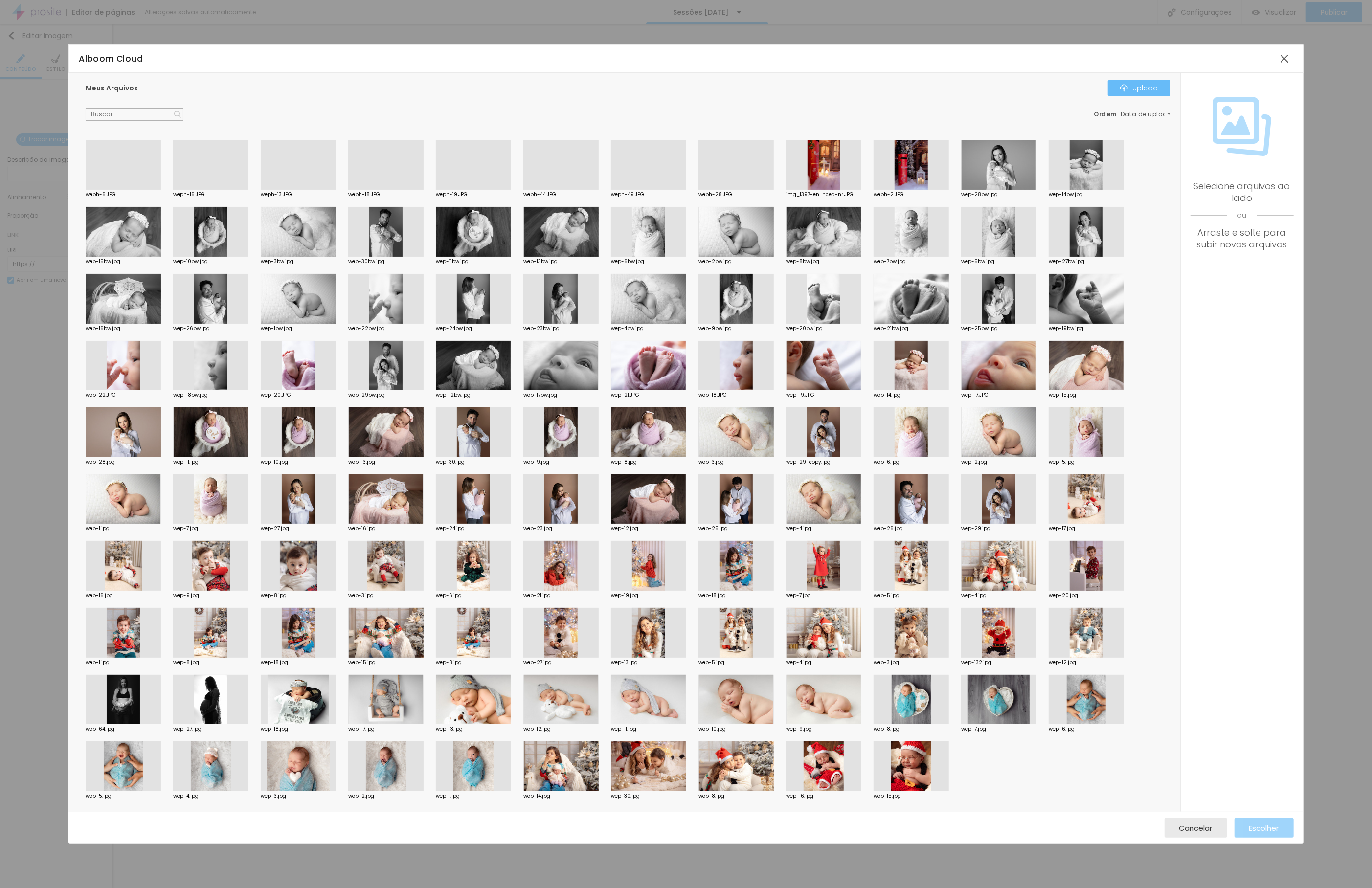
click at [1143, 89] on div "Upload" at bounding box center [1139, 88] width 38 height 8
click at [141, 190] on div at bounding box center [123, 190] width 75 height 0
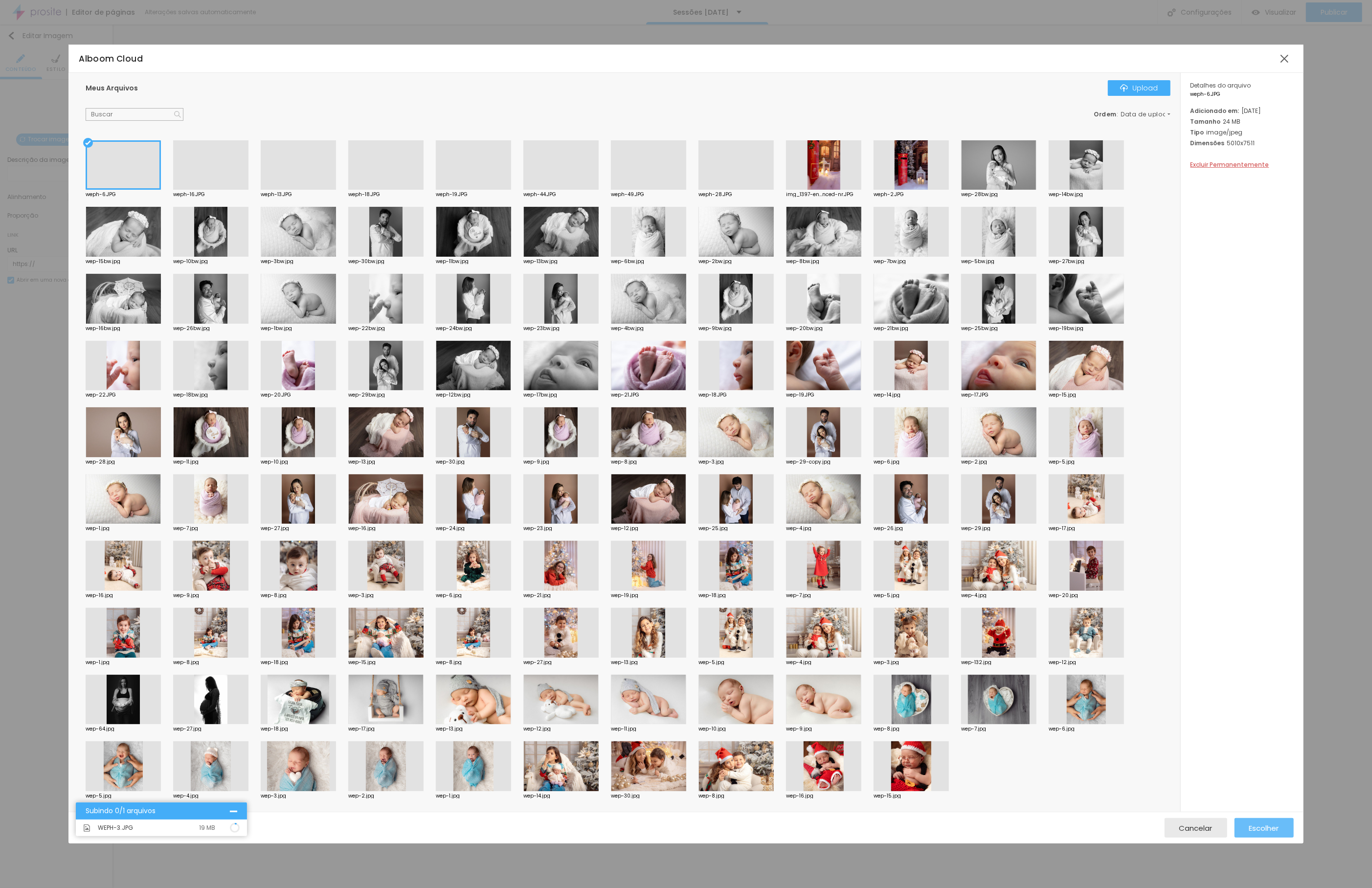
click at [1263, 830] on span "Escolher" at bounding box center [1265, 828] width 30 height 8
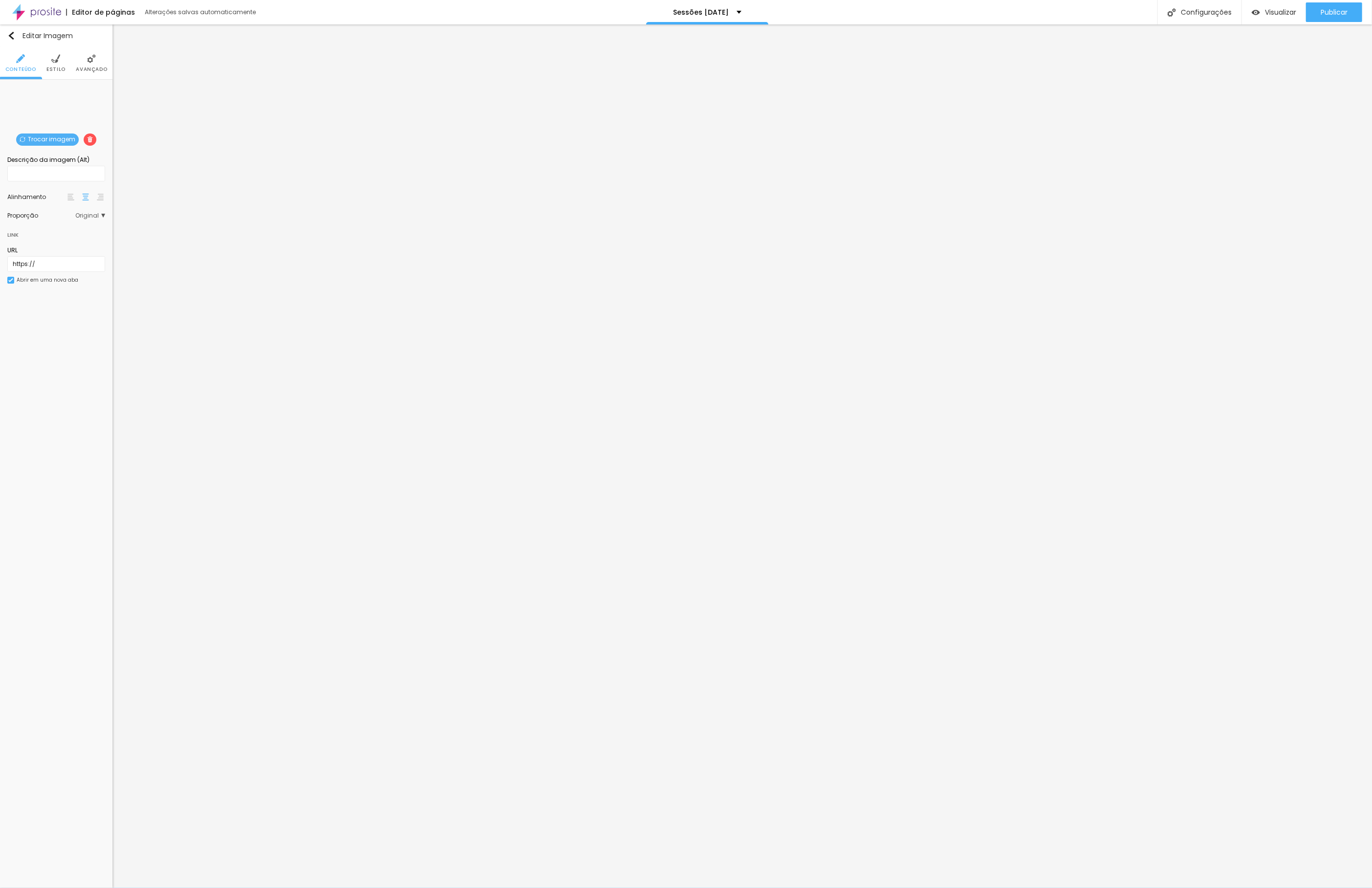
click at [28, 139] on span "Trocar imagem" at bounding box center [47, 140] width 63 height 12
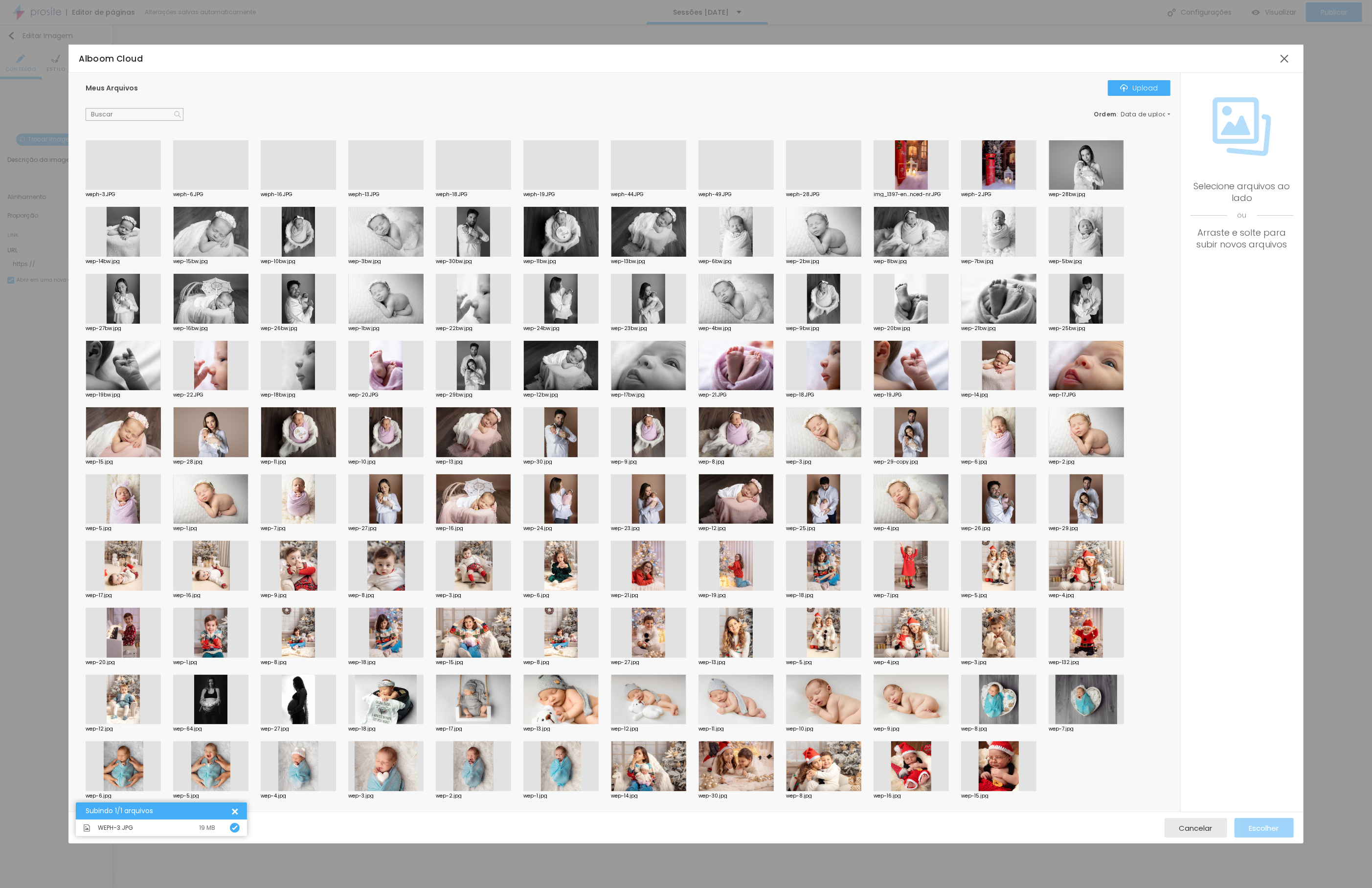
click at [132, 190] on div at bounding box center [123, 190] width 75 height 0
click at [1259, 832] on span "Escolher" at bounding box center [1265, 828] width 30 height 8
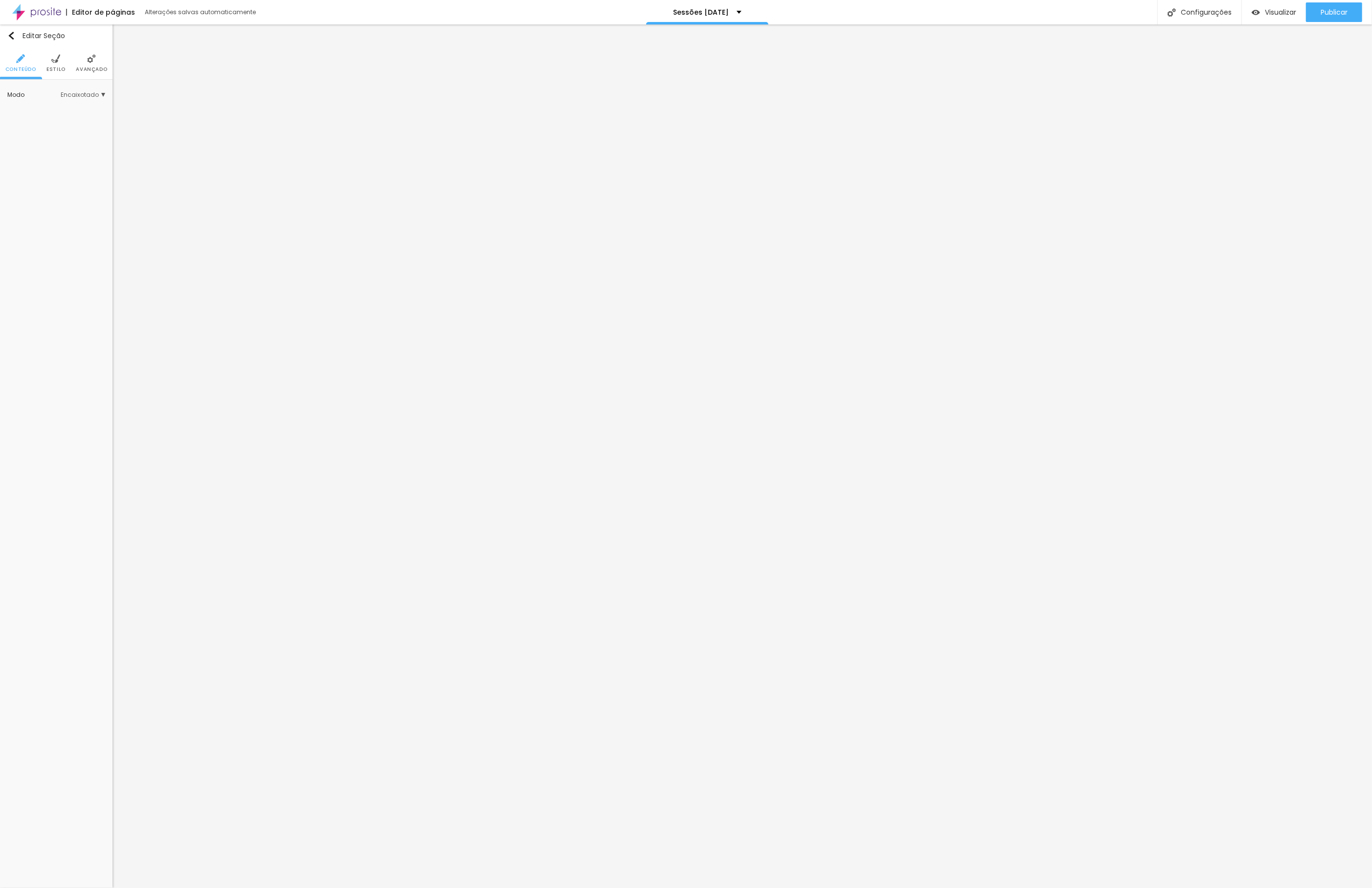
click at [78, 97] on span "Encaixotado" at bounding box center [83, 94] width 45 height 6
click at [55, 125] on span "Completo" at bounding box center [52, 122] width 30 height 8
click at [52, 143] on span "Adicionar imagem" at bounding box center [56, 139] width 72 height 12
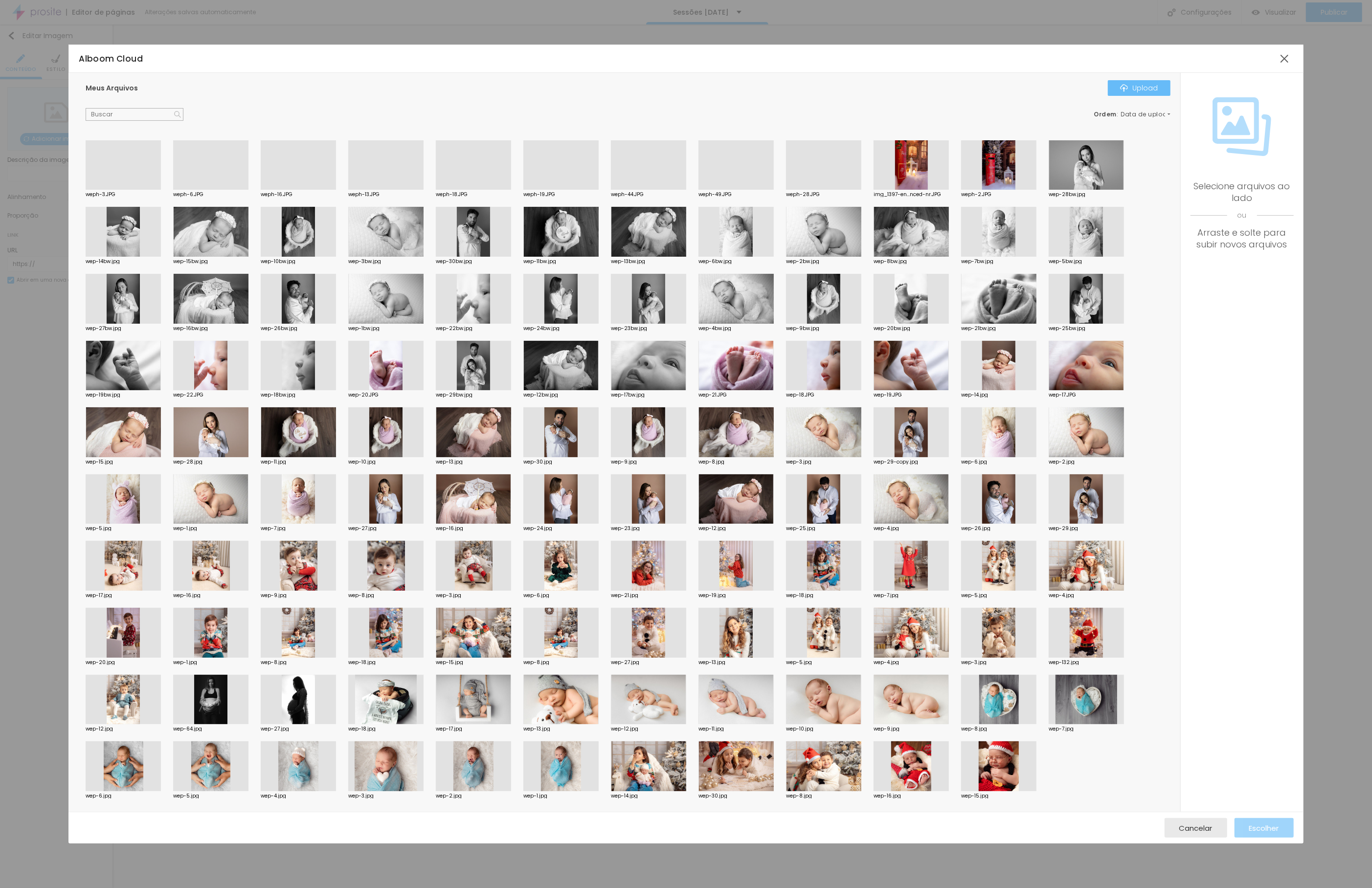
click at [1140, 85] on div "Upload" at bounding box center [1139, 88] width 38 height 8
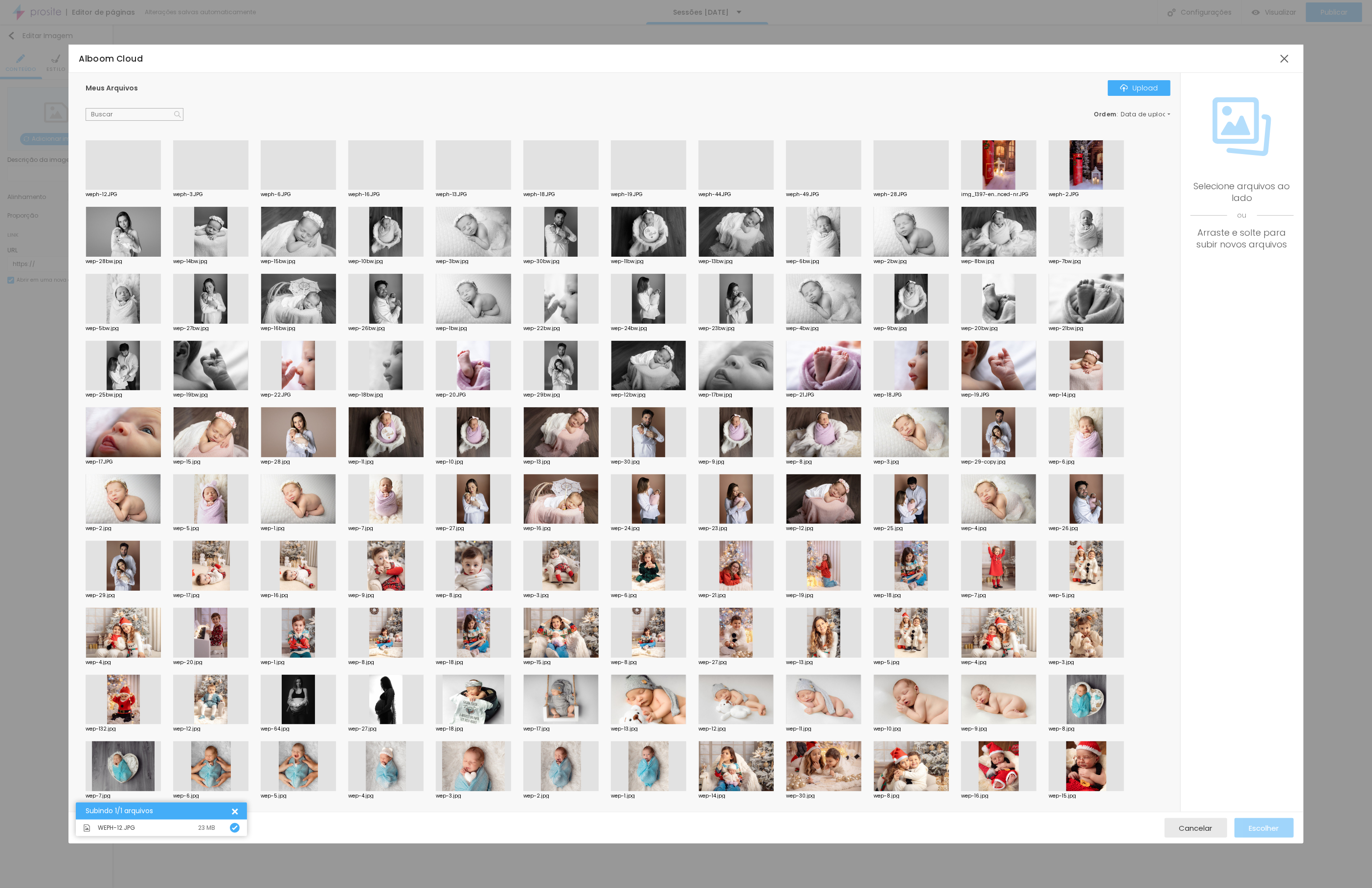
click at [126, 190] on div at bounding box center [123, 190] width 75 height 0
click at [1279, 826] on span "Escolher" at bounding box center [1265, 828] width 30 height 8
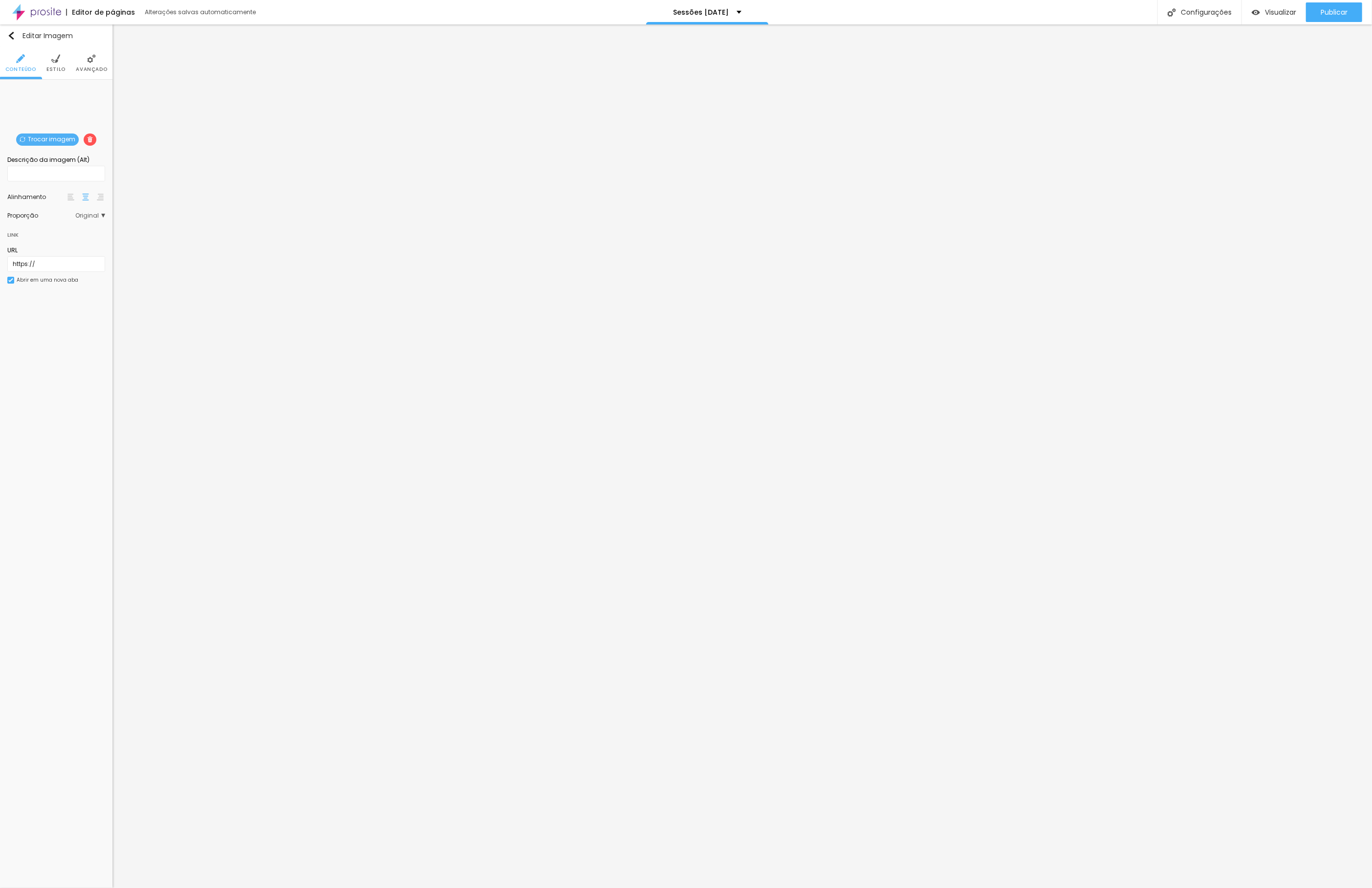
click at [50, 60] on li "Estilo" at bounding box center [56, 63] width 19 height 32
click at [83, 61] on li "Avançado" at bounding box center [91, 63] width 31 height 32
click at [25, 63] on img at bounding box center [20, 58] width 9 height 9
click at [26, 283] on div "Abrir em uma nova aba" at bounding box center [47, 280] width 62 height 5
click at [26, 282] on div "Abrir em uma nova aba" at bounding box center [38, 279] width 62 height 5
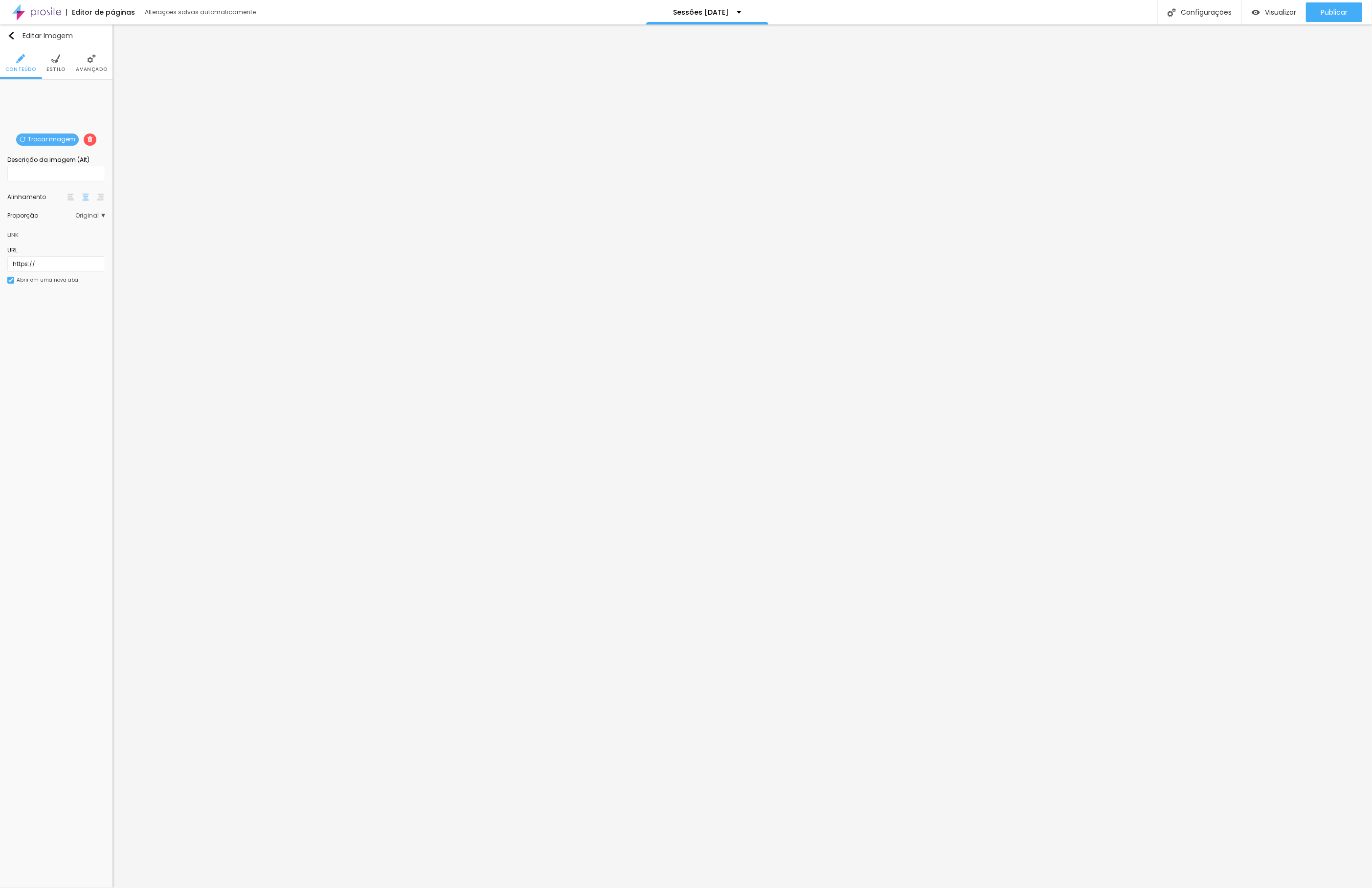
click at [83, 217] on span "Original" at bounding box center [90, 215] width 30 height 6
click at [82, 229] on span "Cinema" at bounding box center [64, 230] width 55 height 6
click at [61, 67] on span "Estilo" at bounding box center [56, 69] width 19 height 5
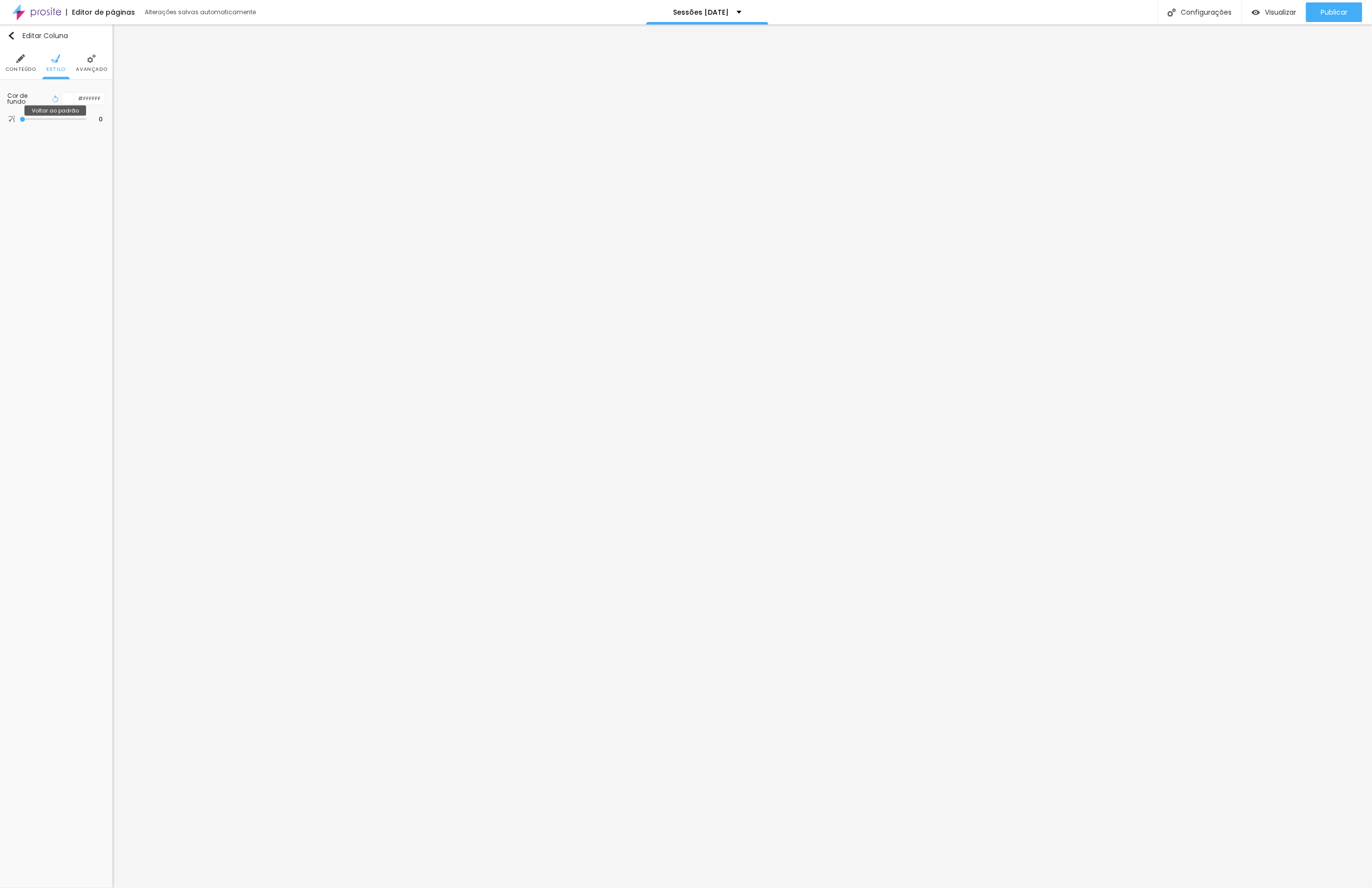
click at [54, 100] on icon "button" at bounding box center [55, 99] width 7 height 7
click at [55, 102] on icon "button" at bounding box center [55, 99] width 7 height 7
click at [87, 67] on span "Avançado" at bounding box center [91, 69] width 31 height 5
drag, startPoint x: 70, startPoint y: 95, endPoint x: -5, endPoint y: 88, distance: 75.3
click at [0, 88] on html "Editor de páginas Salvando... Sessões [DATE] Configurações Configurações da pág…" at bounding box center [686, 444] width 1372 height 888
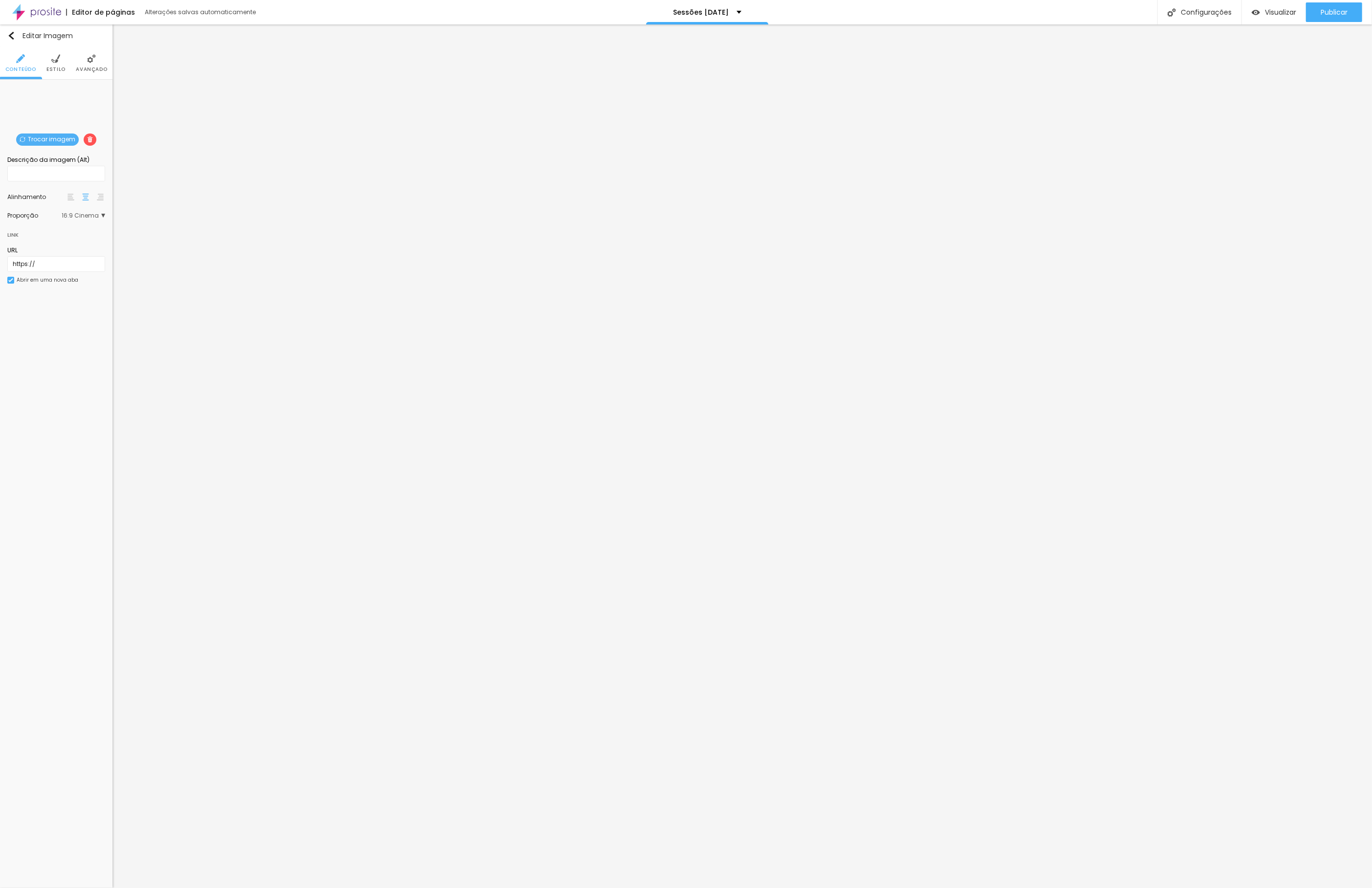
click at [28, 159] on div "Descrição da imagem (Alt)" at bounding box center [56, 160] width 98 height 9
click at [26, 234] on div "Link" at bounding box center [56, 232] width 98 height 18
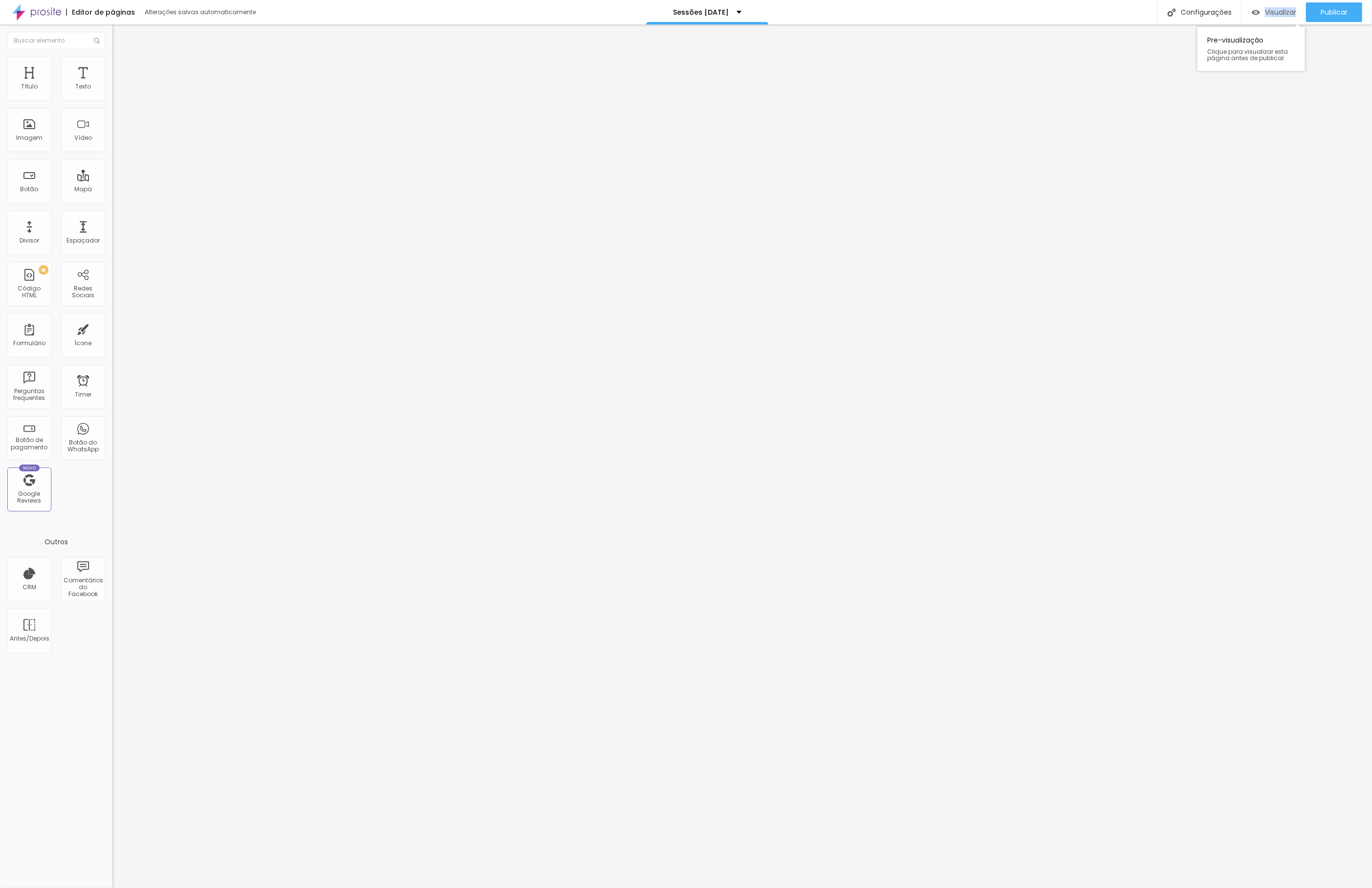
click at [1285, 8] on span "Visualizar" at bounding box center [1281, 12] width 31 height 8
click at [99, 206] on icon "button" at bounding box center [98, 208] width 6 height 6
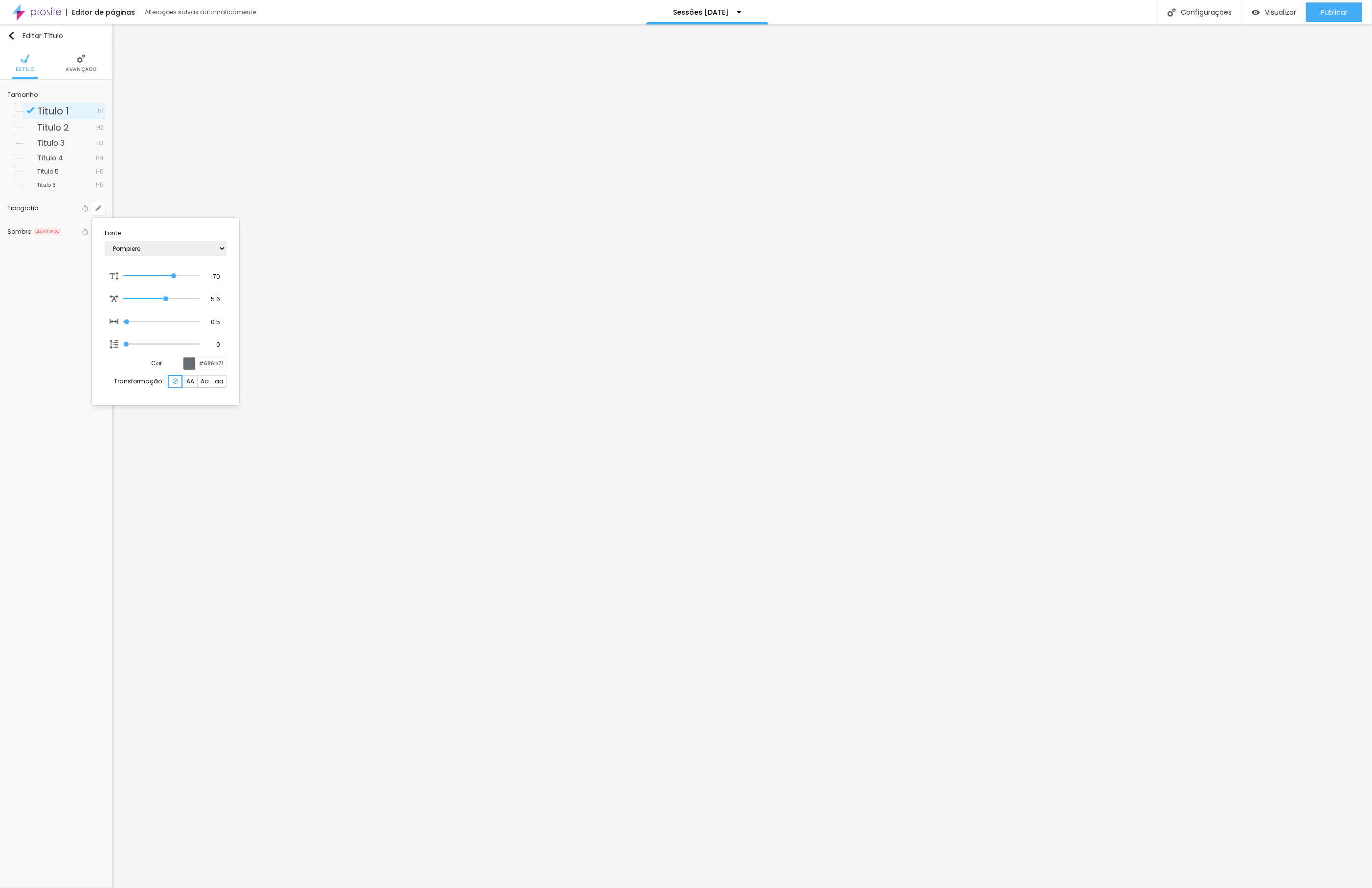
click at [192, 370] on div at bounding box center [189, 363] width 12 height 12
click at [213, 442] on div at bounding box center [209, 415] width 34 height 74
click at [213, 441] on div at bounding box center [215, 404] width 6 height 74
click at [213, 441] on div at bounding box center [215, 404] width 6 height 74
drag, startPoint x: 177, startPoint y: 390, endPoint x: 180, endPoint y: 395, distance: 5.8
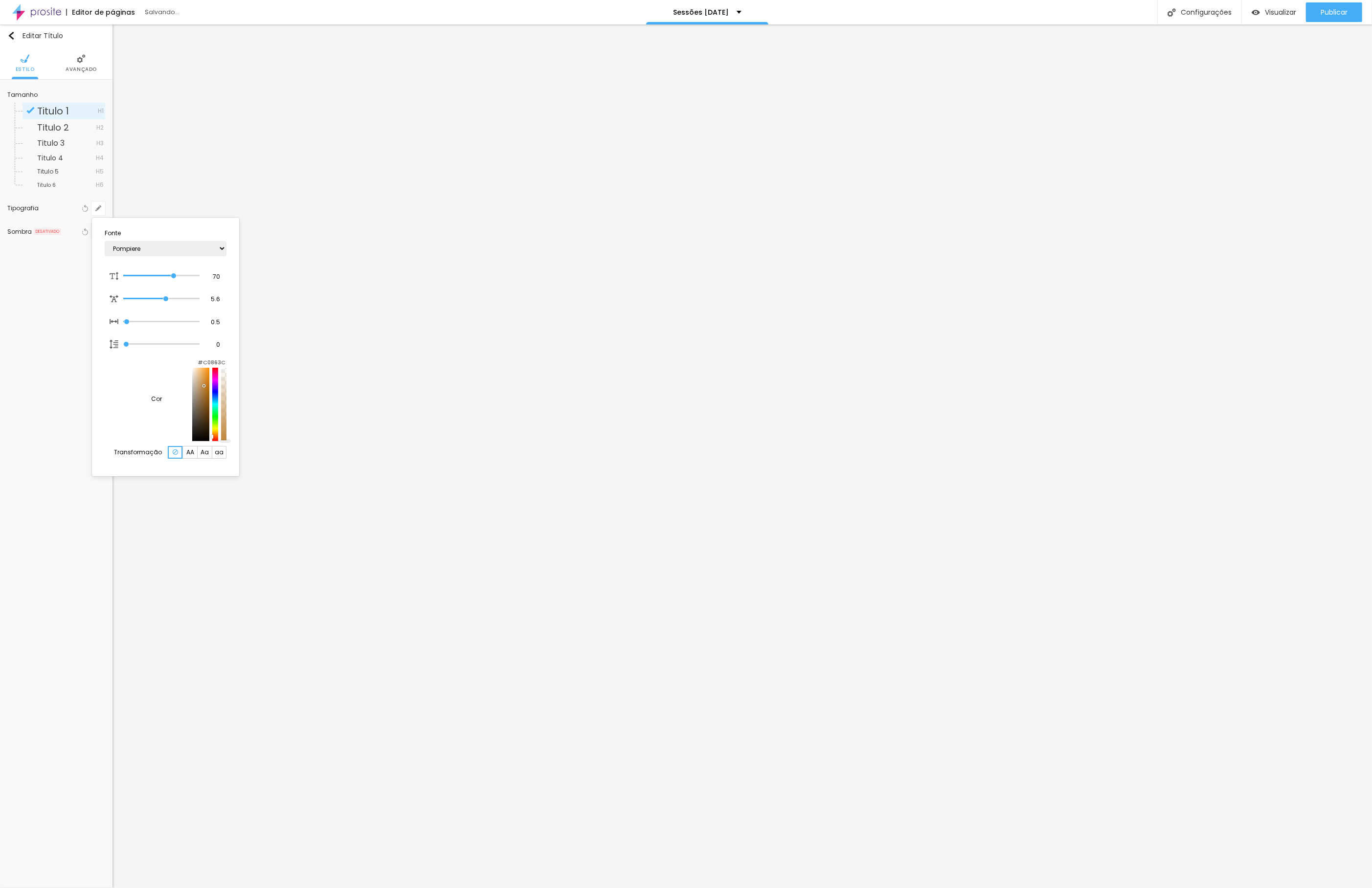
click at [192, 395] on div at bounding box center [200, 404] width 17 height 74
click at [262, 538] on div at bounding box center [686, 444] width 1372 height 888
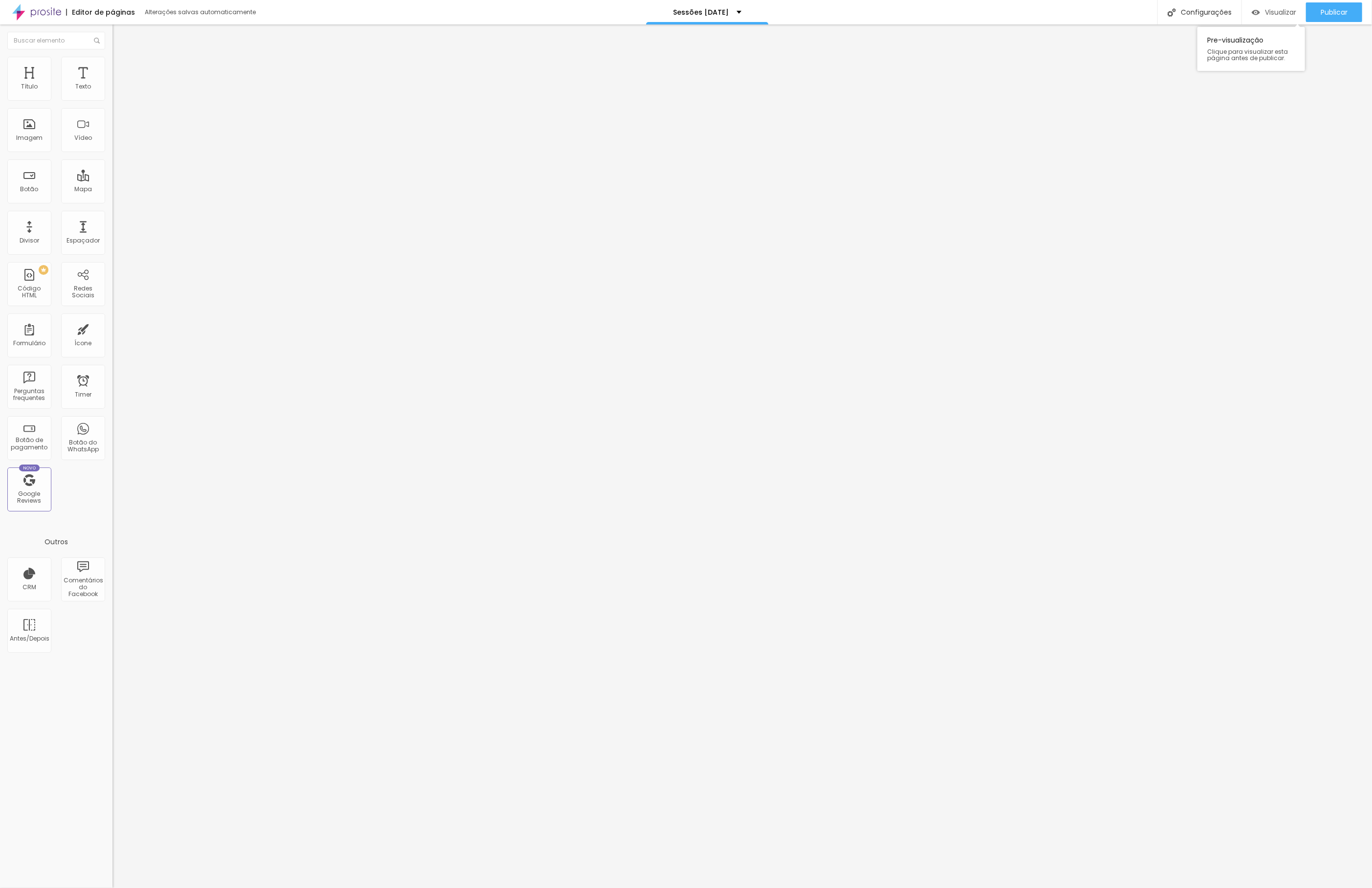
click at [1286, 14] on span "Visualizar" at bounding box center [1281, 12] width 31 height 8
click at [45, 110] on span "Titulo 1" at bounding box center [53, 111] width 32 height 14
click at [1288, 9] on span "Visualizar" at bounding box center [1281, 12] width 31 height 8
click at [97, 208] on icon "button" at bounding box center [98, 208] width 6 height 6
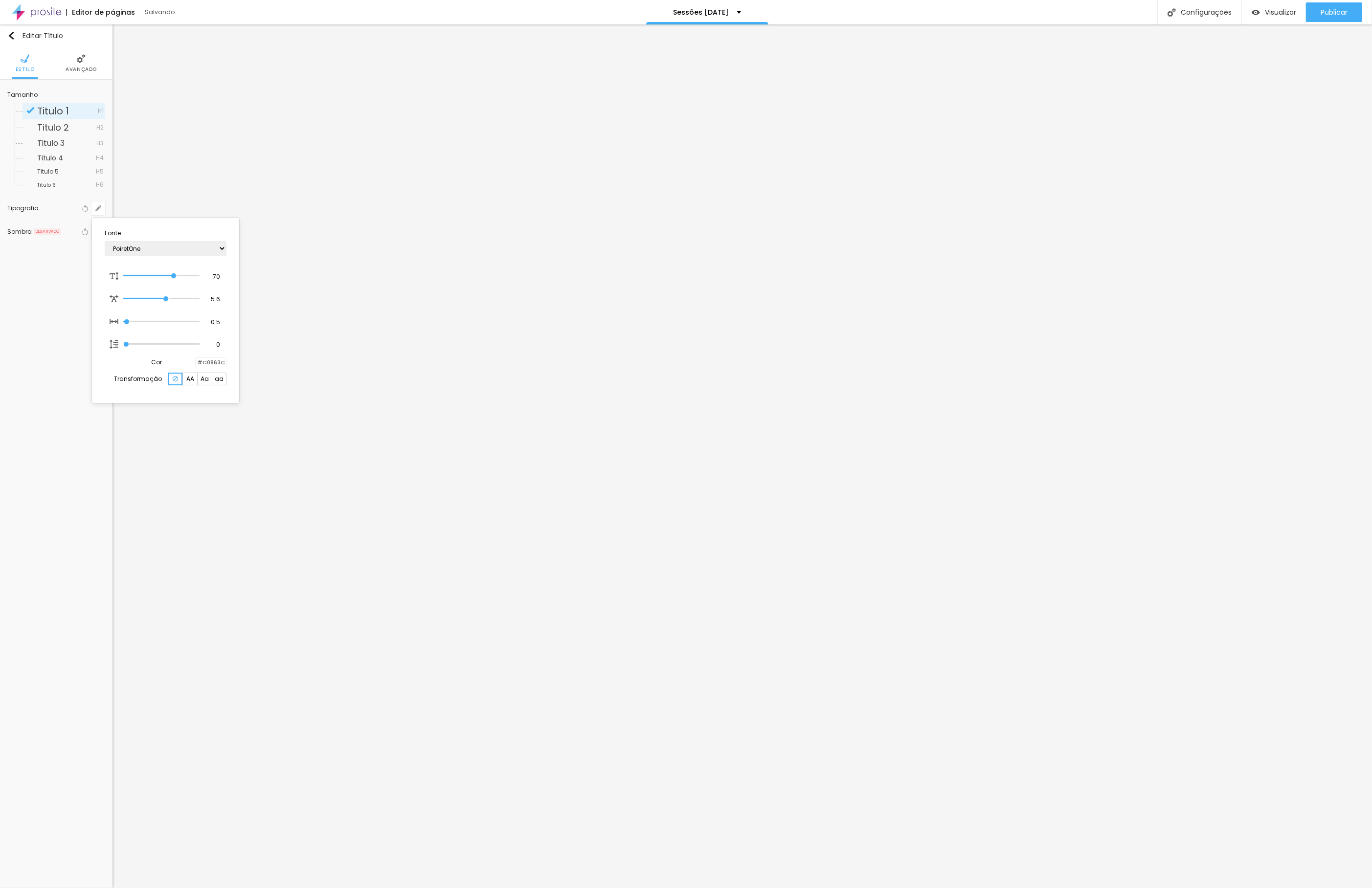
click at [1325, 256] on div at bounding box center [686, 444] width 1372 height 888
click at [1284, 12] on span "Visualizar" at bounding box center [1281, 12] width 31 height 8
click at [102, 206] on button "button" at bounding box center [98, 208] width 14 height 14
click at [162, 276] on div at bounding box center [162, 276] width 76 height 10
click at [722, 224] on div at bounding box center [686, 444] width 1372 height 888
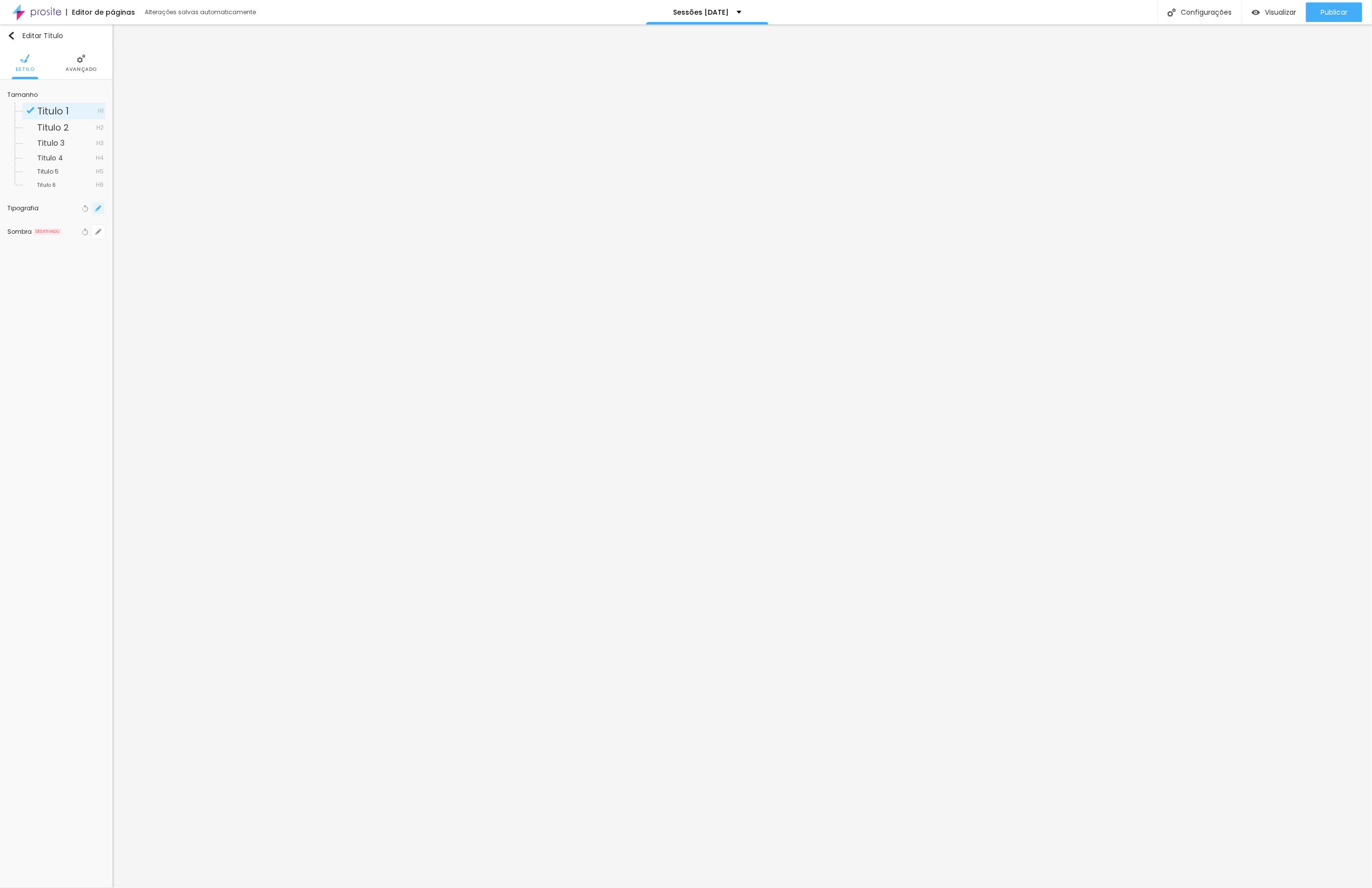
click at [95, 204] on button "button" at bounding box center [98, 208] width 14 height 14
drag, startPoint x: 167, startPoint y: 274, endPoint x: 173, endPoint y: 277, distance: 6.7
click at [173, 277] on div at bounding box center [162, 276] width 76 height 10
click at [585, 187] on div at bounding box center [686, 444] width 1372 height 888
click at [97, 208] on icon "button" at bounding box center [98, 208] width 6 height 6
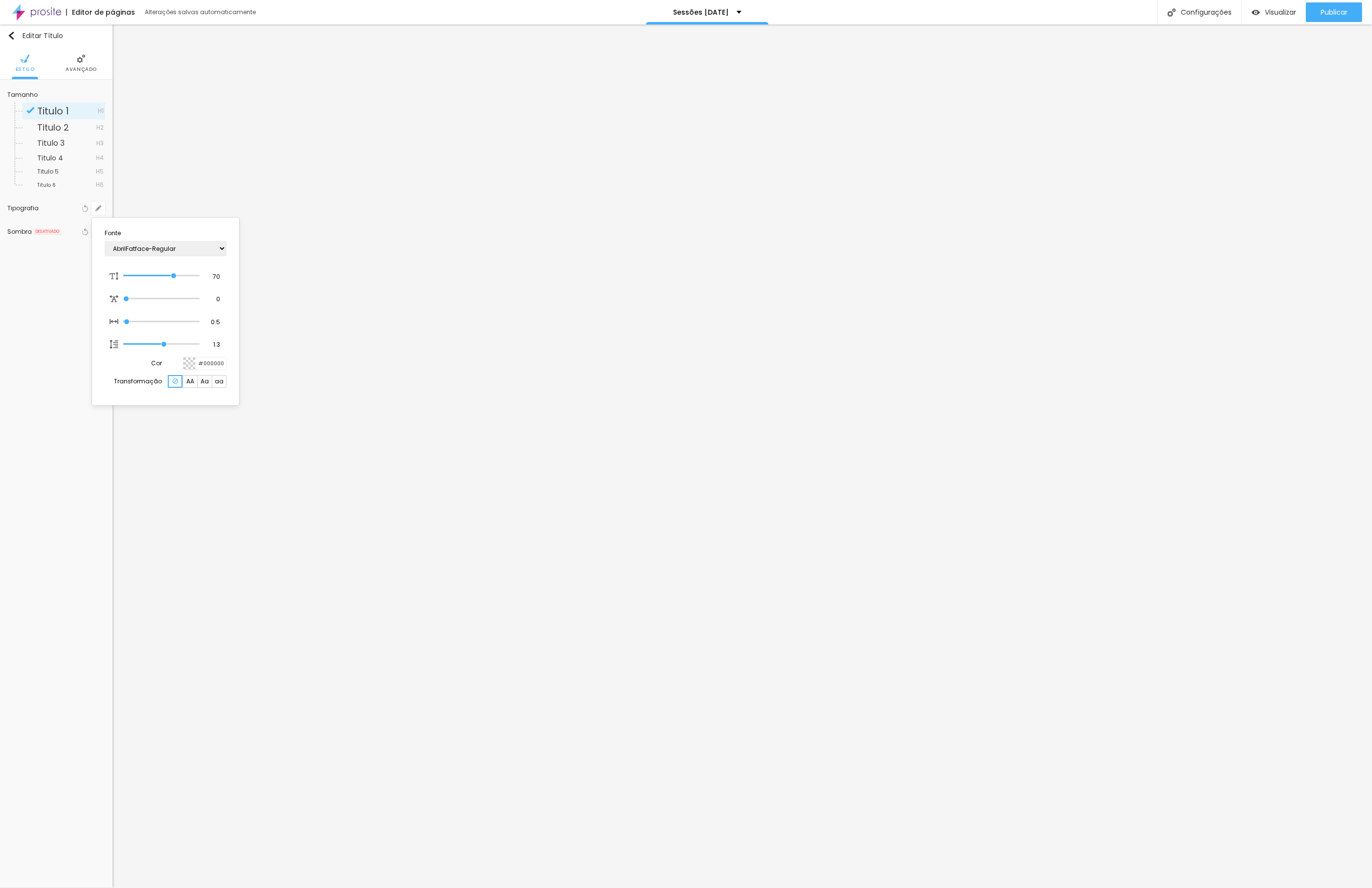
click at [210, 358] on section "Fonte AbrilFatface-Regular Actor-Regular Alegreya AlegreyaBlack [PERSON_NAME] A…" at bounding box center [166, 311] width 140 height 180
click at [209, 362] on input "#000000" at bounding box center [211, 363] width 31 height 12
click at [194, 368] on div at bounding box center [189, 363] width 12 height 12
click at [196, 368] on div at bounding box center [202, 363] width 12 height 12
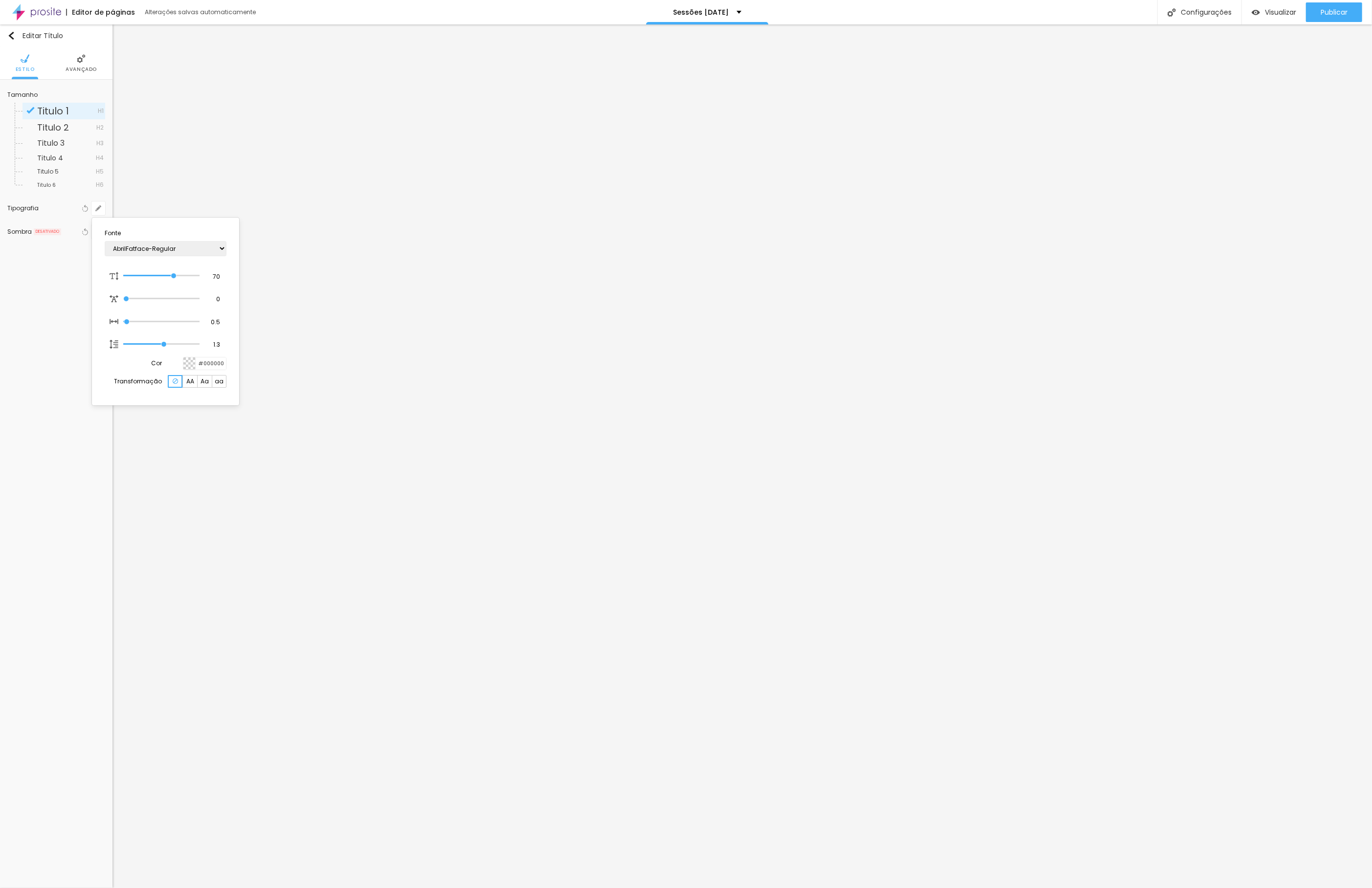
click at [194, 368] on div at bounding box center [189, 363] width 12 height 12
click at [213, 443] on div at bounding box center [215, 415] width 6 height 74
drag, startPoint x: 179, startPoint y: 416, endPoint x: 176, endPoint y: 393, distance: 23.2
click at [192, 393] on div at bounding box center [200, 404] width 17 height 74
click at [229, 344] on section "Fonte AbrilFatface-Regular Actor-Regular Alegreya AlegreyaBlack [PERSON_NAME] A…" at bounding box center [166, 347] width 140 height 251
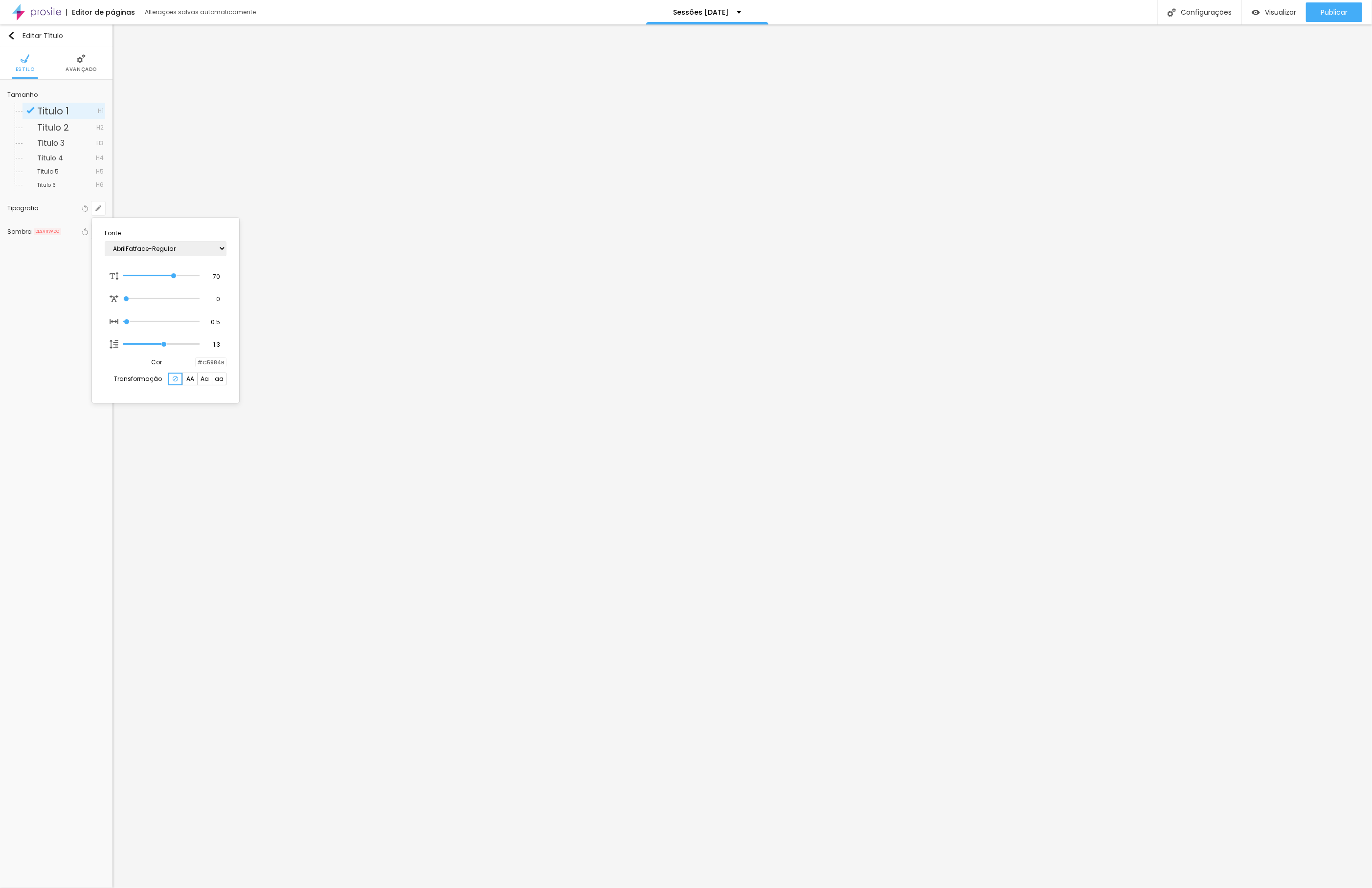
click at [48, 304] on div at bounding box center [686, 444] width 1372 height 888
click at [79, 67] on span "Avançado" at bounding box center [81, 69] width 31 height 5
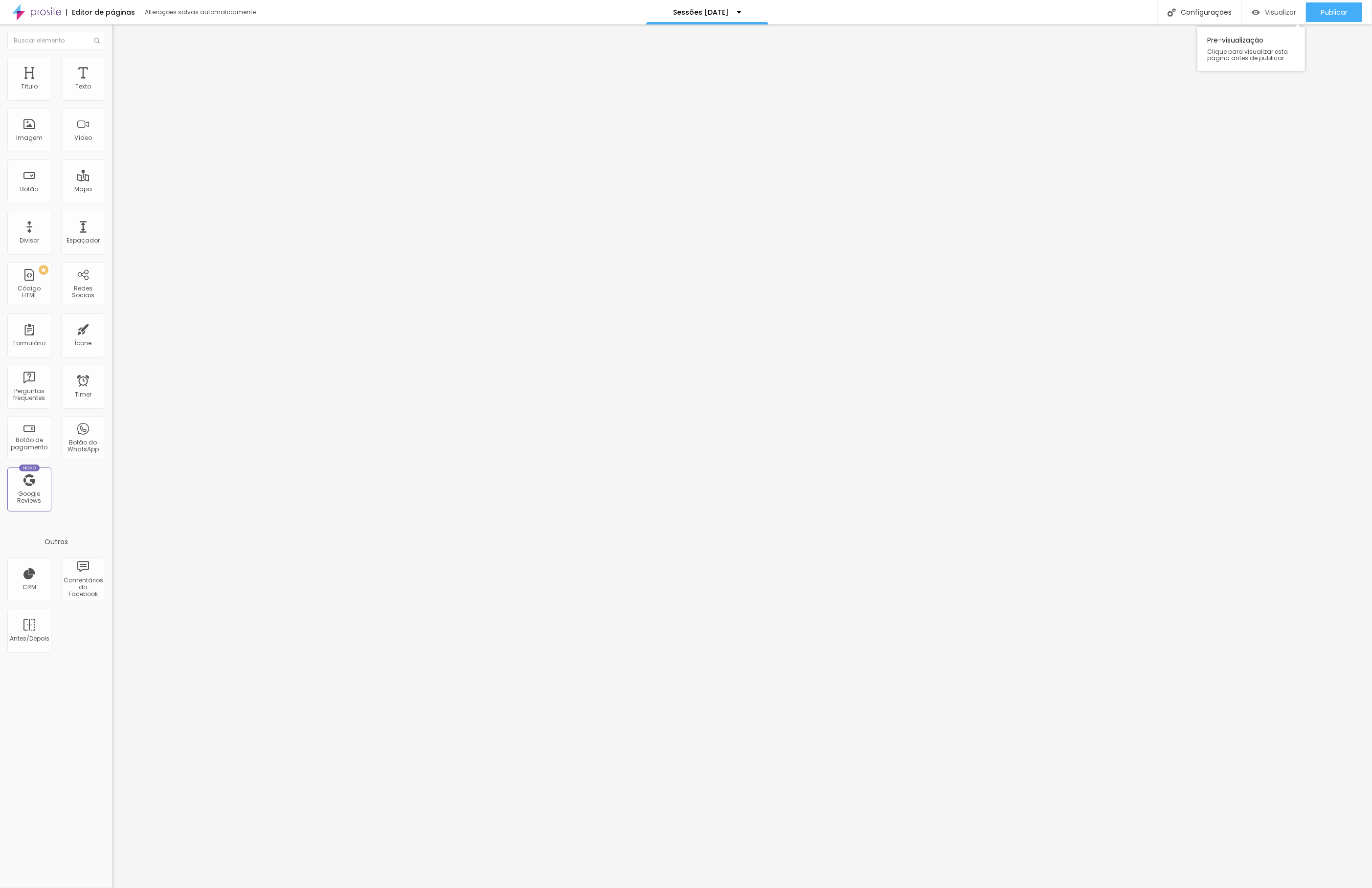
click at [1283, 10] on span "Visualizar" at bounding box center [1281, 12] width 31 height 8
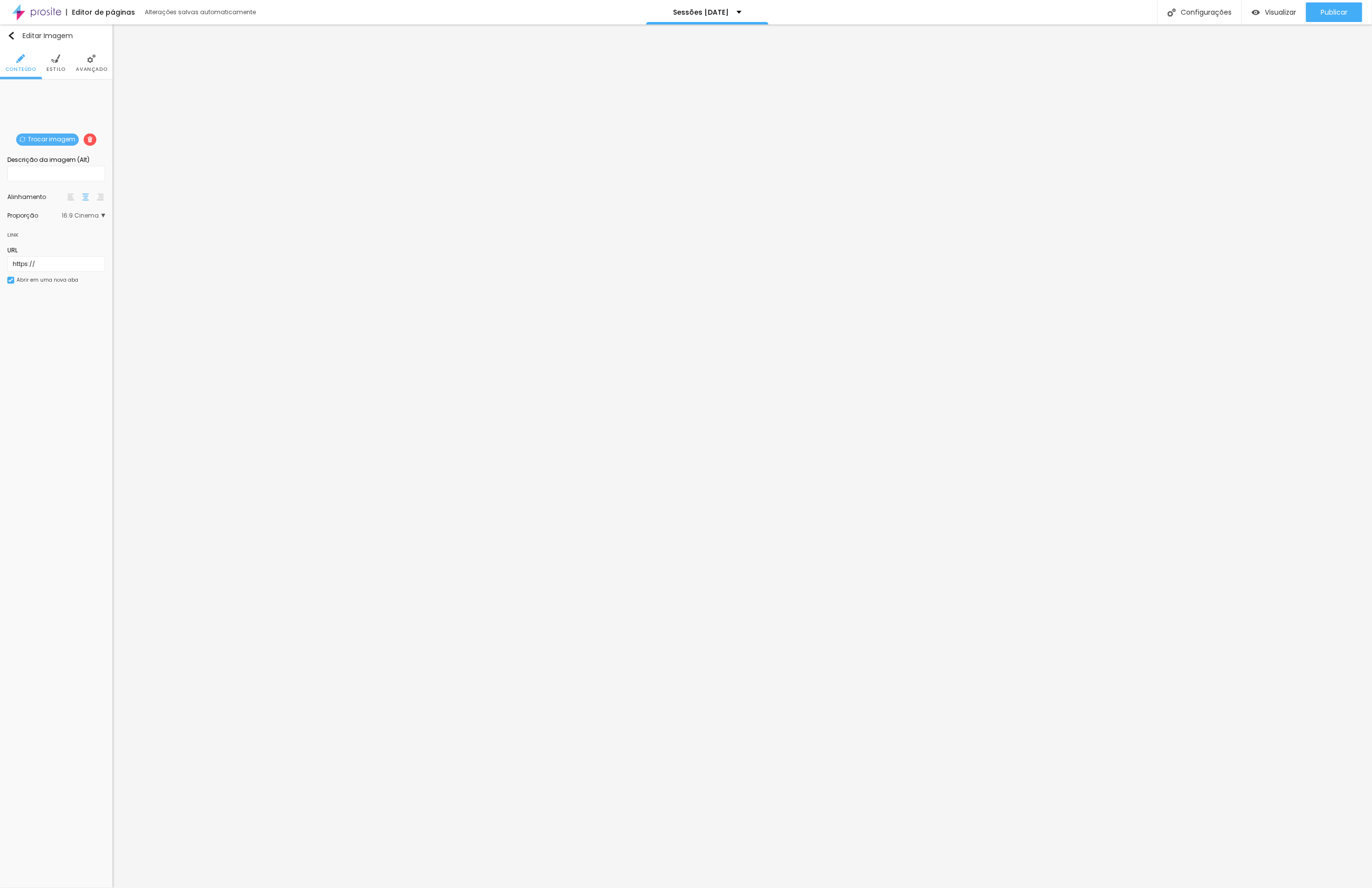
click at [56, 68] on span "Estilo" at bounding box center [56, 69] width 19 height 5
click at [83, 60] on li "Avançado" at bounding box center [91, 63] width 31 height 32
click at [10, 62] on li "Conteúdo" at bounding box center [20, 63] width 31 height 32
click at [57, 55] on img at bounding box center [56, 58] width 9 height 9
click at [104, 222] on button "button" at bounding box center [98, 219] width 14 height 14
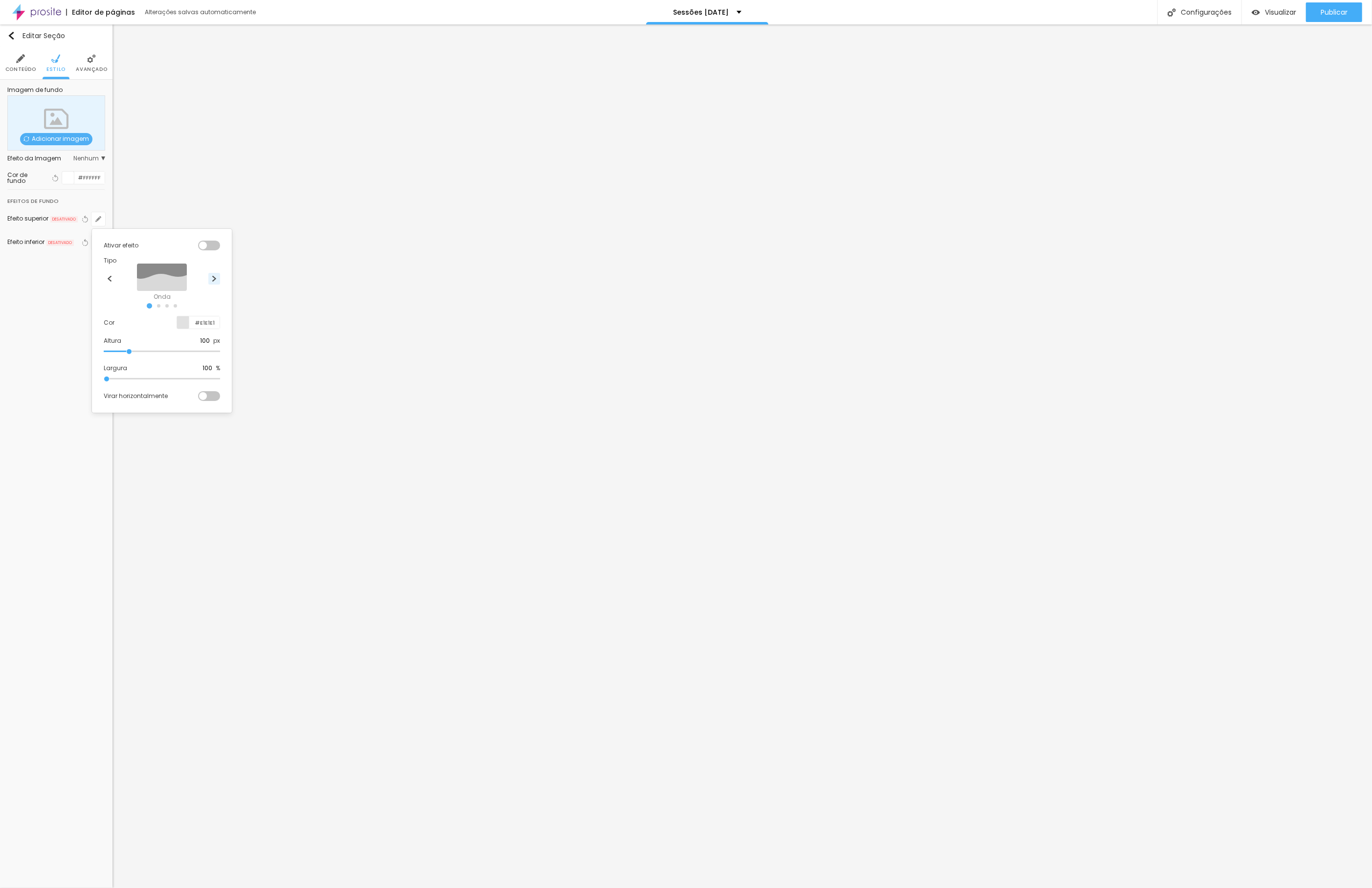
click at [216, 278] on img at bounding box center [214, 278] width 6 height 6
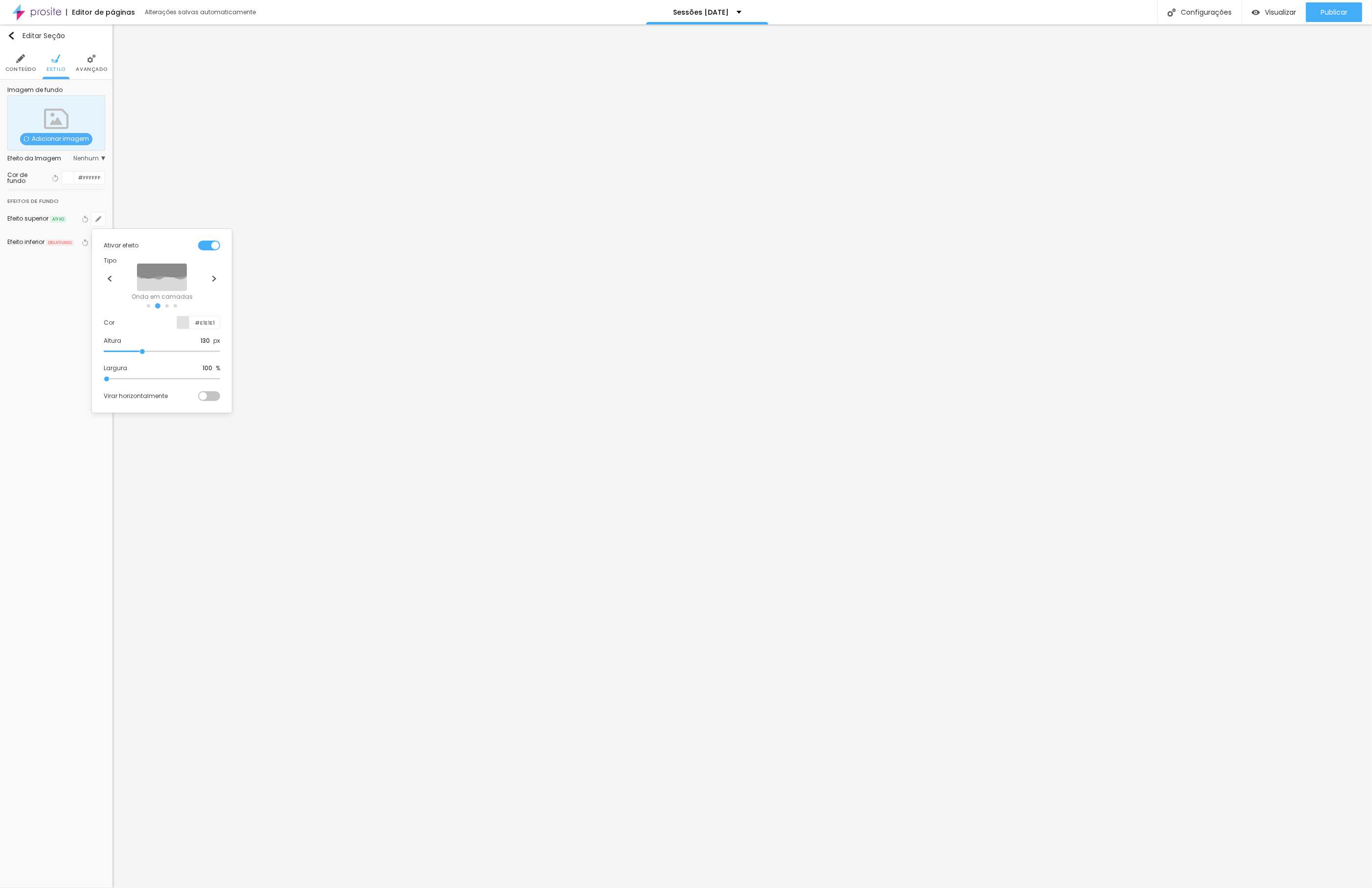
drag, startPoint x: 130, startPoint y: 355, endPoint x: 142, endPoint y: 356, distance: 12.0
click at [142, 354] on input "range" at bounding box center [162, 351] width 116 height 5
click at [183, 322] on div at bounding box center [183, 322] width 12 height 12
drag, startPoint x: 157, startPoint y: 359, endPoint x: 120, endPoint y: 342, distance: 40.7
click at [120, 342] on div "Ativar efeito Tipo Onda Onda em camadas Declive Declive em camadas Cor #E5E5E5 …" at bounding box center [162, 356] width 132 height 247
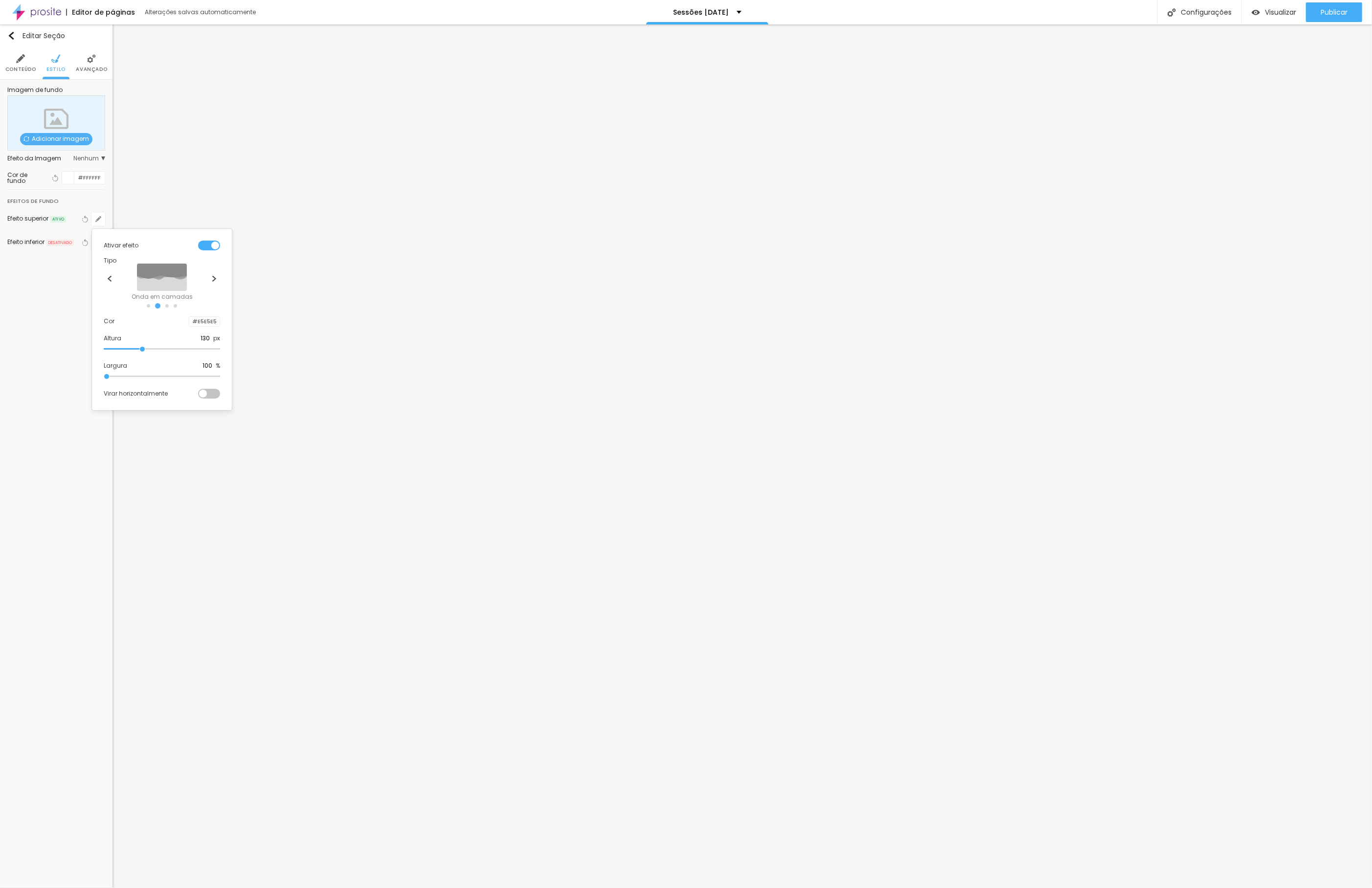
click at [189, 325] on div at bounding box center [189, 321] width 0 height 9
drag, startPoint x: 215, startPoint y: 402, endPoint x: 214, endPoint y: 374, distance: 28.0
click at [215, 374] on div at bounding box center [217, 363] width 6 height 74
drag, startPoint x: 217, startPoint y: 337, endPoint x: 211, endPoint y: 427, distance: 90.2
click at [211, 427] on body "Editor de páginas Alterações salvas automaticamente Sessões [DATE] Configuraçõe…" at bounding box center [686, 444] width 1372 height 888
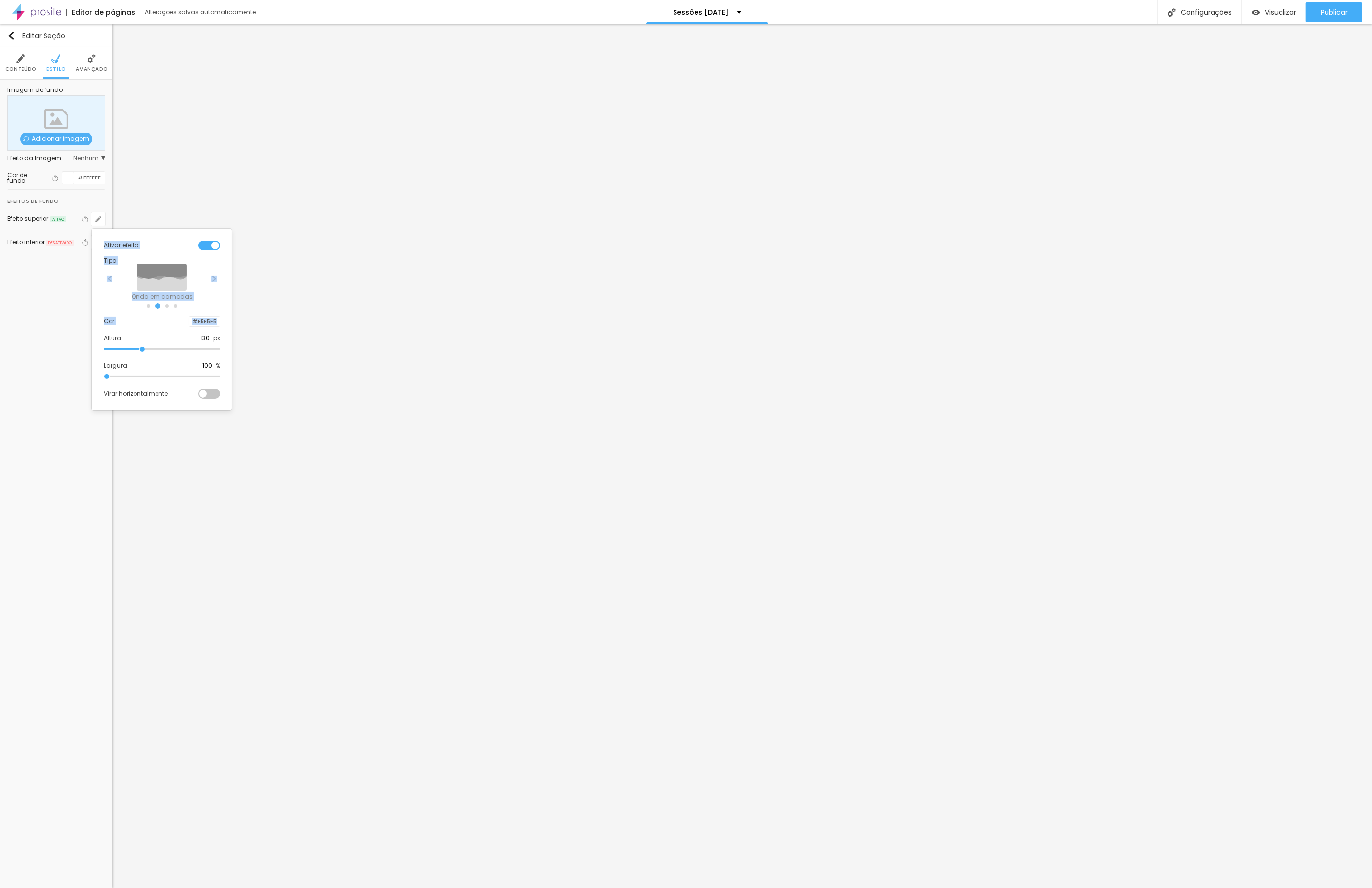
click at [212, 294] on div "Onda Onda em camadas Declive Declive em camadas" at bounding box center [162, 283] width 116 height 39
click at [41, 369] on div at bounding box center [686, 444] width 1372 height 888
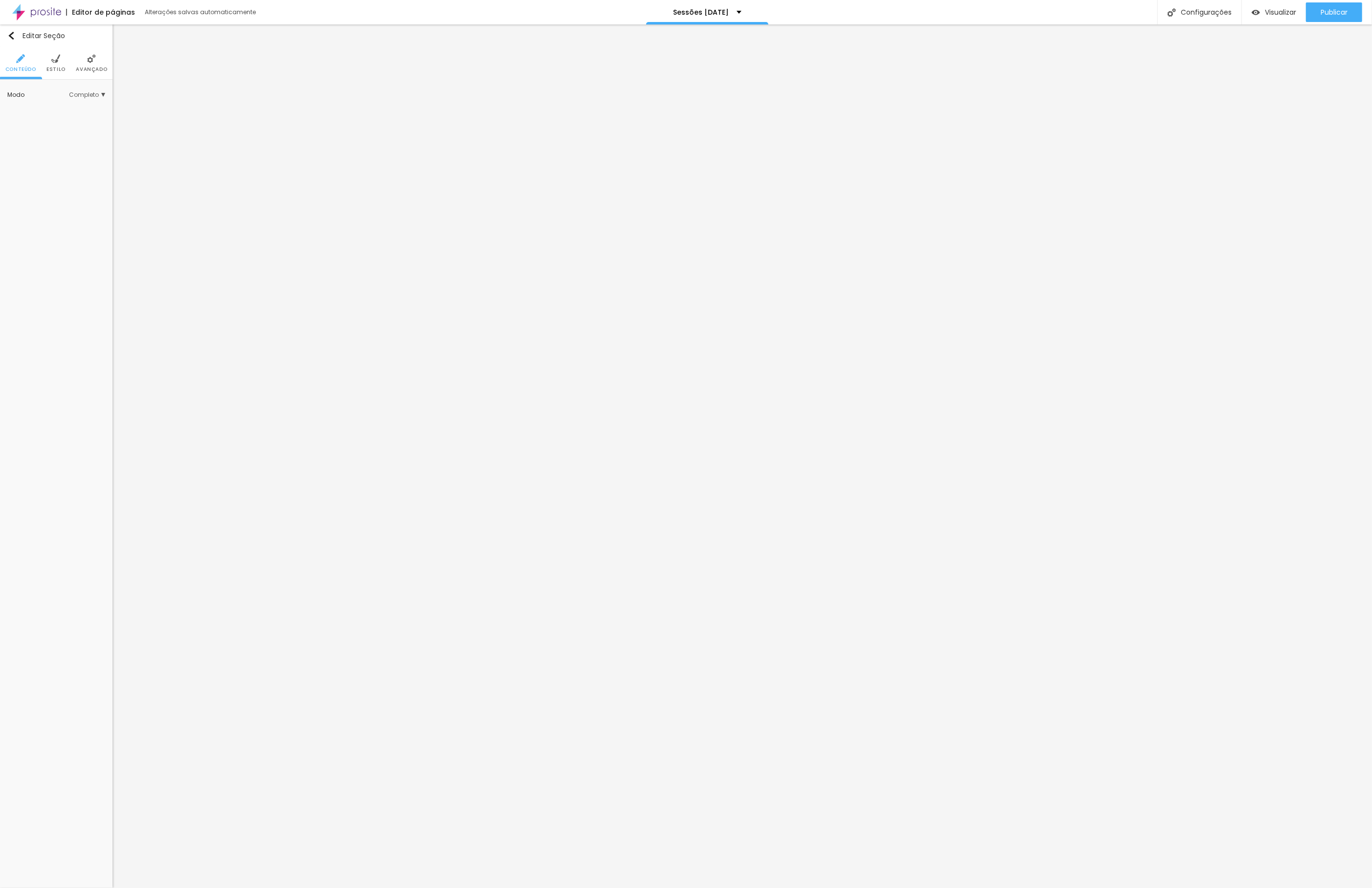
click at [43, 70] on ul "Conteúdo Estilo Avançado" at bounding box center [56, 63] width 113 height 33
click at [51, 70] on span "Estilo" at bounding box center [56, 69] width 19 height 5
click at [100, 246] on button "button" at bounding box center [98, 243] width 14 height 14
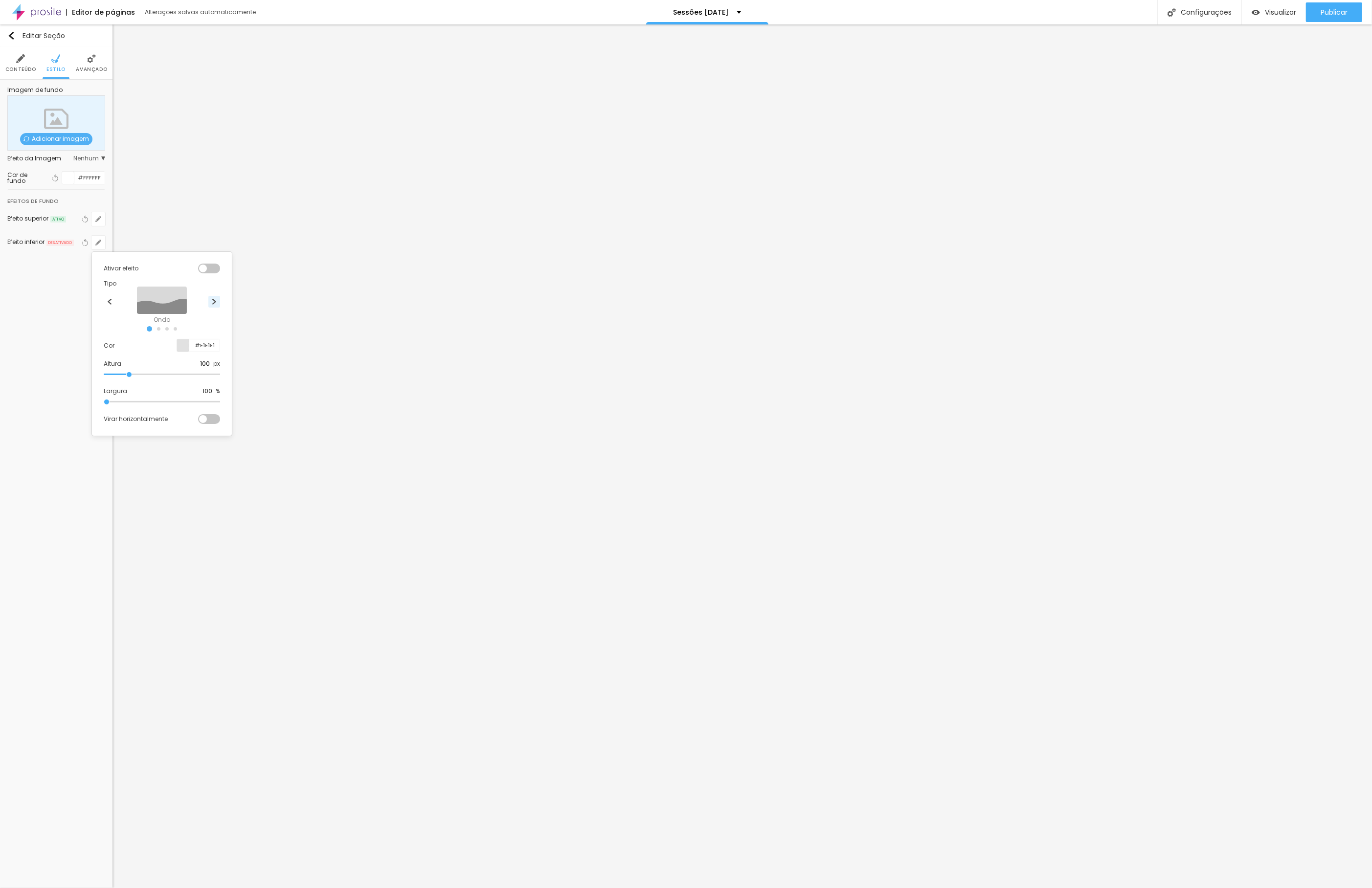
click at [214, 299] on button at bounding box center [214, 302] width 12 height 12
click at [183, 345] on div at bounding box center [183, 345] width 12 height 12
drag, startPoint x: 132, startPoint y: 362, endPoint x: 130, endPoint y: 356, distance: 6.3
click at [186, 361] on div at bounding box center [203, 397] width 34 height 74
click at [53, 452] on div at bounding box center [686, 444] width 1372 height 888
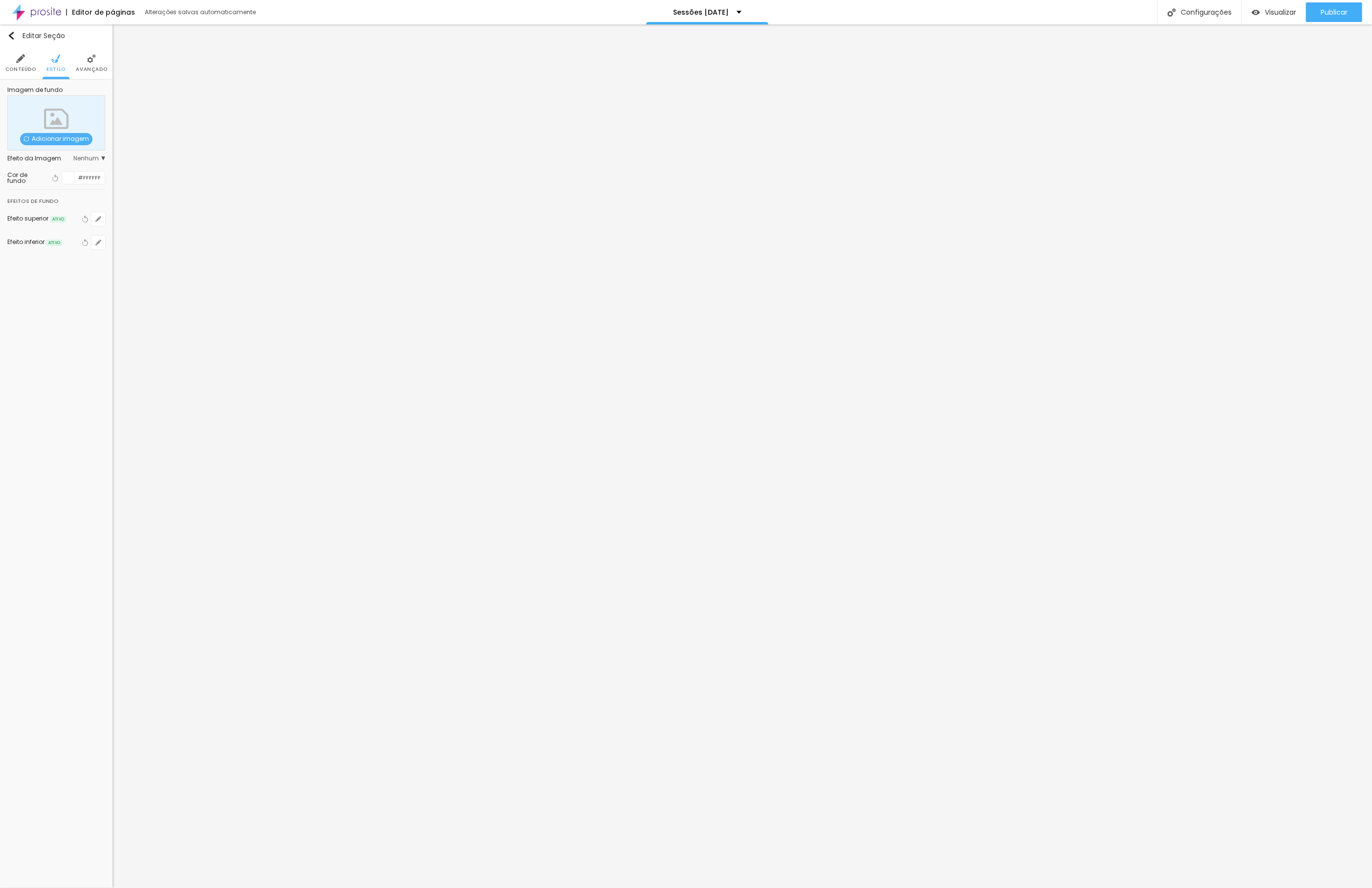
click at [88, 251] on div "Efeito inferior ATIVO Voltar ao padrão" at bounding box center [56, 243] width 98 height 24
click at [98, 245] on button "button" at bounding box center [98, 243] width 14 height 14
click at [184, 347] on div at bounding box center [183, 345] width 12 height 12
drag, startPoint x: 136, startPoint y: 376, endPoint x: 132, endPoint y: 368, distance: 8.9
click at [186, 368] on div at bounding box center [194, 386] width 17 height 74
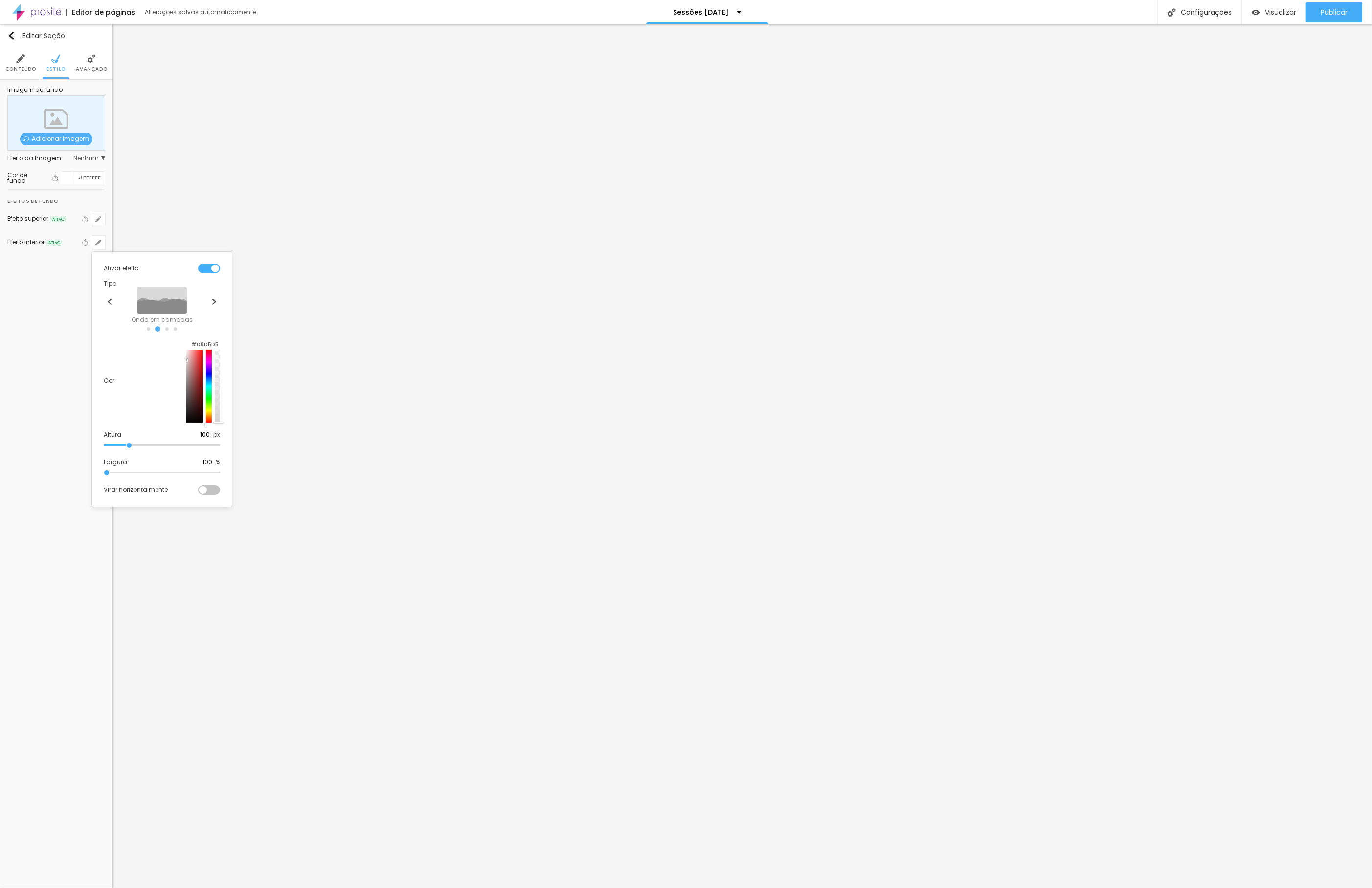
click at [53, 395] on div at bounding box center [686, 444] width 1372 height 888
click at [53, 395] on div "Editar Seção Conteúdo Estilo Avançado Imagem de fundo Adicionar imagem Efeito d…" at bounding box center [56, 456] width 113 height 863
click at [1269, 8] on span "Visualizar" at bounding box center [1281, 12] width 31 height 8
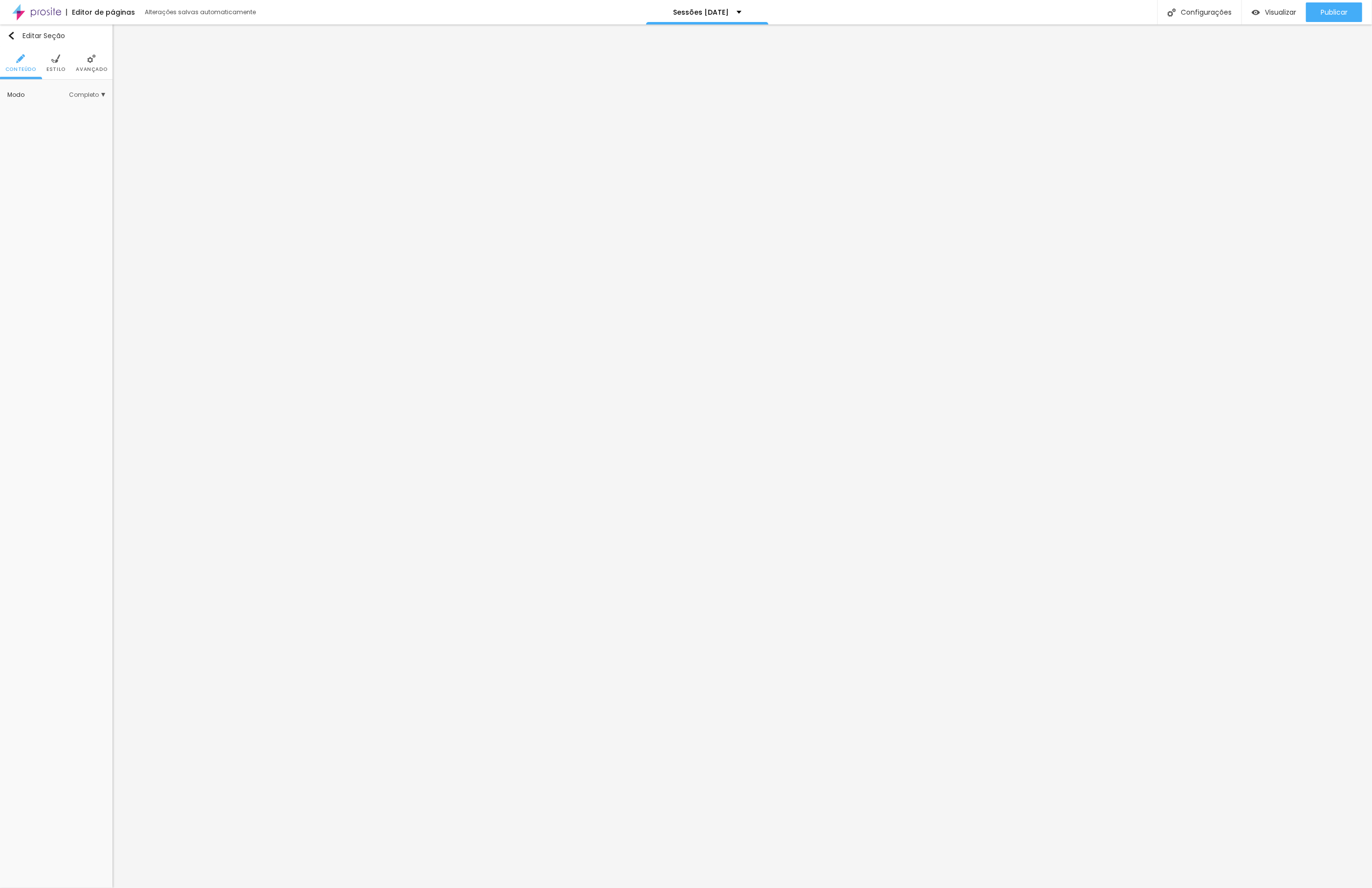
click at [10, 63] on li "Conteúdo" at bounding box center [20, 63] width 31 height 32
click at [52, 63] on li "Estilo" at bounding box center [56, 63] width 19 height 32
click at [80, 221] on button "Voltar ao padrão" at bounding box center [85, 219] width 11 height 14
click at [84, 241] on icon "button" at bounding box center [85, 243] width 7 height 7
click at [59, 64] on li "Estilo" at bounding box center [56, 63] width 19 height 32
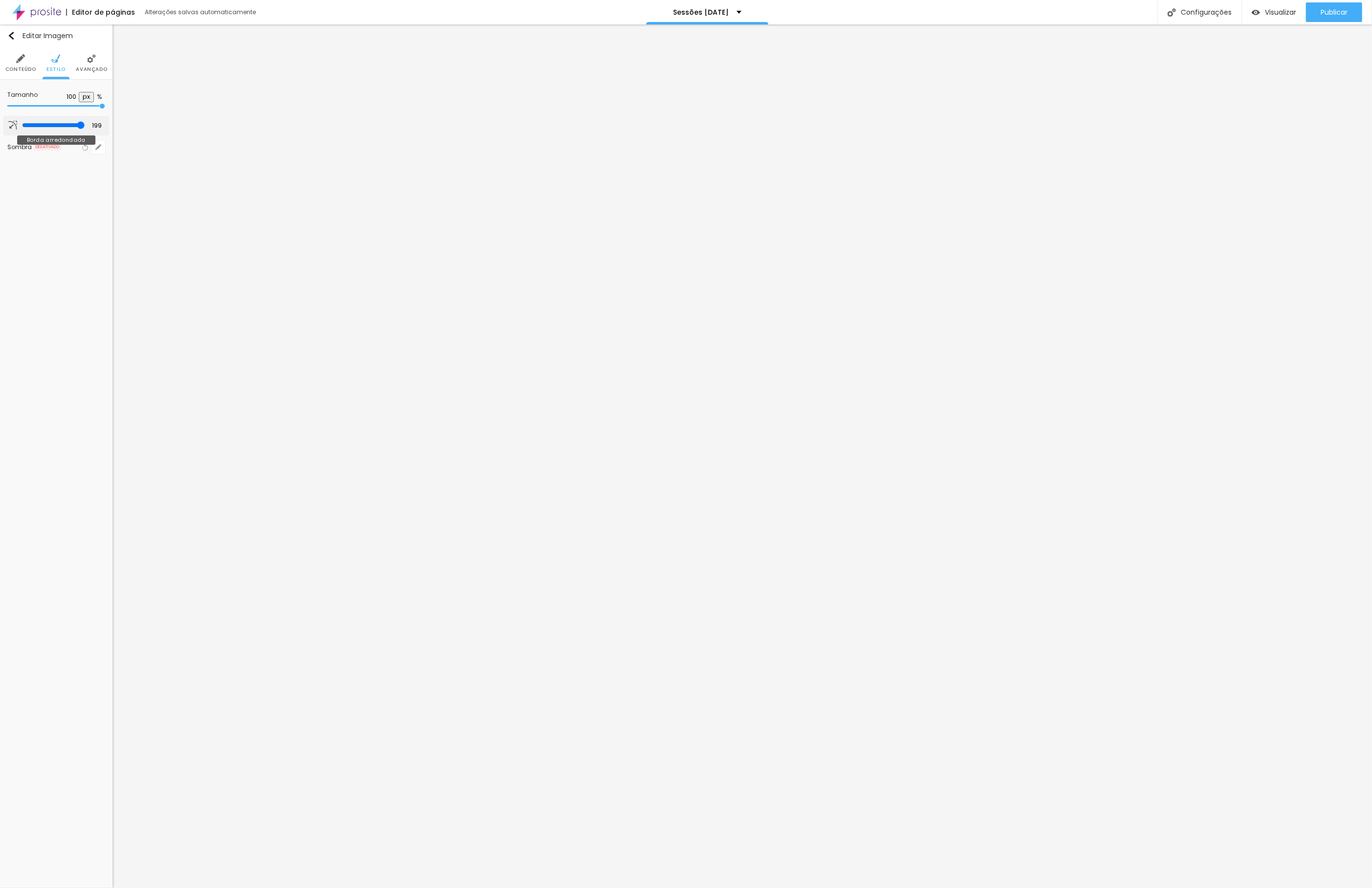
drag, startPoint x: 65, startPoint y: 127, endPoint x: 83, endPoint y: 128, distance: 18.0
click at [83, 128] on input "range" at bounding box center [54, 125] width 63 height 8
click at [94, 154] on button "button" at bounding box center [98, 148] width 14 height 14
click at [165, 177] on div at bounding box center [154, 174] width 22 height 10
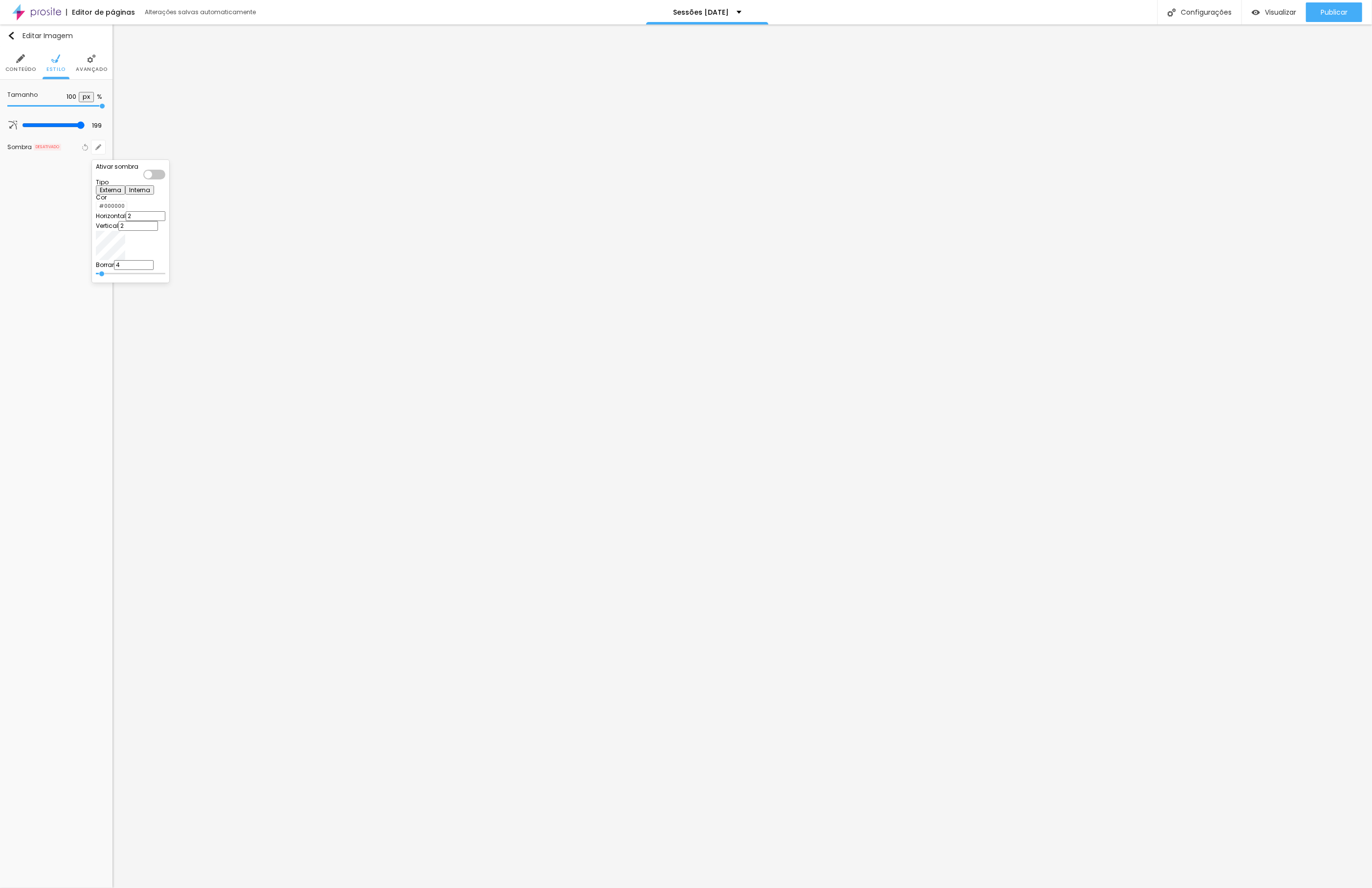
click at [94, 63] on div at bounding box center [686, 444] width 1372 height 888
click at [91, 59] on img at bounding box center [91, 58] width 9 height 9
click at [63, 58] on li "Estilo" at bounding box center [56, 63] width 19 height 32
click at [95, 67] on span "Avançado" at bounding box center [91, 69] width 31 height 5
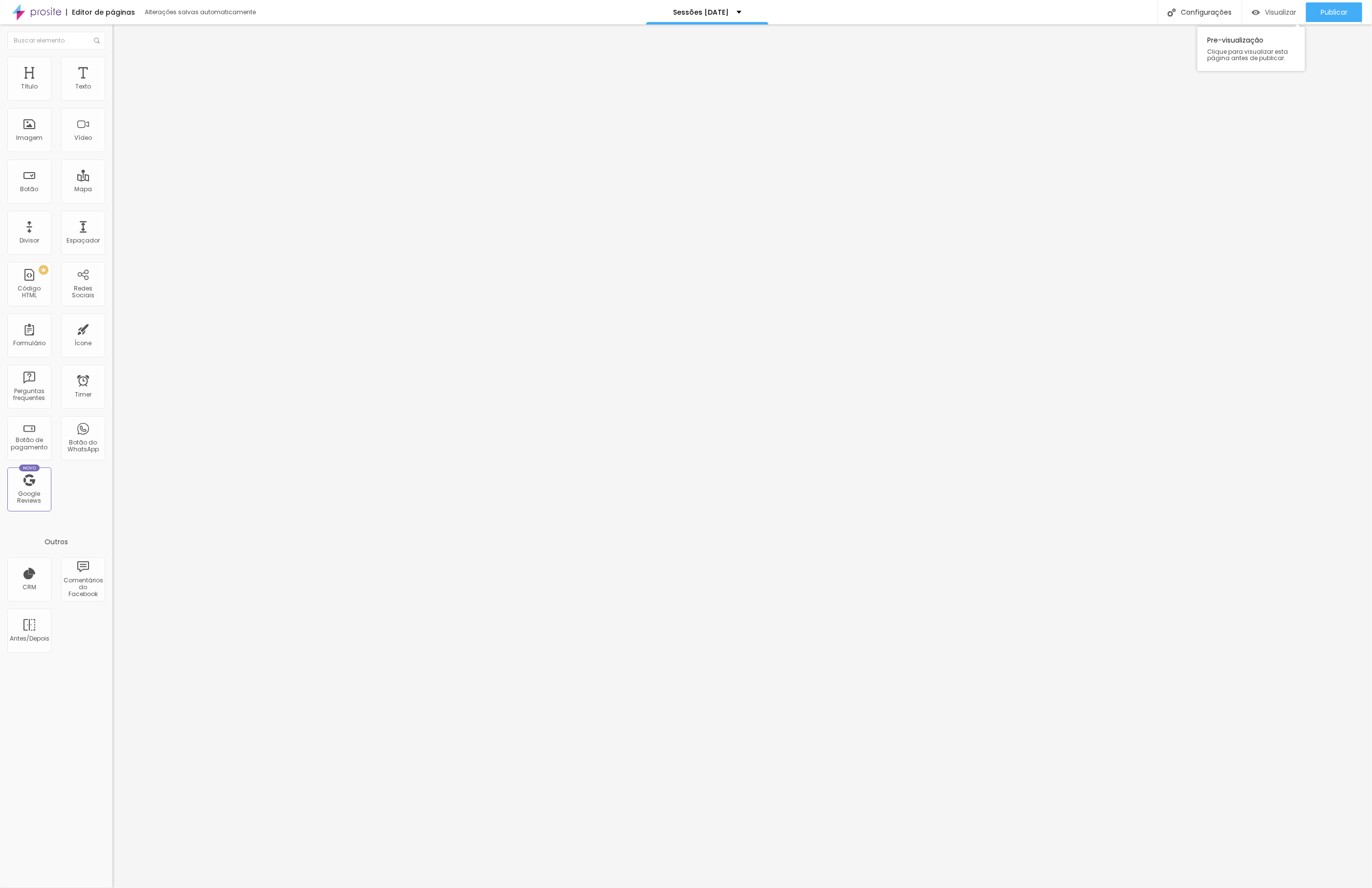
click at [1280, 18] on div "Visualizar" at bounding box center [1274, 12] width 45 height 19
click at [85, 62] on img at bounding box center [81, 58] width 9 height 9
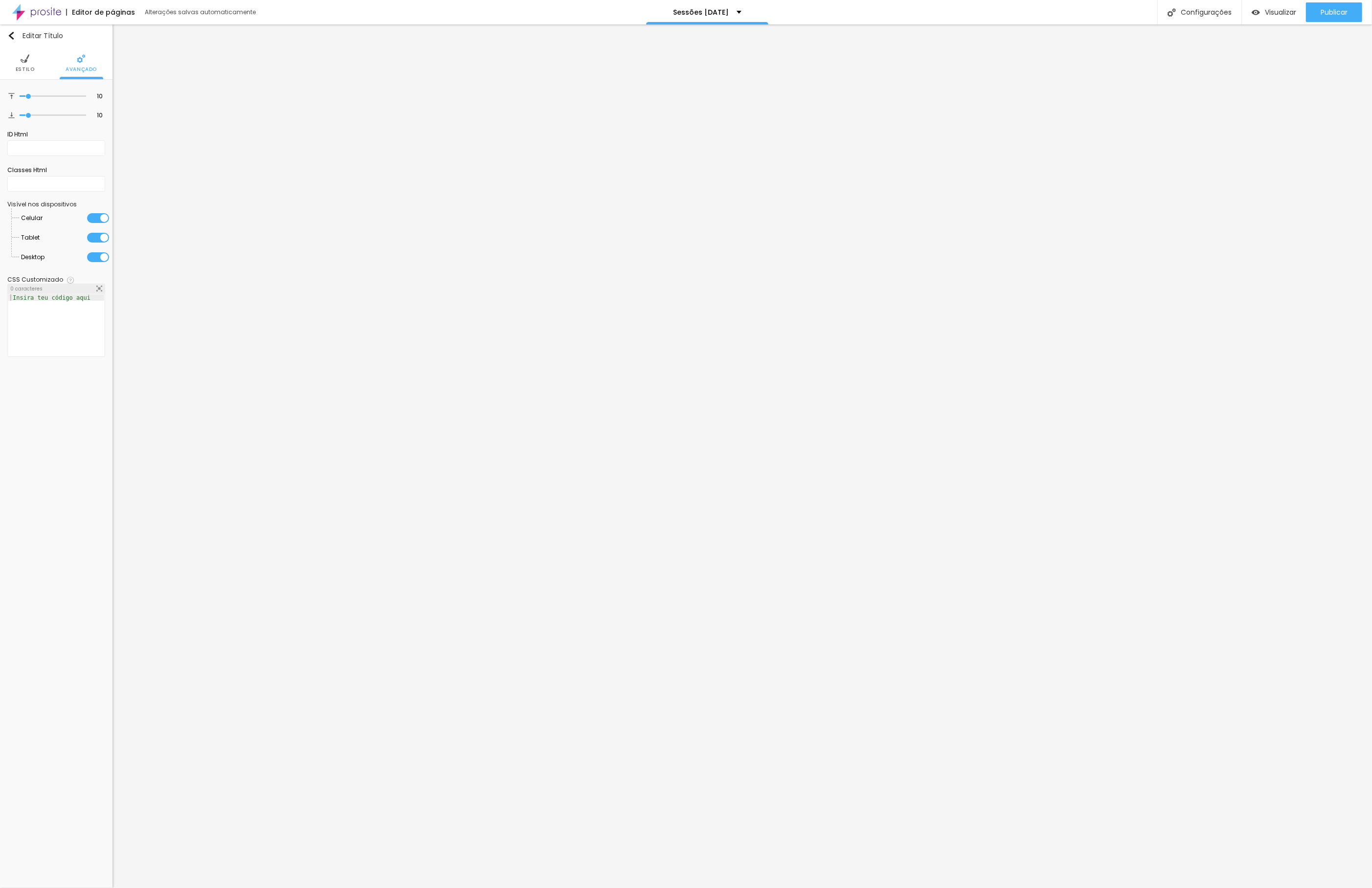
click at [32, 58] on li "Estilo" at bounding box center [25, 63] width 19 height 32
click at [99, 206] on icon "button" at bounding box center [98, 208] width 6 height 6
click at [152, 267] on div "[GEOGRAPHIC_DATA]" at bounding box center [165, 276] width 122 height 20
drag, startPoint x: 155, startPoint y: 273, endPoint x: 169, endPoint y: 272, distance: 14.0
click at [169, 273] on input "range" at bounding box center [162, 275] width 76 height 5
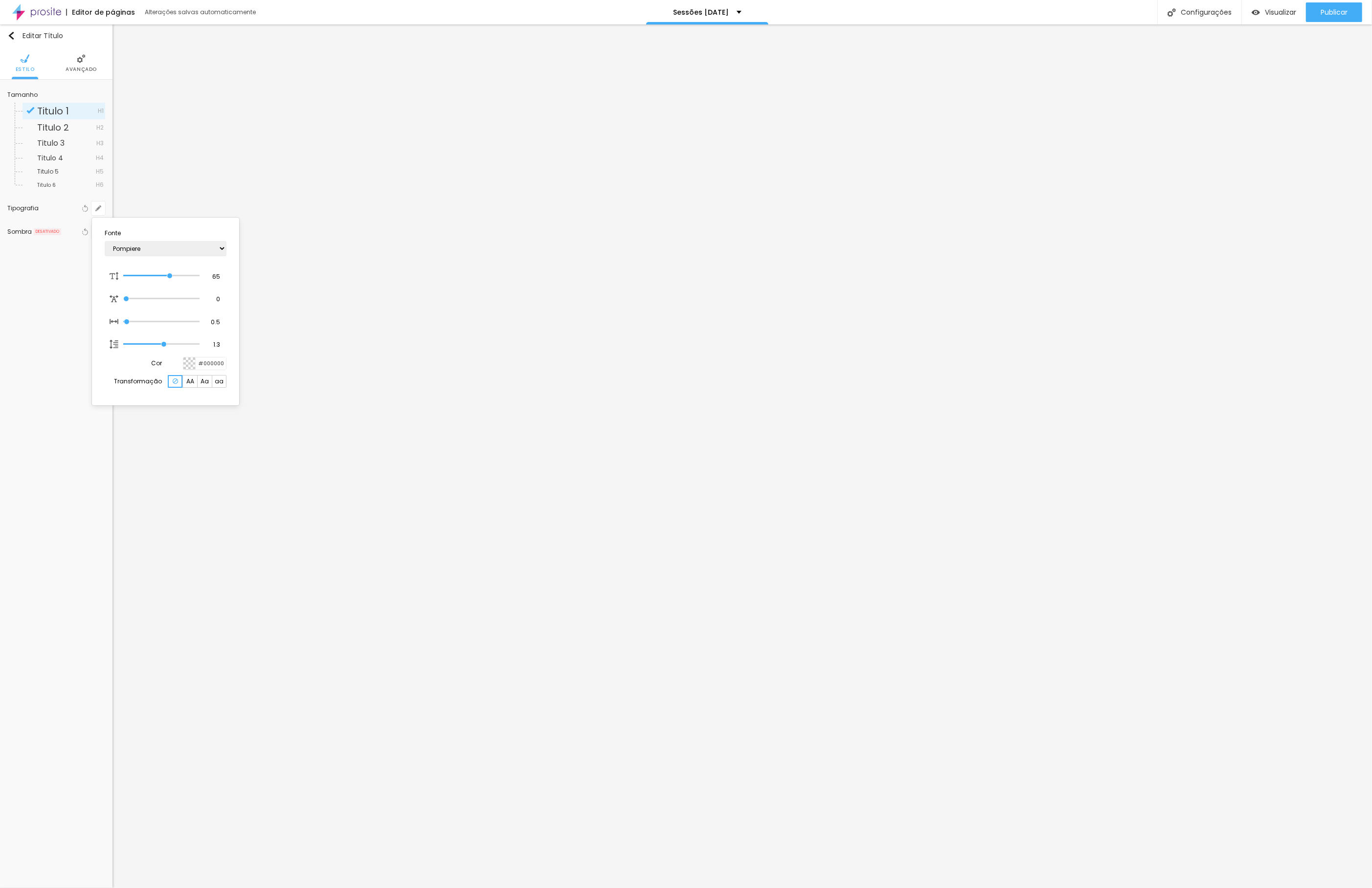
click at [57, 278] on div at bounding box center [686, 444] width 1372 height 888
click at [67, 68] on span "Avançado" at bounding box center [81, 69] width 31 height 5
click at [22, 67] on span "Estilo" at bounding box center [25, 69] width 19 height 5
click at [97, 212] on button "button" at bounding box center [98, 208] width 14 height 14
click at [186, 364] on div at bounding box center [189, 363] width 12 height 12
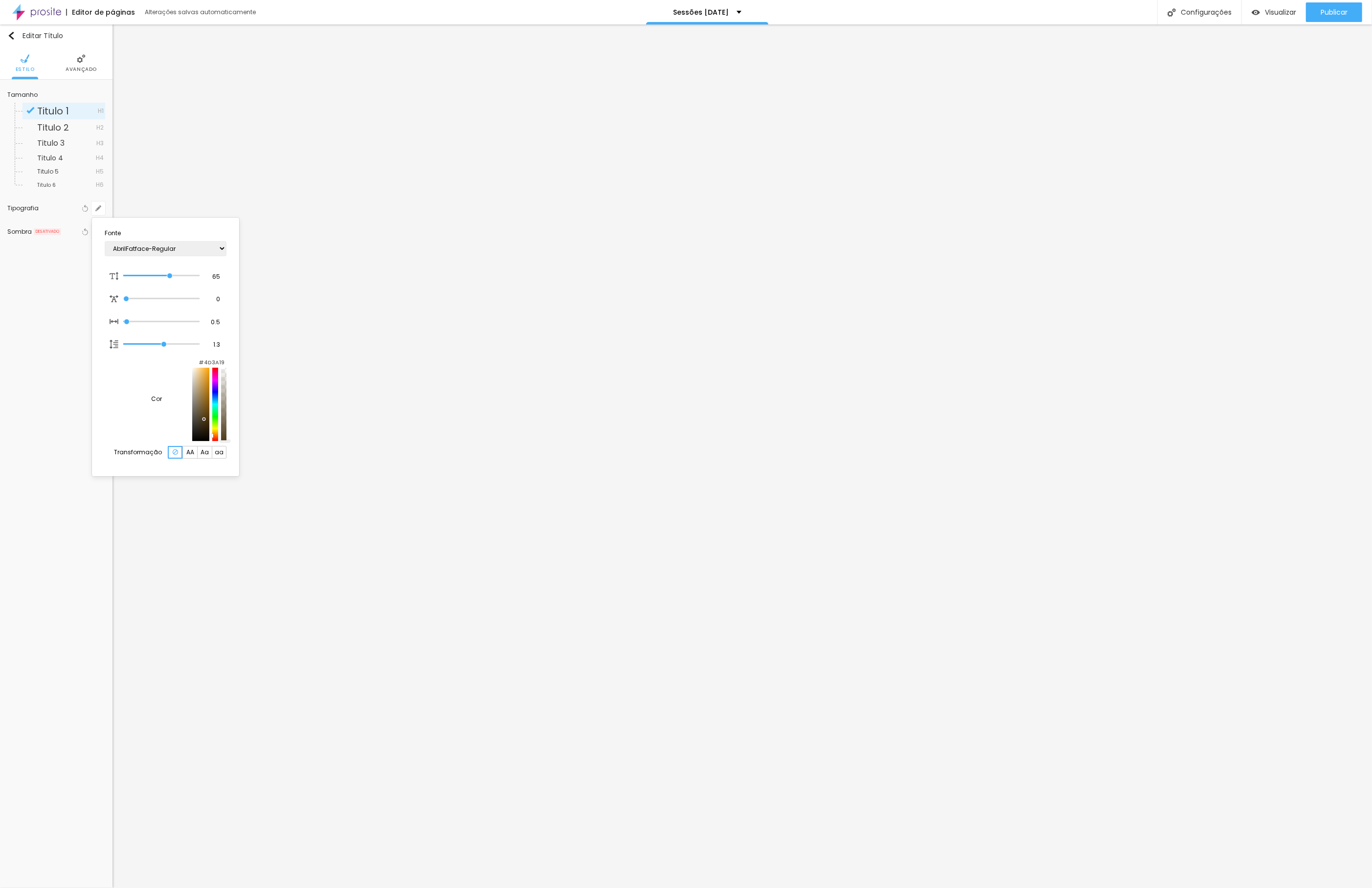
click at [213, 441] on div at bounding box center [215, 404] width 6 height 74
drag, startPoint x: 173, startPoint y: 411, endPoint x: 174, endPoint y: 400, distance: 11.0
click at [192, 400] on div at bounding box center [200, 404] width 17 height 74
click at [465, 416] on div at bounding box center [686, 444] width 1372 height 888
click at [98, 213] on button "button" at bounding box center [98, 208] width 14 height 14
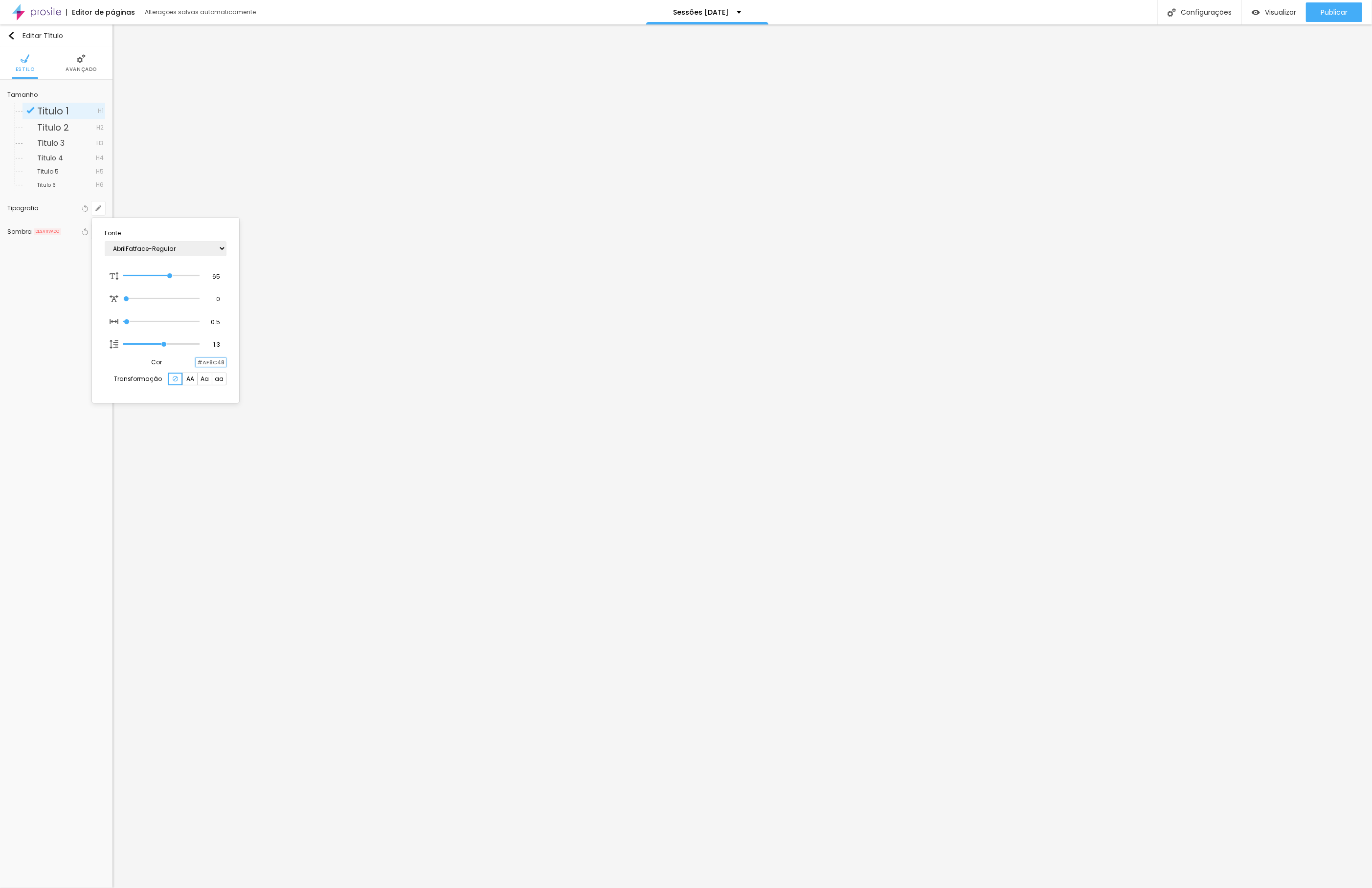
click at [214, 364] on input "#AF8C48" at bounding box center [211, 362] width 31 height 9
click at [742, 194] on div at bounding box center [686, 444] width 1372 height 888
click at [103, 209] on button "button" at bounding box center [98, 208] width 14 height 14
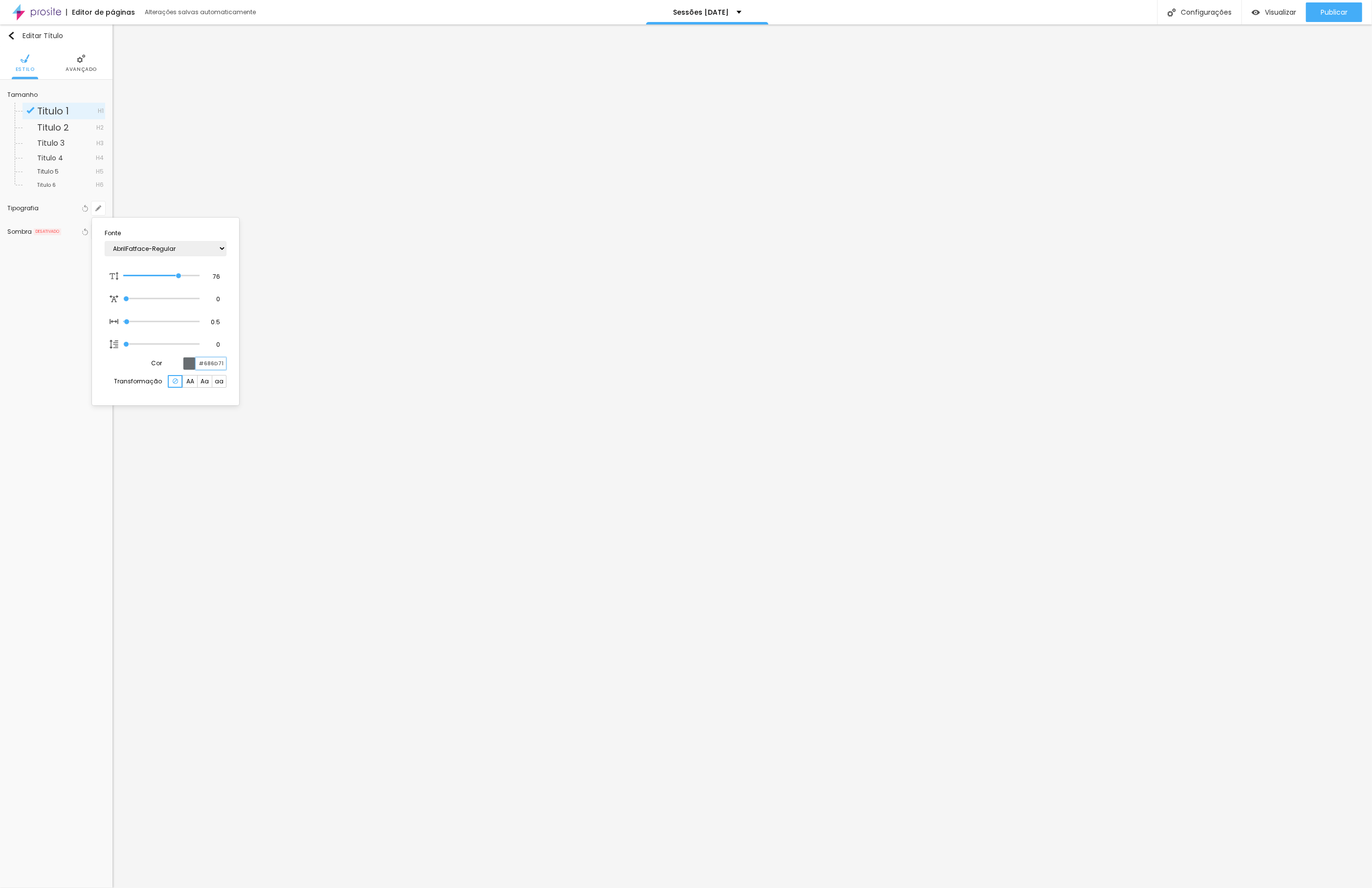
click at [213, 361] on input "#686D71" at bounding box center [211, 363] width 31 height 12
paste input "AF8C48"
click at [186, 611] on div at bounding box center [686, 444] width 1372 height 888
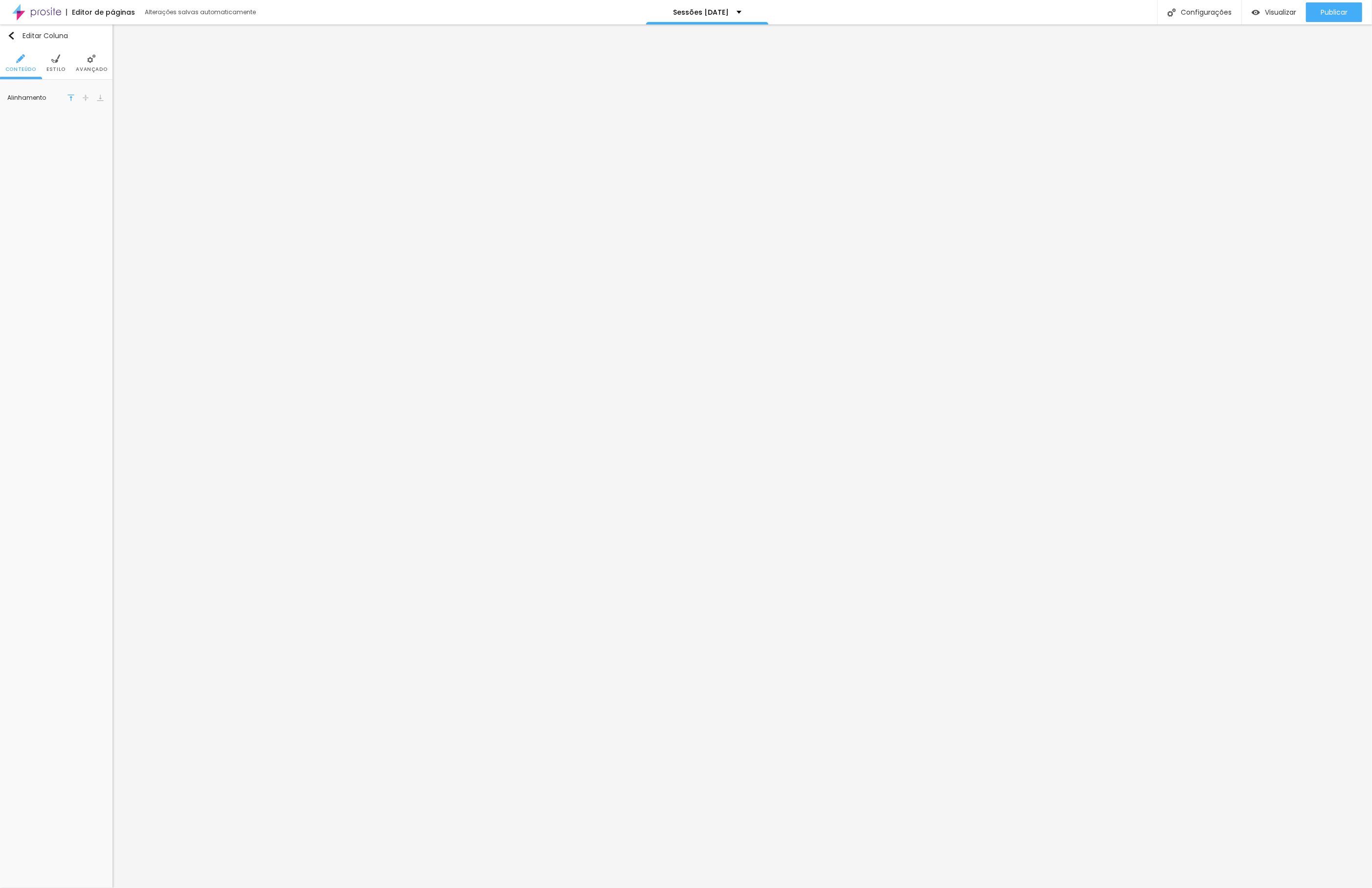
click at [50, 58] on li "Estilo" at bounding box center [56, 63] width 19 height 32
click at [75, 96] on div at bounding box center [75, 98] width 0 height 9
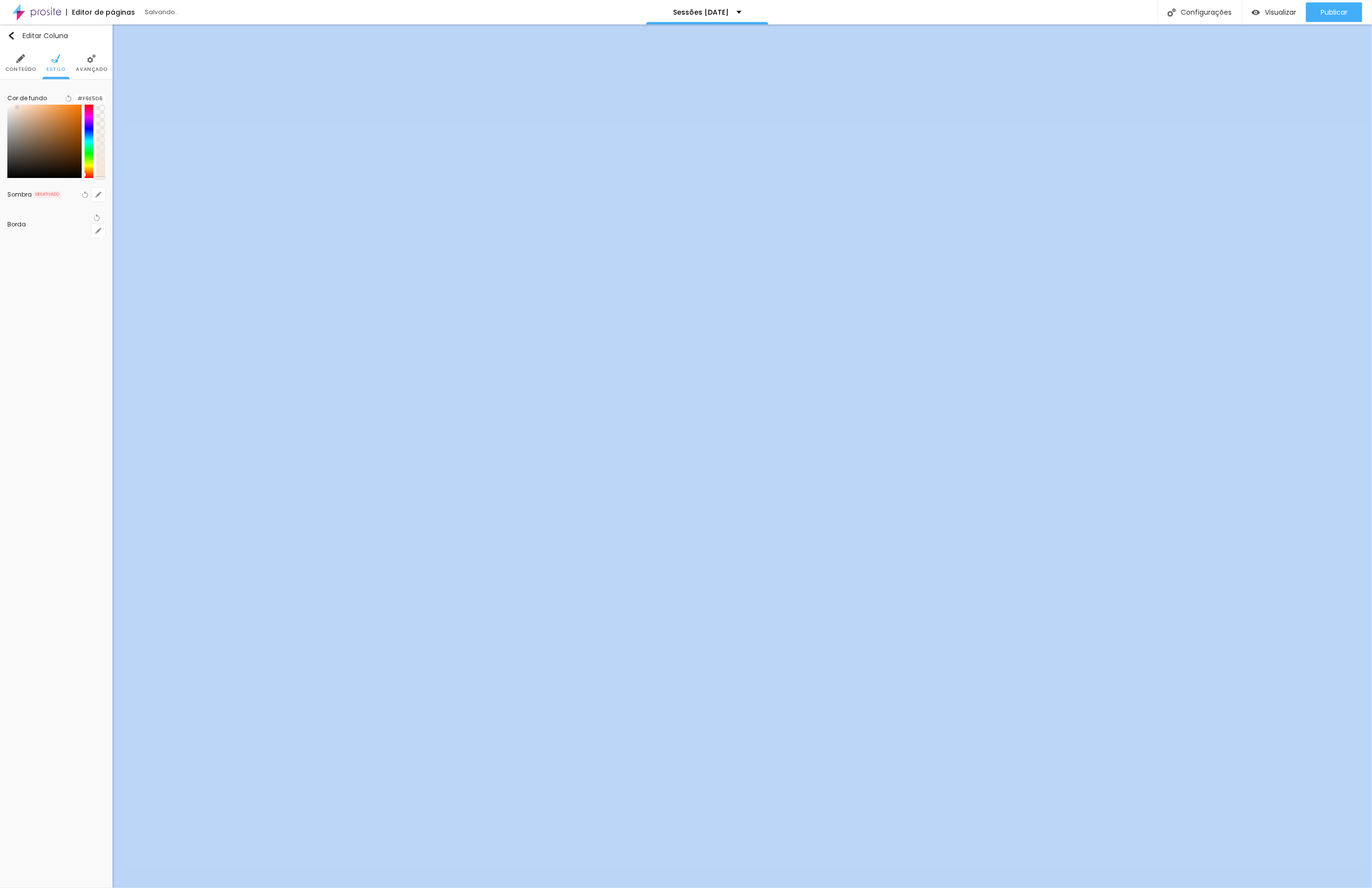
drag, startPoint x: 98, startPoint y: 160, endPoint x: 100, endPoint y: 232, distance: 72.0
click at [100, 232] on div "Editar Coluna Conteúdo Estilo Avançado Cor de fundo Voltar ao padrão #F6E5D6 So…" at bounding box center [56, 456] width 113 height 863
click at [75, 102] on div at bounding box center [75, 98] width 0 height 9
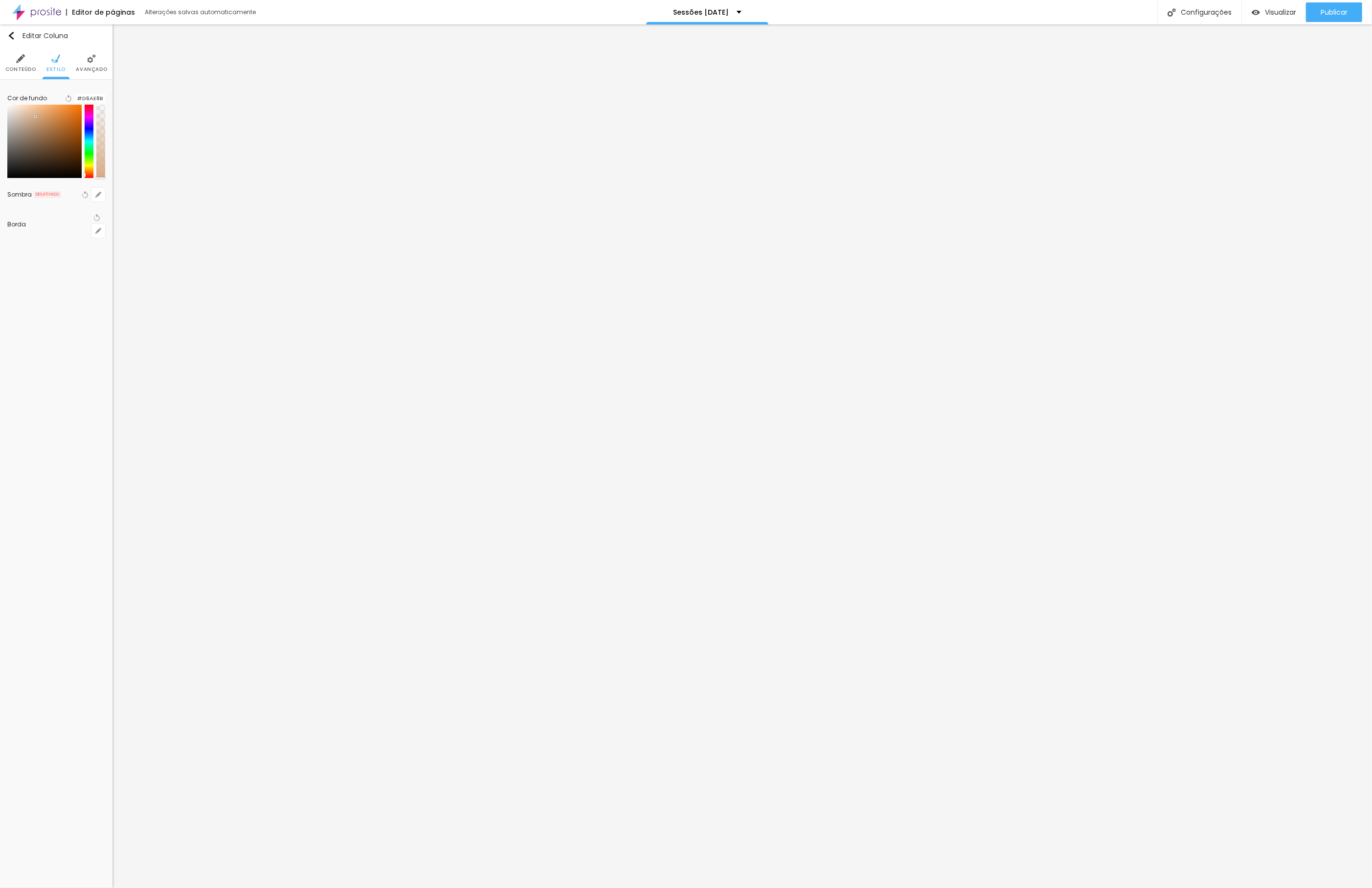
drag, startPoint x: 32, startPoint y: 122, endPoint x: 39, endPoint y: 124, distance: 7.3
click at [39, 124] on div at bounding box center [45, 141] width 75 height 74
drag, startPoint x: 89, startPoint y: 171, endPoint x: 85, endPoint y: 179, distance: 8.9
click at [85, 178] on div at bounding box center [89, 141] width 9 height 74
drag, startPoint x: 36, startPoint y: 130, endPoint x: 34, endPoint y: 123, distance: 7.3
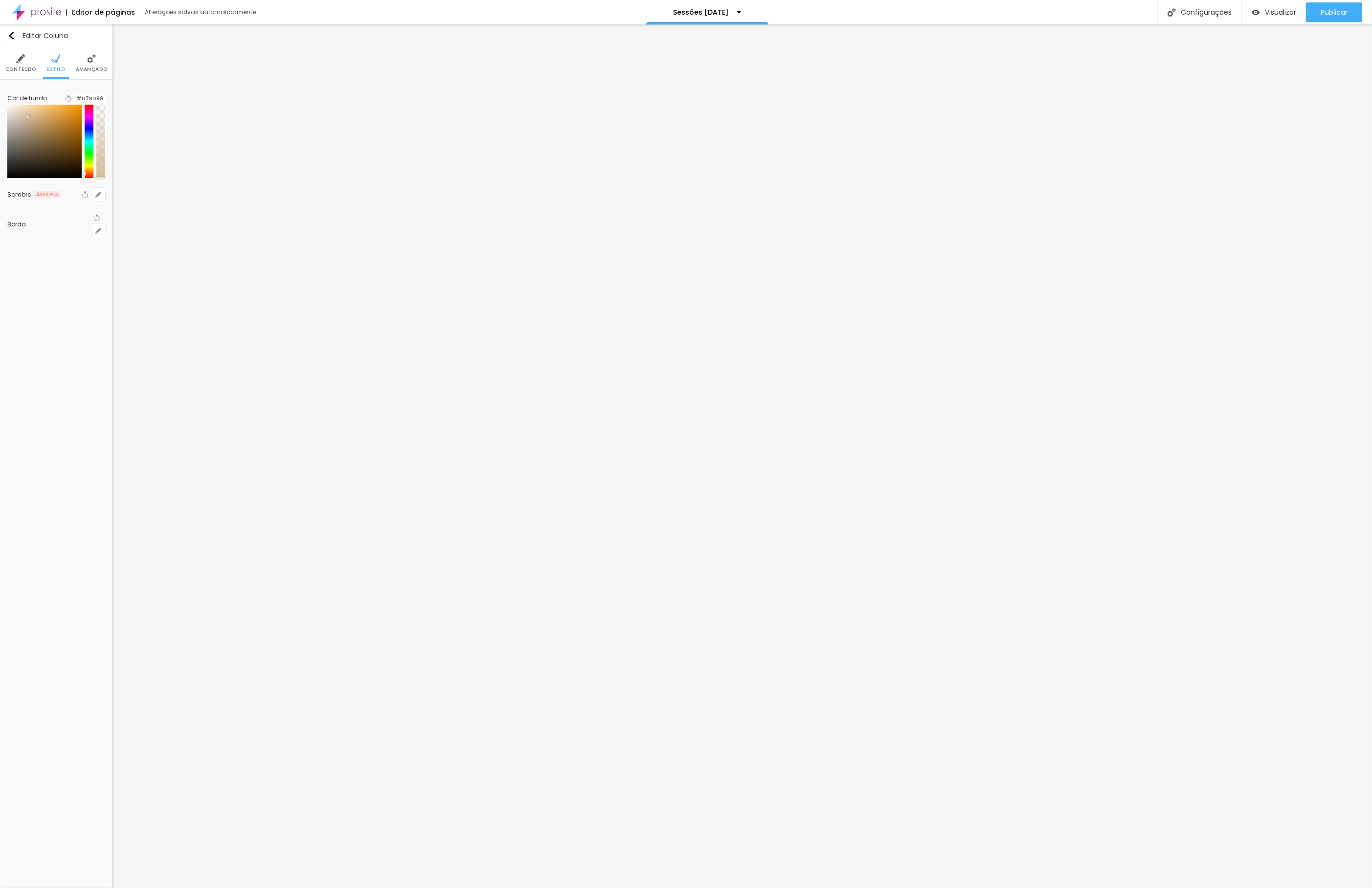
click at [34, 123] on div at bounding box center [45, 141] width 75 height 74
click at [87, 100] on input "#D7BD99" at bounding box center [90, 98] width 31 height 9
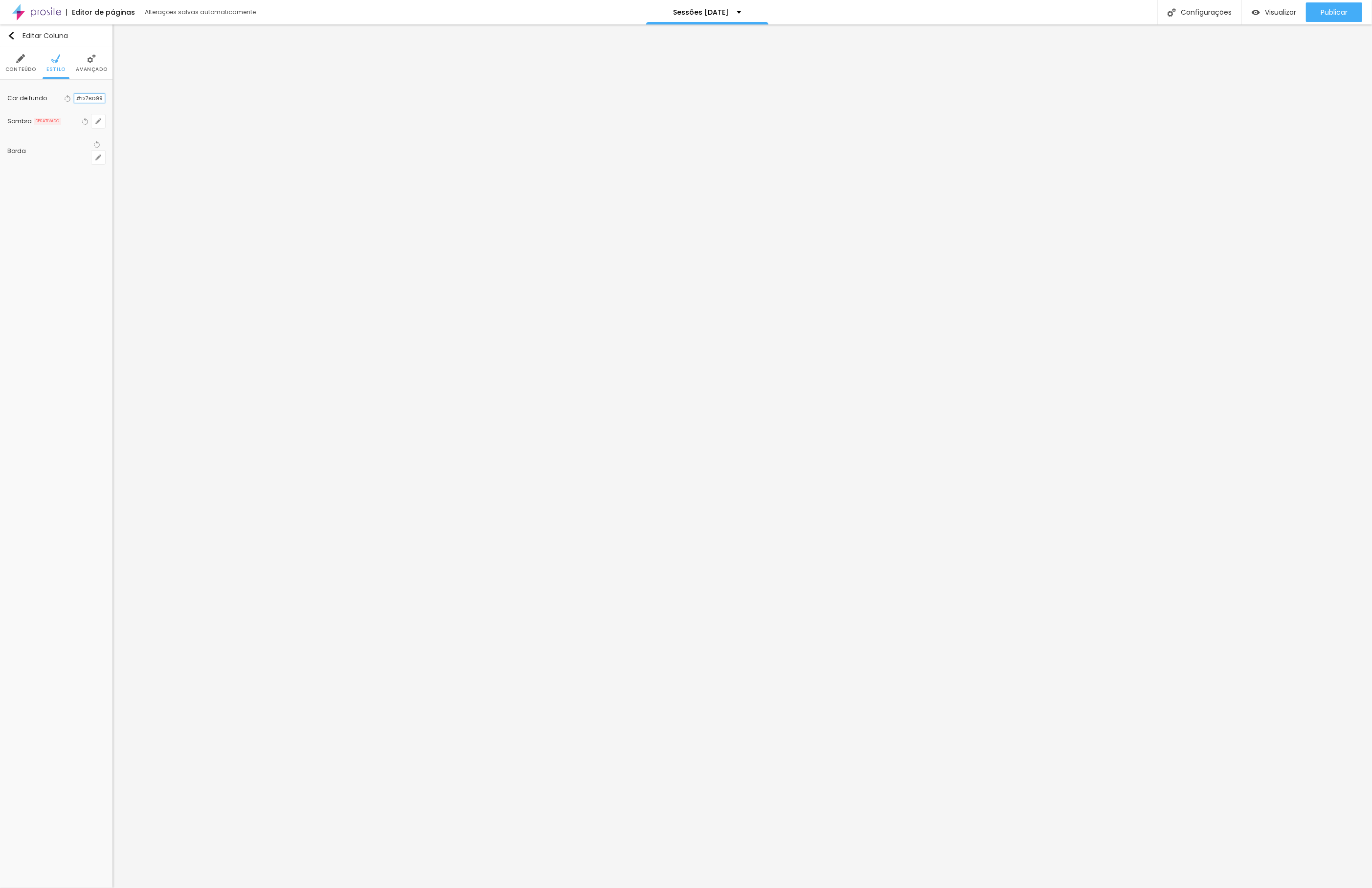
click at [87, 100] on input "#D7BD99" at bounding box center [90, 98] width 31 height 9
click at [61, 64] on li "Estilo" at bounding box center [56, 63] width 19 height 32
click at [98, 96] on input "#F6E5D6" at bounding box center [90, 98] width 31 height 9
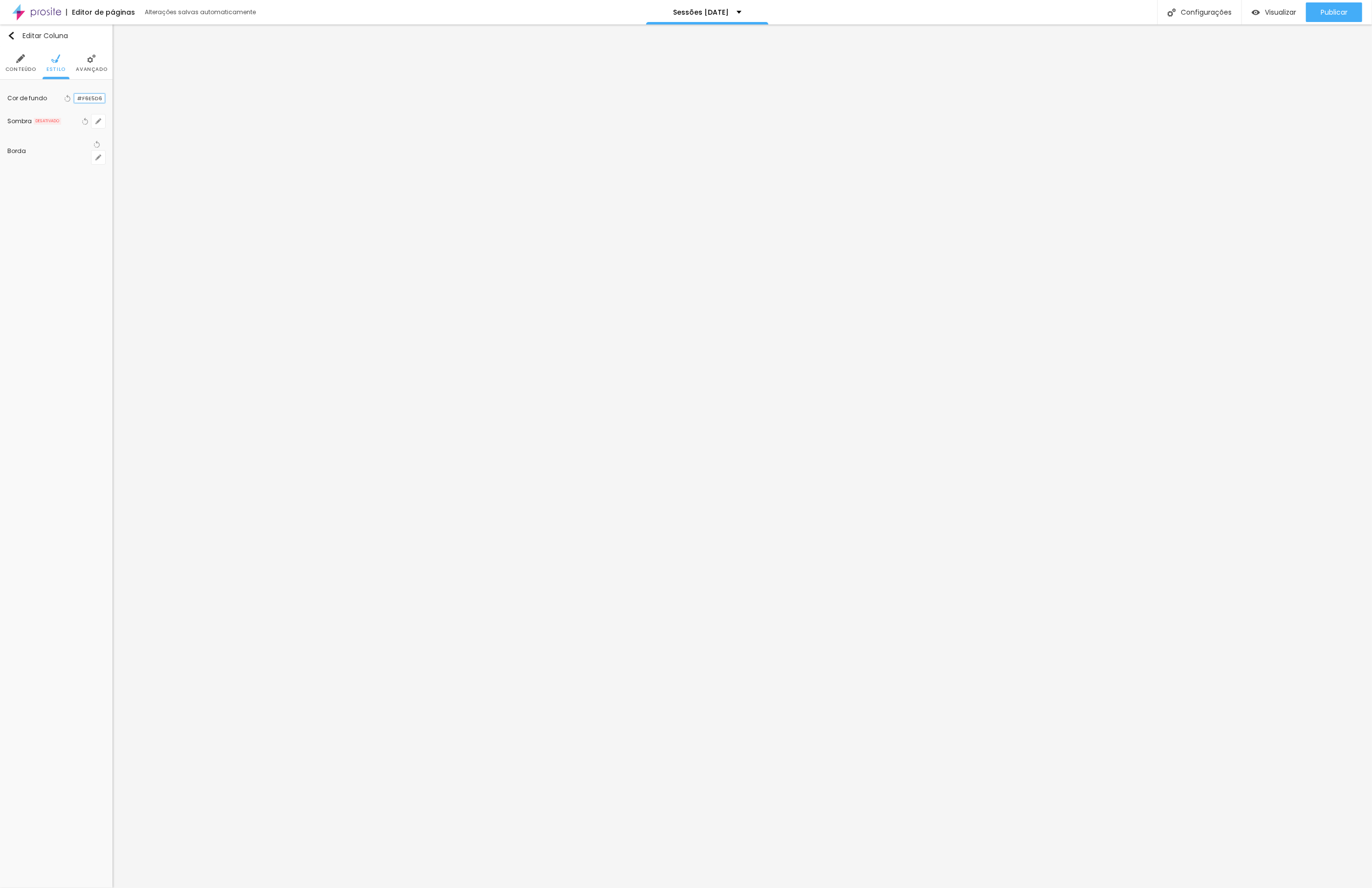
paste input "D7BD99"
click at [75, 100] on div at bounding box center [75, 98] width 0 height 9
click at [75, 101] on div at bounding box center [75, 98] width 0 height 9
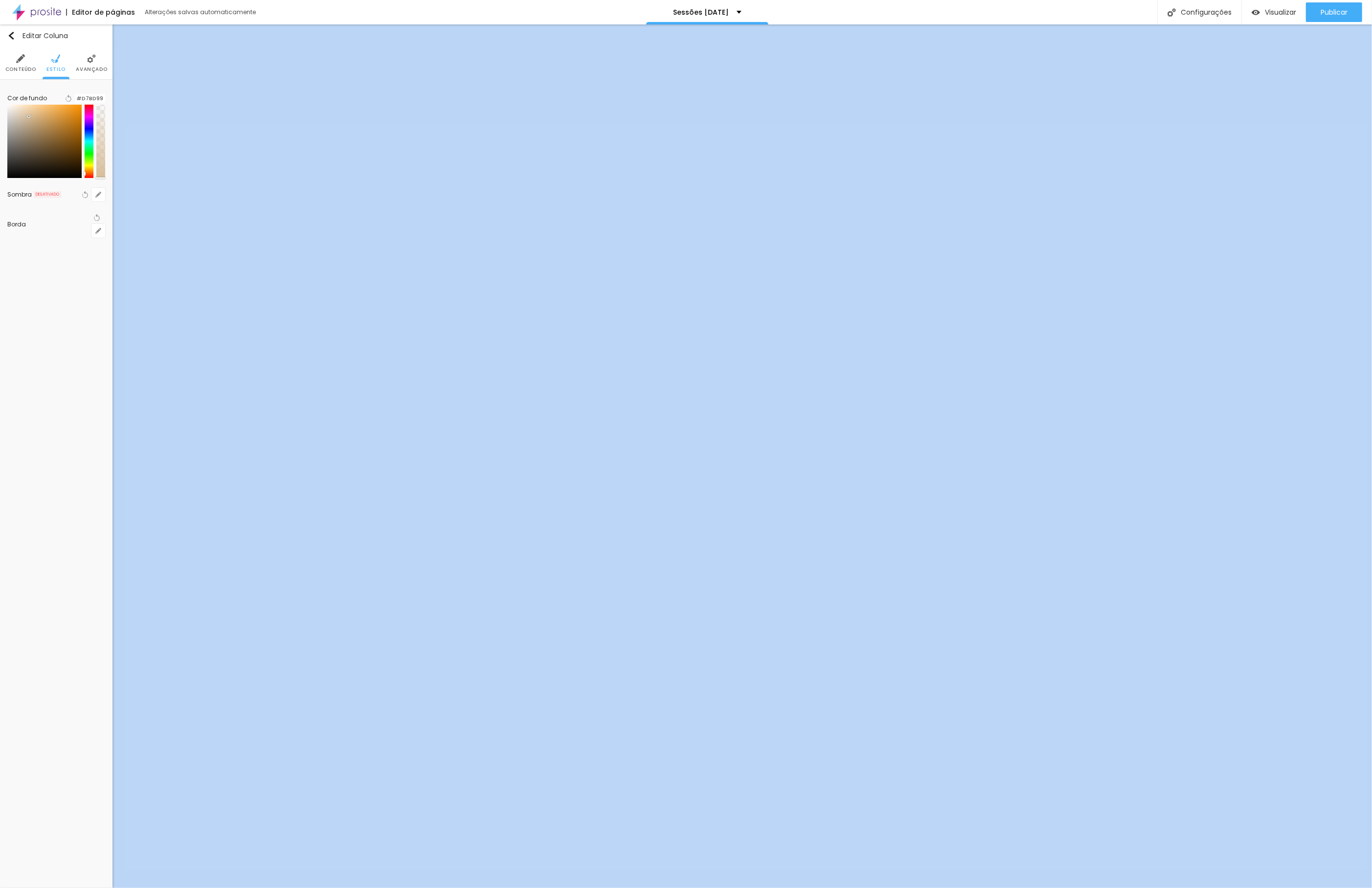
drag, startPoint x: 99, startPoint y: 164, endPoint x: 98, endPoint y: 201, distance: 37.0
click at [98, 201] on div "Editar Coluna Conteúdo Estilo Avançado Cor de fundo Voltar ao padrão #D7BD99 So…" at bounding box center [56, 456] width 113 height 863
click at [62, 60] on li "Estilo" at bounding box center [56, 63] width 19 height 32
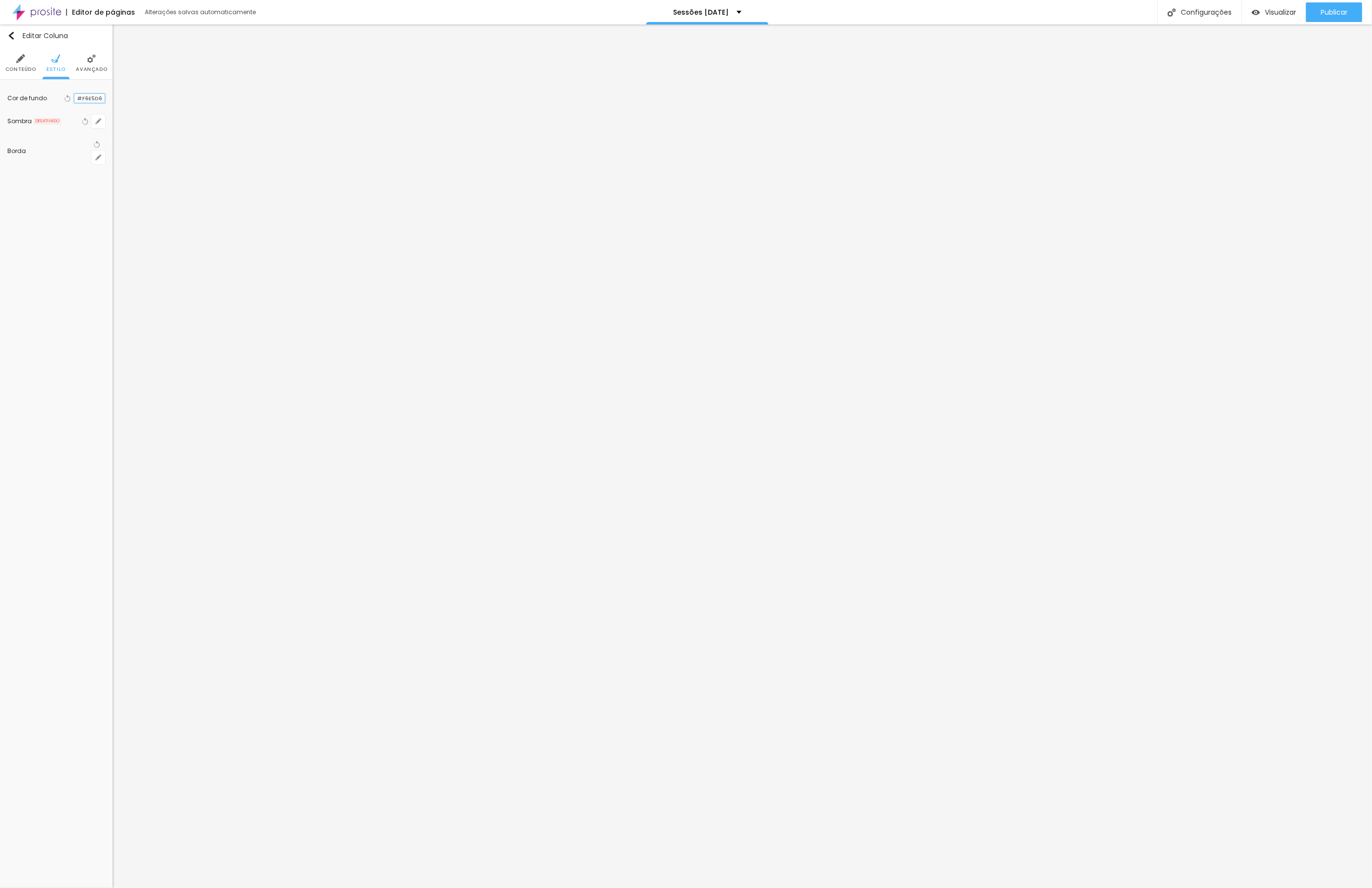
click at [83, 101] on input "#F6E5D6" at bounding box center [90, 98] width 31 height 9
paste input "D7BD99"
click at [75, 102] on div at bounding box center [75, 98] width 0 height 9
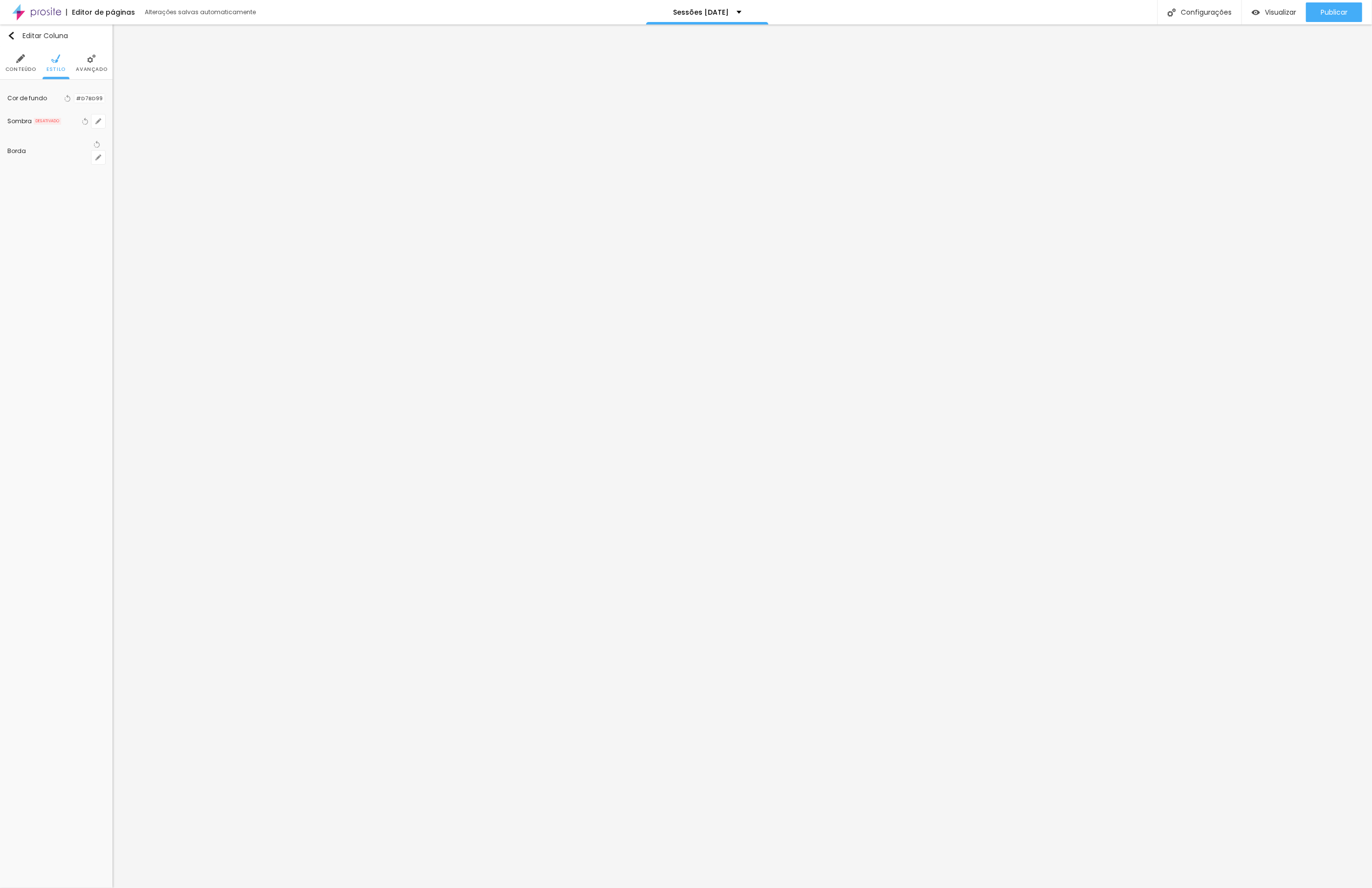
click at [75, 102] on div at bounding box center [75, 98] width 0 height 9
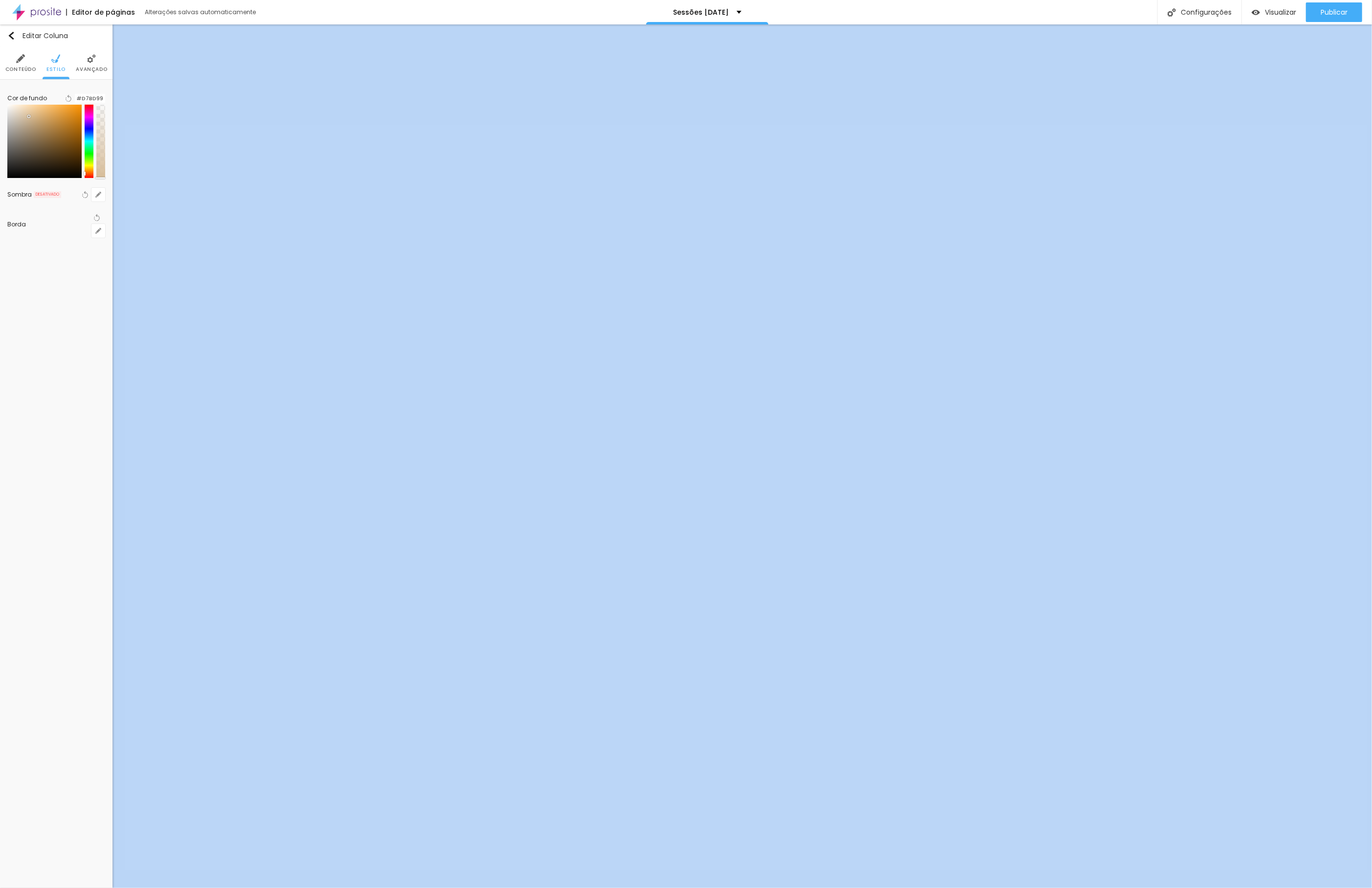
drag, startPoint x: 97, startPoint y: 165, endPoint x: 98, endPoint y: 203, distance: 38.0
click at [98, 203] on div "Editar Coluna Conteúdo Estilo Avançado Cor de fundo Voltar ao padrão #D7BD99 So…" at bounding box center [56, 456] width 113 height 863
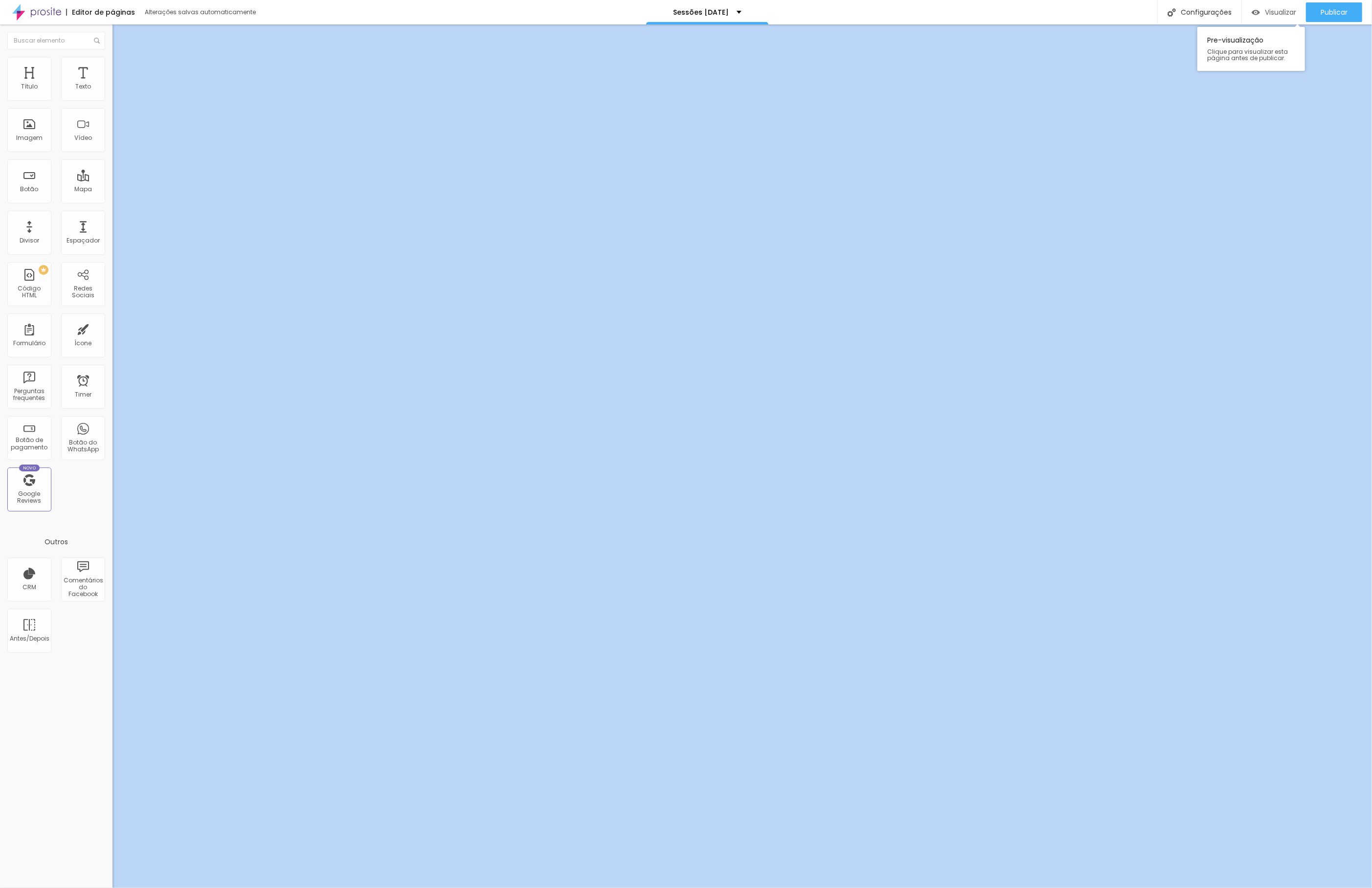
click at [1287, 12] on span "Visualizar" at bounding box center [1281, 12] width 31 height 8
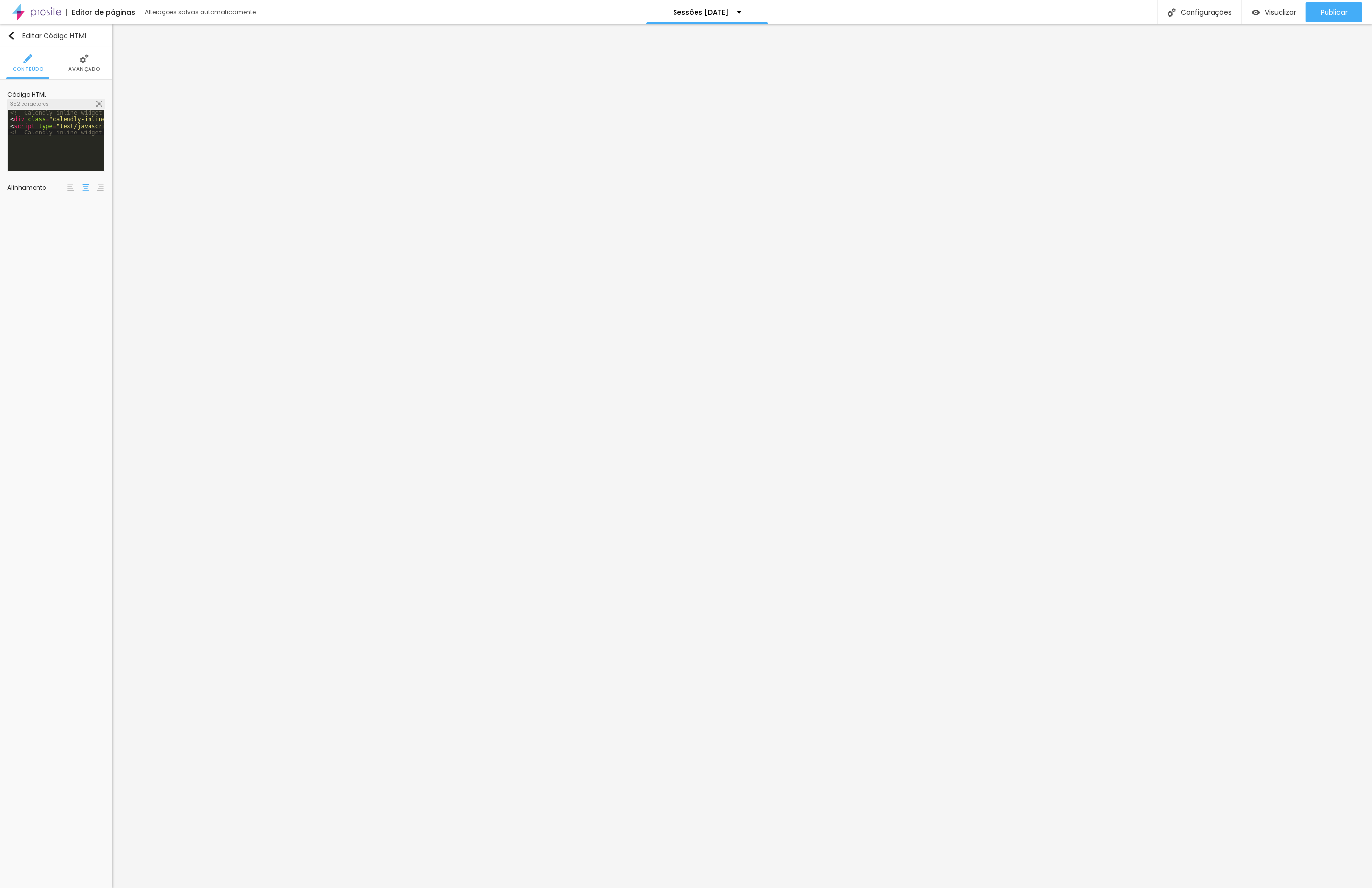
click at [57, 150] on div "<!-- Calendly inline widget begin --> < div class = "calendly-inline-widget" da…" at bounding box center [307, 142] width 598 height 64
click at [1280, 13] on span "Visualizar" at bounding box center [1281, 12] width 31 height 8
click at [62, 153] on div "<!-- Calendly inline widget begin --> < div class = "calendly-inline-widget" da…" at bounding box center [291, 142] width 633 height 64
click at [73, 155] on div "<!-- Calendly inline widget begin --> < div class = "calendly-inline-widget" da…" at bounding box center [208, 142] width 466 height 64
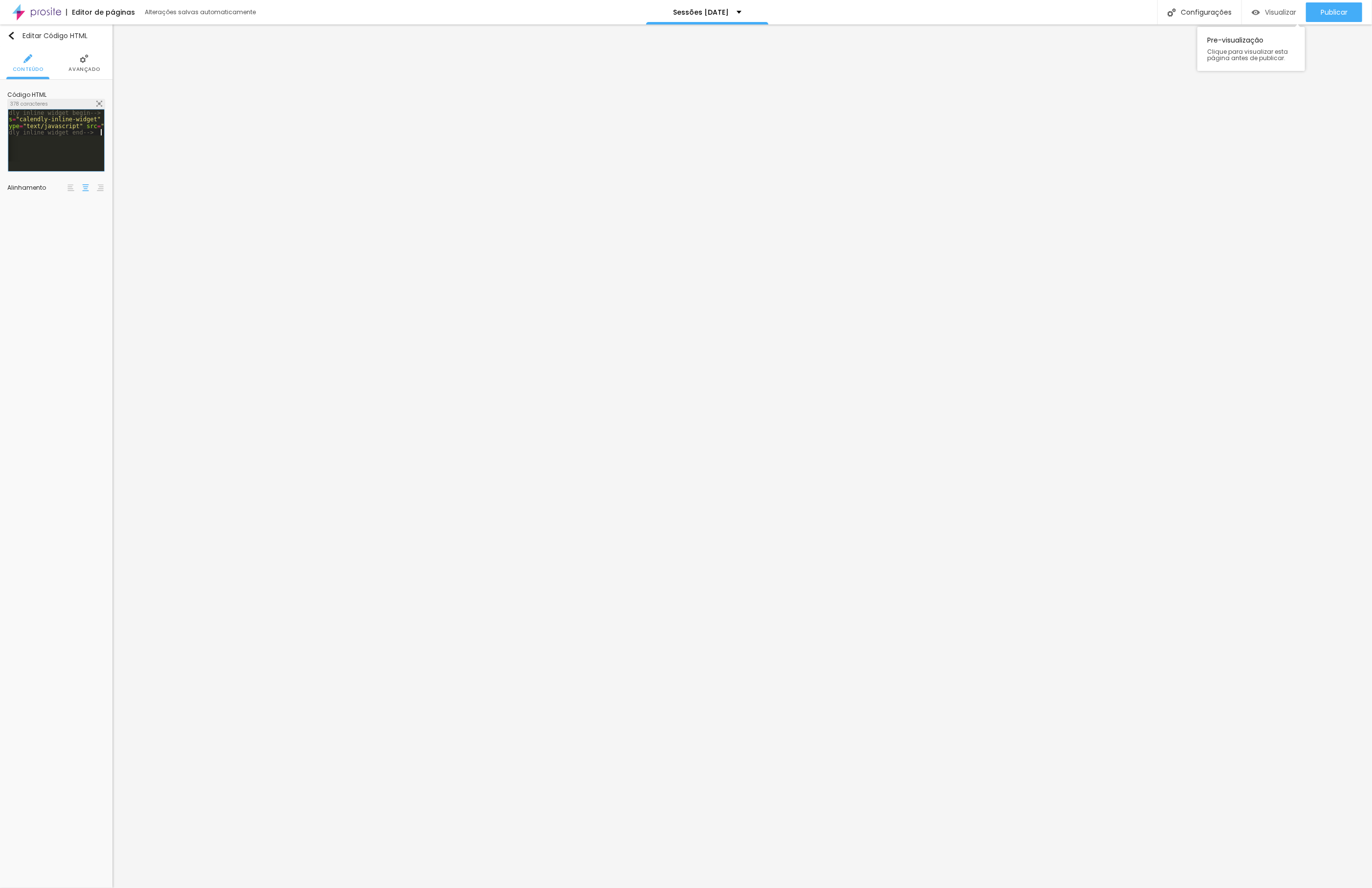
click at [1272, 8] on span "Visualizar" at bounding box center [1281, 12] width 31 height 8
click at [77, 96] on span "Encaixotado" at bounding box center [83, 94] width 45 height 6
click at [65, 122] on span "Completo" at bounding box center [52, 122] width 30 height 8
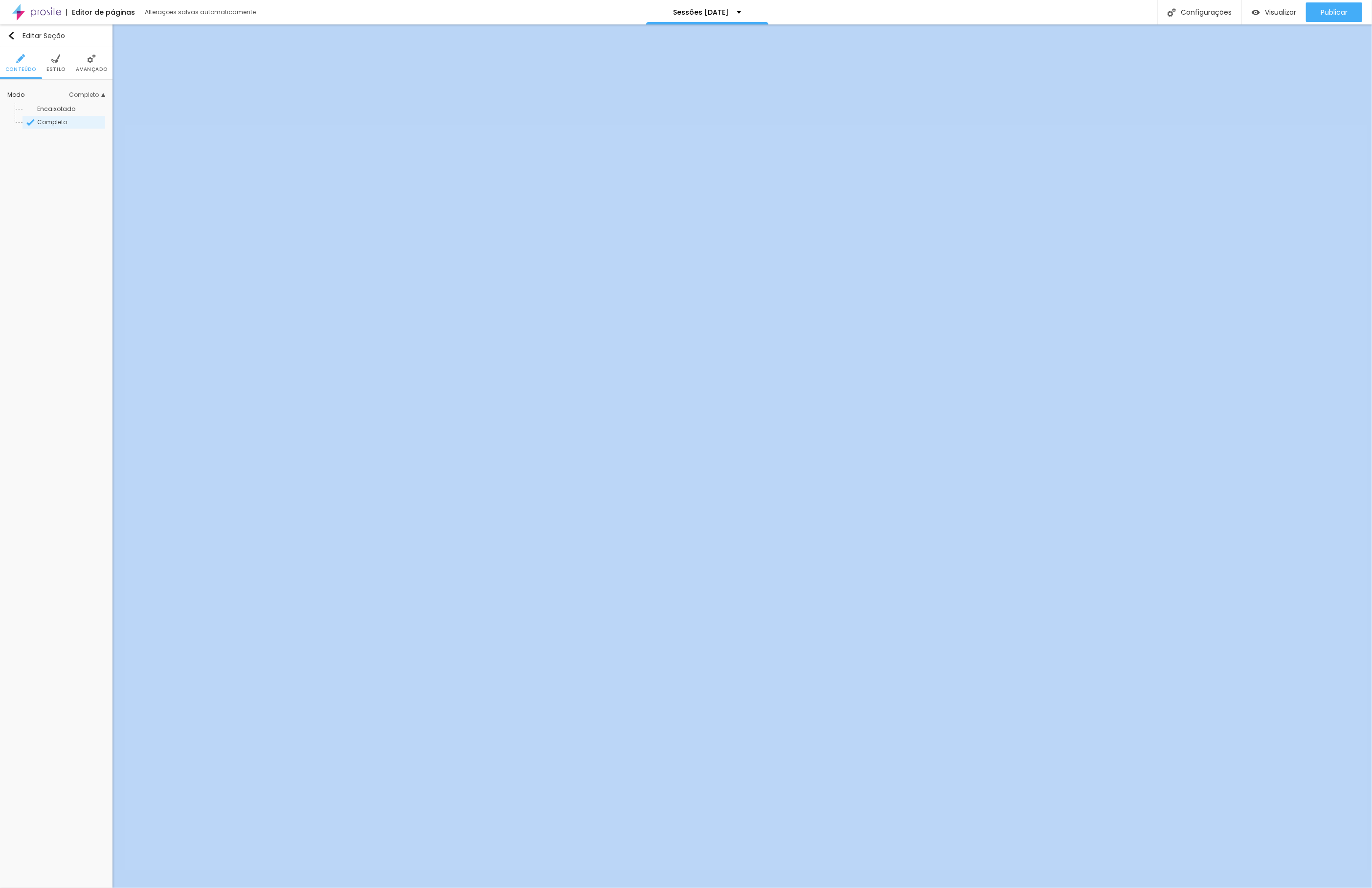
click at [65, 122] on span "Completo" at bounding box center [52, 122] width 30 height 8
click at [86, 51] on li "Avançado" at bounding box center [84, 63] width 31 height 32
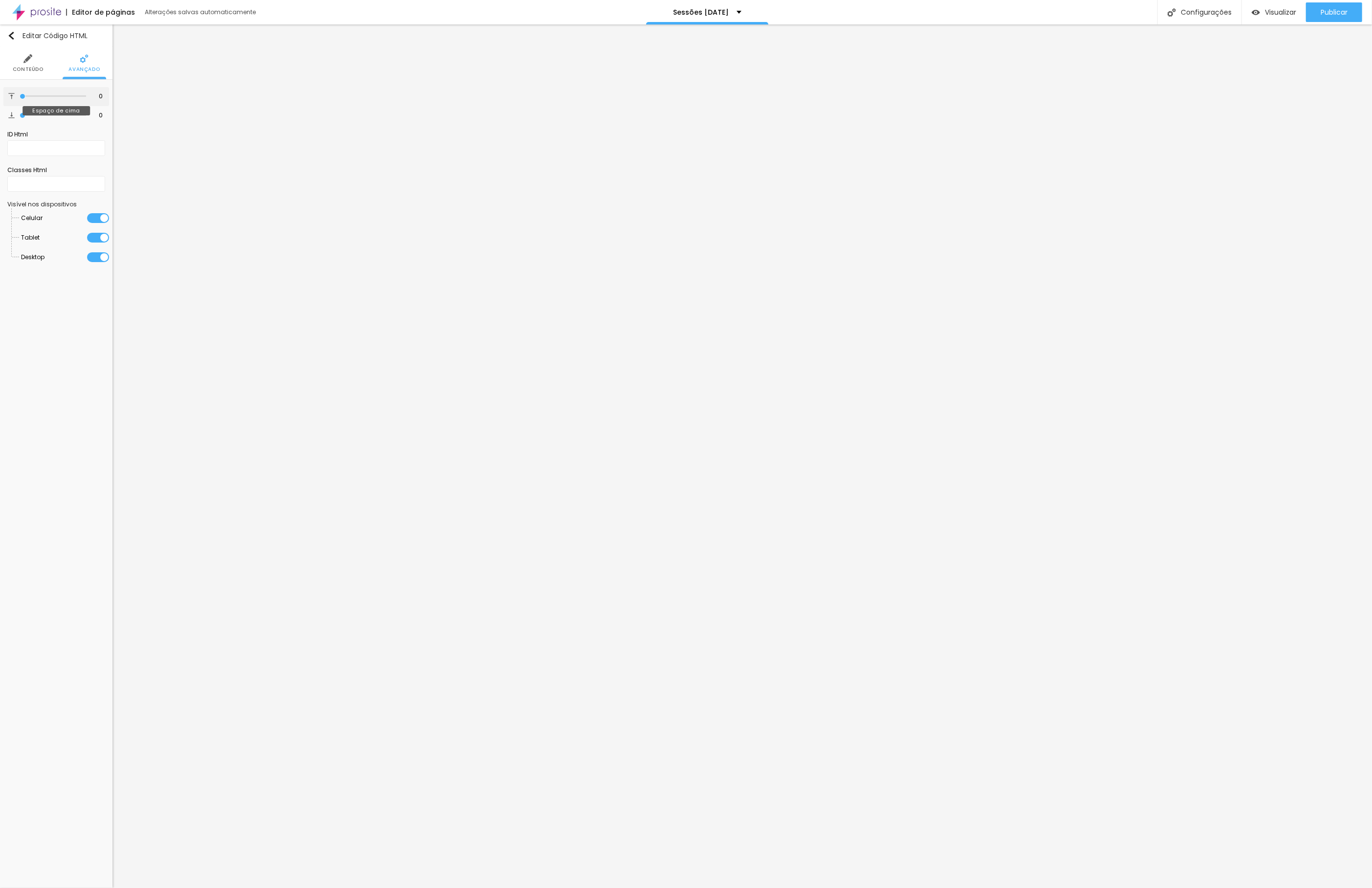
drag, startPoint x: 21, startPoint y: 94, endPoint x: 41, endPoint y: 100, distance: 20.9
click at [41, 100] on div at bounding box center [53, 96] width 67 height 10
drag, startPoint x: 22, startPoint y: 98, endPoint x: -3, endPoint y: 98, distance: 25.0
click at [0, 98] on html "Editor de páginas Alterações salvas automaticamente Sessões [DATE] Configuraçõe…" at bounding box center [686, 444] width 1372 height 888
drag, startPoint x: 24, startPoint y: 120, endPoint x: 33, endPoint y: 121, distance: 9.1
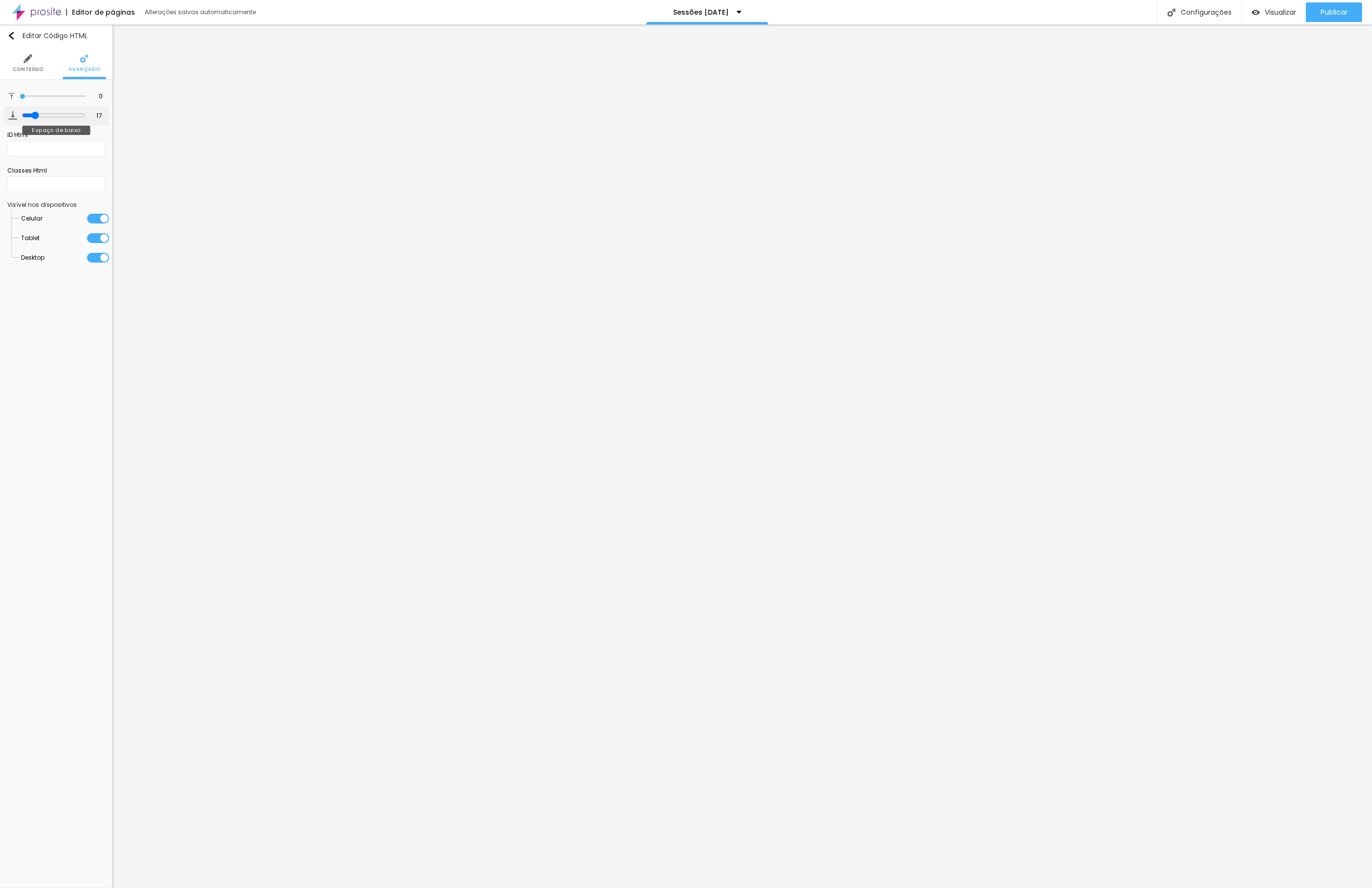
click at [33, 119] on input "range" at bounding box center [54, 115] width 63 height 8
click at [28, 59] on img at bounding box center [28, 58] width 9 height 9
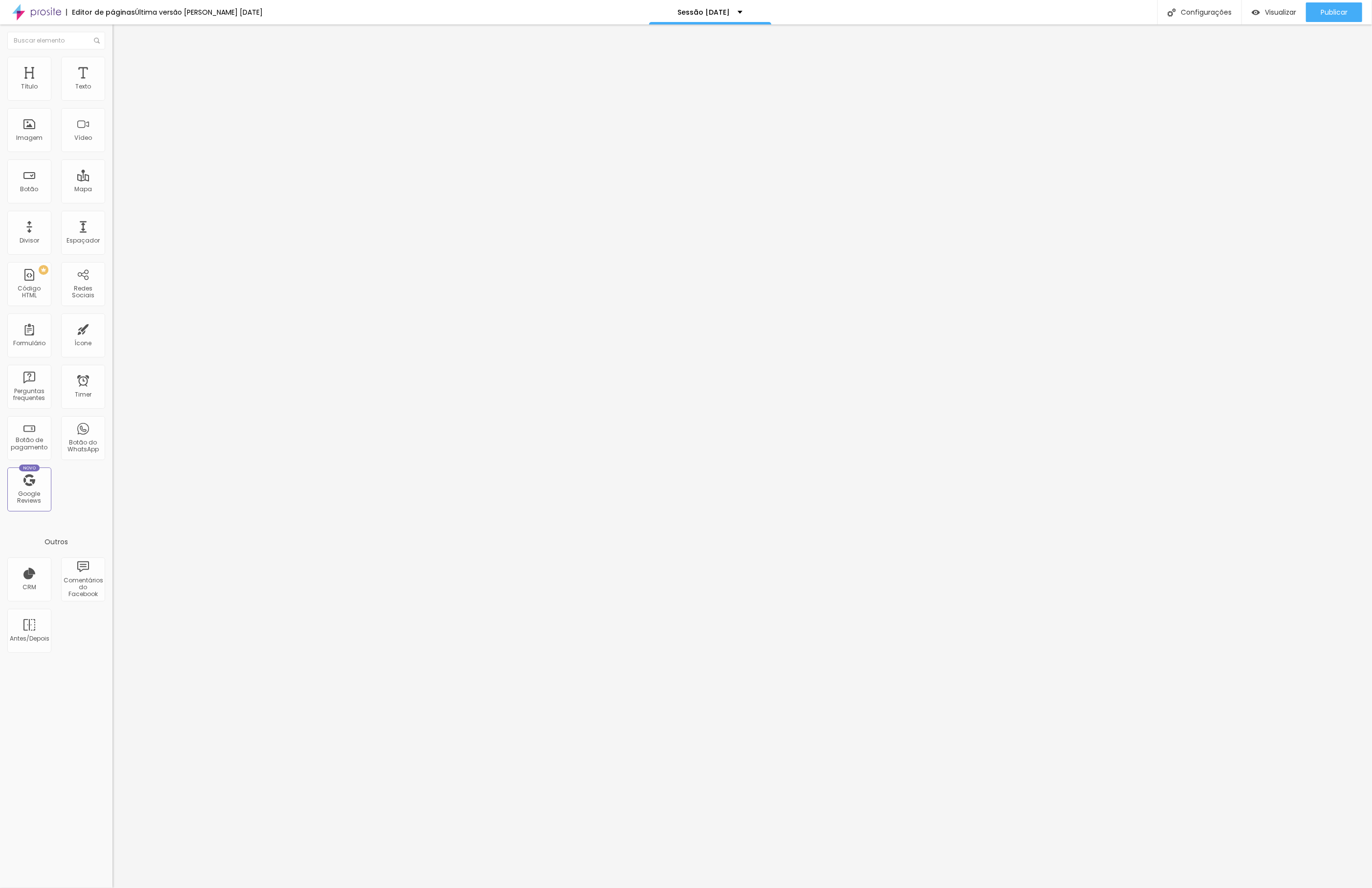
scroll to position [0, 33]
